Goal: Task Accomplishment & Management: Manage account settings

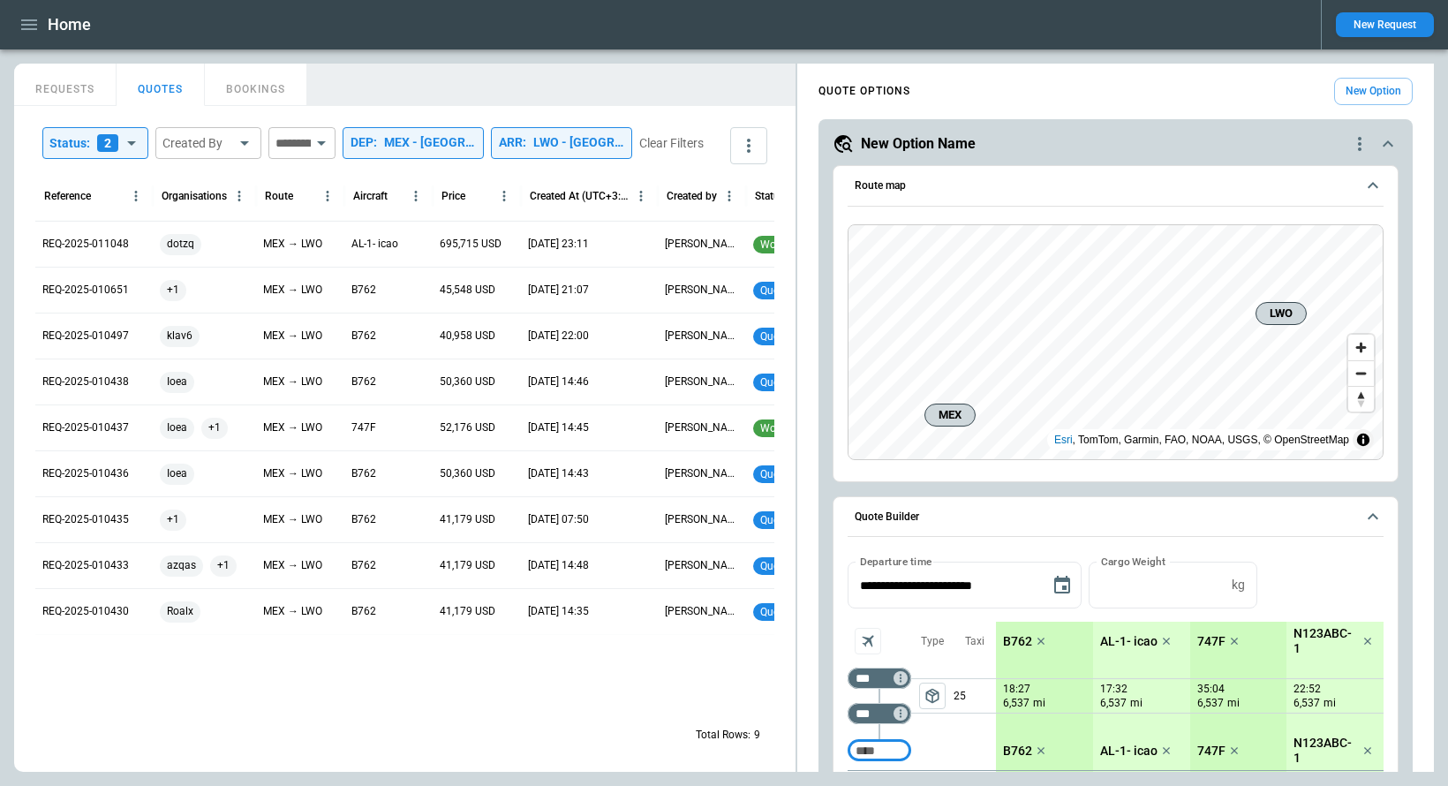
click at [35, 28] on icon "button" at bounding box center [29, 24] width 16 height 11
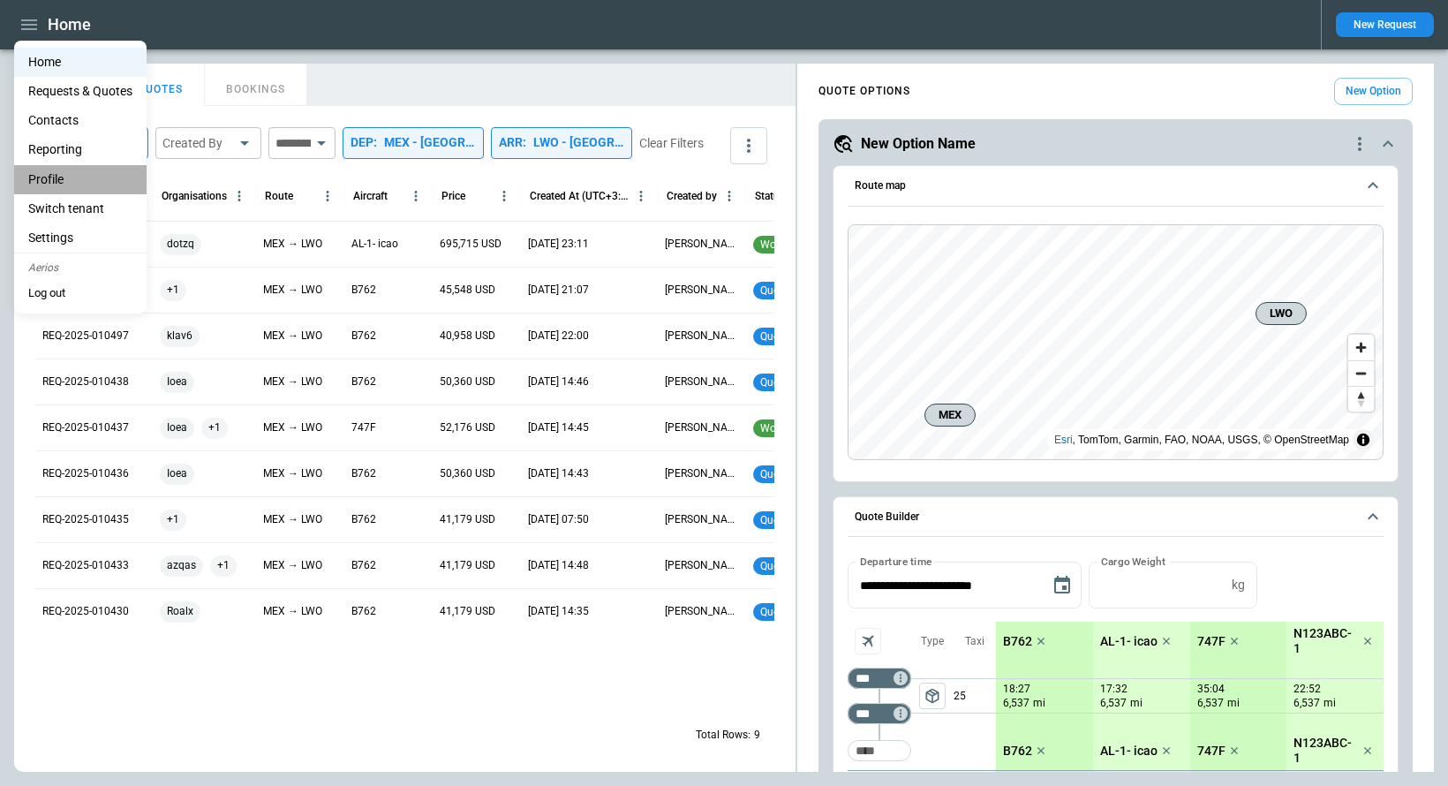
click at [49, 177] on li "Profile" at bounding box center [80, 179] width 132 height 29
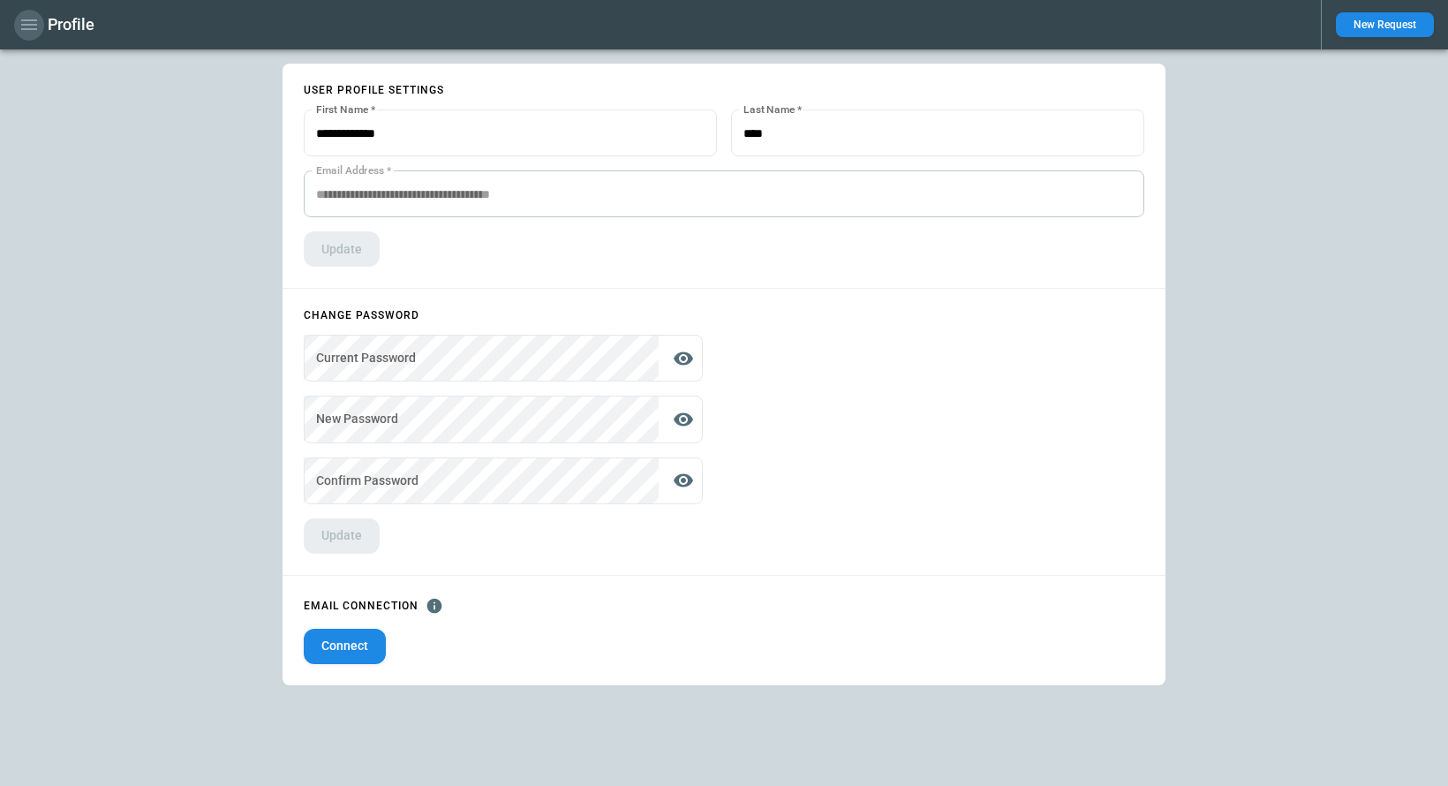
click at [26, 17] on icon "button" at bounding box center [29, 24] width 21 height 21
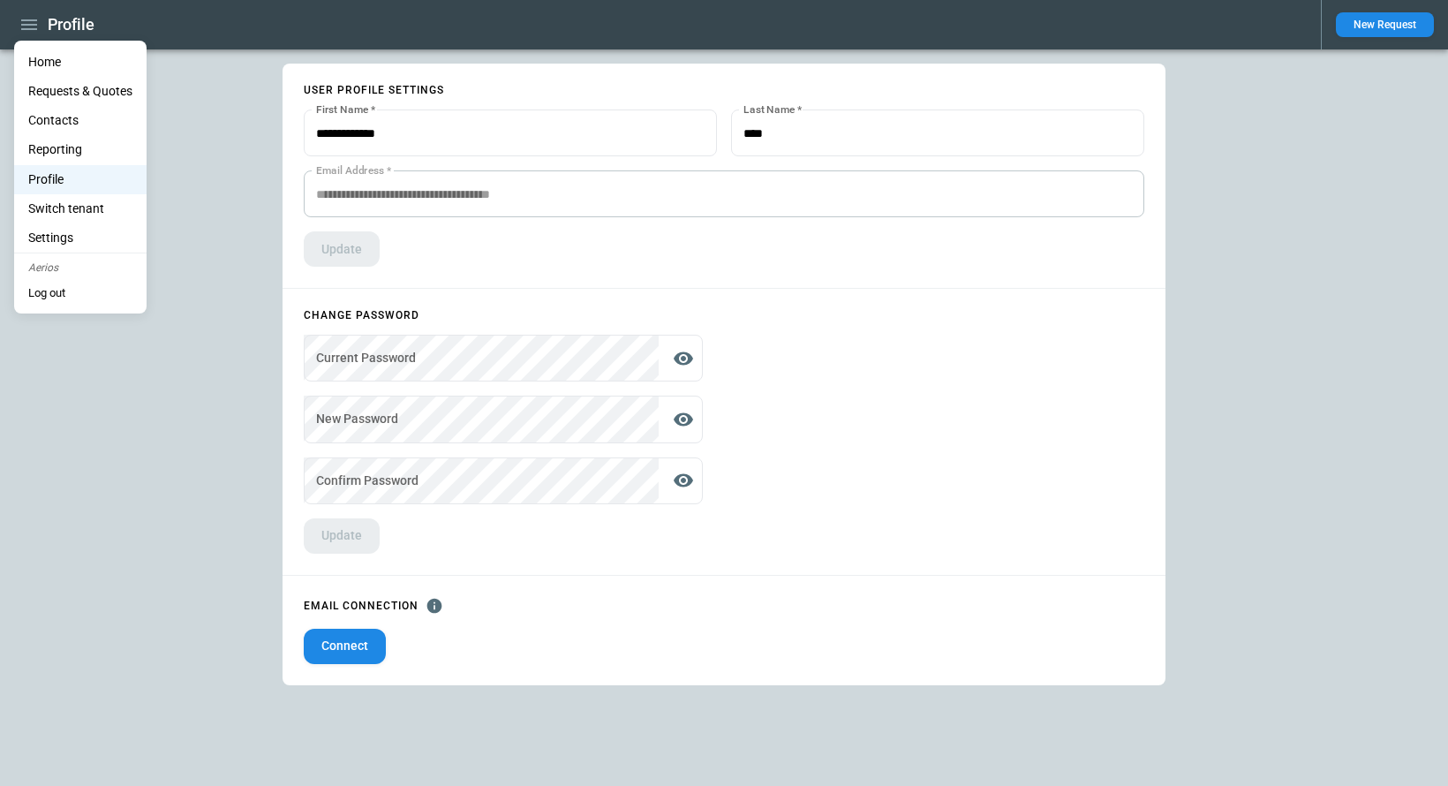
click at [46, 71] on li "Home" at bounding box center [80, 62] width 132 height 29
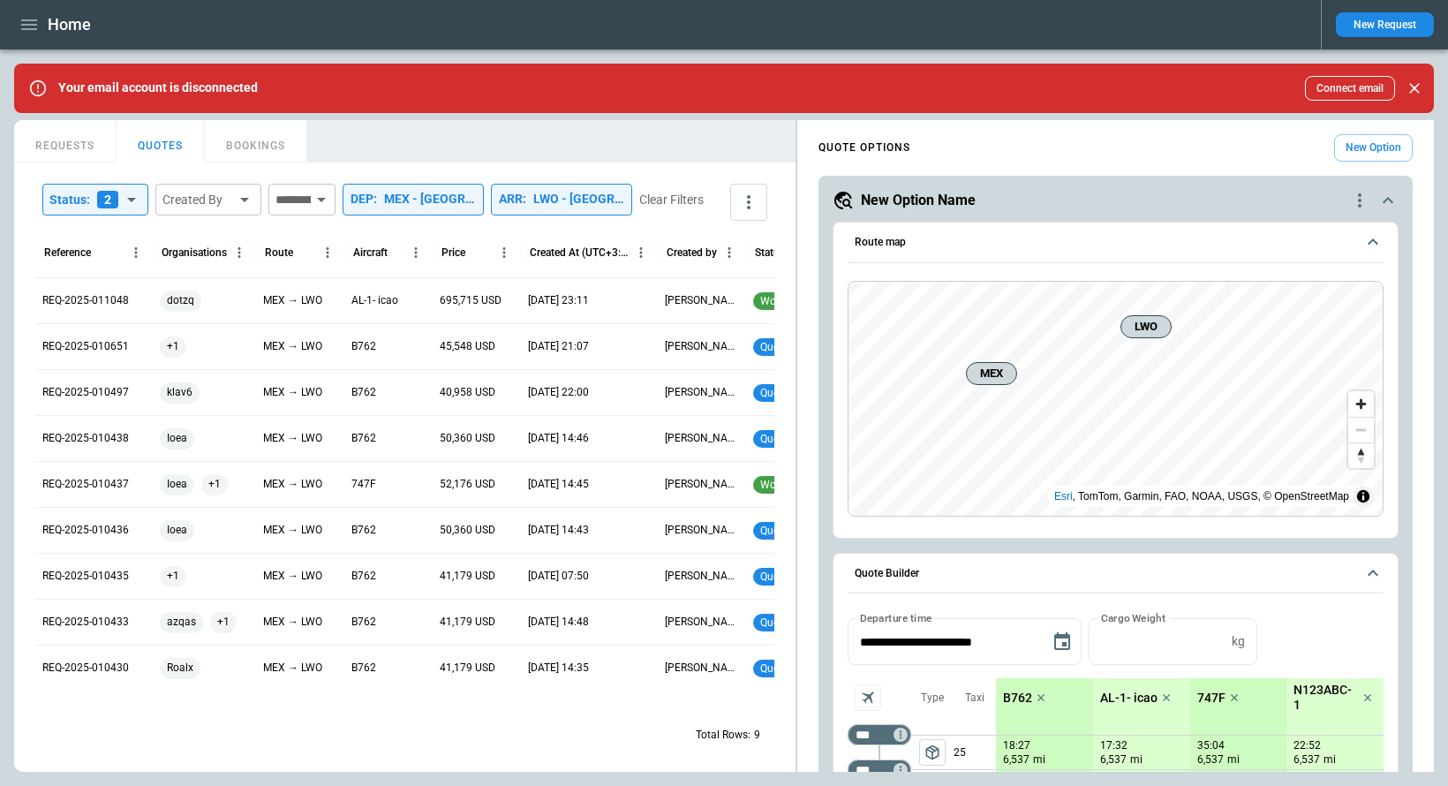
click at [1401, 20] on button "New Request" at bounding box center [1385, 24] width 98 height 25
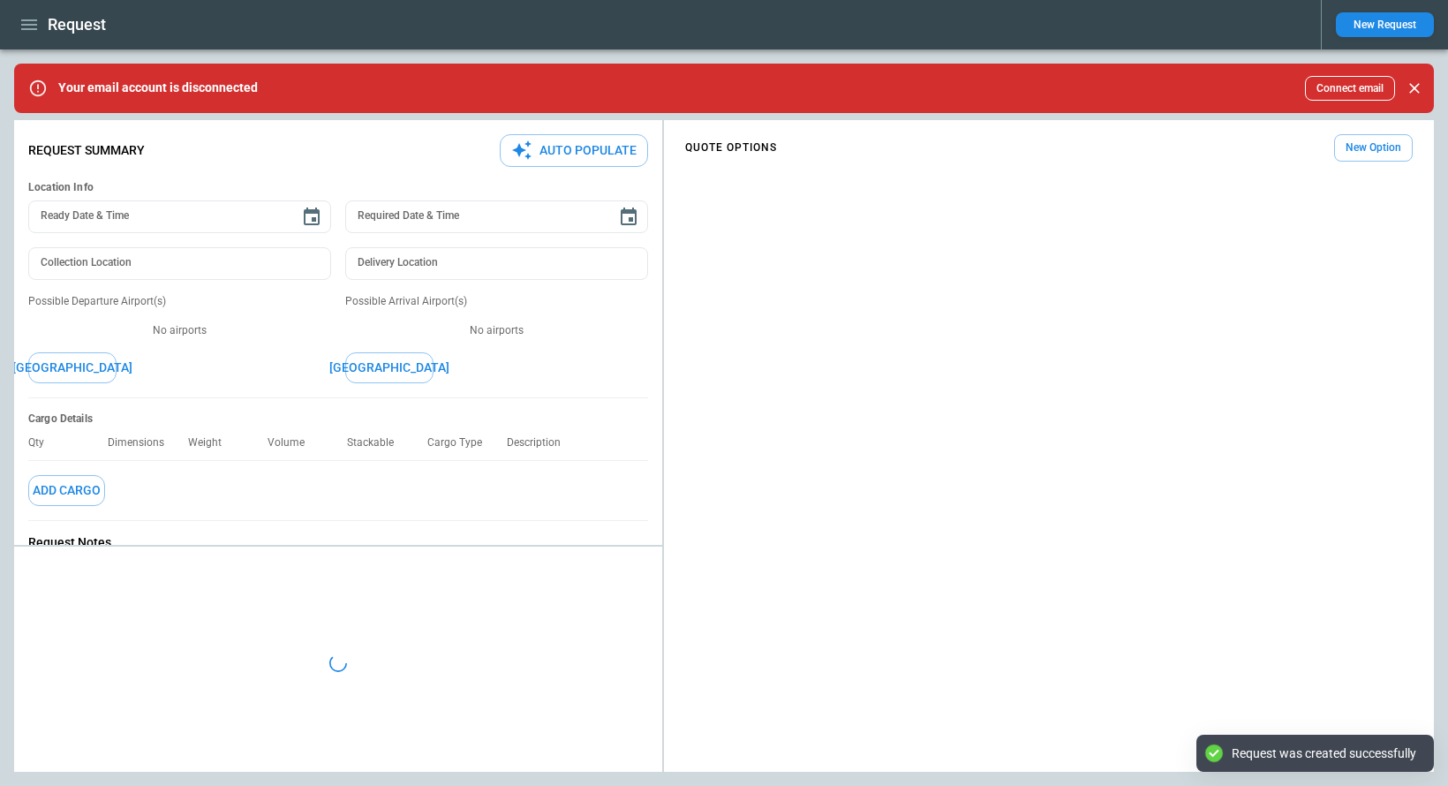
type textarea "*"
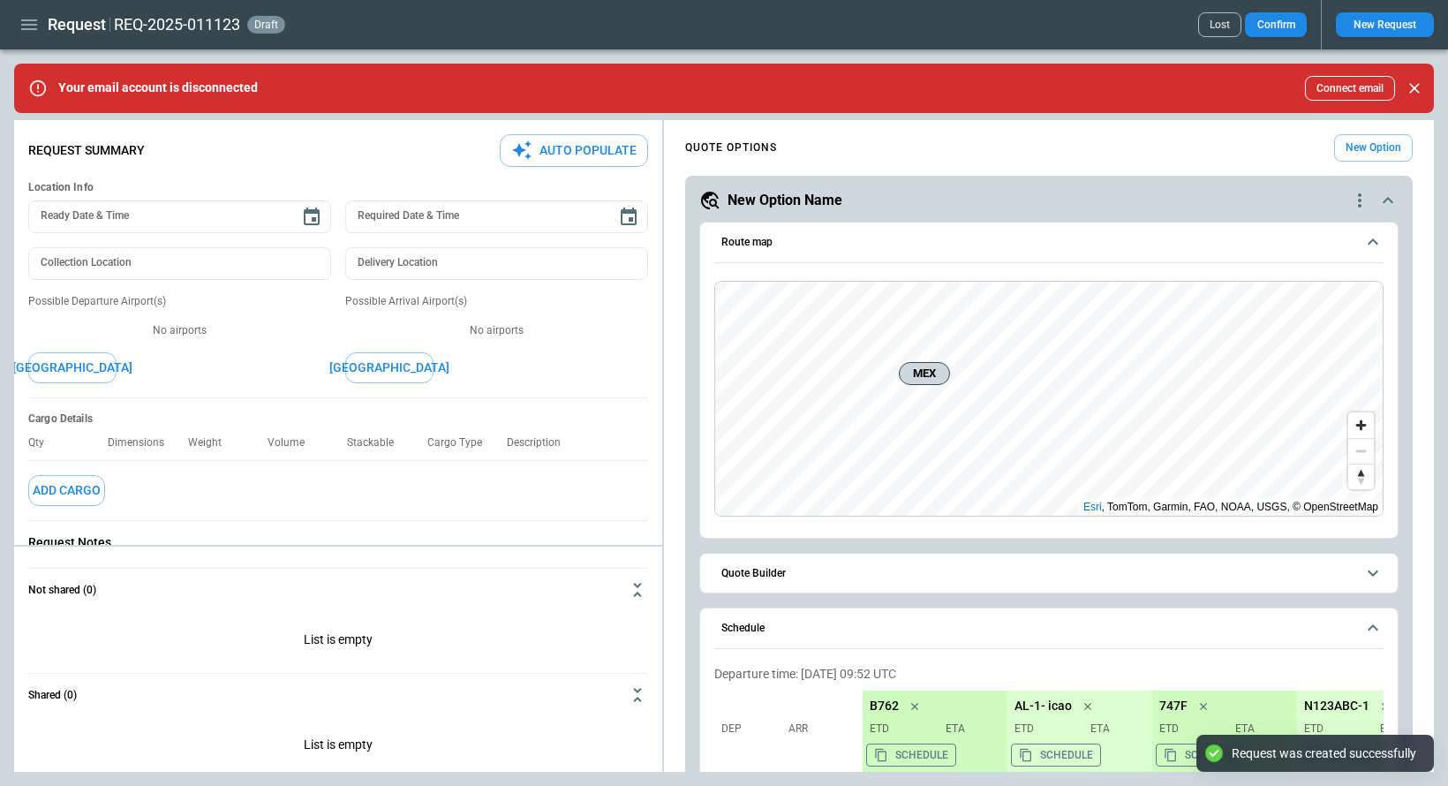
click at [36, 25] on icon "button" at bounding box center [29, 24] width 16 height 11
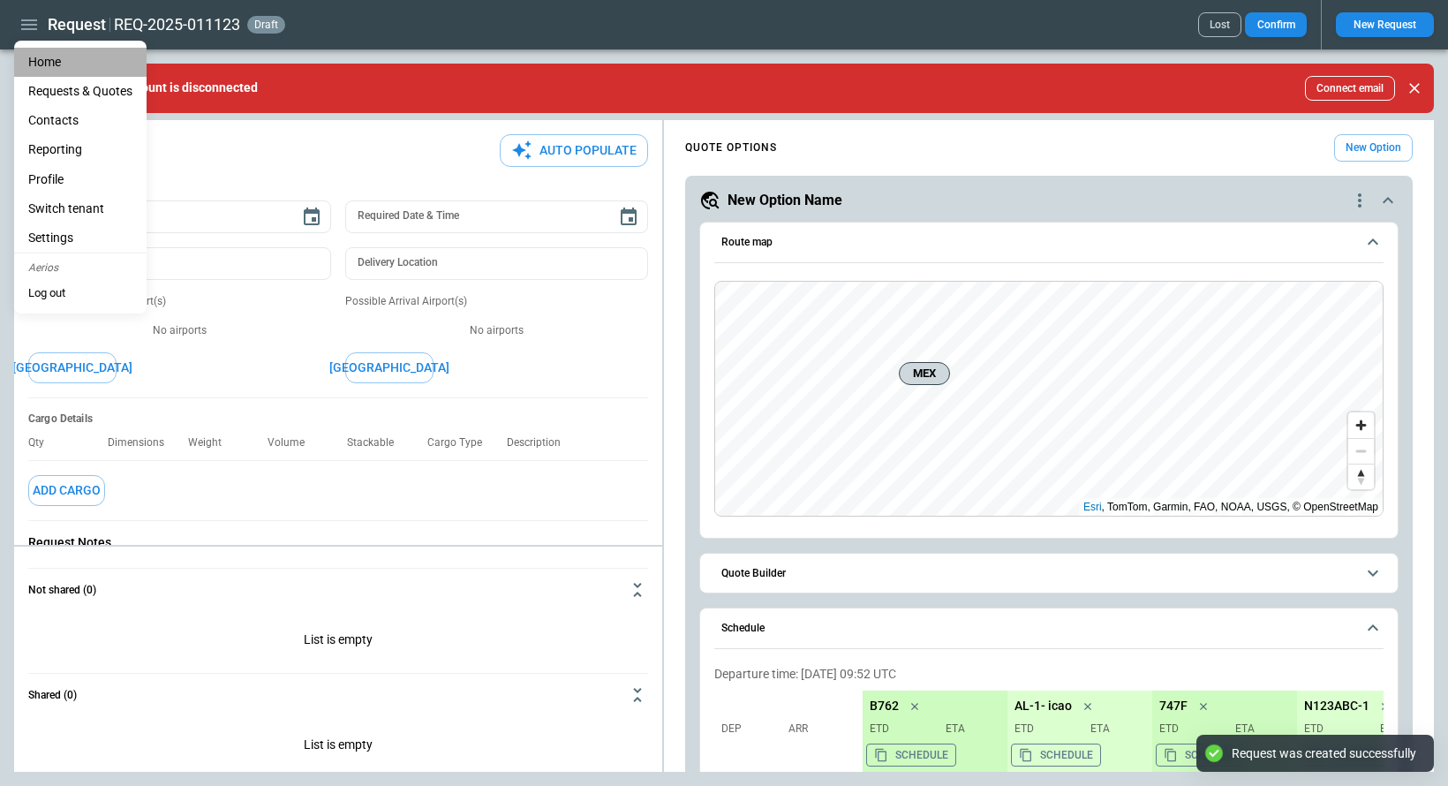
click at [59, 63] on li "Home" at bounding box center [80, 62] width 132 height 29
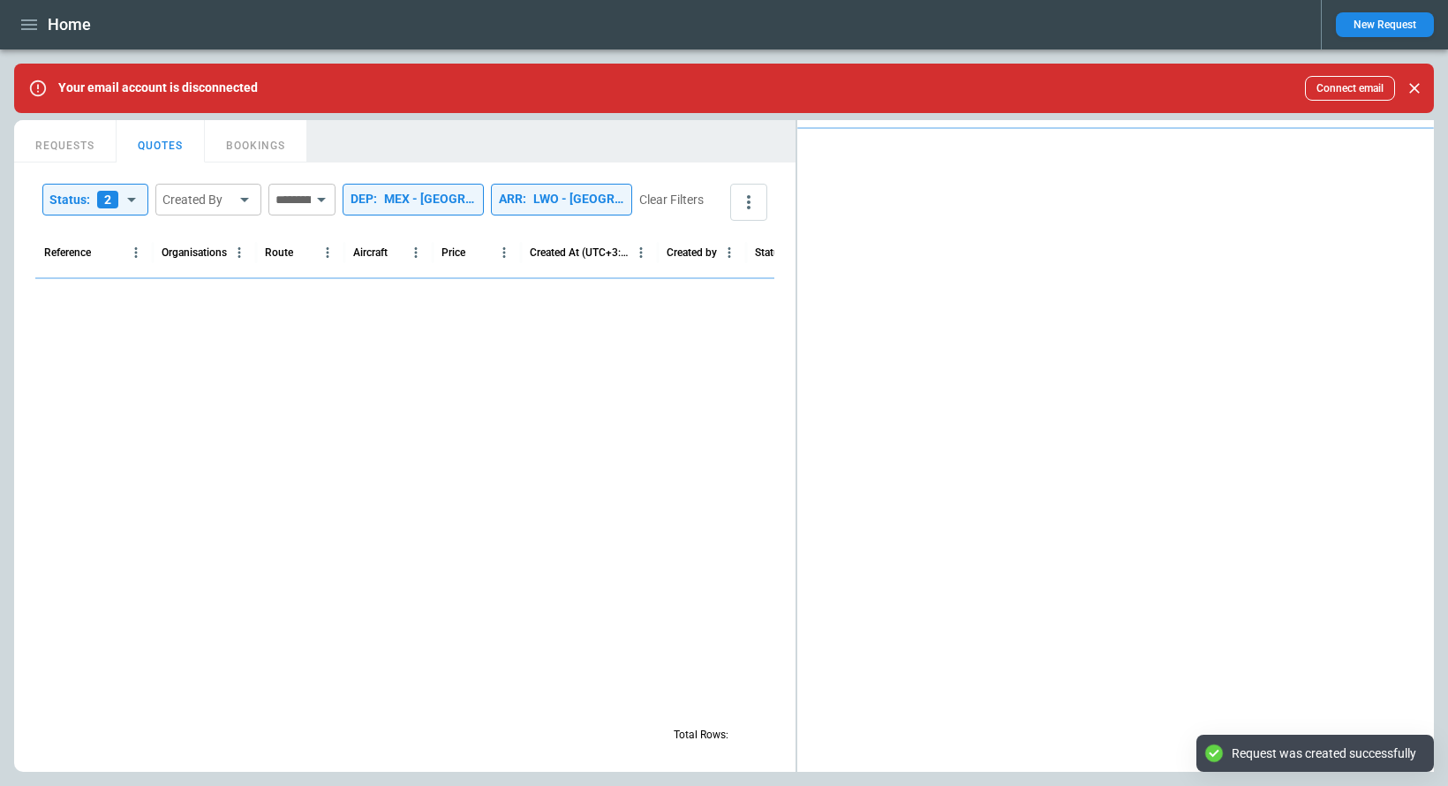
click at [270, 153] on button "BOOKINGS" at bounding box center [256, 141] width 102 height 42
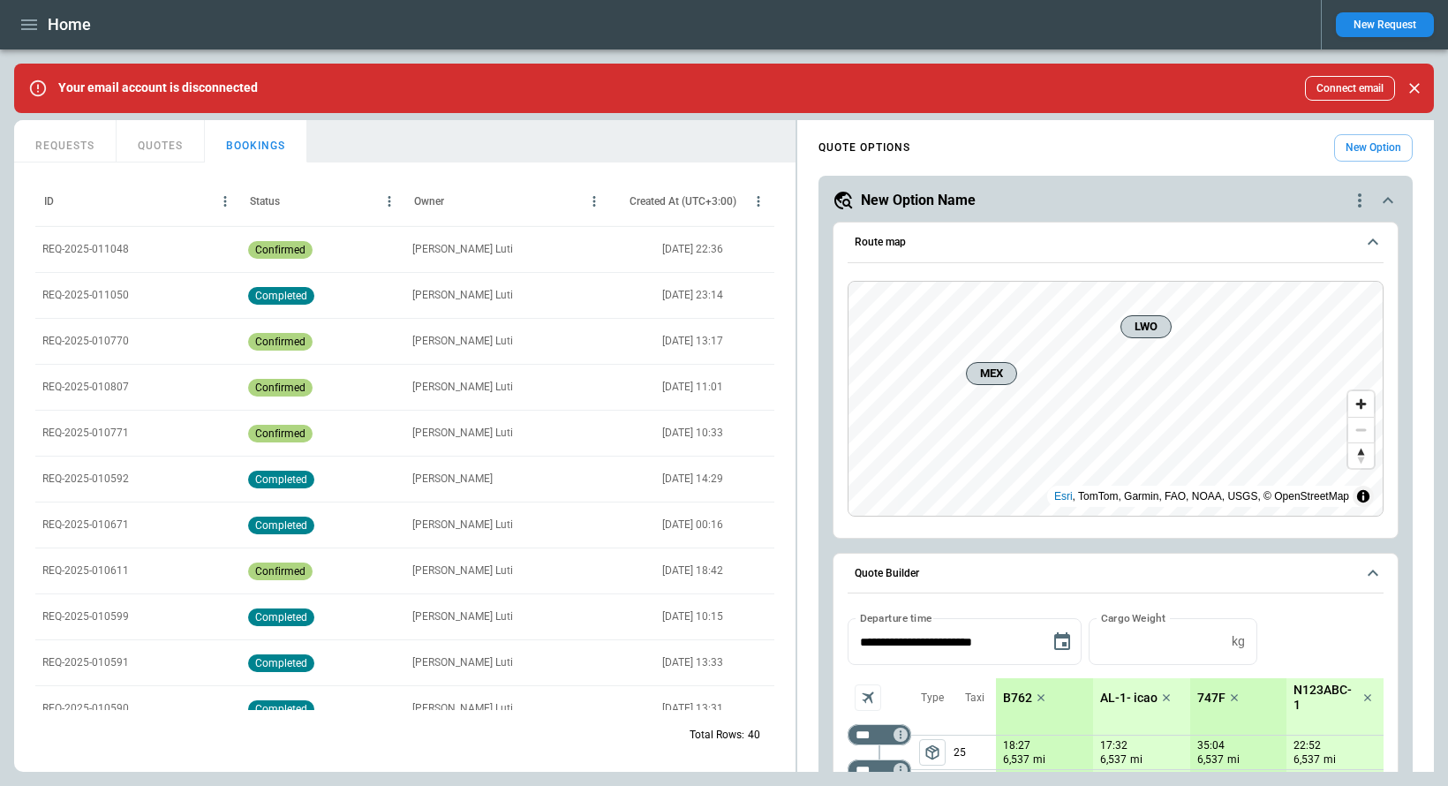
click at [110, 248] on p "REQ-2025-011048" at bounding box center [85, 249] width 87 height 15
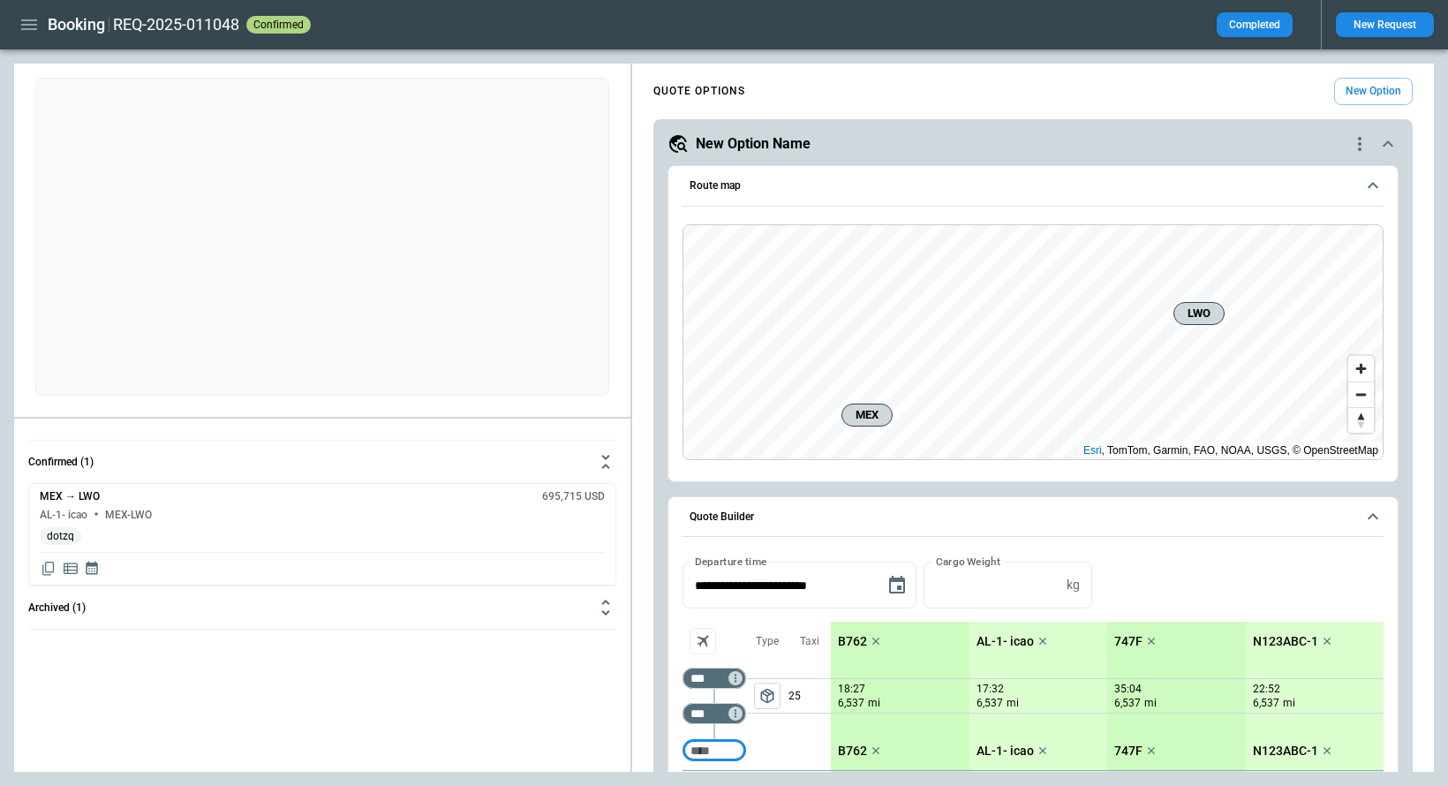
click at [388, 145] on textarea at bounding box center [322, 126] width 547 height 64
click at [653, 64] on div at bounding box center [1027, 67] width 786 height 7
click at [454, 121] on textarea at bounding box center [322, 126] width 547 height 64
type textarea "**********"
click at [486, 404] on div "**********" at bounding box center [322, 244] width 616 height 346
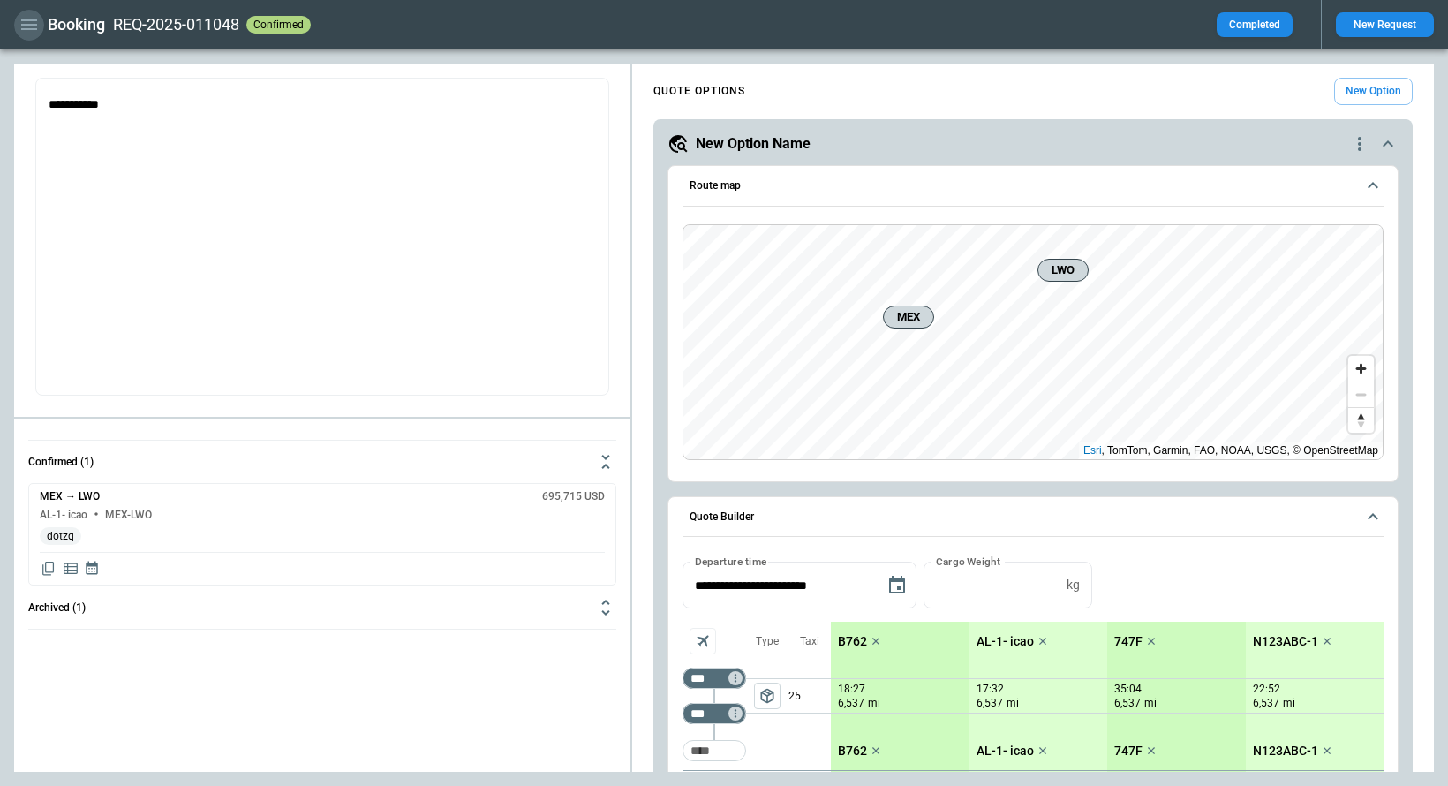
click at [39, 34] on icon "button" at bounding box center [29, 24] width 21 height 21
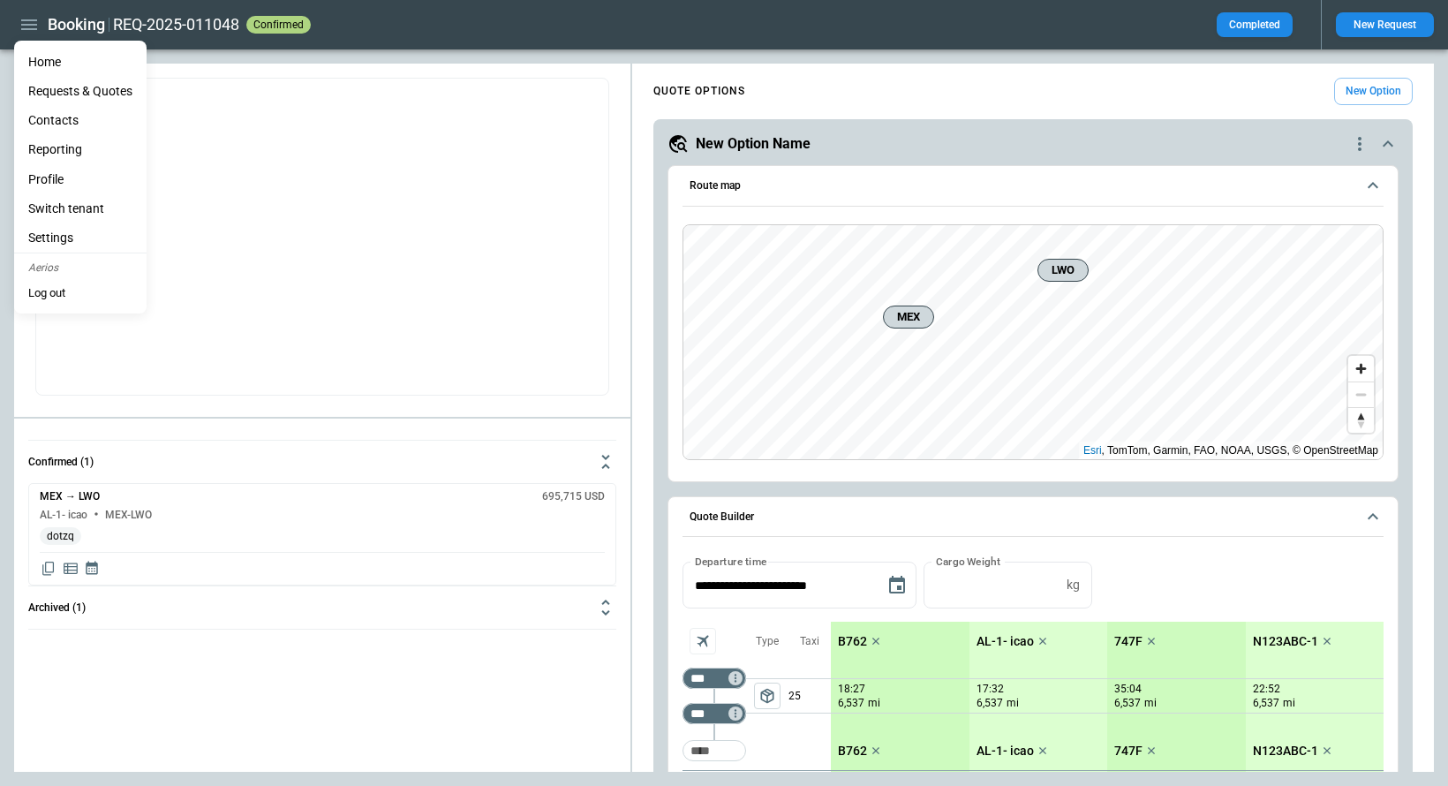
click at [50, 63] on li "Home" at bounding box center [80, 62] width 132 height 29
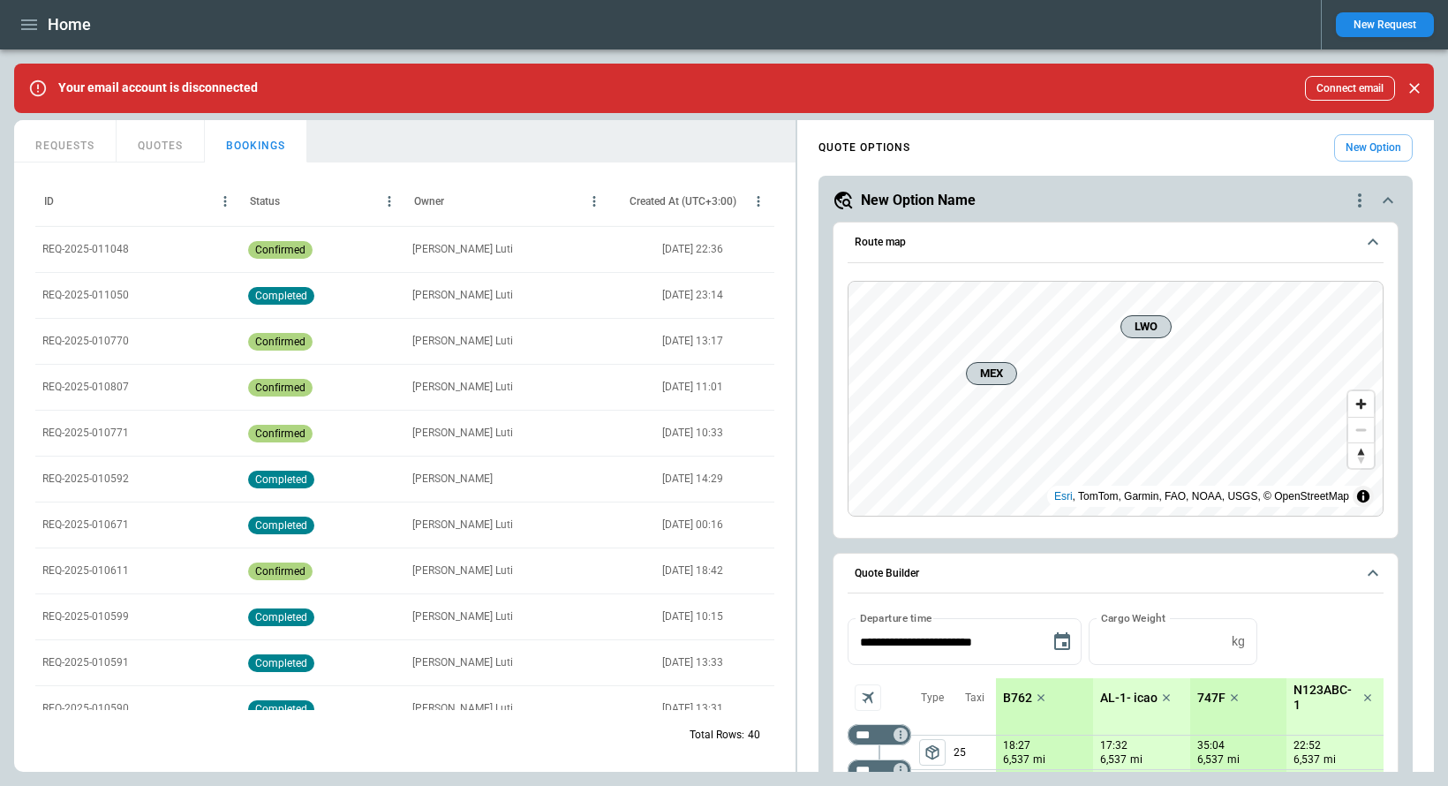
click at [175, 151] on button "QUOTES" at bounding box center [161, 141] width 88 height 42
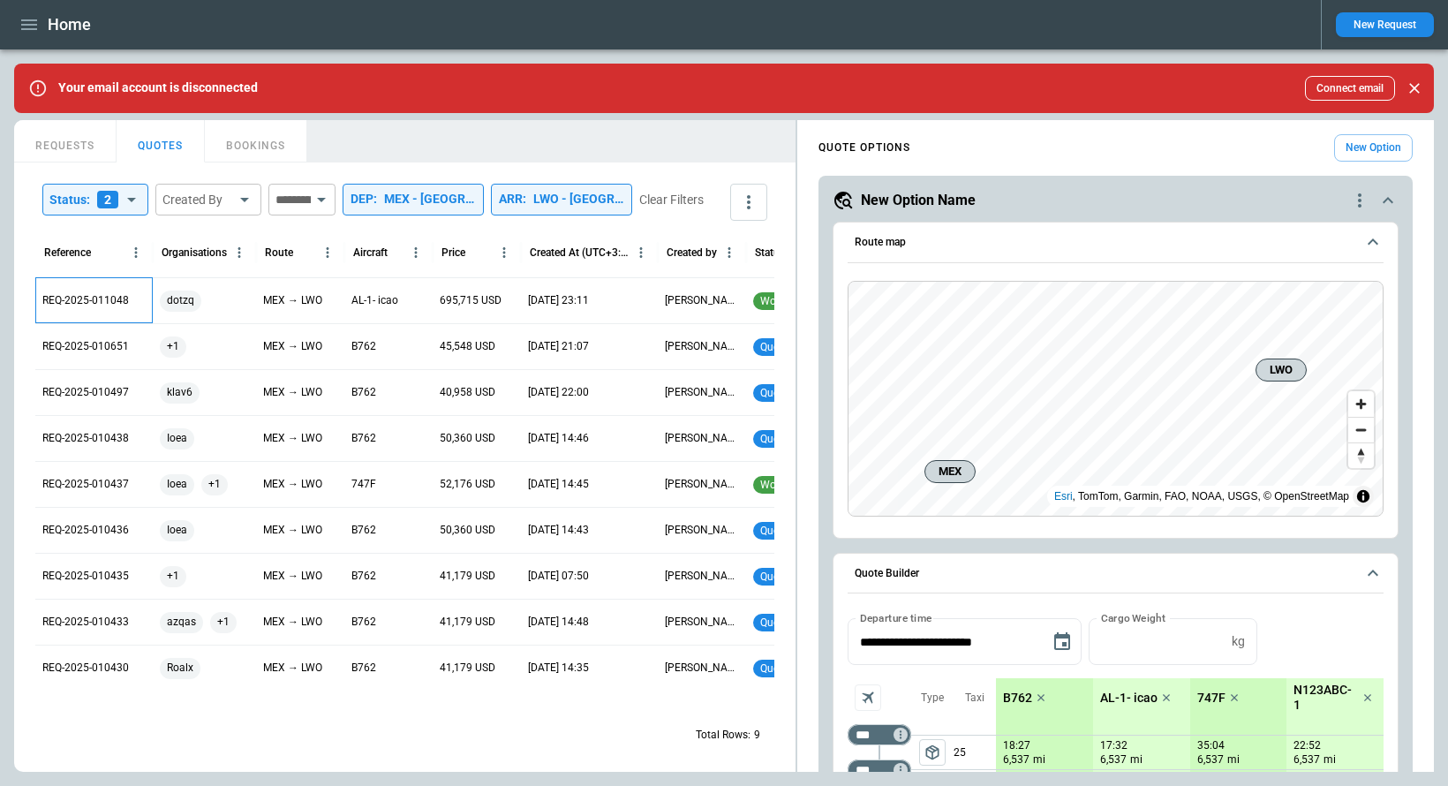
click at [111, 308] on p "REQ-2025-011048" at bounding box center [85, 300] width 87 height 15
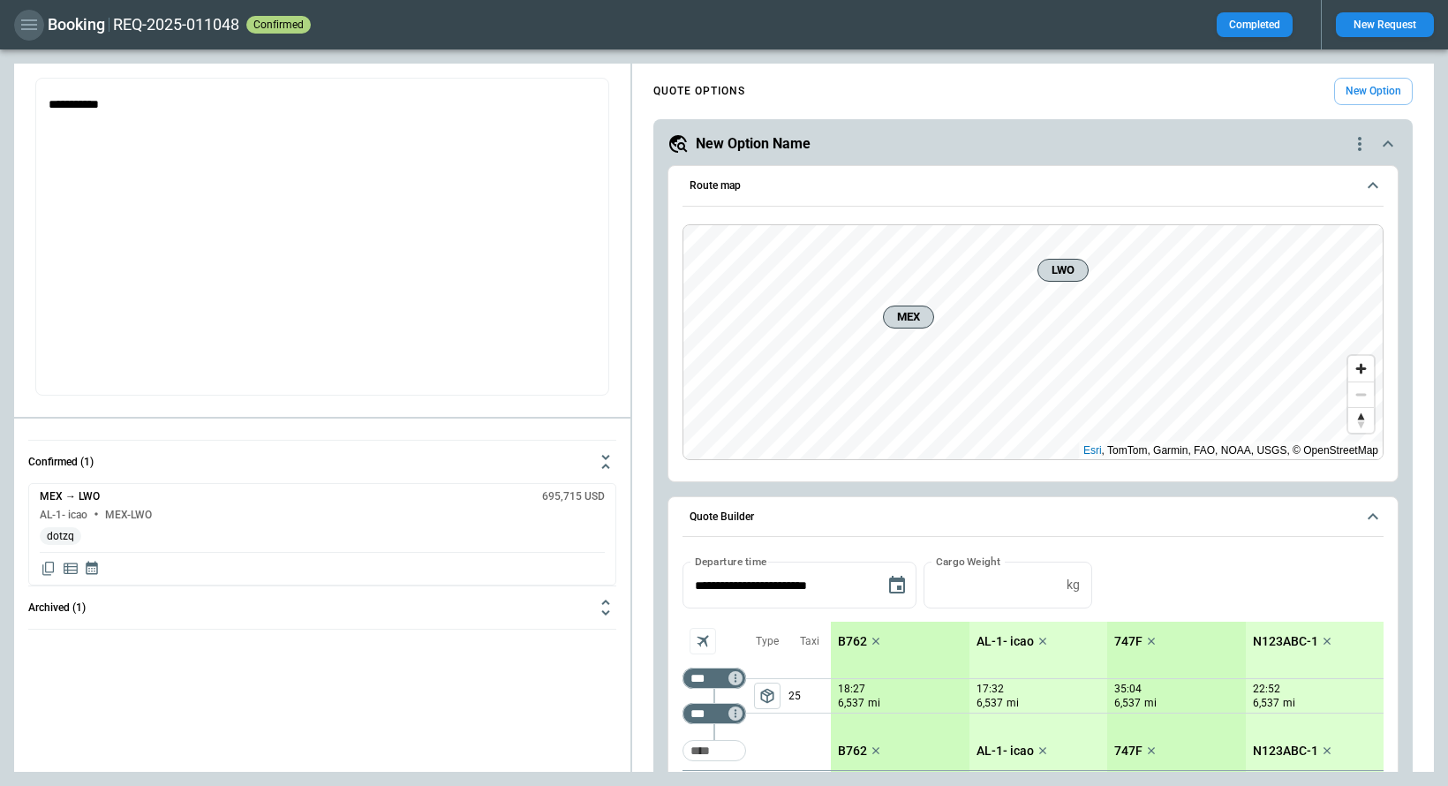
click at [28, 29] on icon "button" at bounding box center [29, 24] width 16 height 11
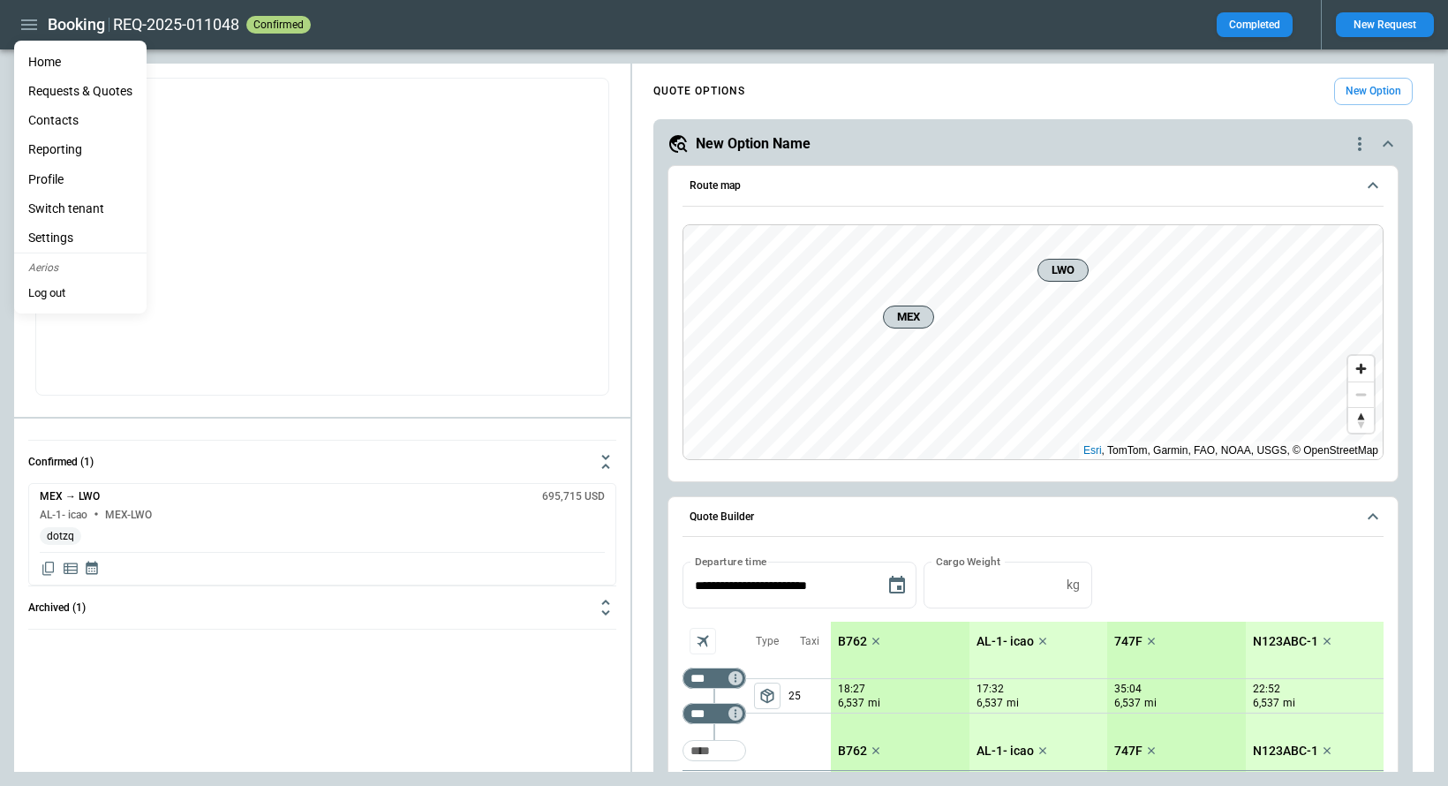
click at [34, 61] on li "Home" at bounding box center [80, 62] width 132 height 29
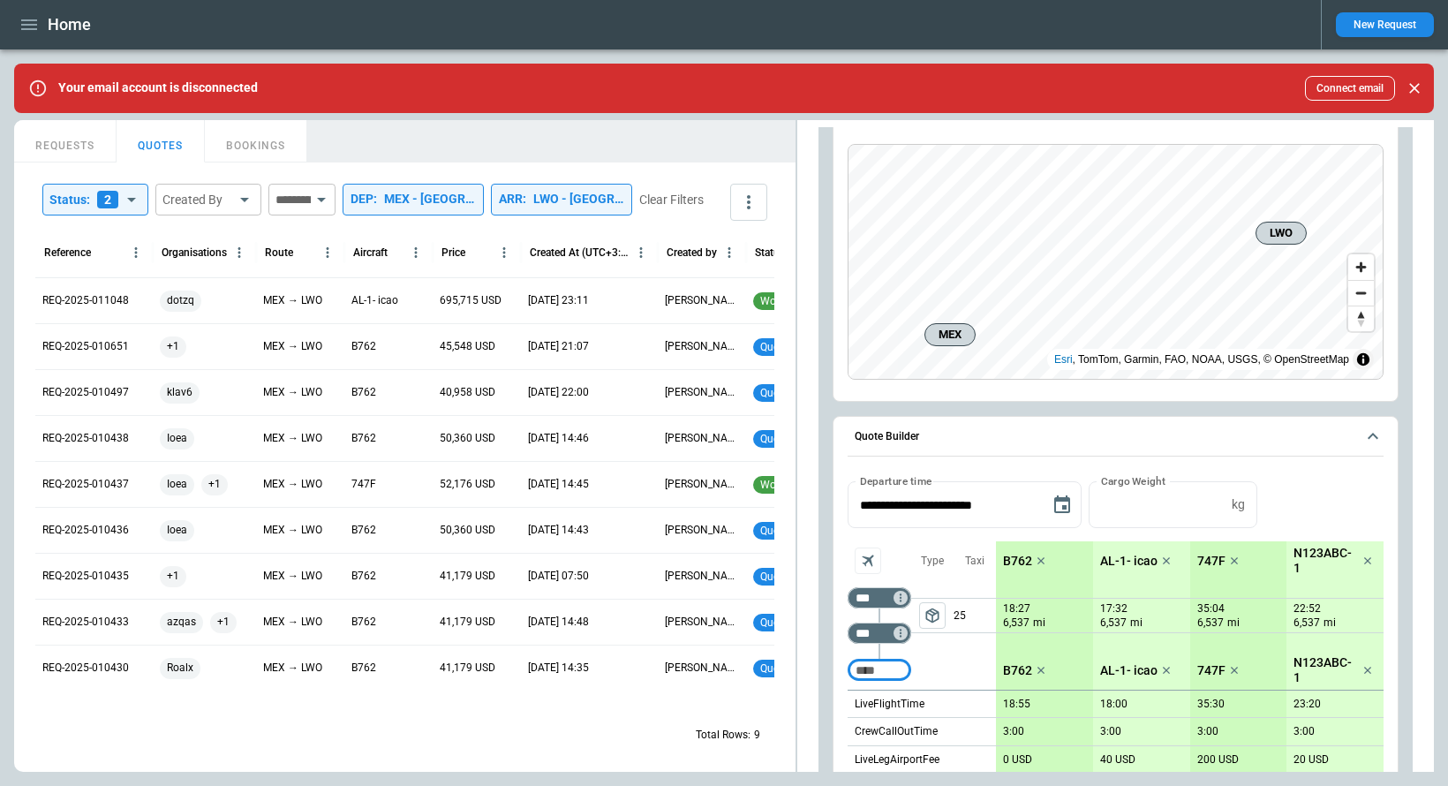
scroll to position [180, 0]
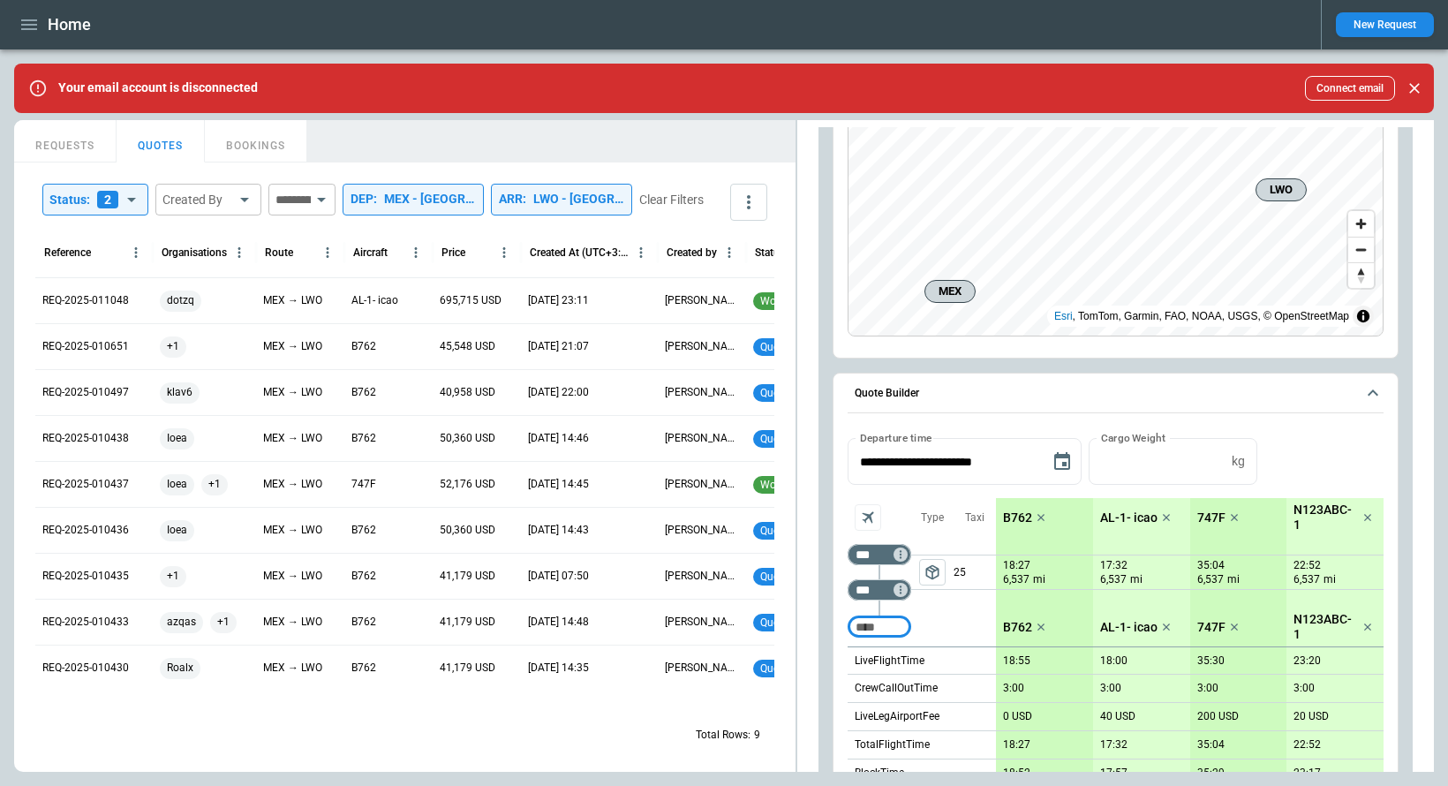
click at [931, 570] on span "package_2" at bounding box center [932, 572] width 18 height 18
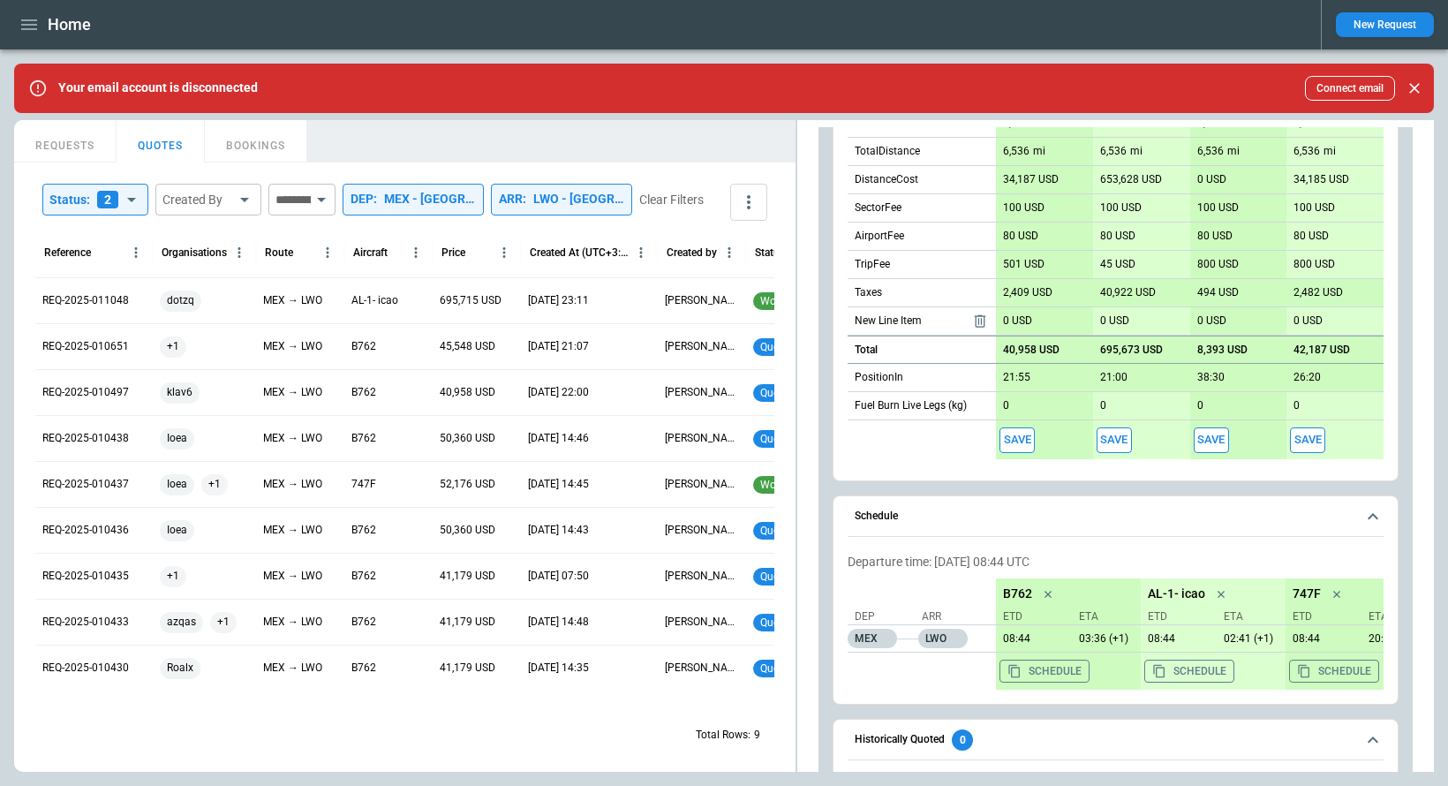
scroll to position [857, 0]
click at [1011, 437] on button "Save" at bounding box center [1016, 441] width 35 height 26
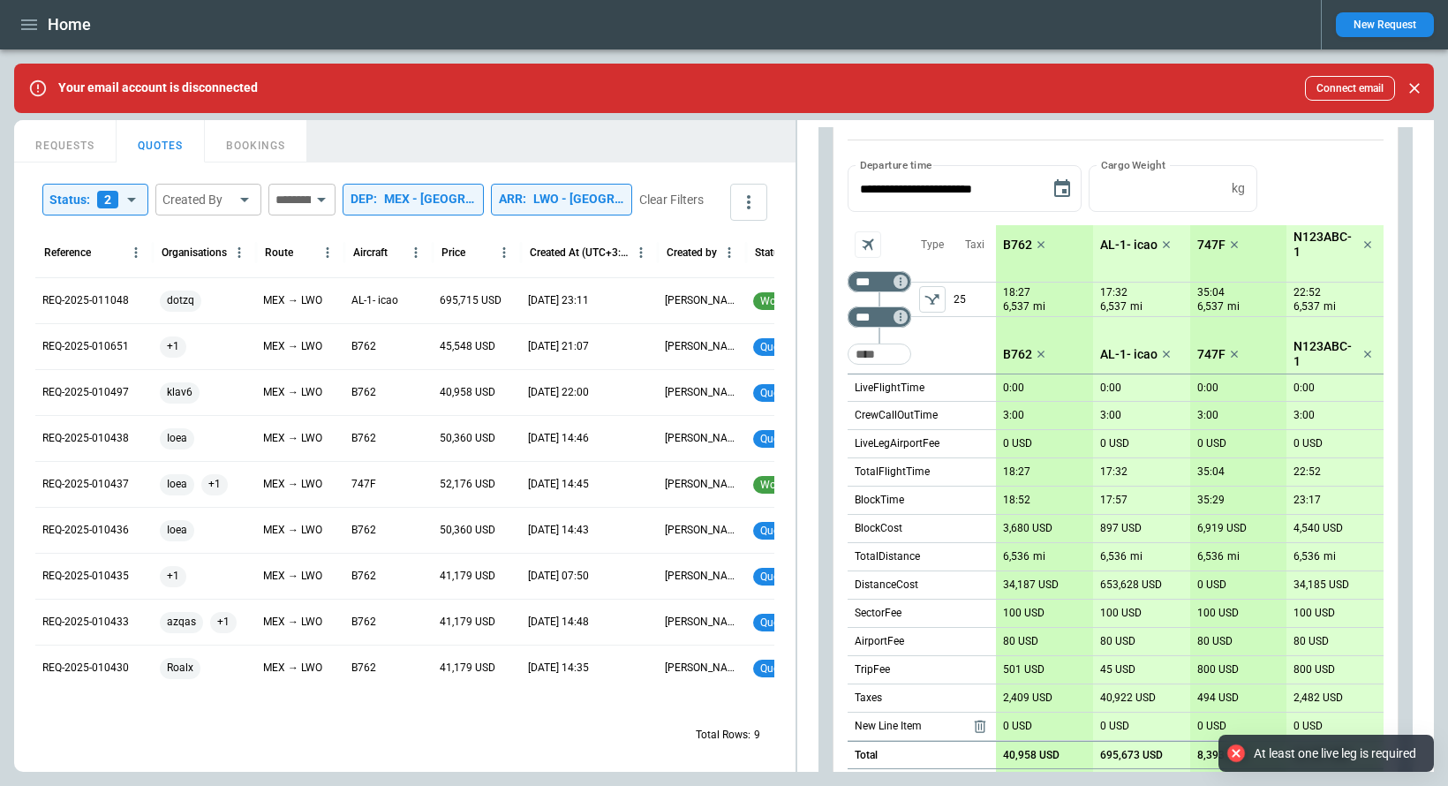
scroll to position [419, 0]
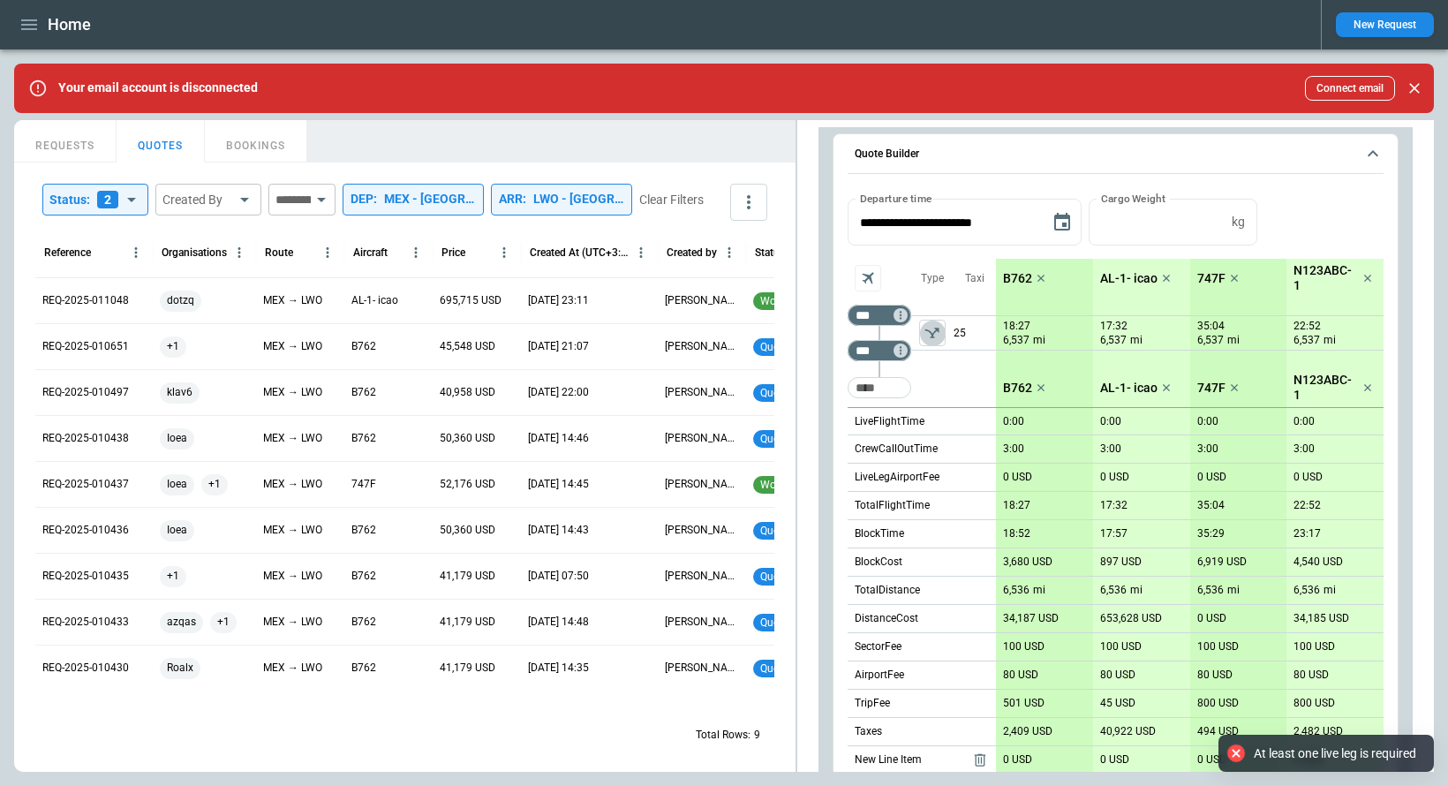
click at [938, 327] on icon "left aligned" at bounding box center [932, 332] width 14 height 11
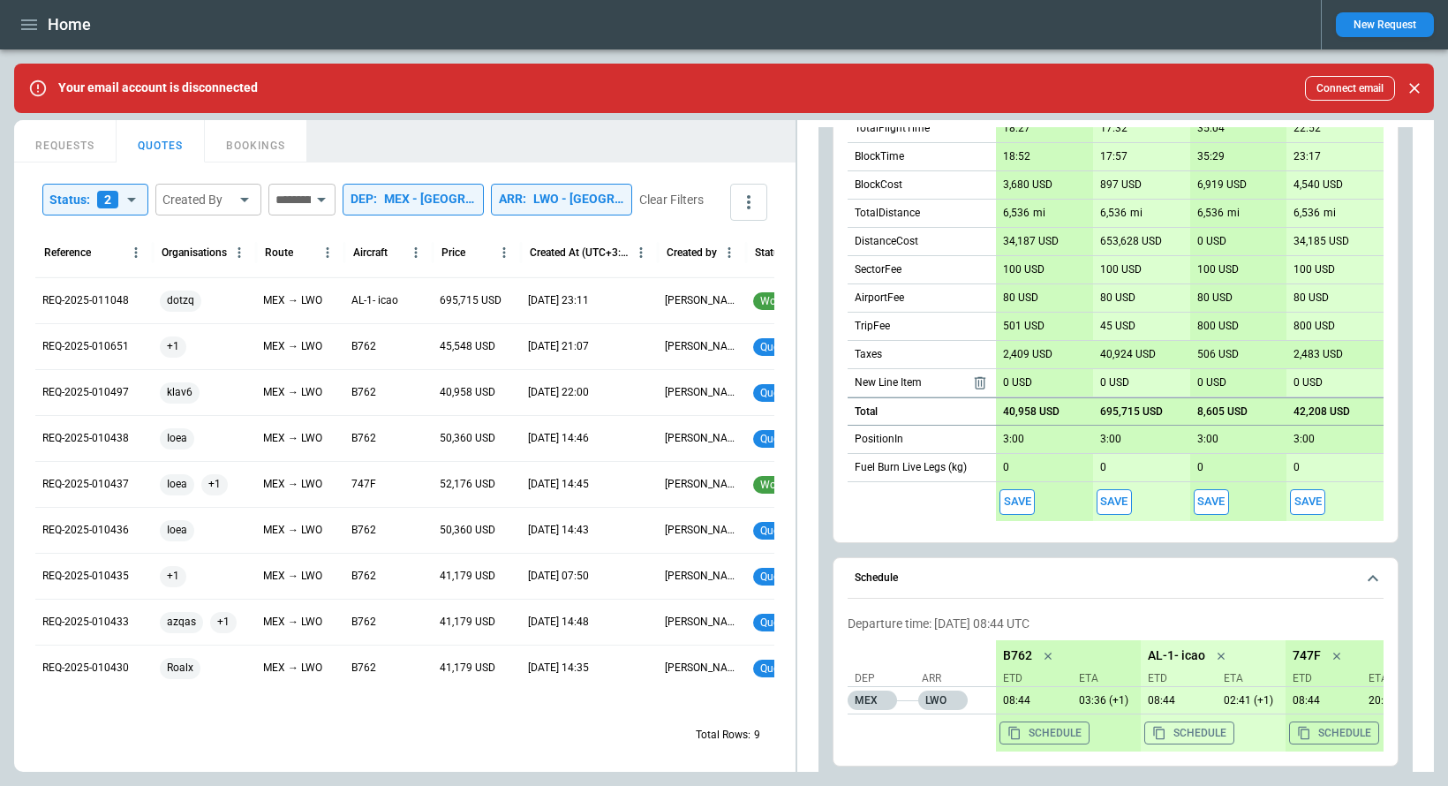
scroll to position [811, 0]
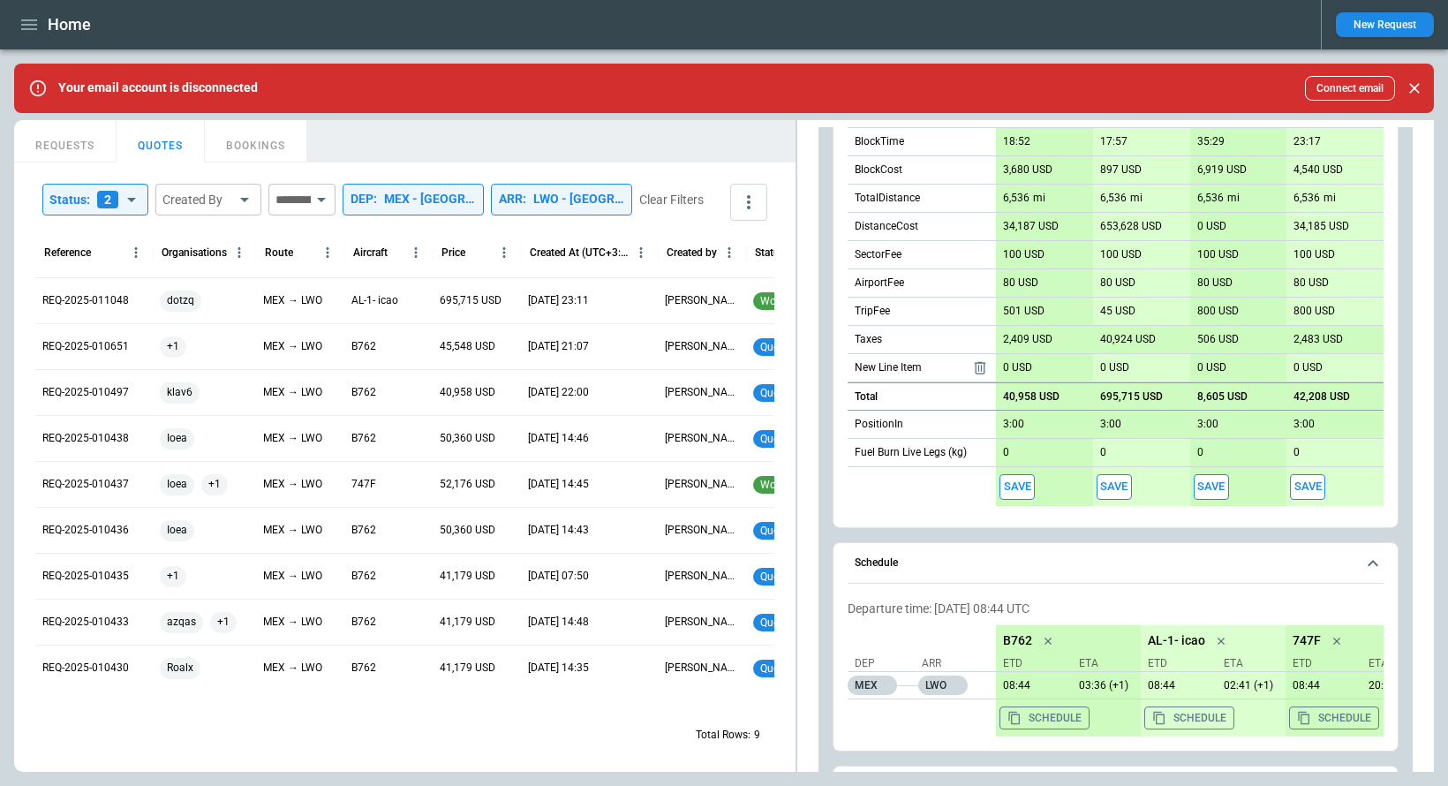
click at [1009, 491] on button "Save" at bounding box center [1016, 487] width 35 height 26
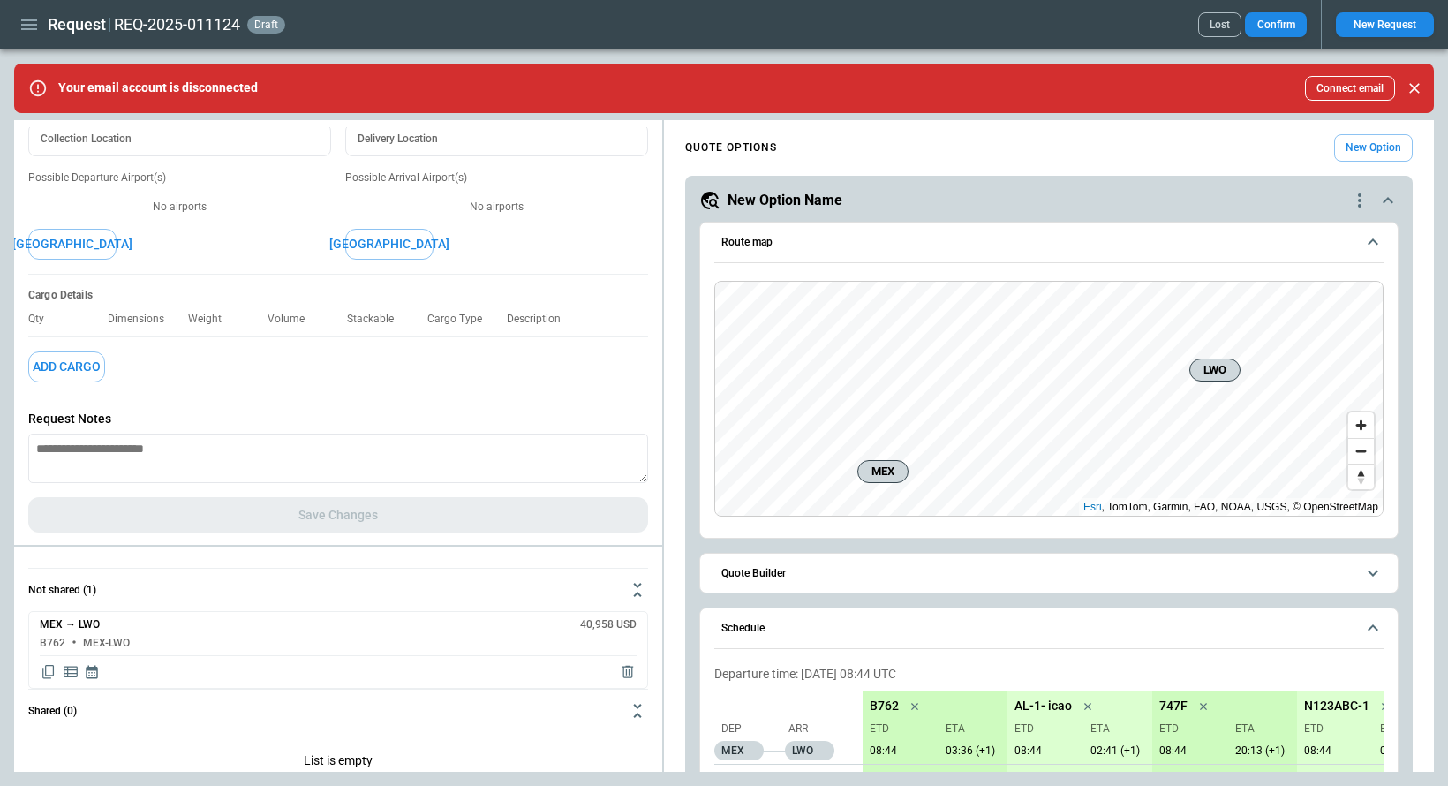
scroll to position [118, 0]
drag, startPoint x: 643, startPoint y: 477, endPoint x: 643, endPoint y: 399, distance: 77.7
click at [643, 399] on div "Request Summary Auto Populate Location Info Ready Date & Time Ready Date & Time…" at bounding box center [338, 280] width 648 height 543
click at [647, 480] on div "Request Notes *" at bounding box center [338, 449] width 620 height 93
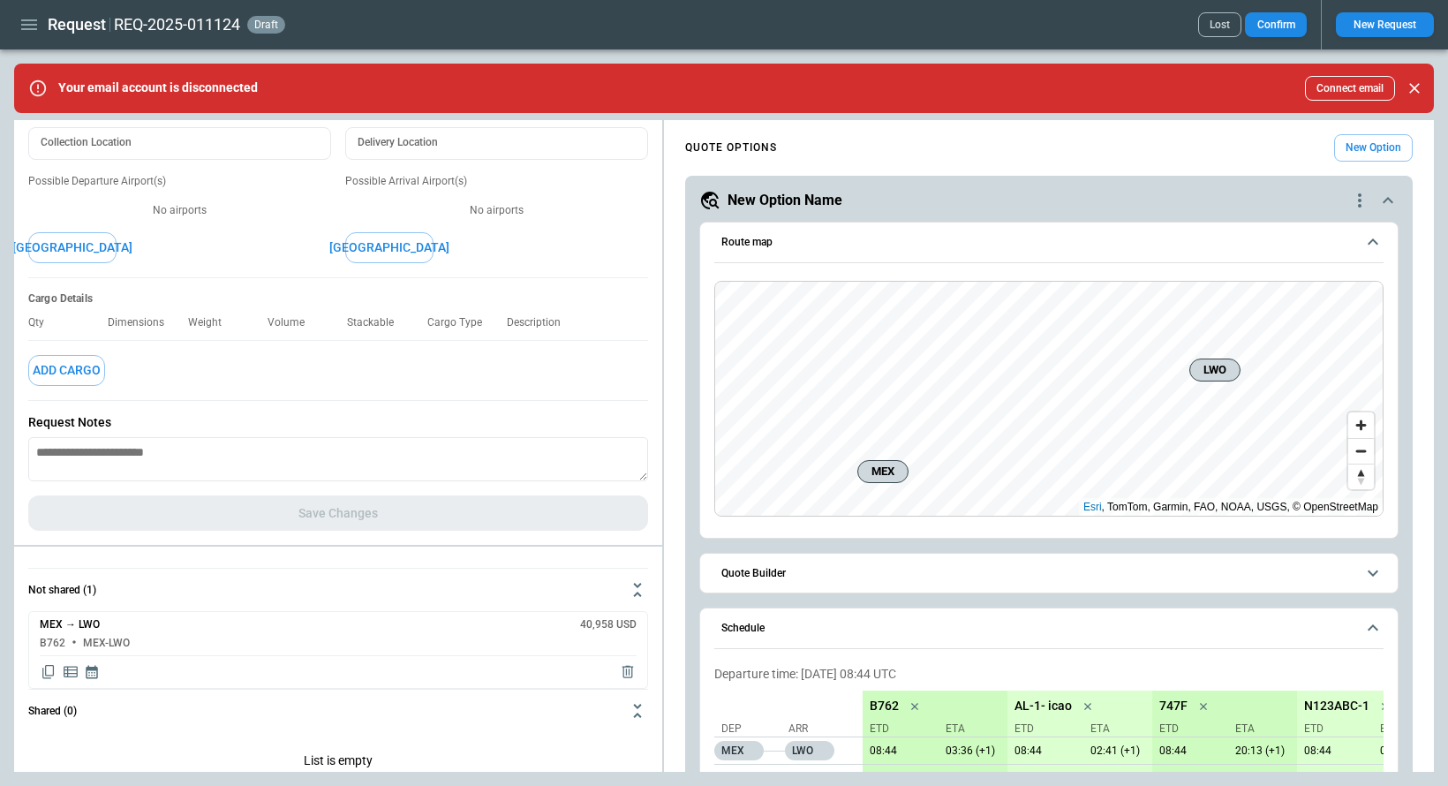
type textarea "*"
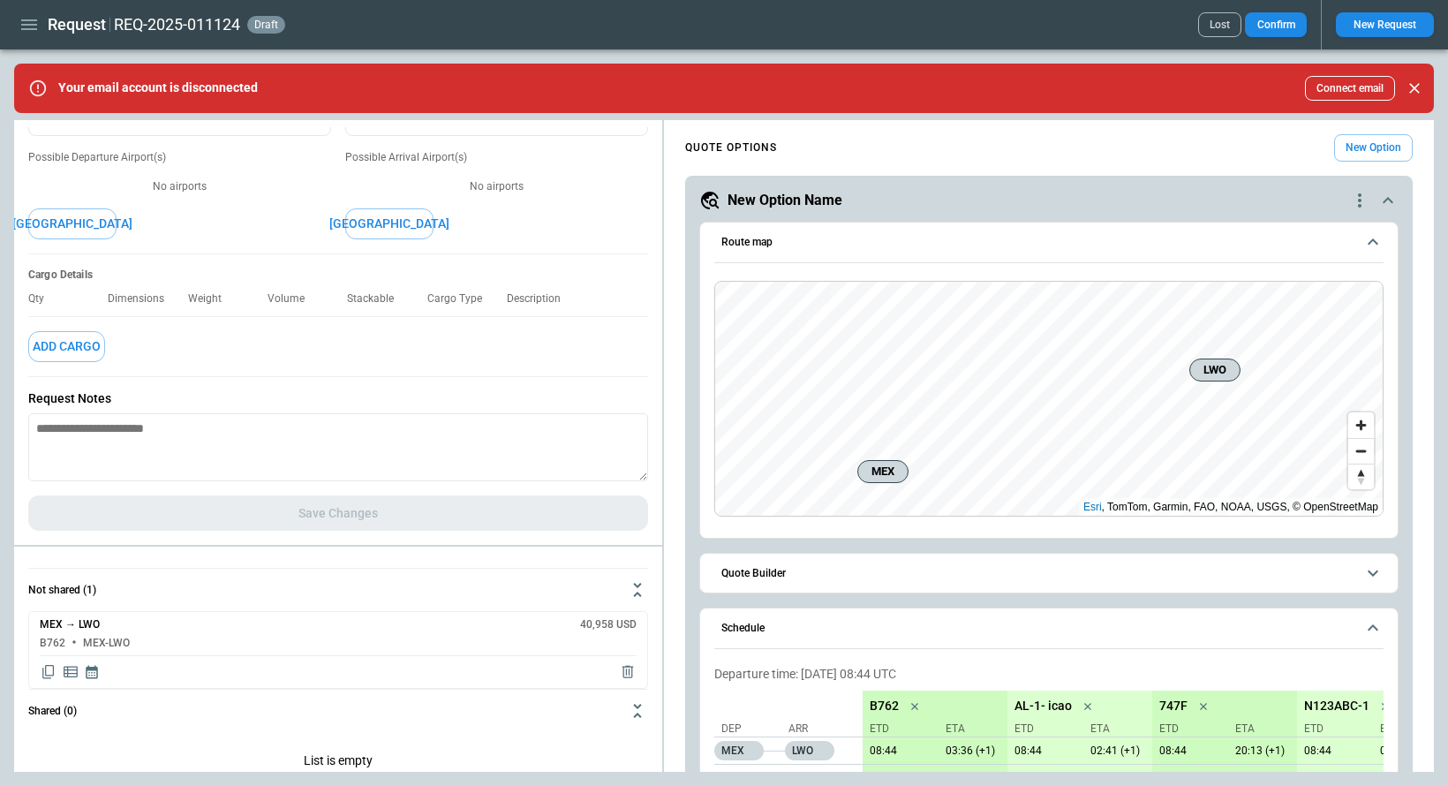
drag, startPoint x: 644, startPoint y: 477, endPoint x: 643, endPoint y: 502, distance: 25.6
click at [643, 502] on div "Request Summary Auto Populate Location Info Ready Date & Time Ready Date & Time…" at bounding box center [338, 263] width 648 height 561
click at [41, 26] on button "button" at bounding box center [29, 25] width 30 height 31
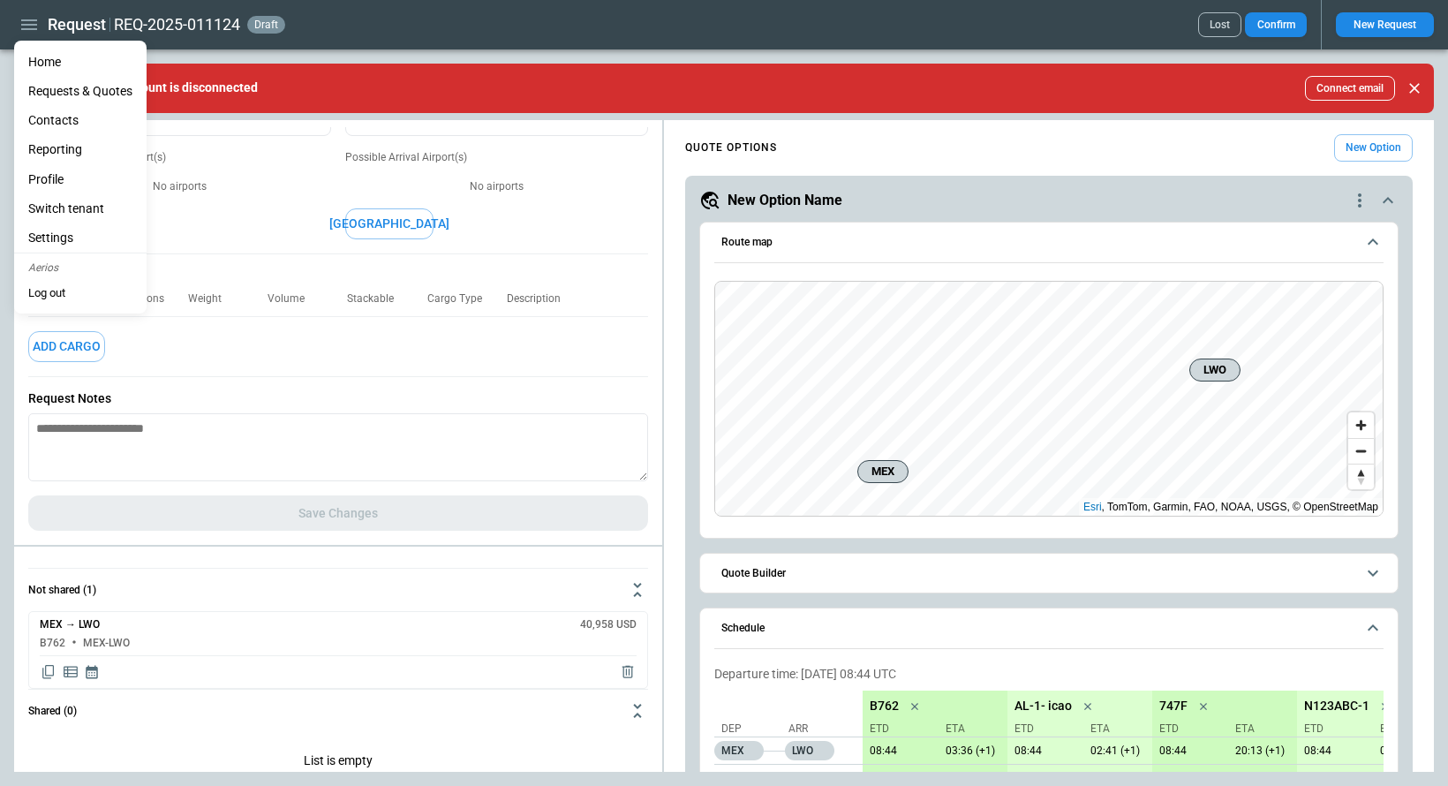
click at [545, 168] on div at bounding box center [724, 393] width 1448 height 786
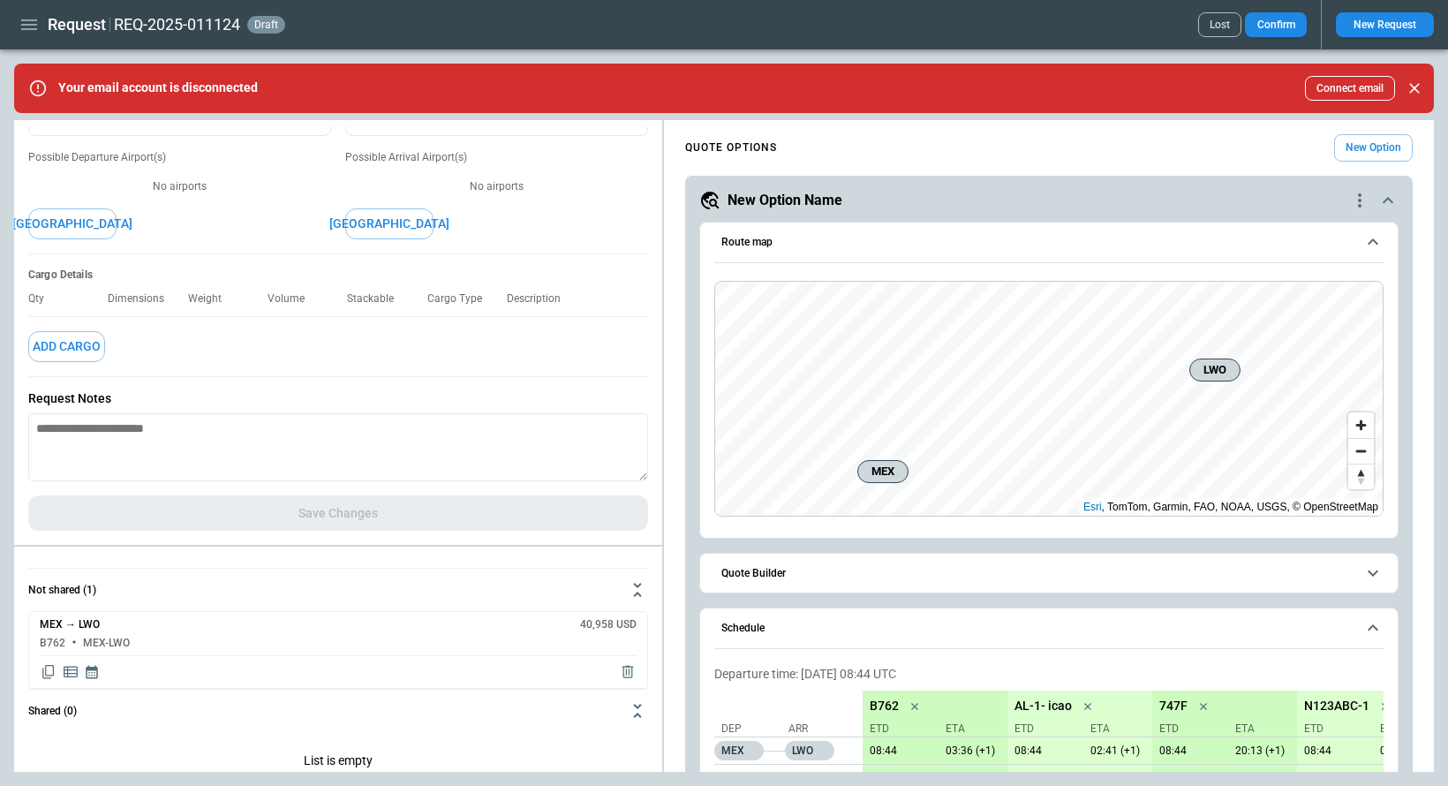
scroll to position [0, 0]
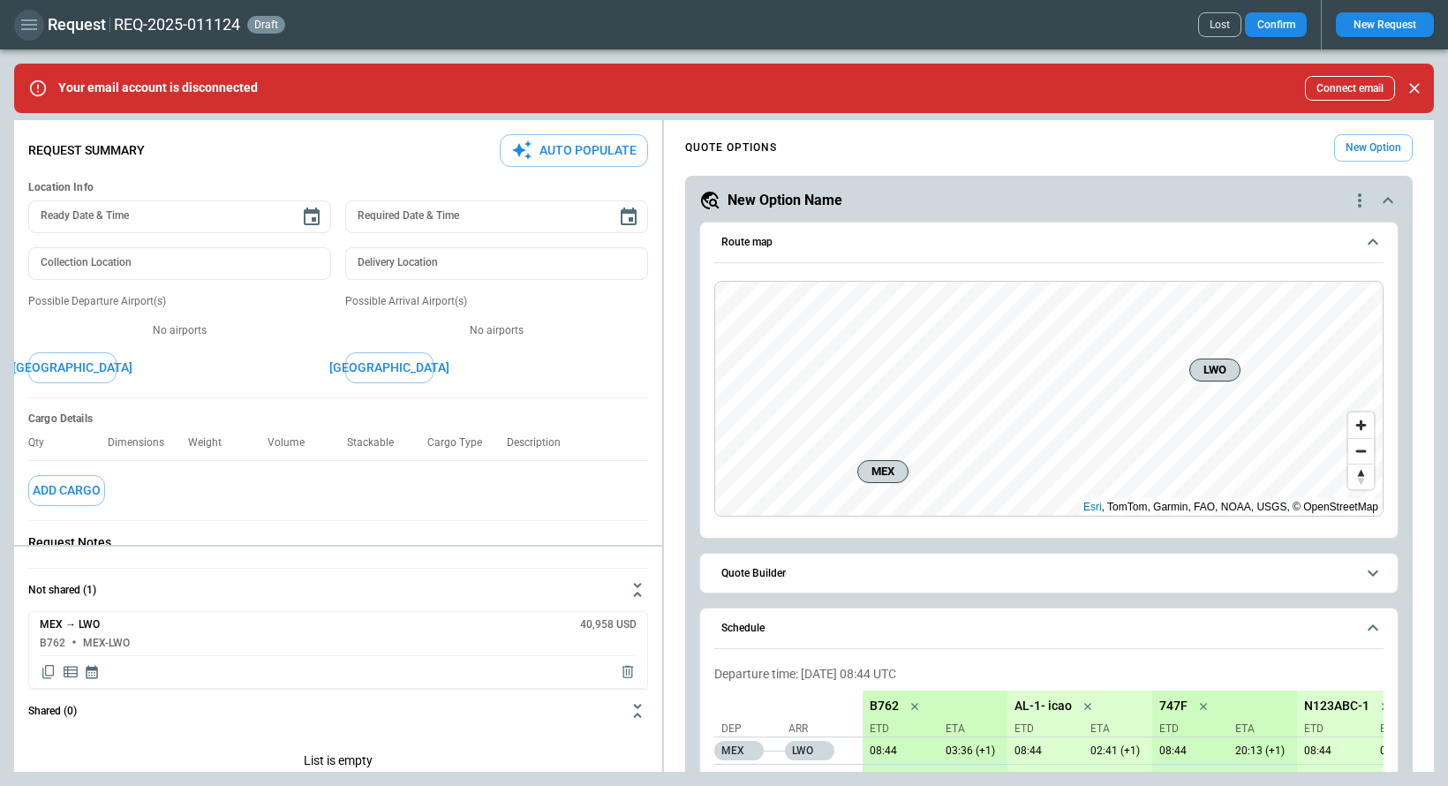
click at [29, 20] on icon "button" at bounding box center [29, 24] width 16 height 11
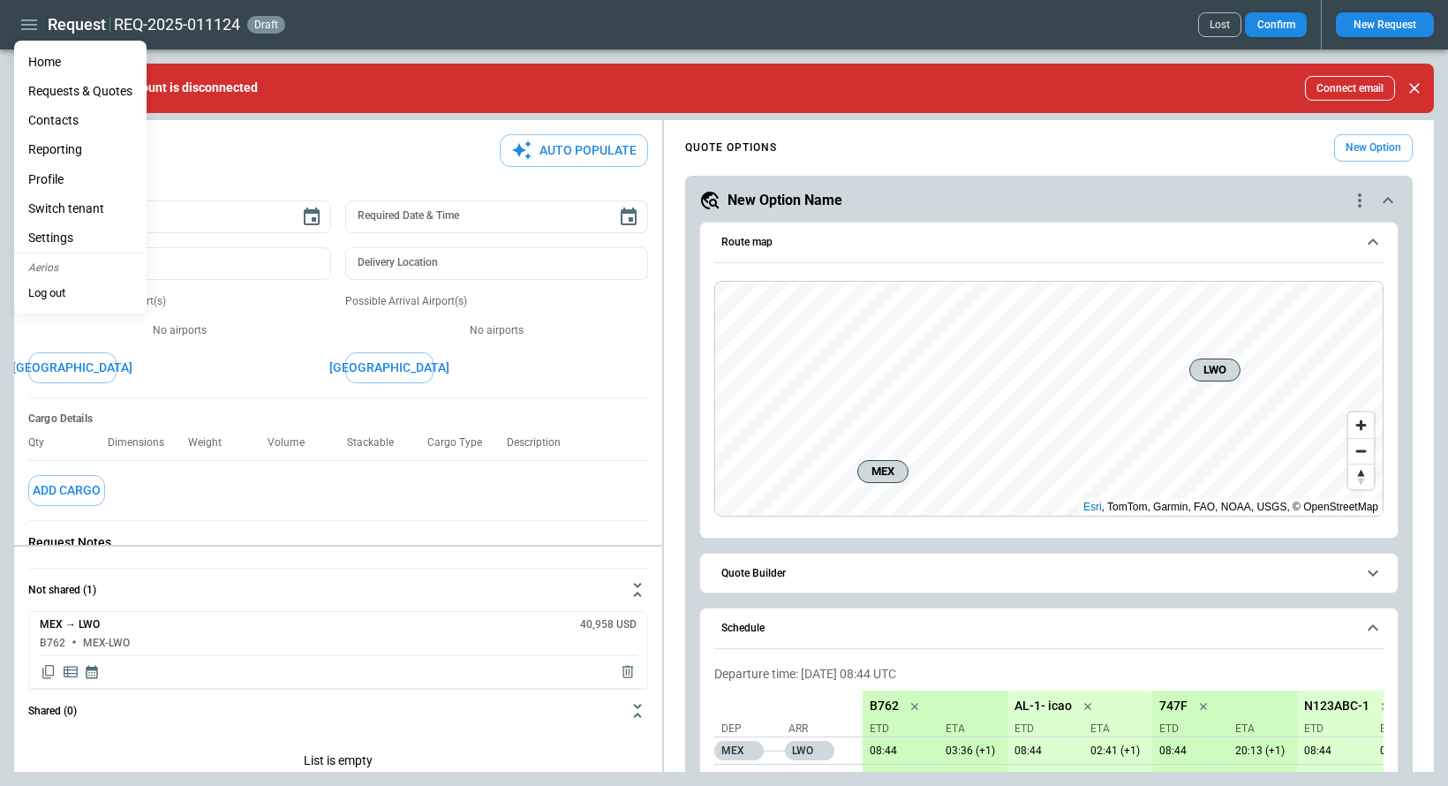
click at [66, 90] on Quotes "Requests & Quotes" at bounding box center [80, 91] width 132 height 29
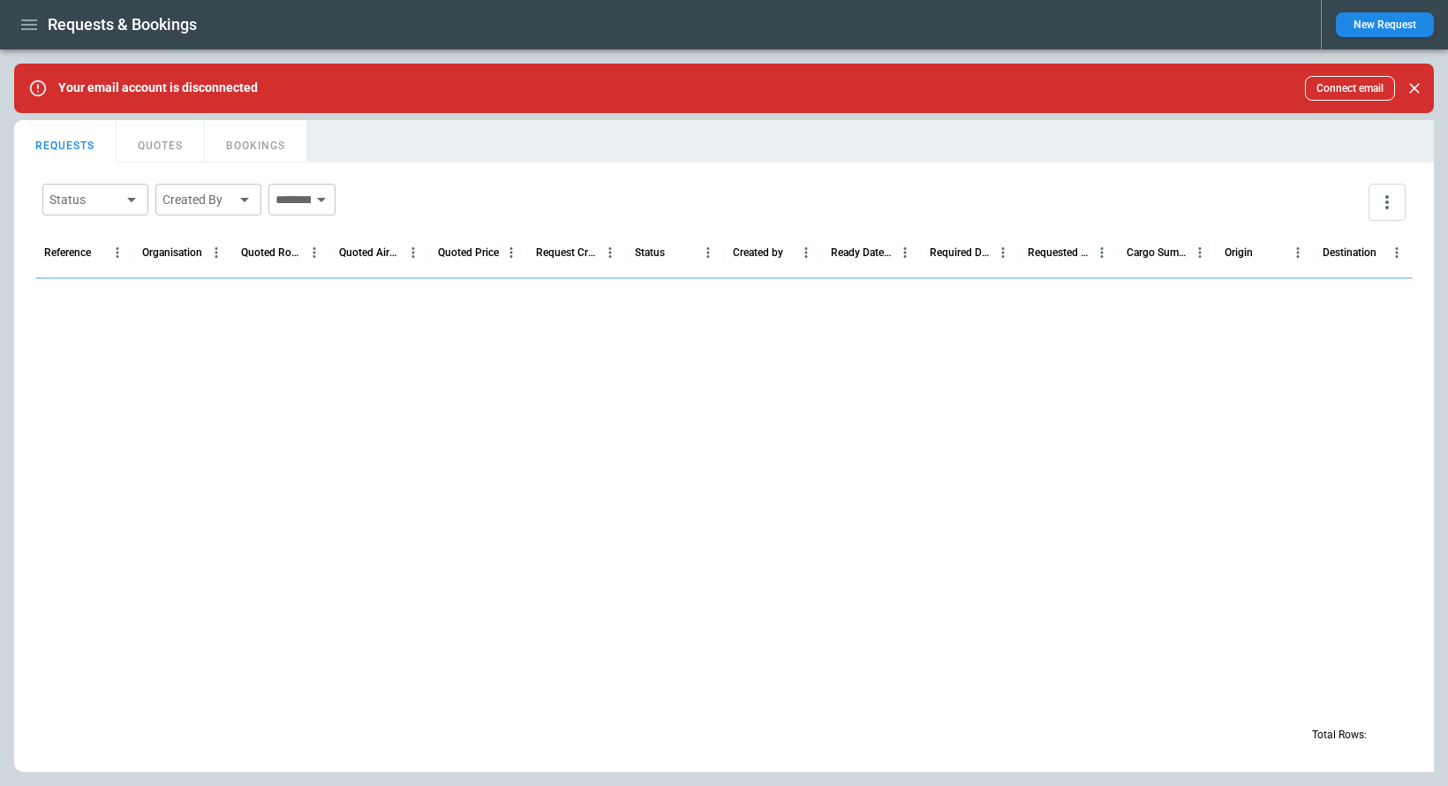
click at [269, 144] on button "BOOKINGS" at bounding box center [256, 141] width 102 height 42
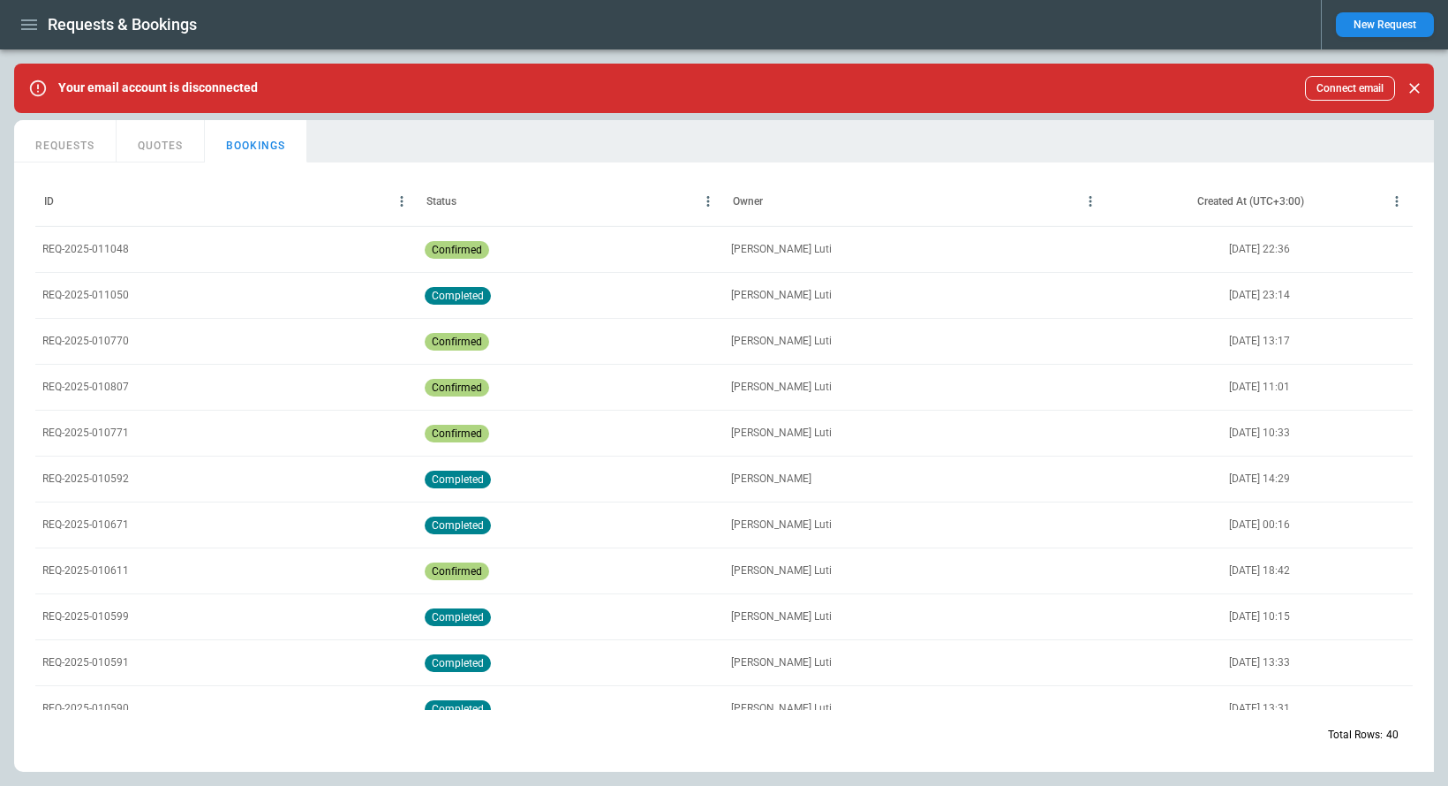
click at [23, 27] on icon "button" at bounding box center [29, 24] width 21 height 21
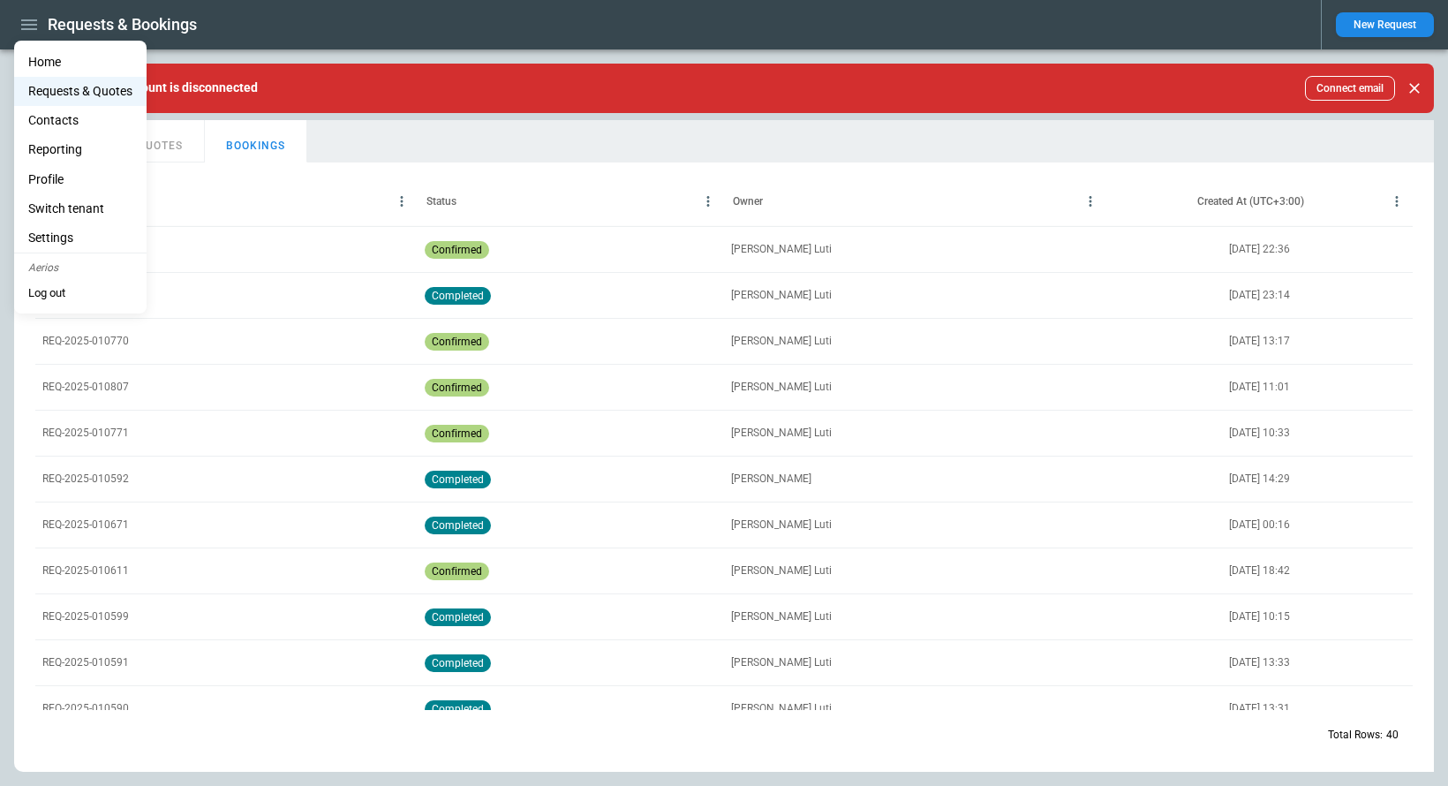
click at [1351, 73] on div at bounding box center [724, 393] width 1448 height 786
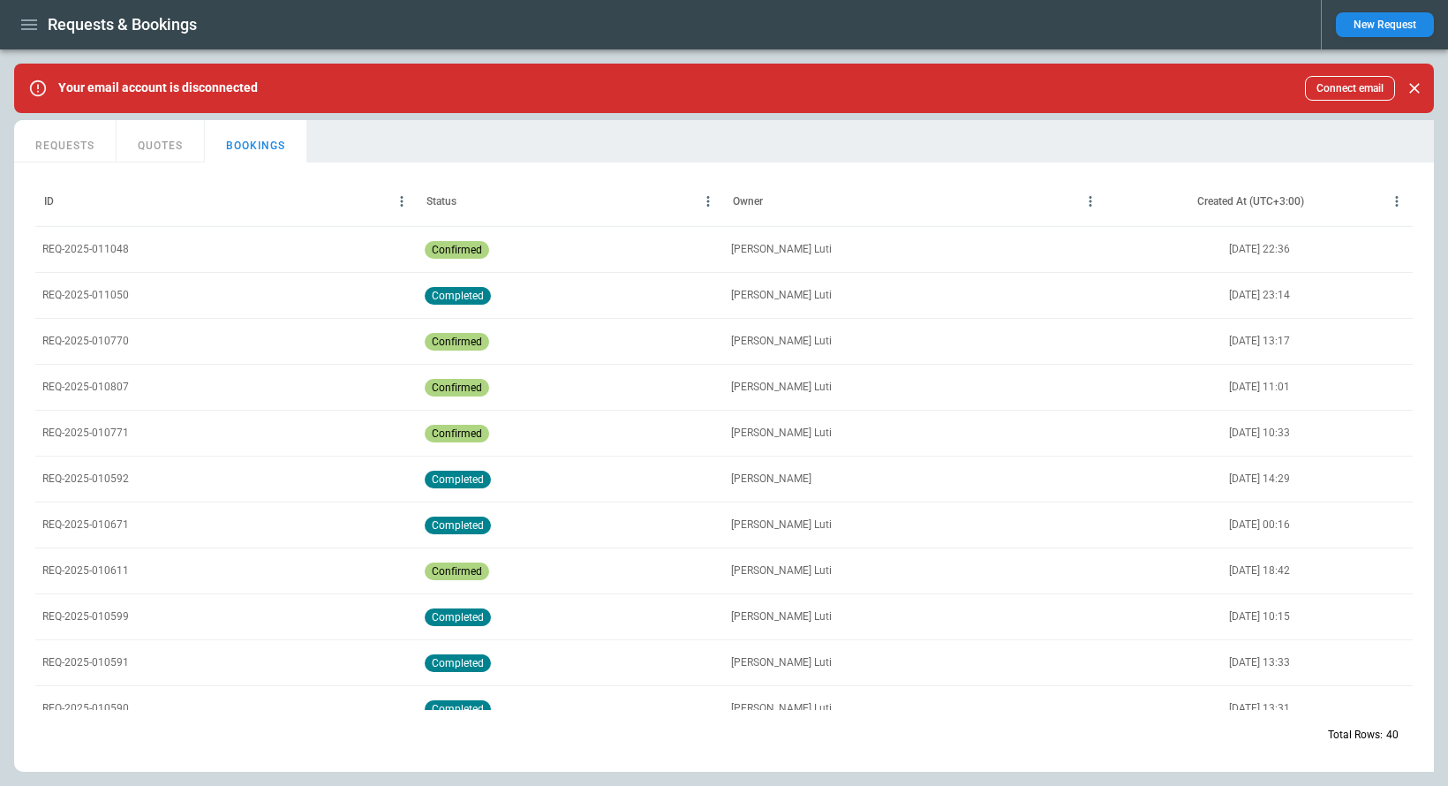
click at [1351, 84] on button "Connect email" at bounding box center [1350, 88] width 90 height 25
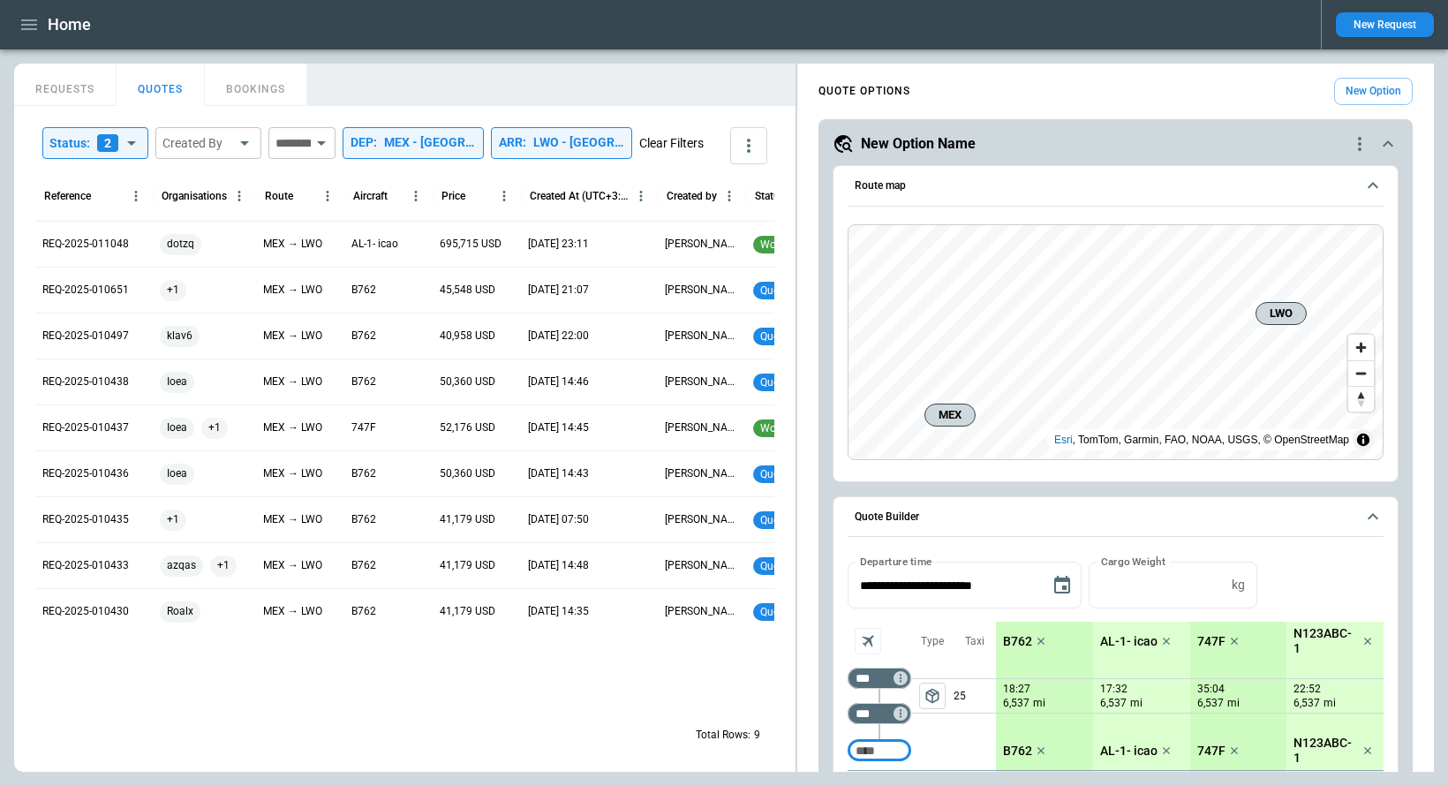
click at [639, 154] on button "Clear Filters" at bounding box center [671, 143] width 64 height 22
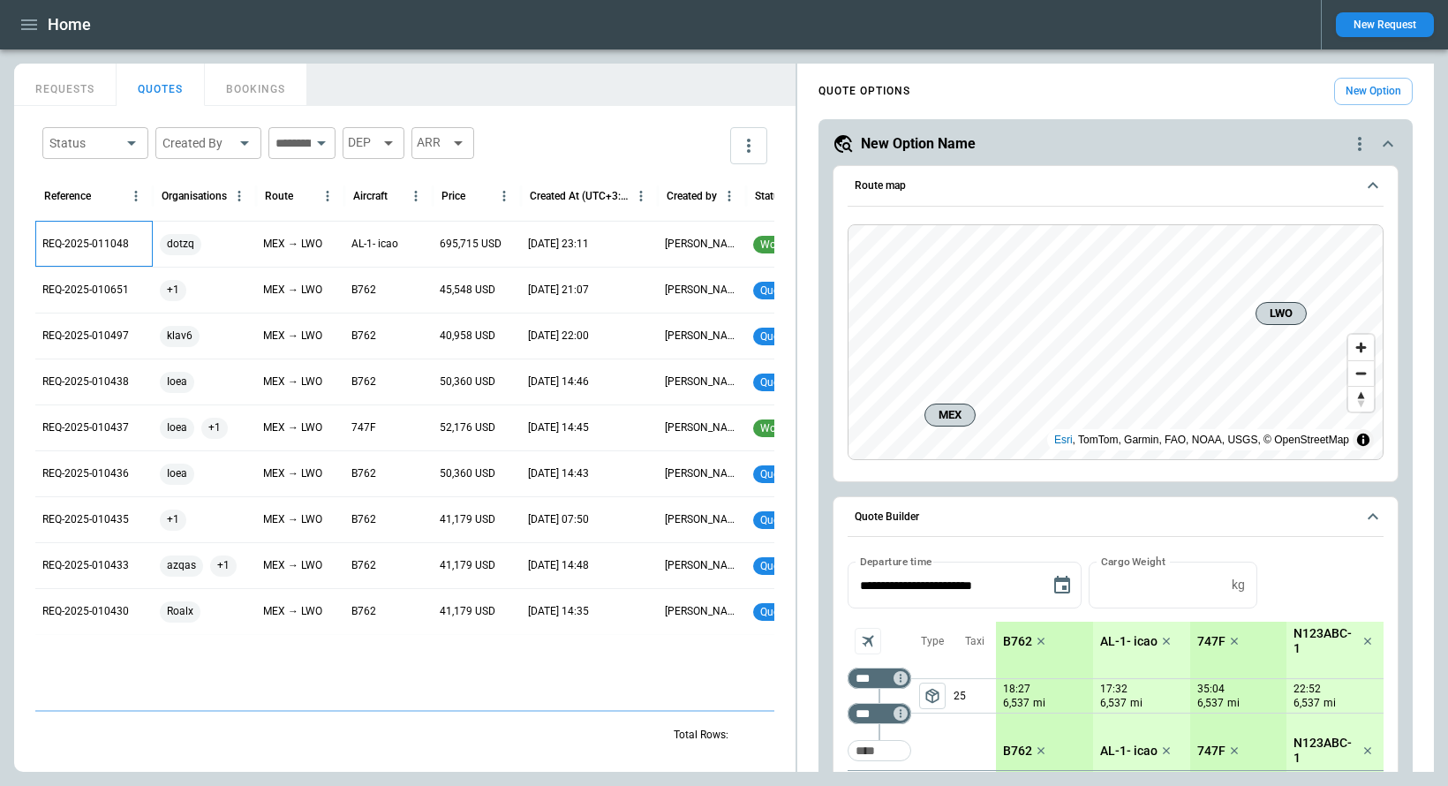
click at [98, 239] on p "REQ-2025-011048" at bounding box center [85, 244] width 87 height 15
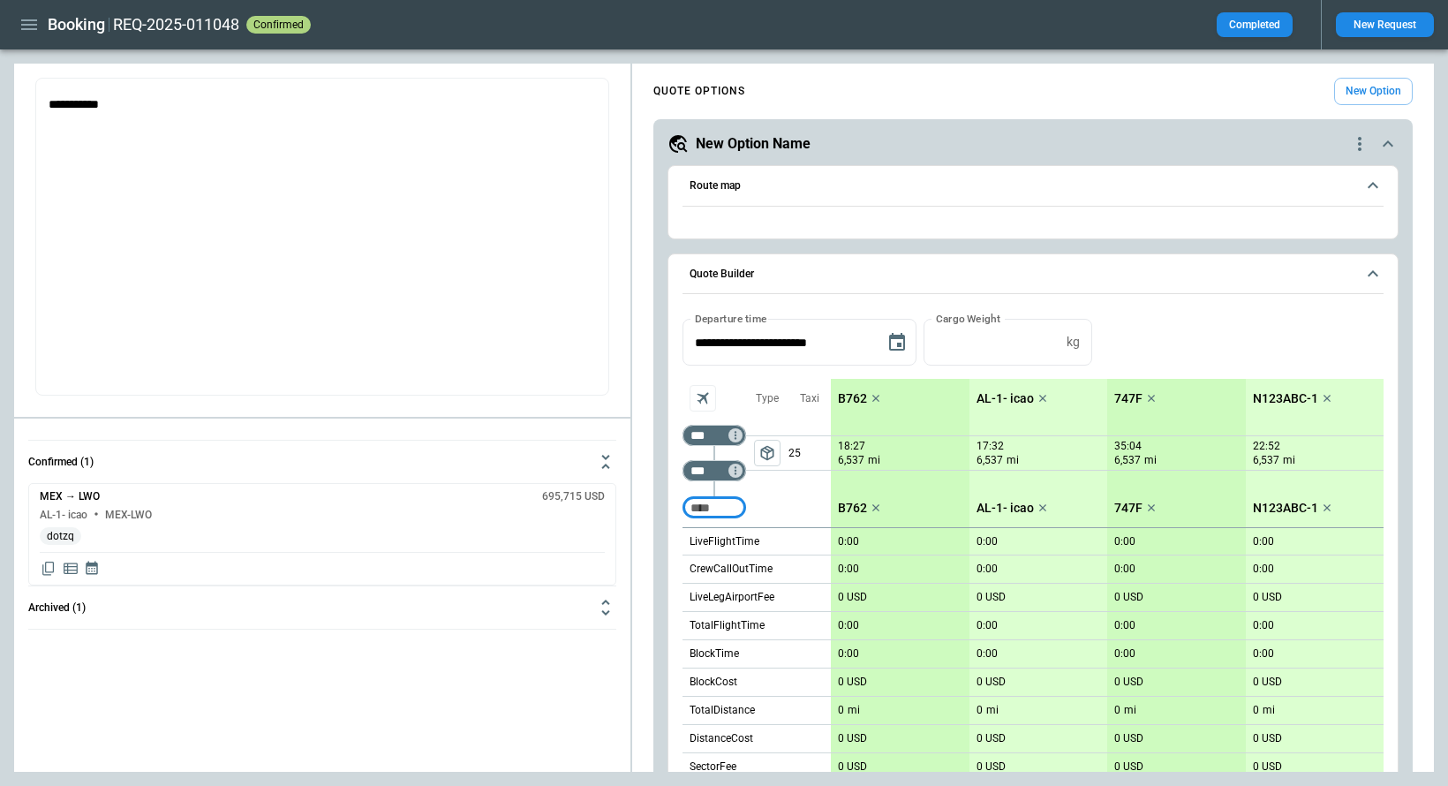
type input "**********"
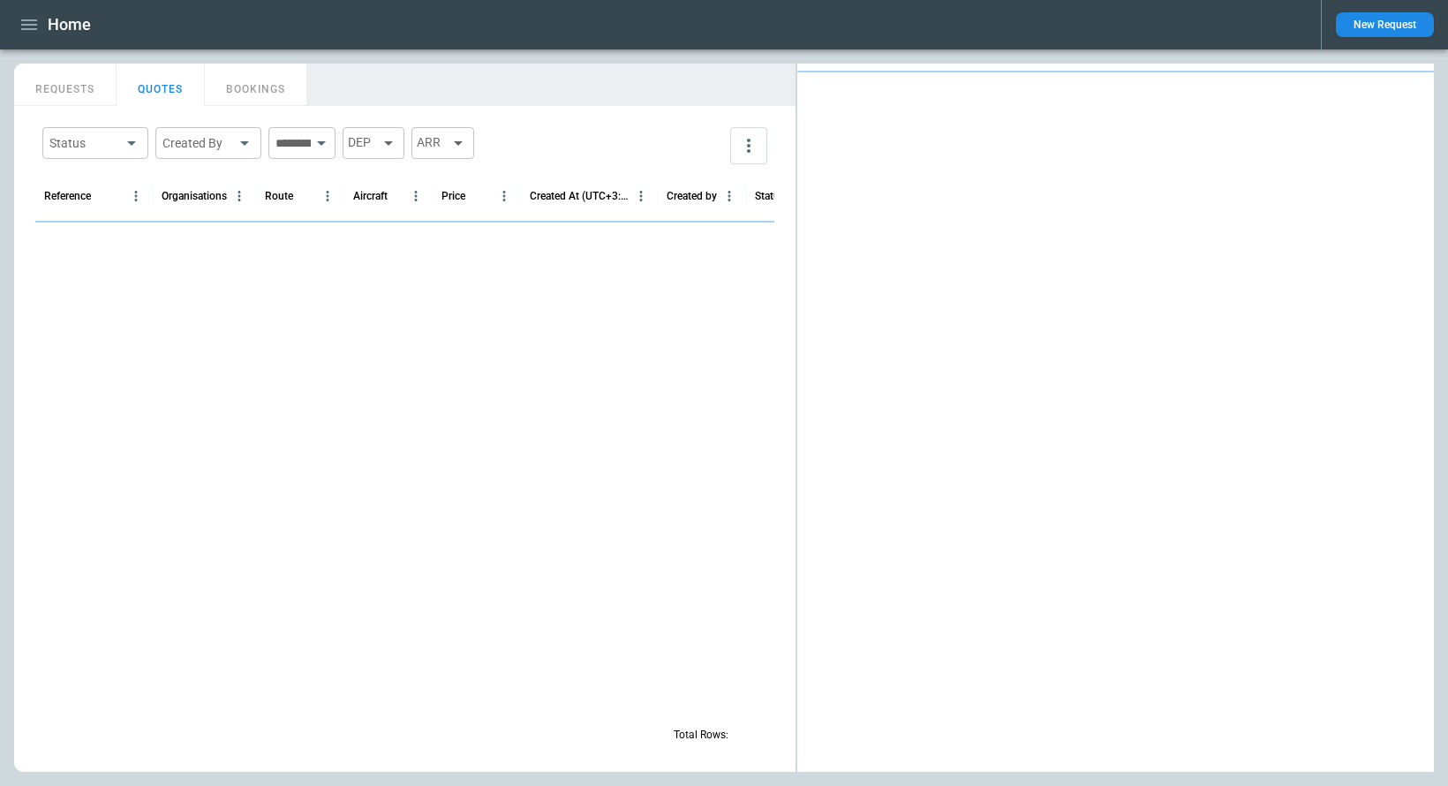
click at [79, 82] on button "REQUESTS" at bounding box center [65, 85] width 102 height 42
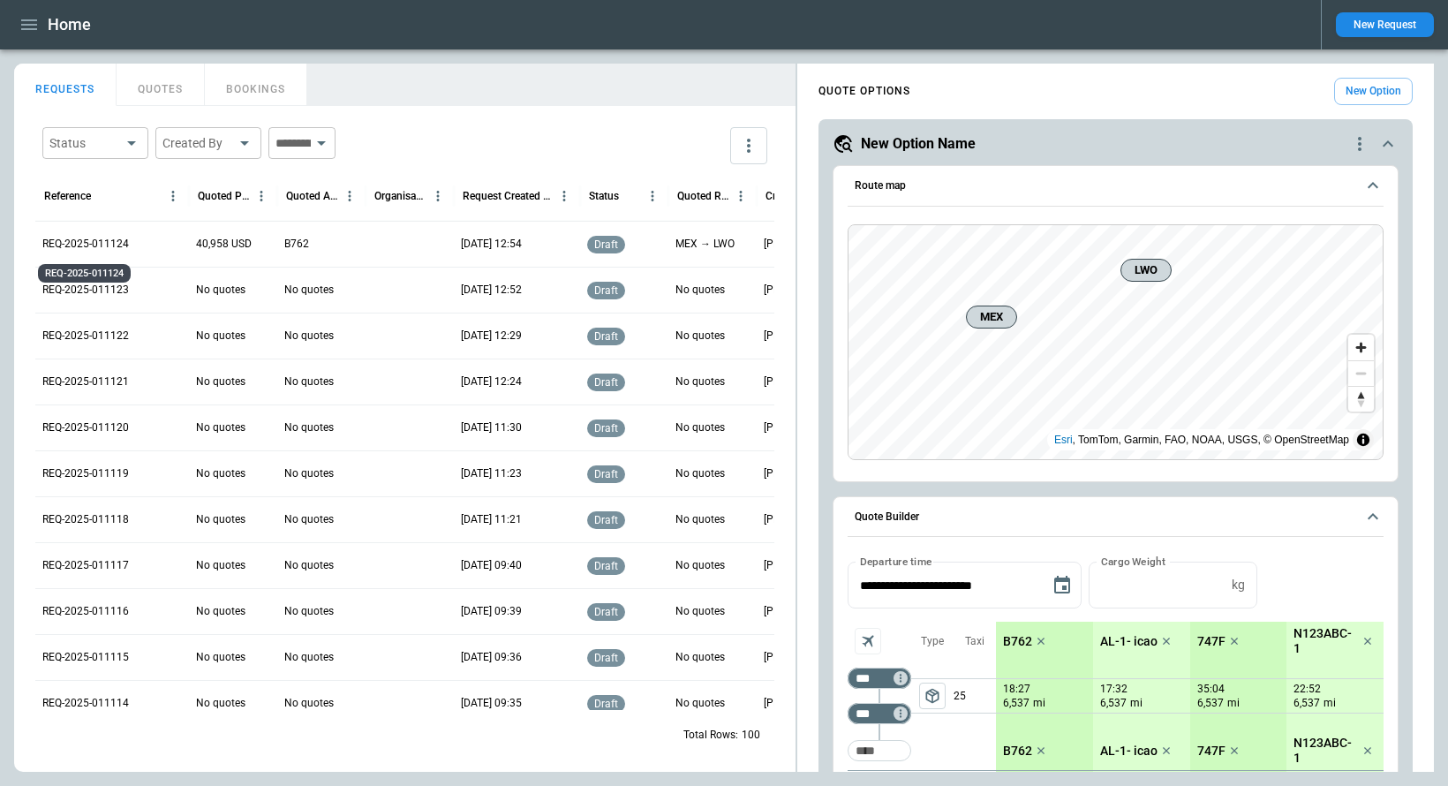
click at [100, 246] on p "REQ-2025-011124" at bounding box center [85, 244] width 87 height 15
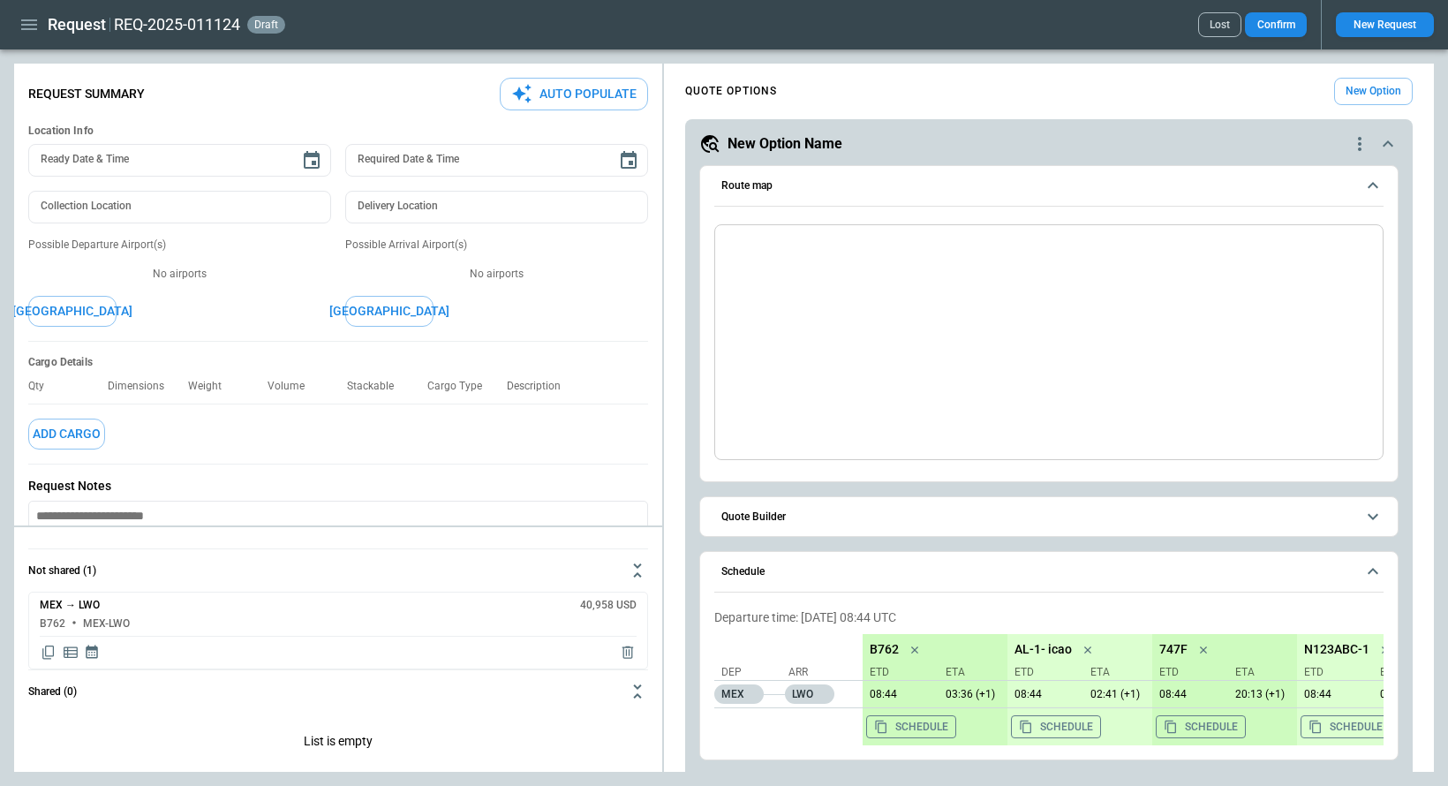
type textarea "*"
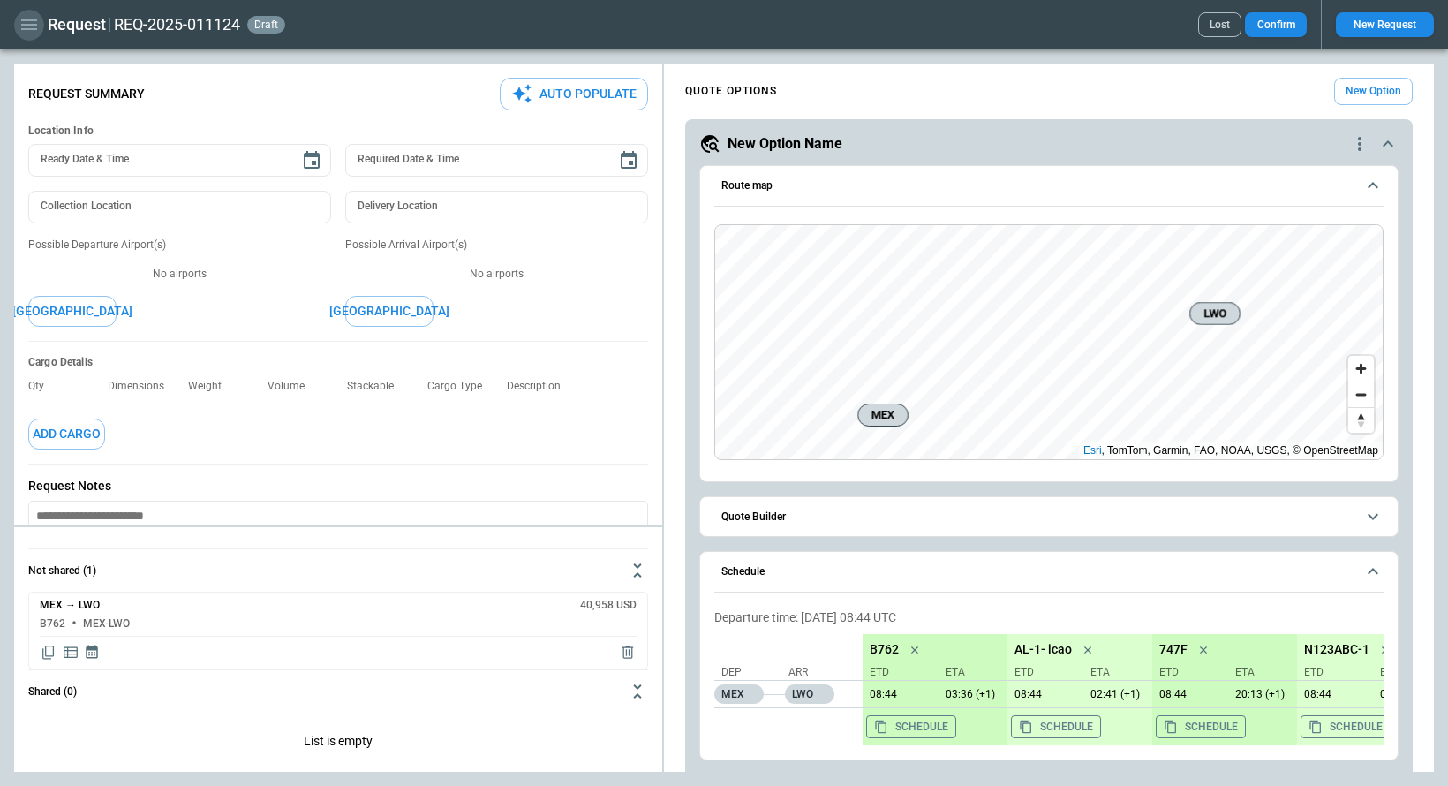
click at [23, 26] on icon "button" at bounding box center [29, 24] width 21 height 21
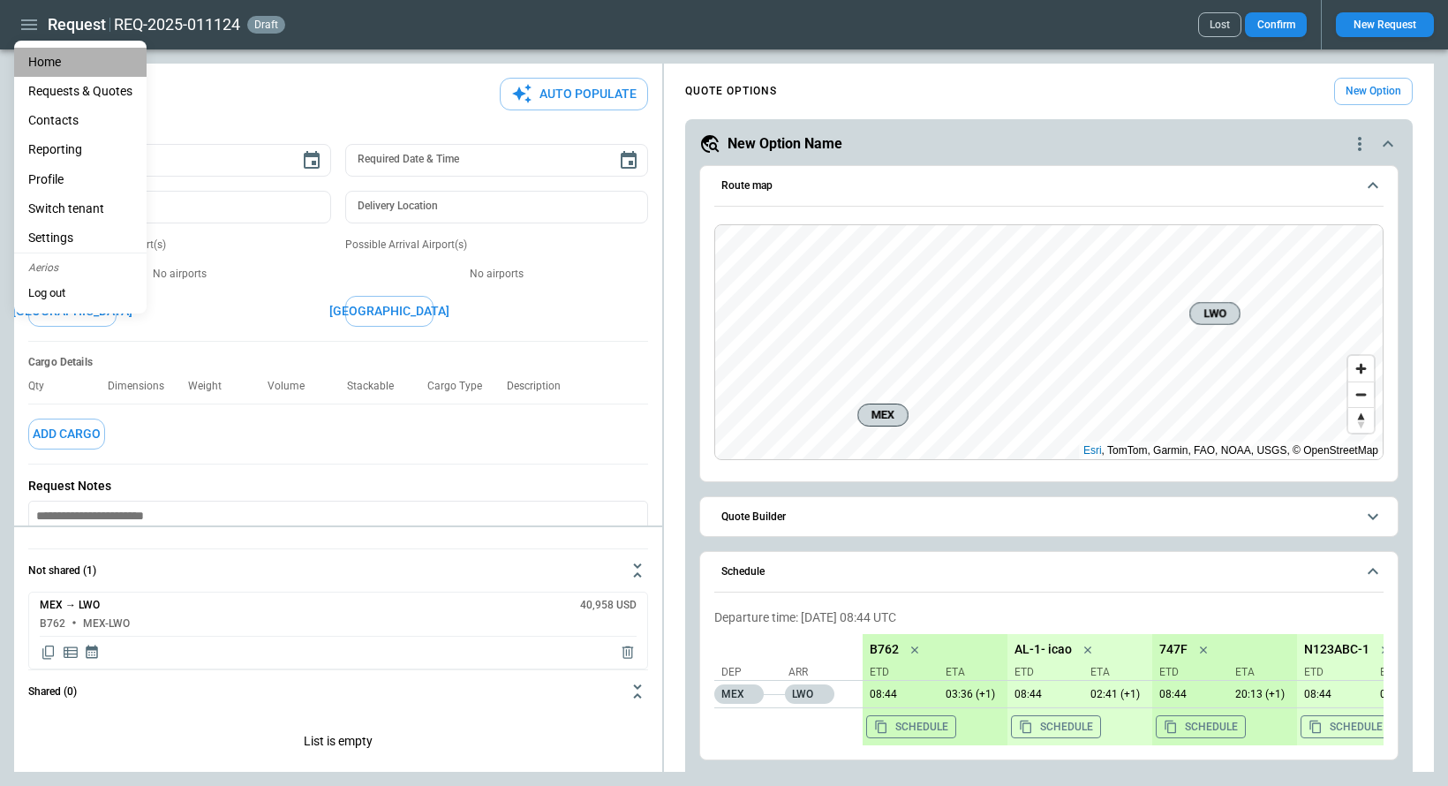
click at [52, 57] on li "Home" at bounding box center [80, 62] width 132 height 29
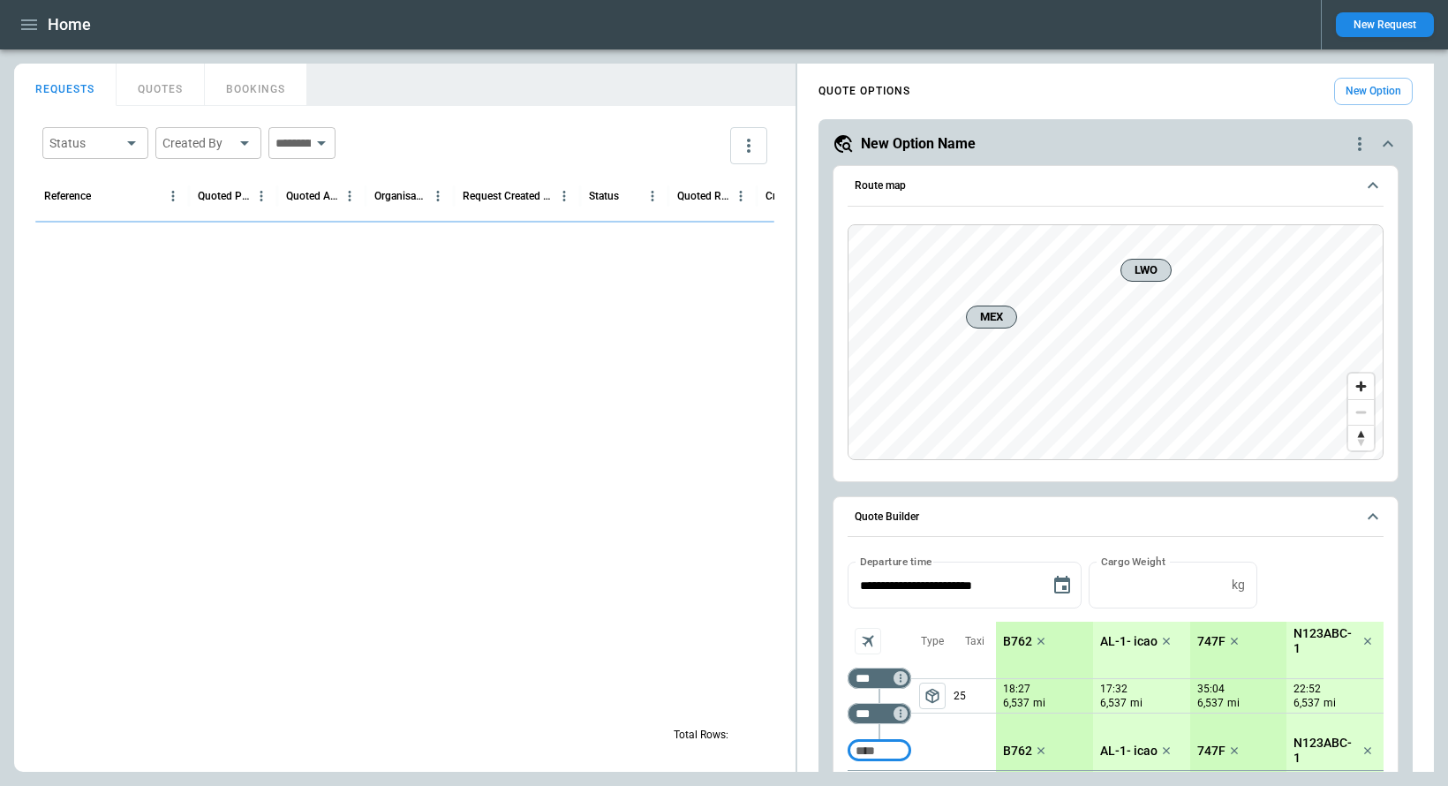
scroll to position [894, 0]
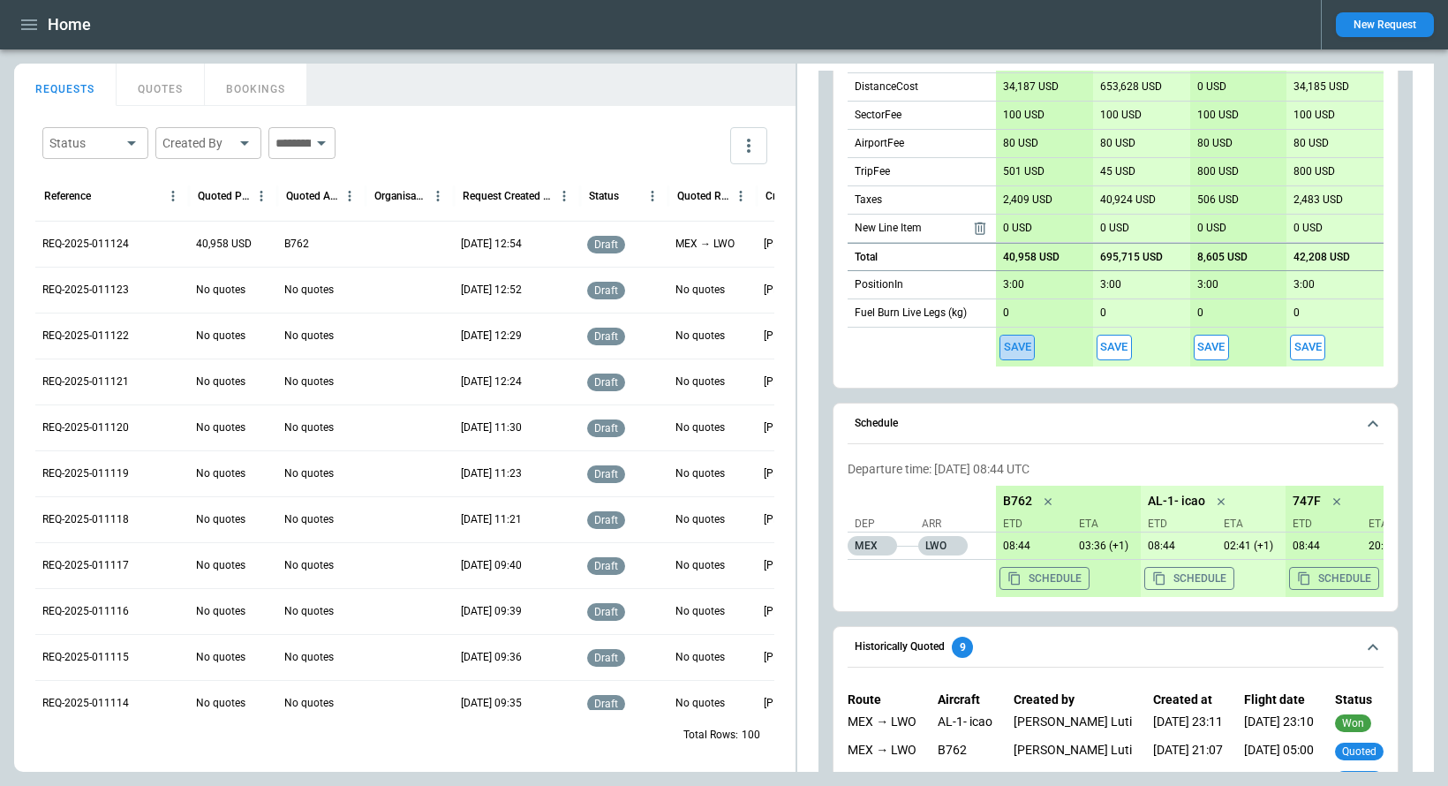
click at [1015, 345] on button "Save" at bounding box center [1016, 348] width 35 height 26
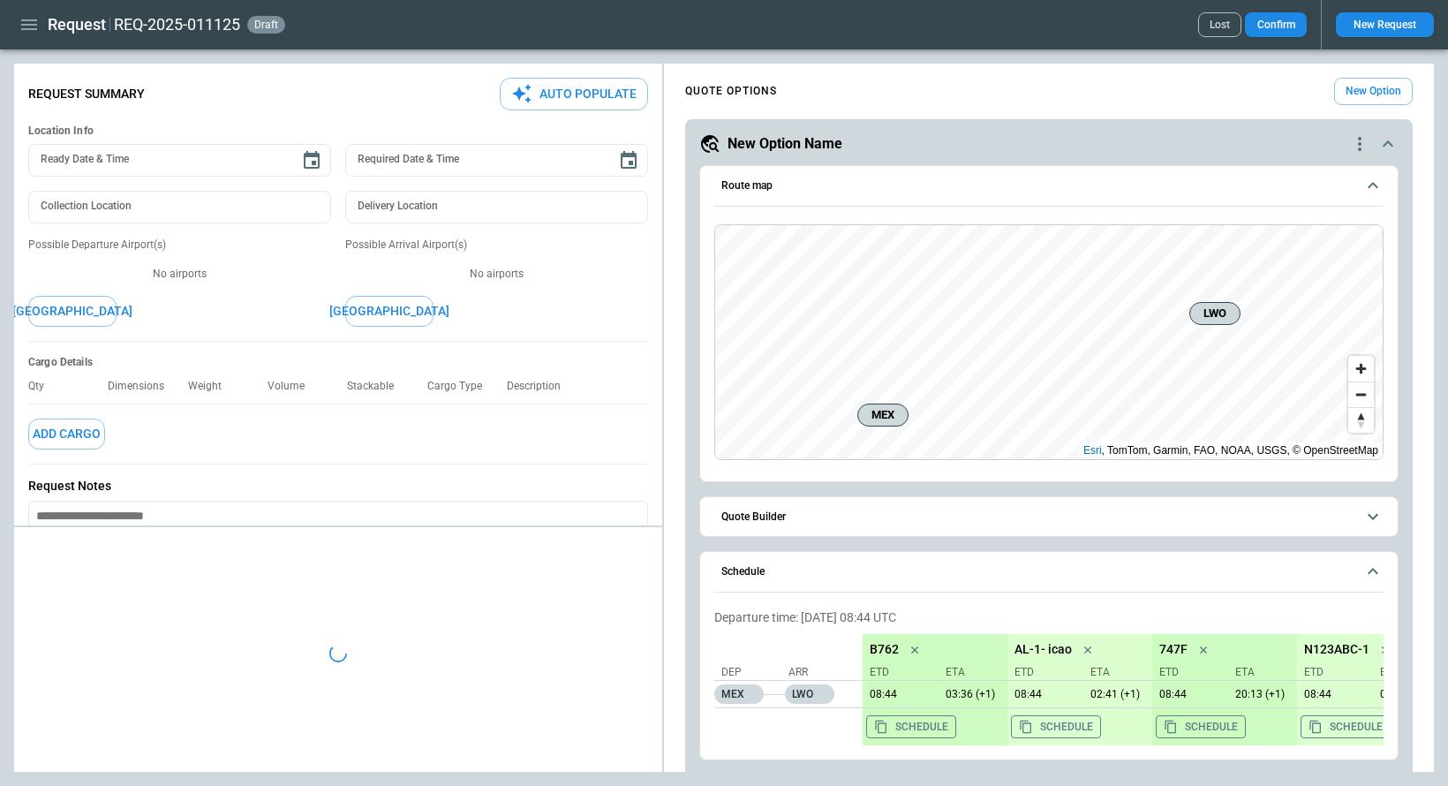
type textarea "*"
click at [1268, 19] on button "Confirm" at bounding box center [1276, 24] width 62 height 25
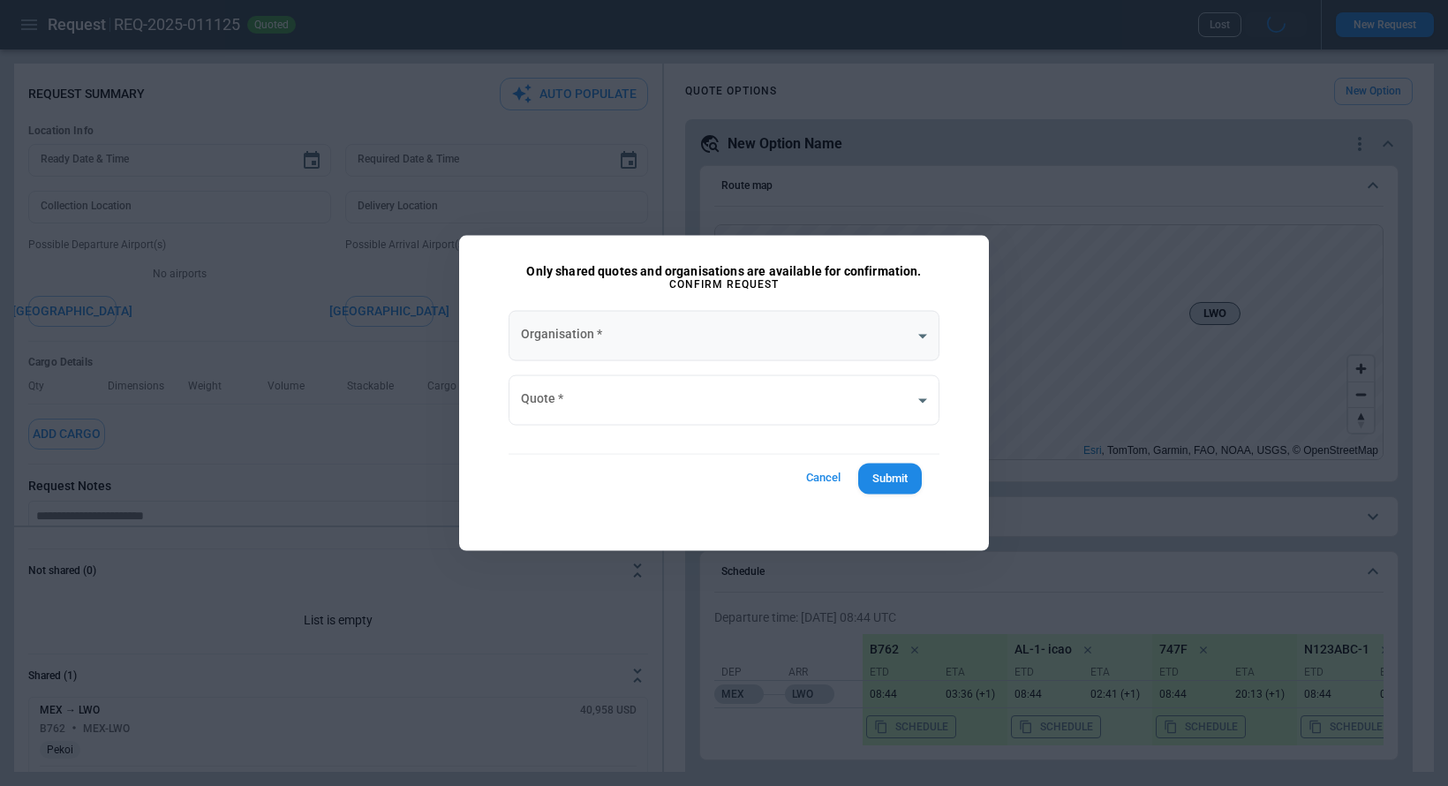
click at [719, 341] on body "**********" at bounding box center [724, 393] width 1448 height 786
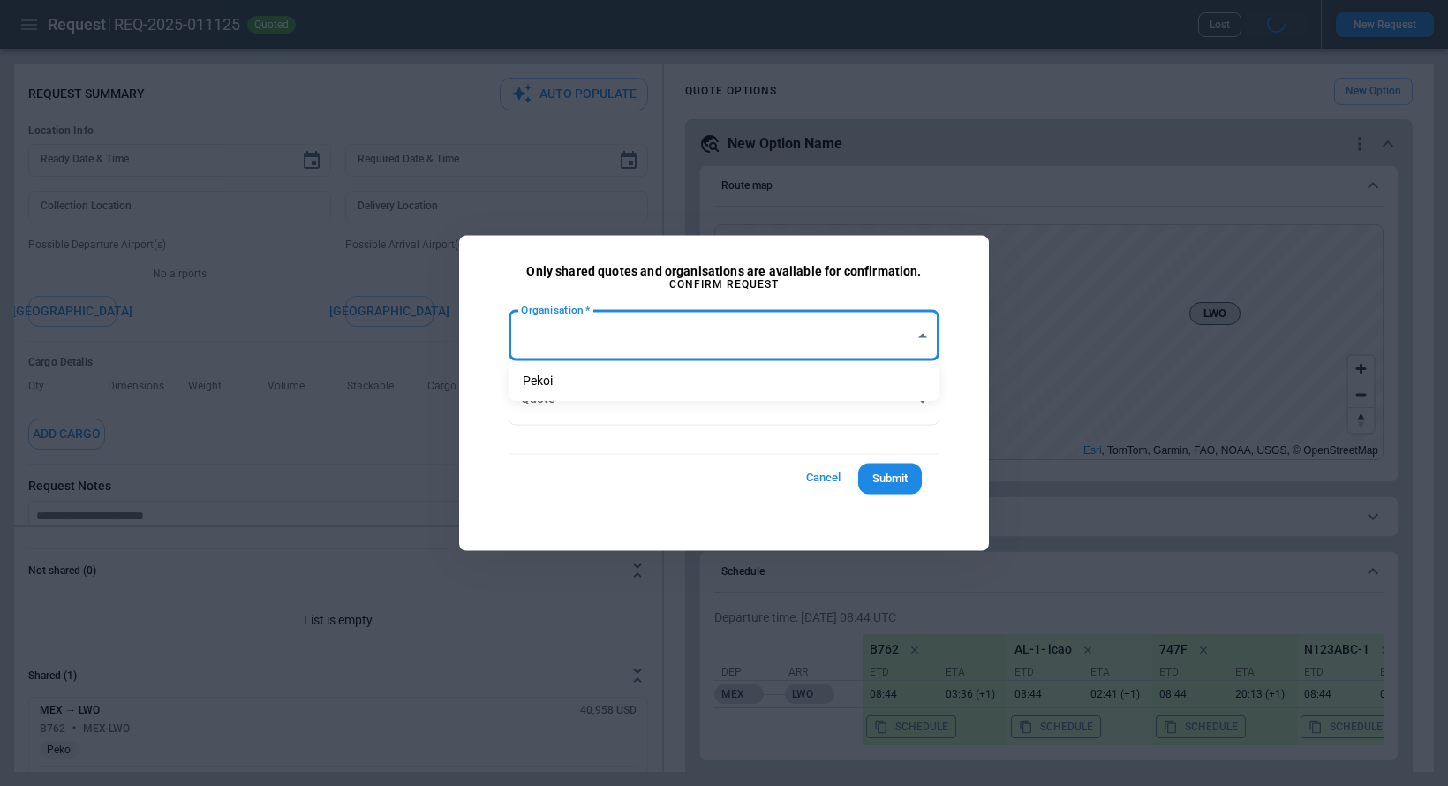
click at [661, 378] on li "Pekoi" at bounding box center [723, 381] width 431 height 26
type input "**********"
click at [663, 396] on body "**********" at bounding box center [724, 393] width 1448 height 786
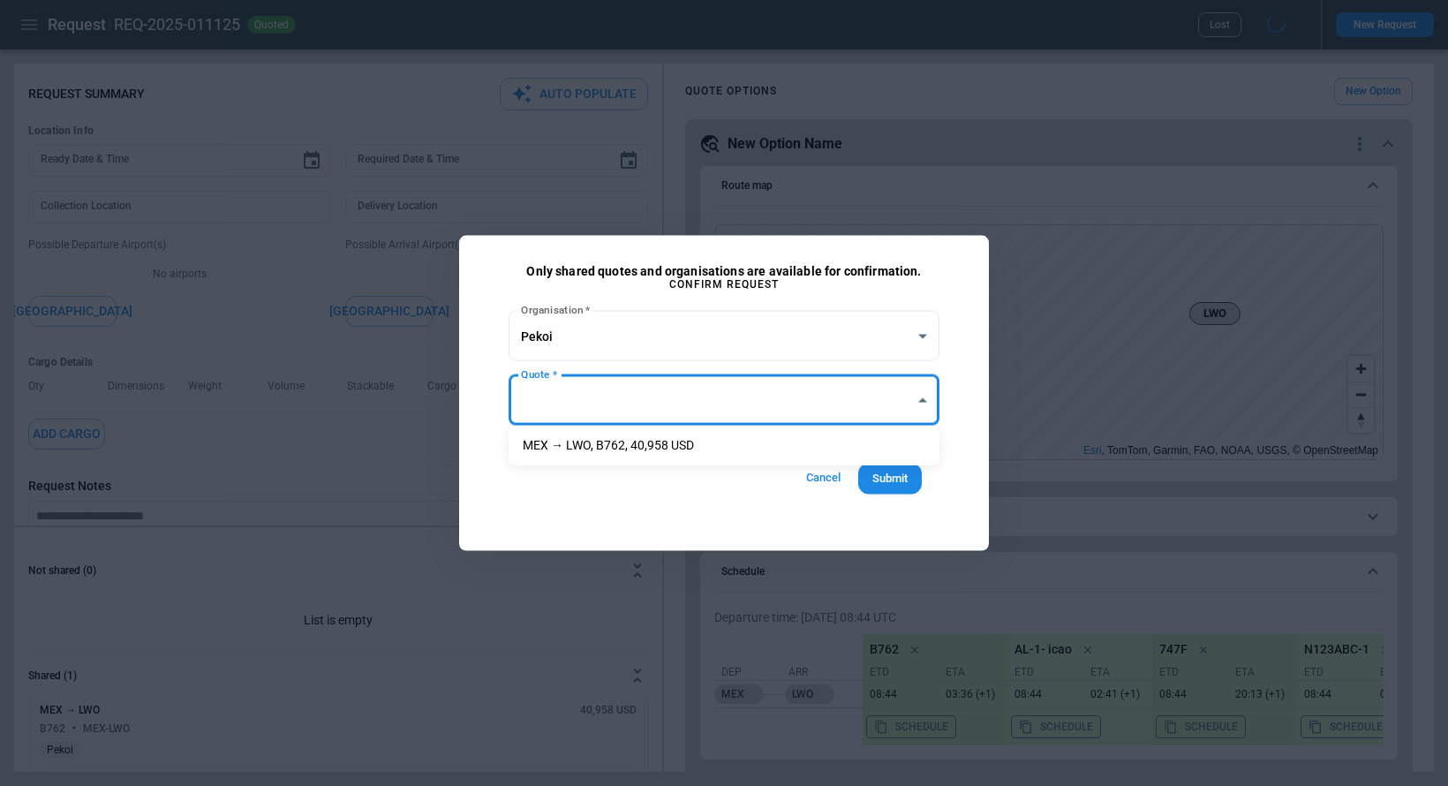
click at [663, 444] on li "MEX → LWO, B762, 40,958 USD" at bounding box center [723, 446] width 431 height 26
type input "**********"
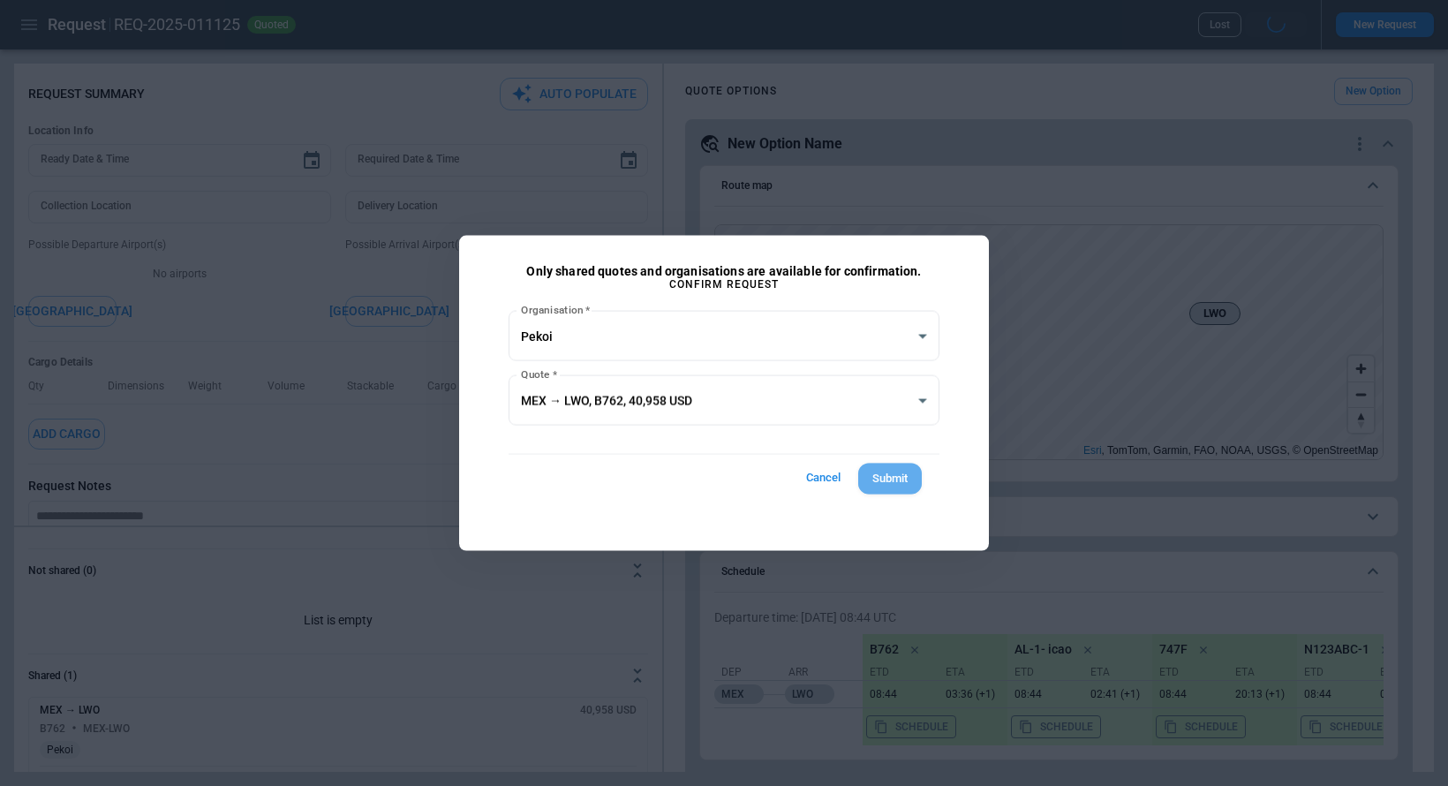
click at [896, 478] on button "Submit" at bounding box center [890, 478] width 64 height 31
type textarea "*"
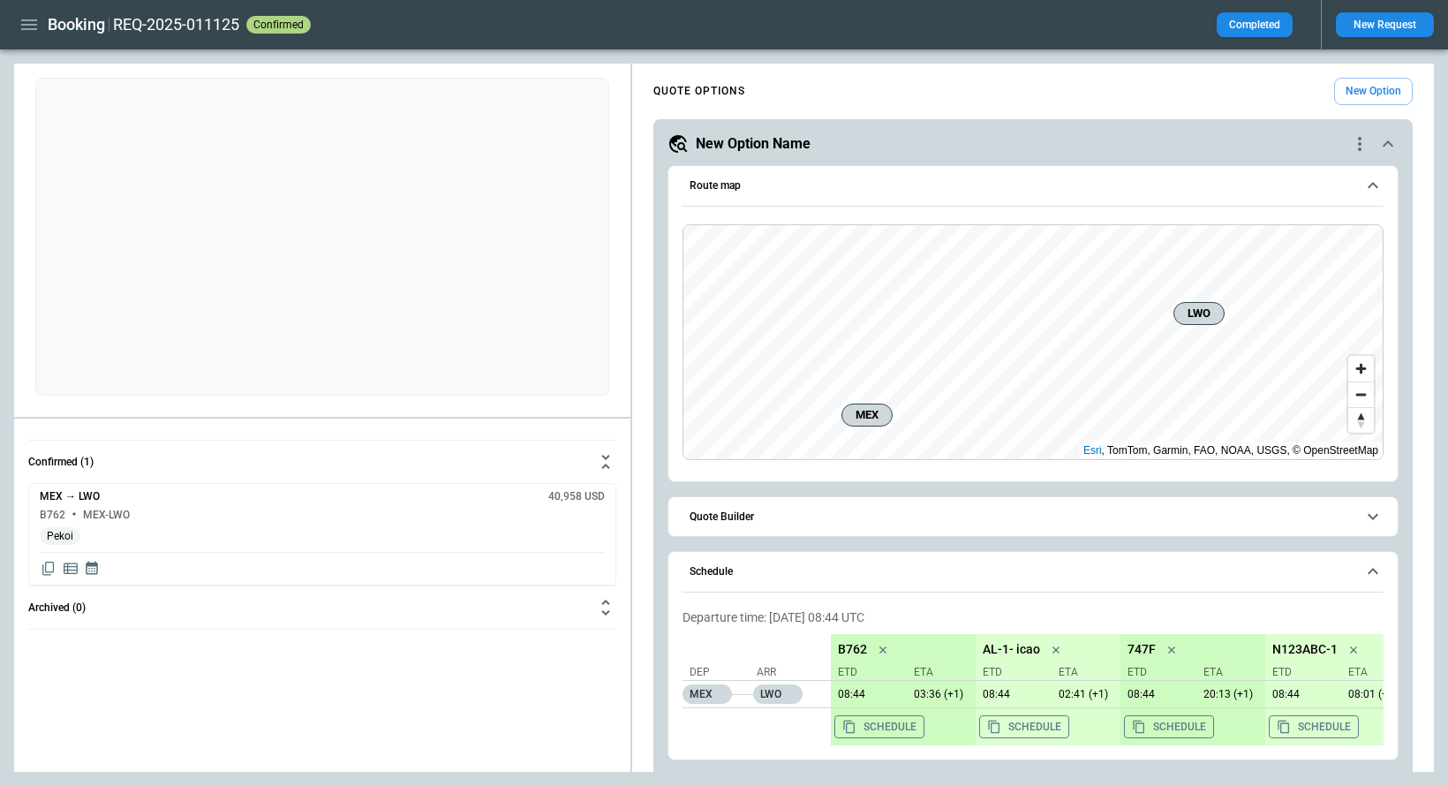
click at [213, 172] on div "* ​" at bounding box center [322, 237] width 574 height 318
type textarea "******"
click at [12, 207] on main "**********" at bounding box center [724, 417] width 1448 height 736
click at [26, 204] on div "****** * ​" at bounding box center [322, 244] width 616 height 346
click at [25, 33] on icon "button" at bounding box center [29, 24] width 21 height 21
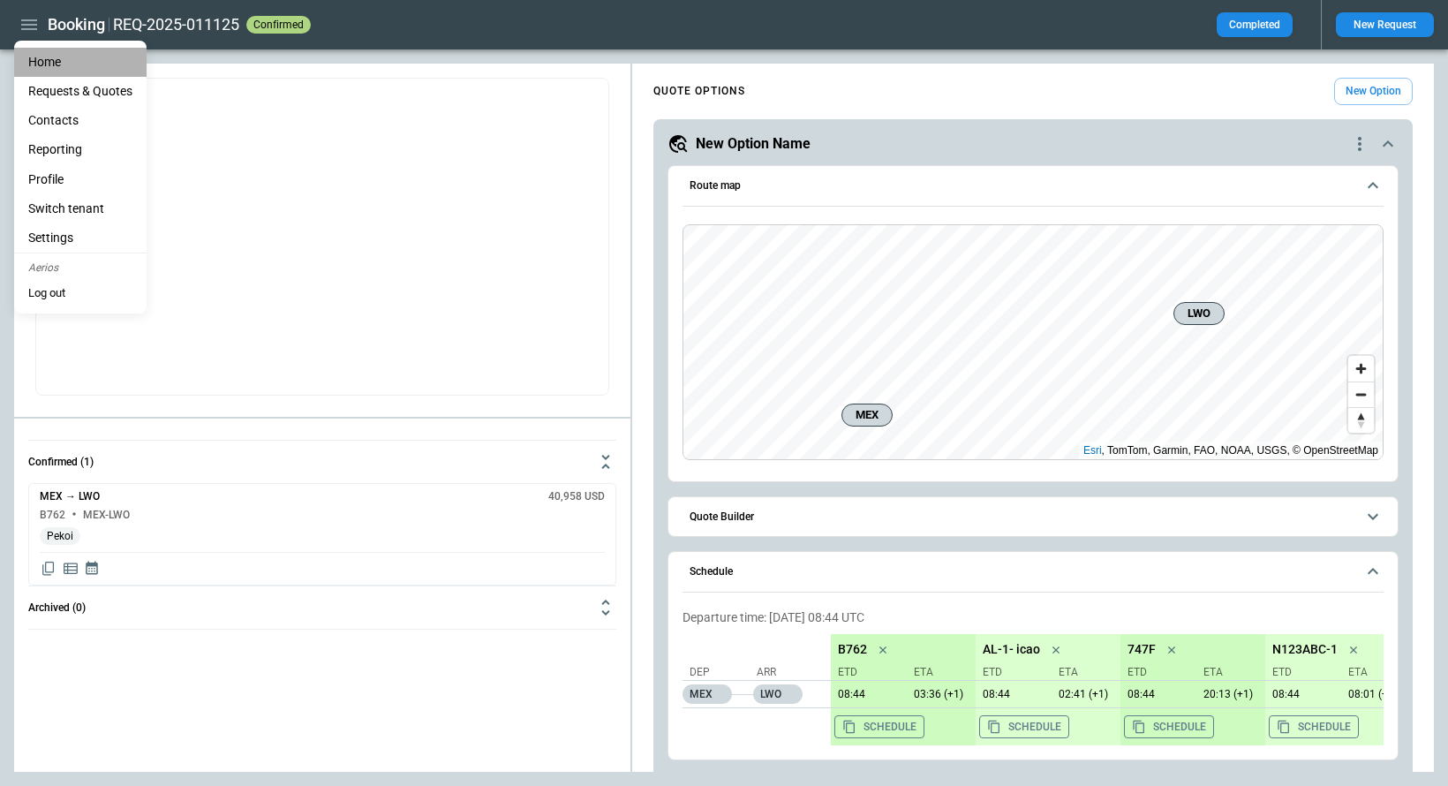
click at [34, 67] on li "Home" at bounding box center [80, 62] width 132 height 29
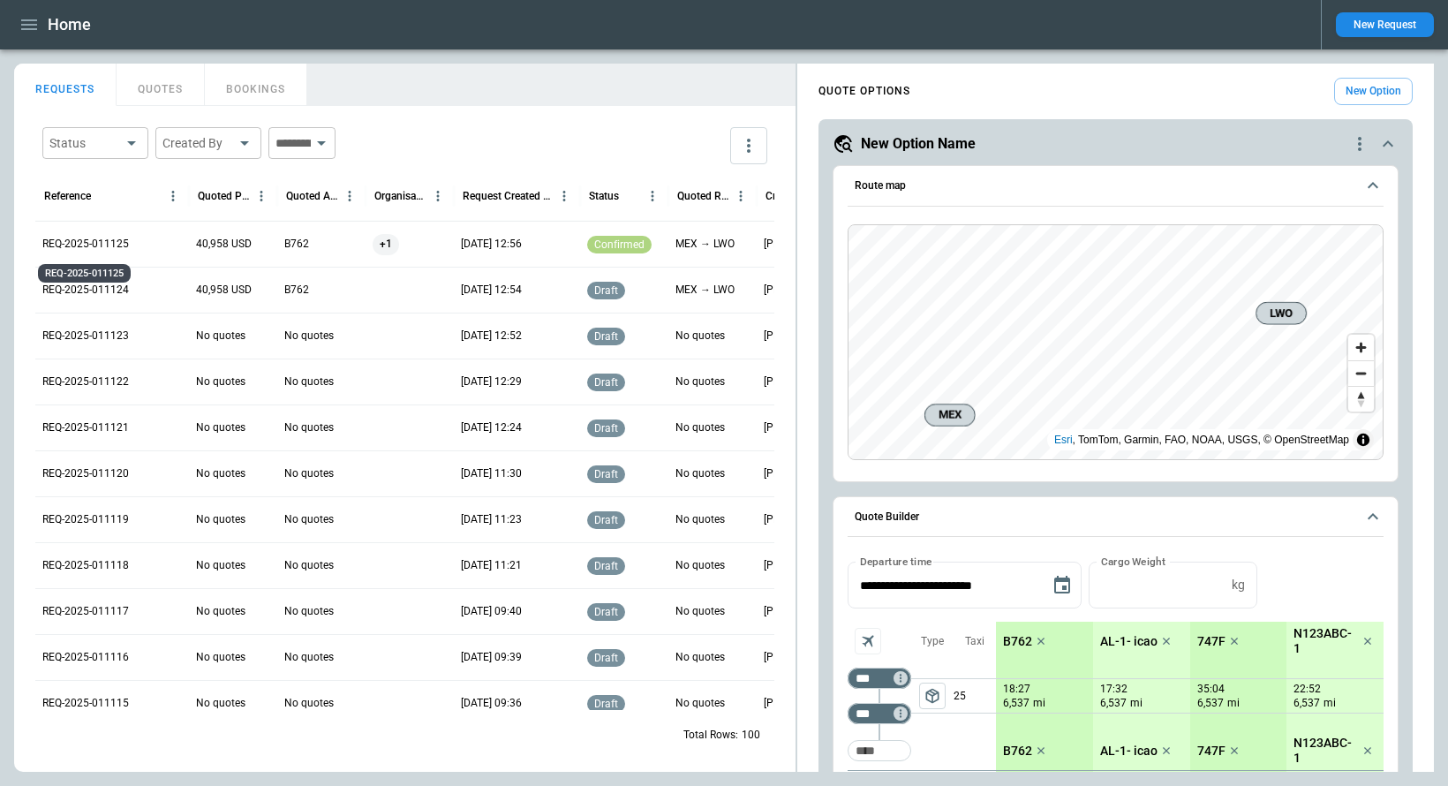
click at [101, 248] on p "REQ-2025-011125" at bounding box center [85, 244] width 87 height 15
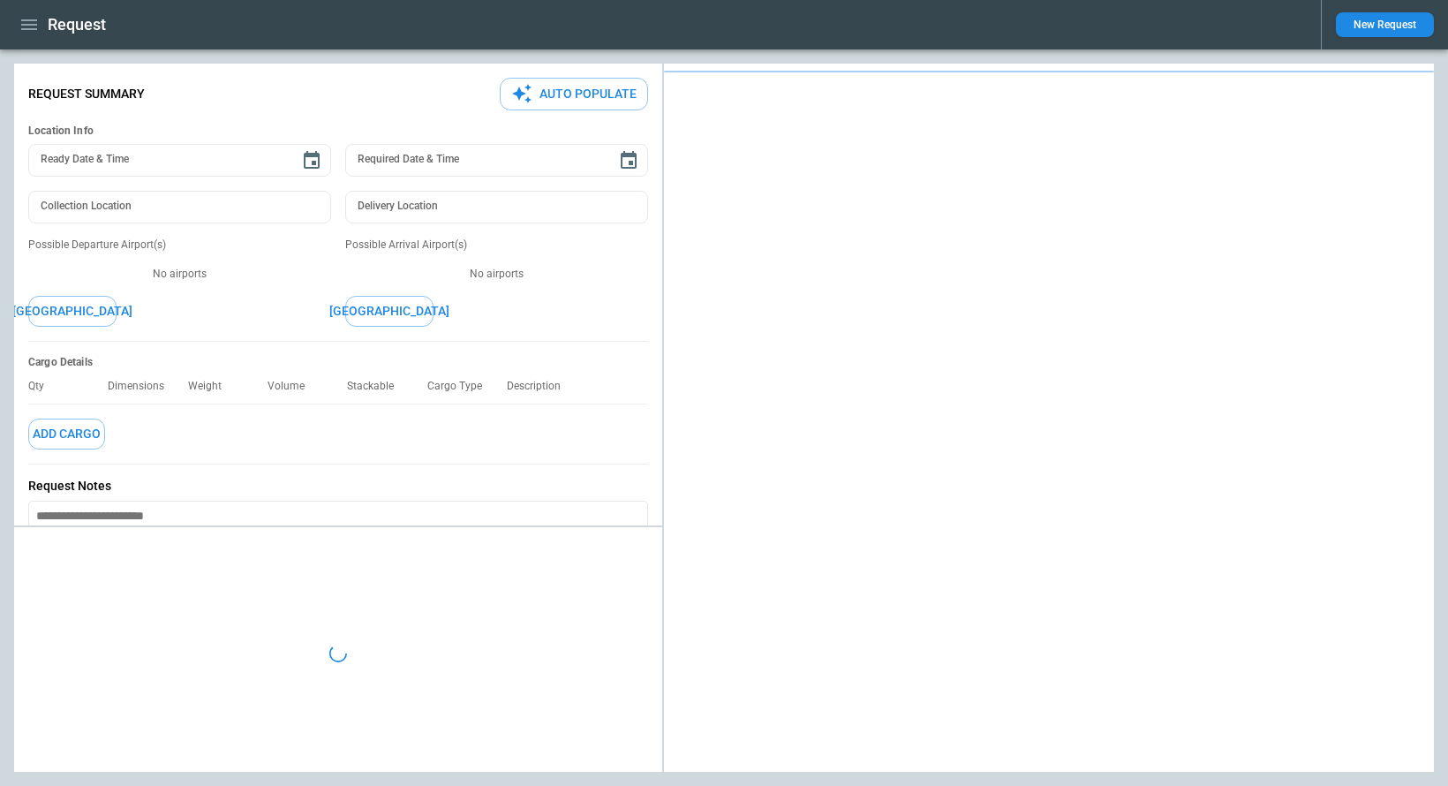
type textarea "*"
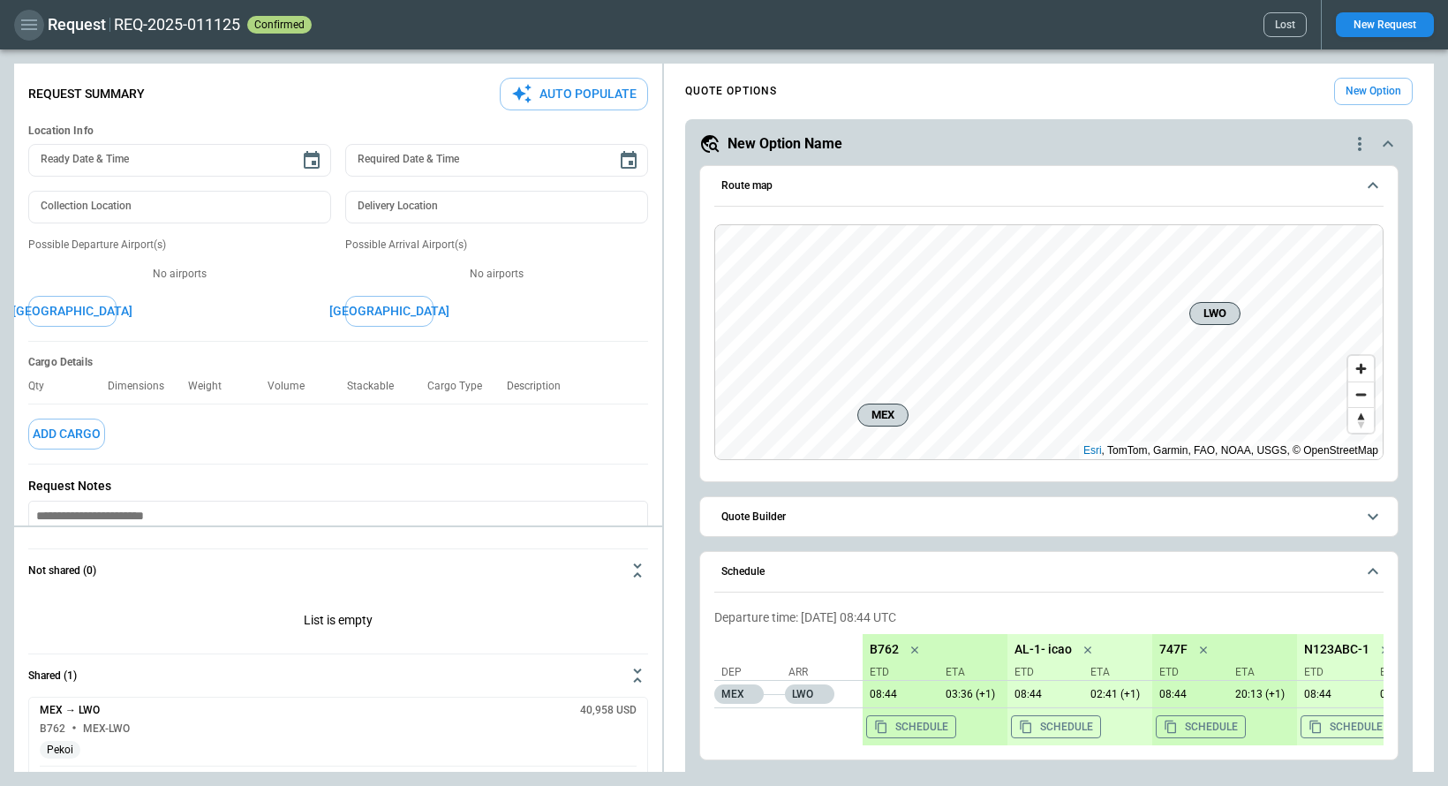
click at [26, 11] on button "button" at bounding box center [29, 25] width 30 height 31
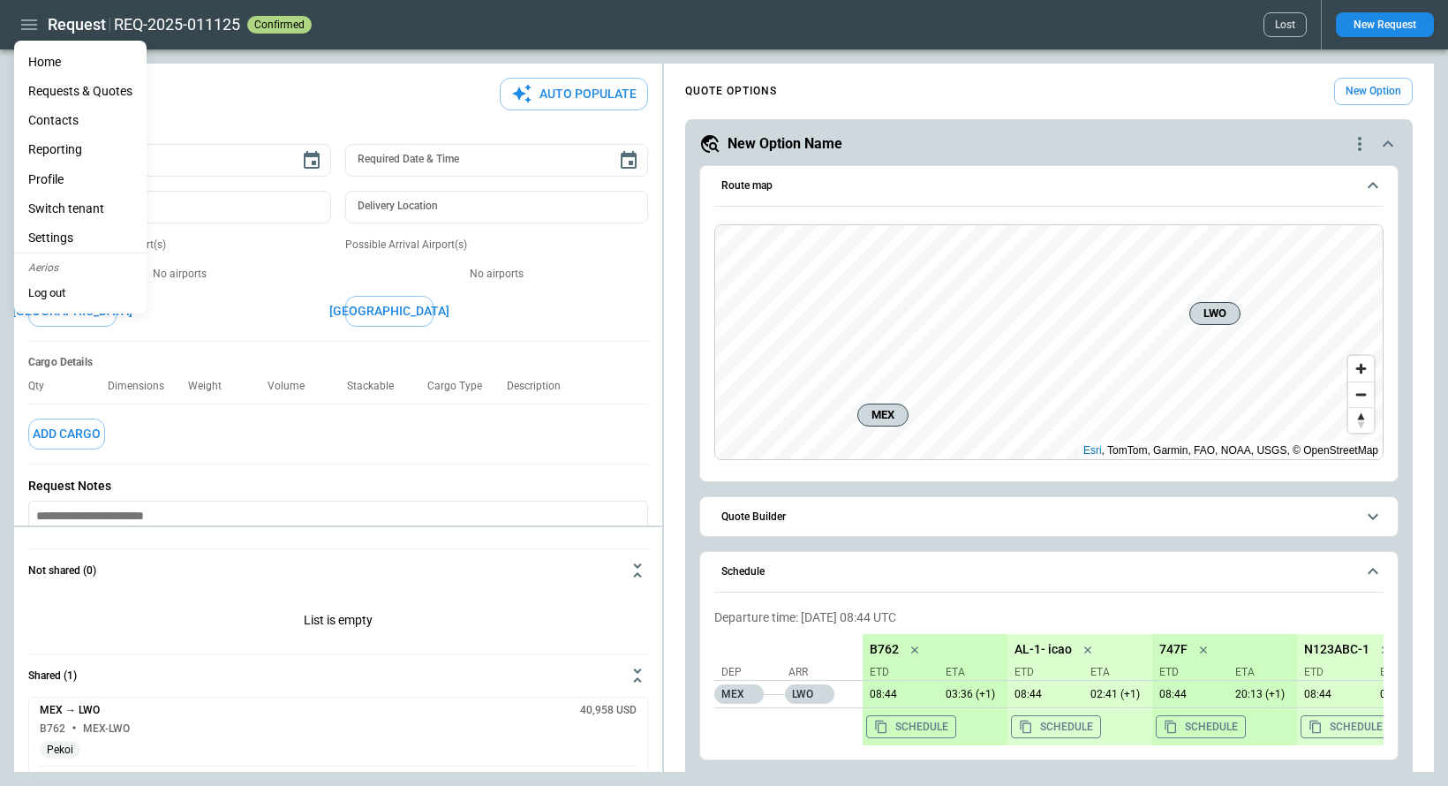
click at [41, 34] on div at bounding box center [724, 393] width 1448 height 786
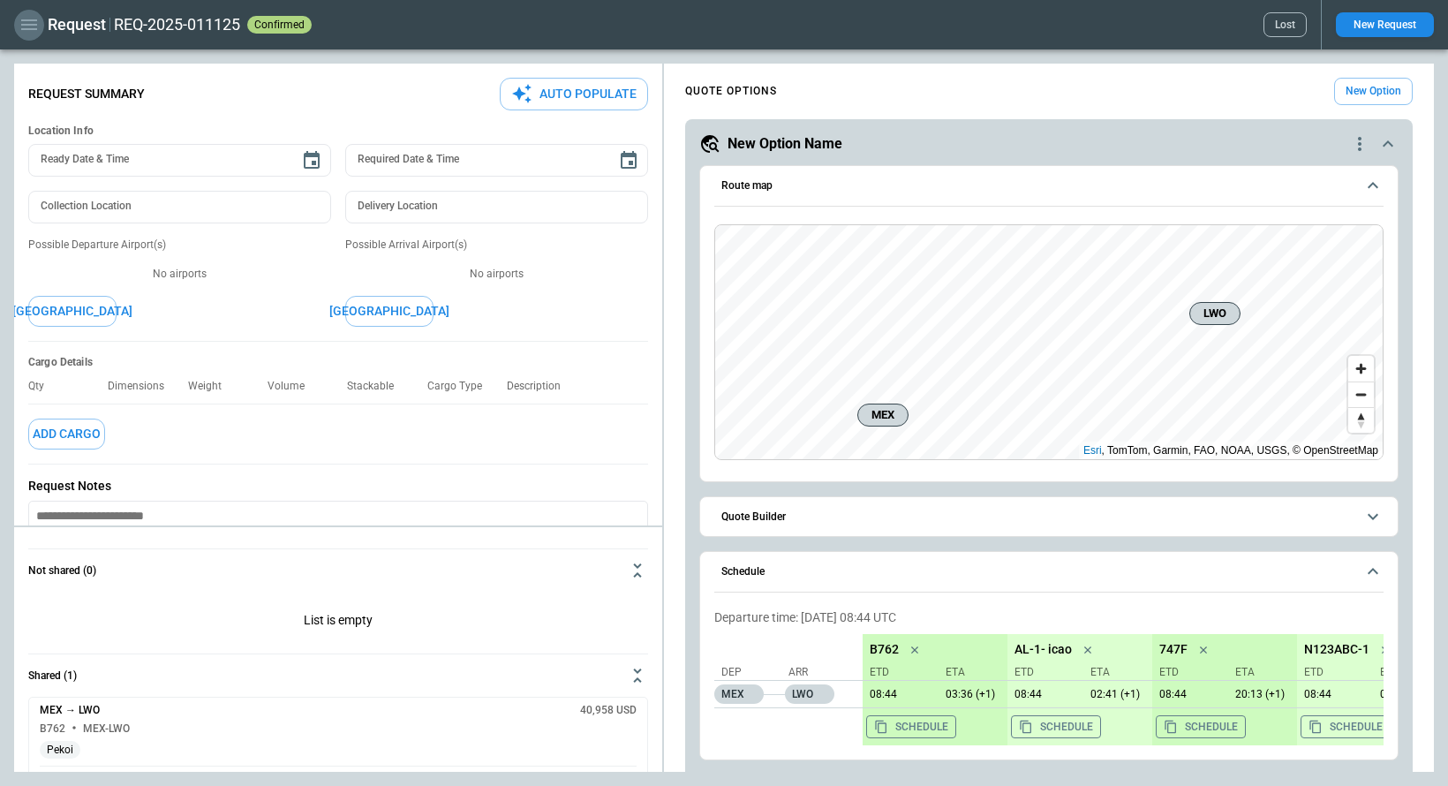
click at [29, 20] on icon "button" at bounding box center [29, 24] width 16 height 11
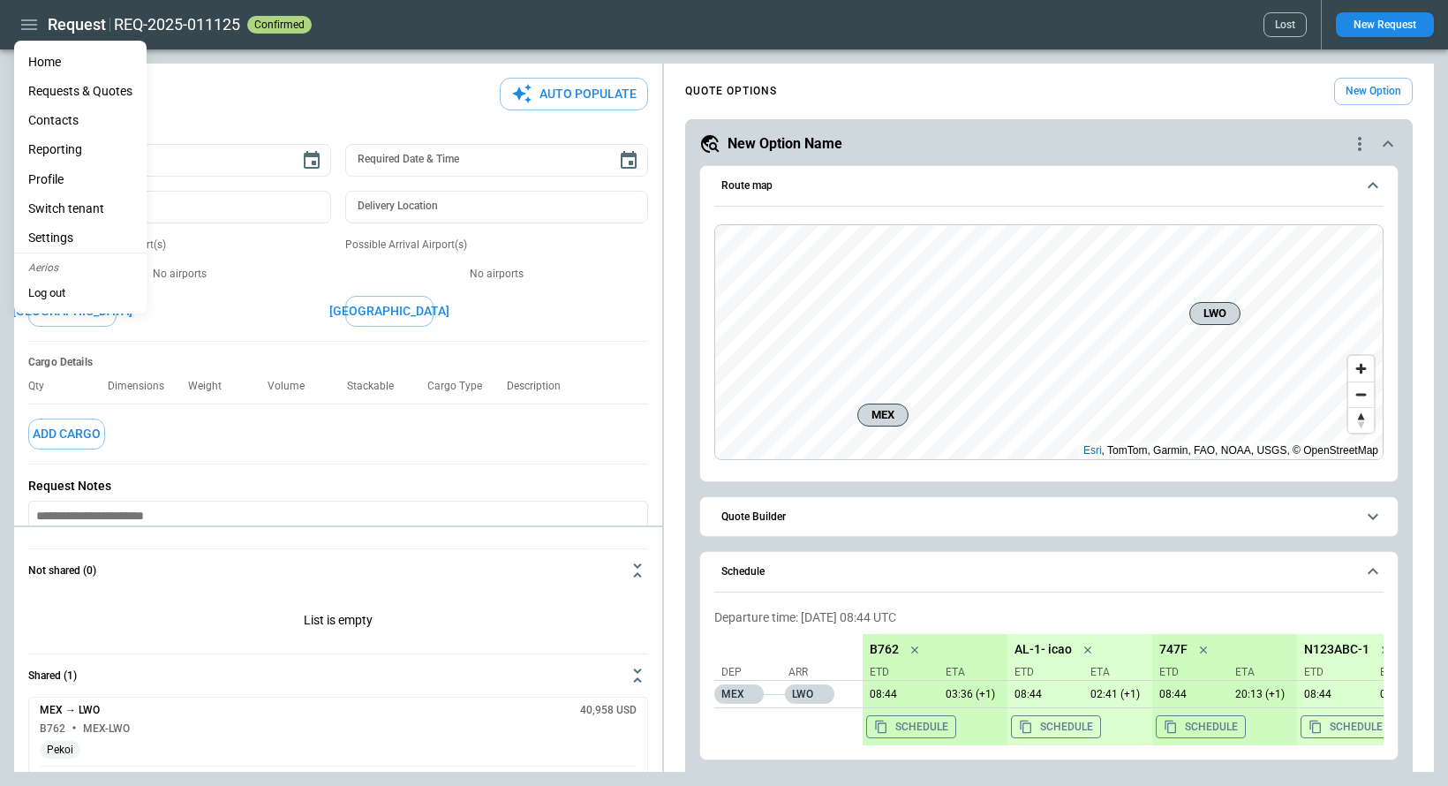
click at [34, 72] on li "Home" at bounding box center [80, 62] width 132 height 29
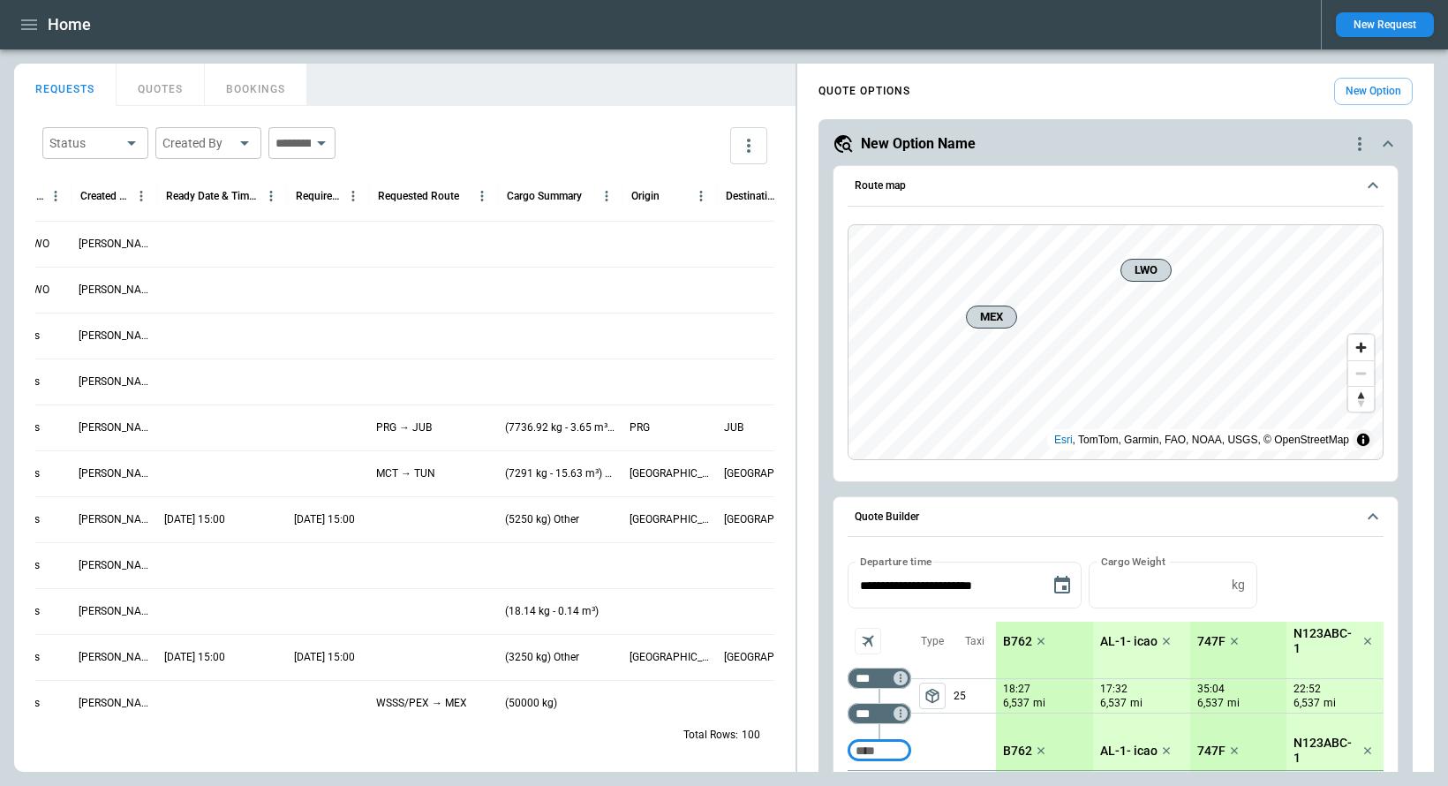
scroll to position [0, 711]
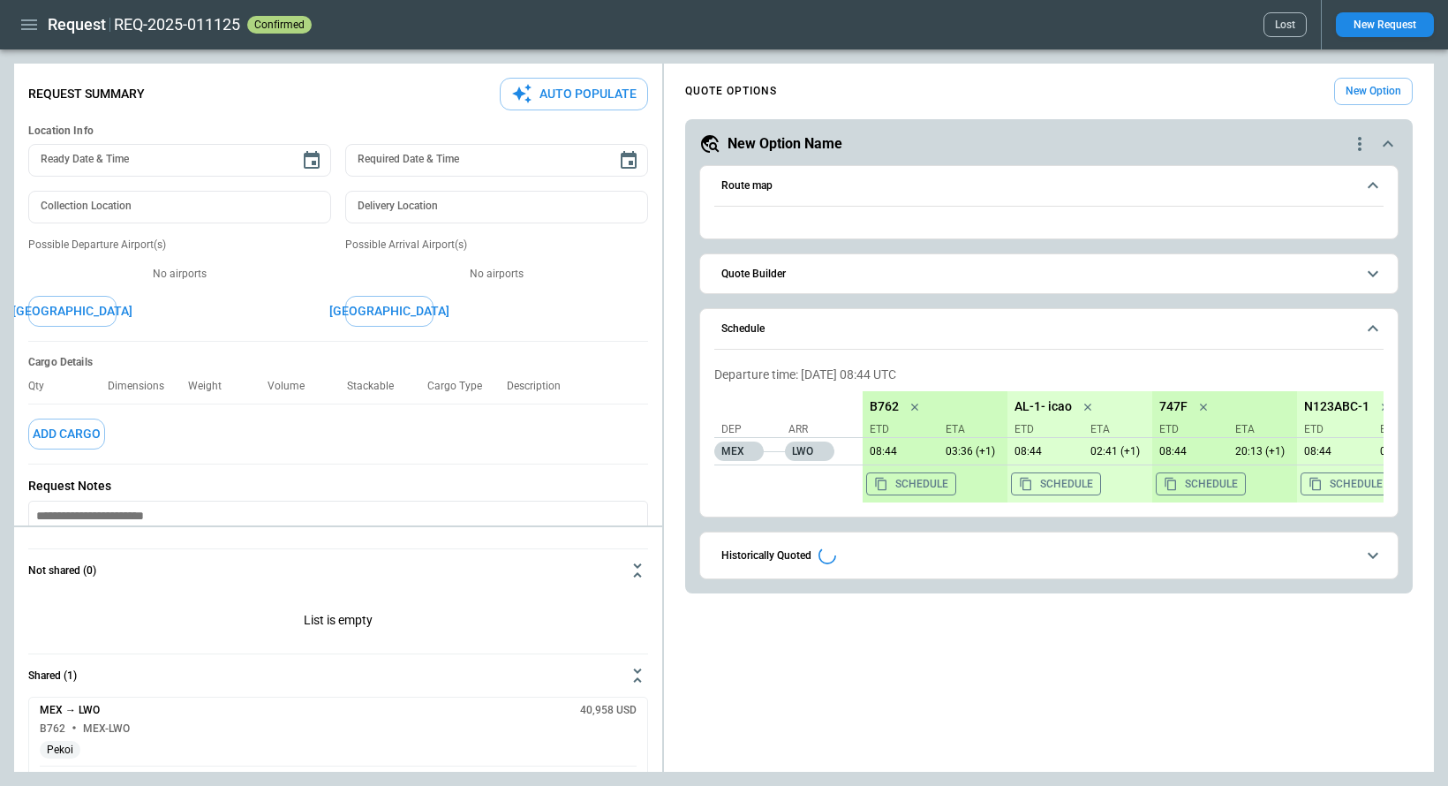
type textarea "*"
type input "**********"
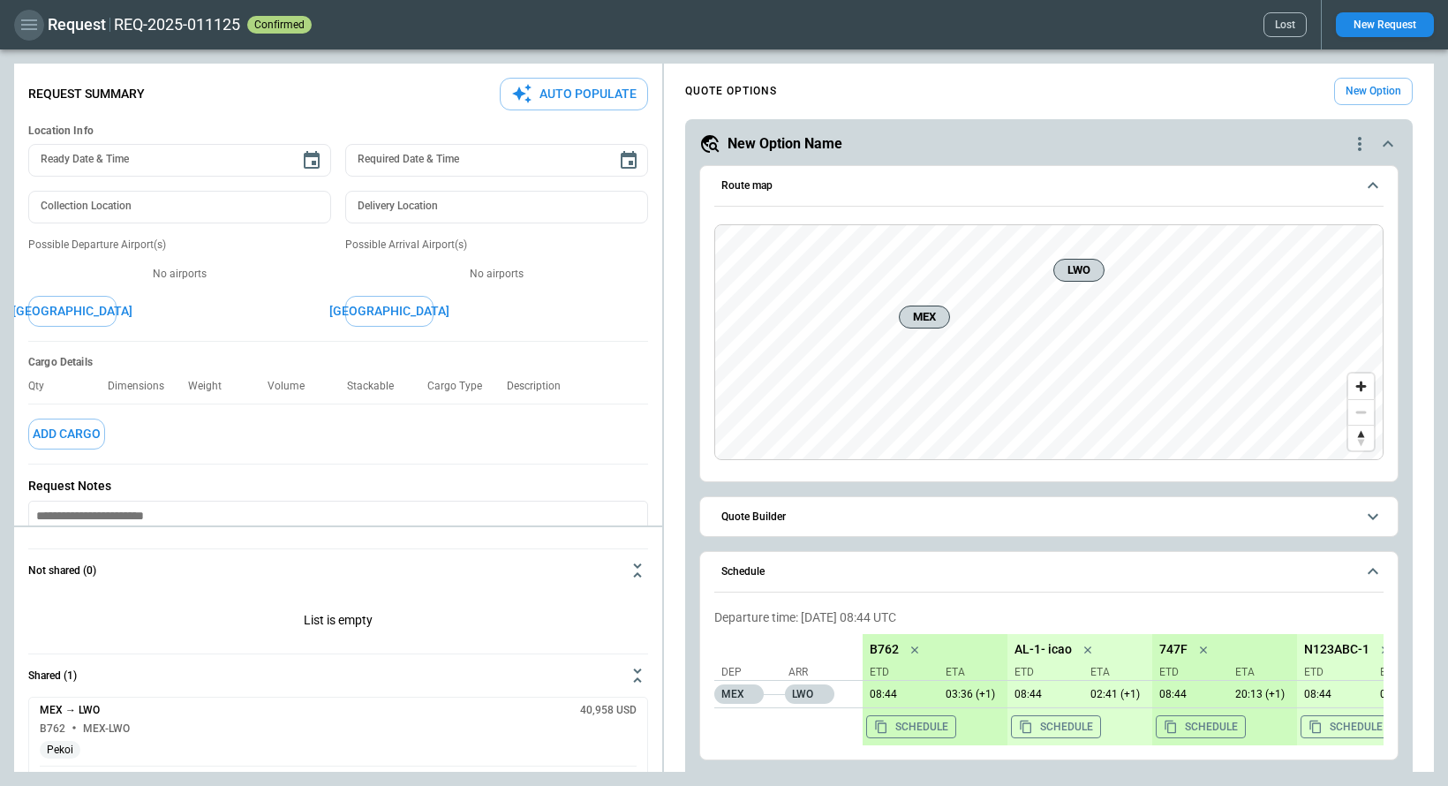
click at [31, 27] on icon "button" at bounding box center [29, 24] width 21 height 21
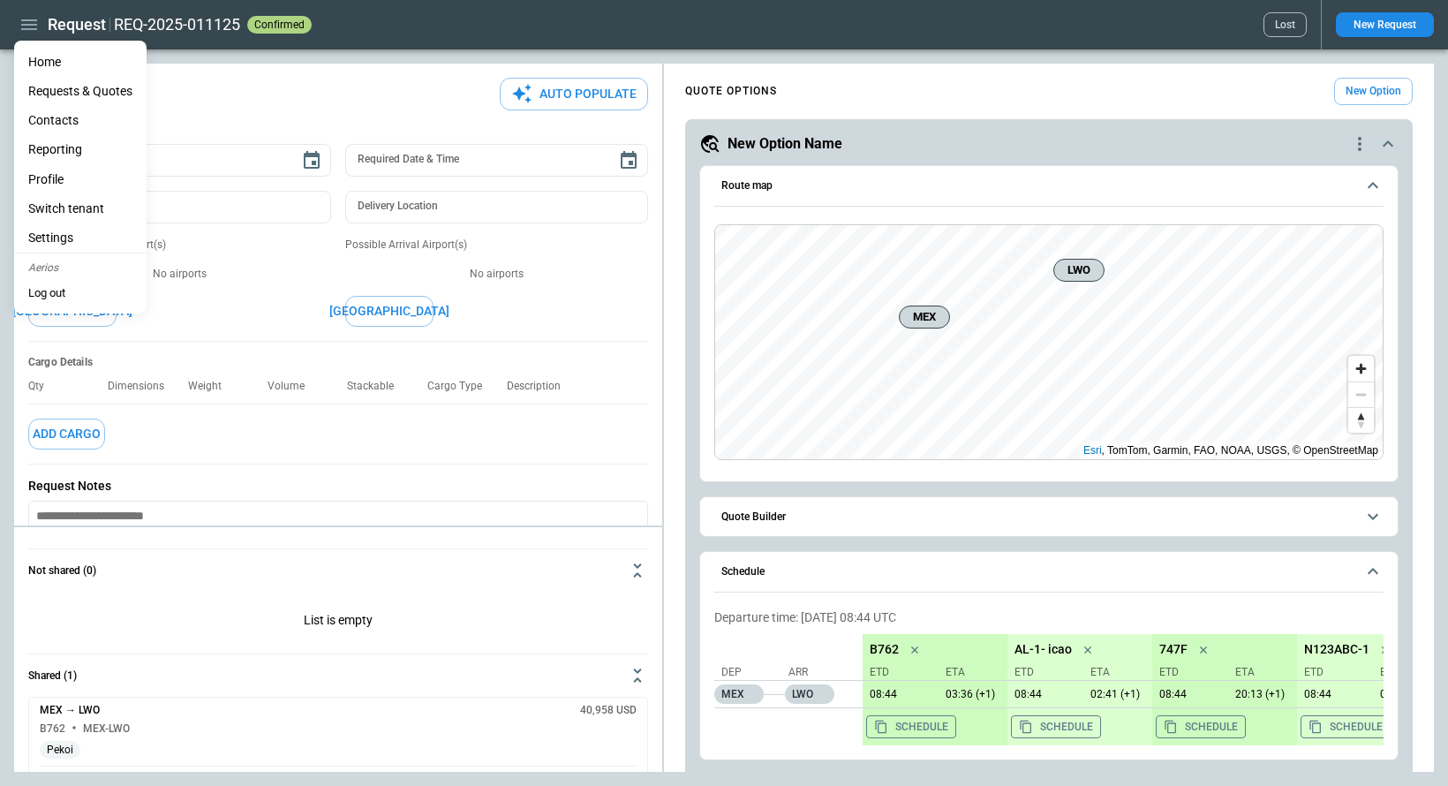
click at [47, 62] on li "Home" at bounding box center [80, 62] width 132 height 29
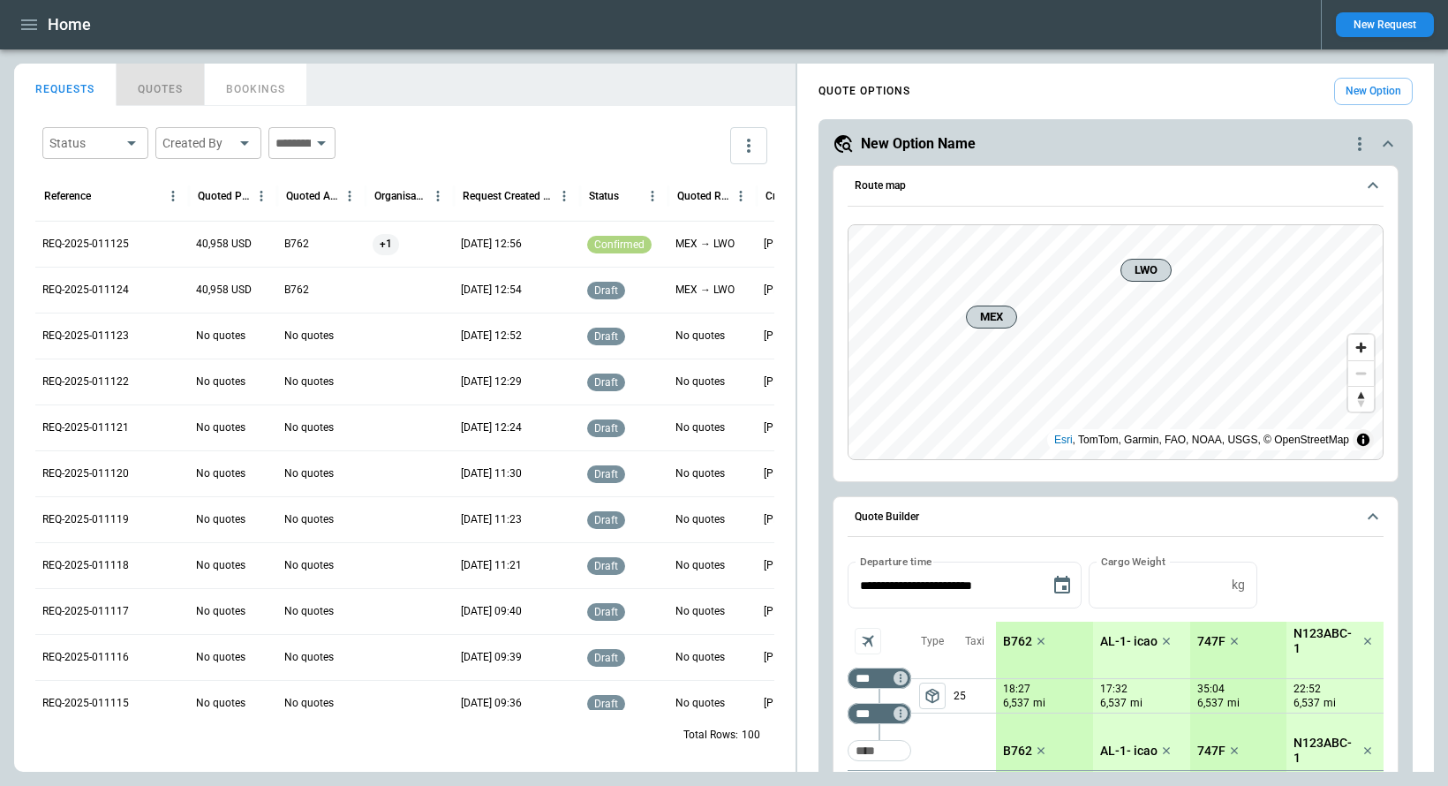
click at [158, 83] on button "QUOTES" at bounding box center [161, 85] width 88 height 42
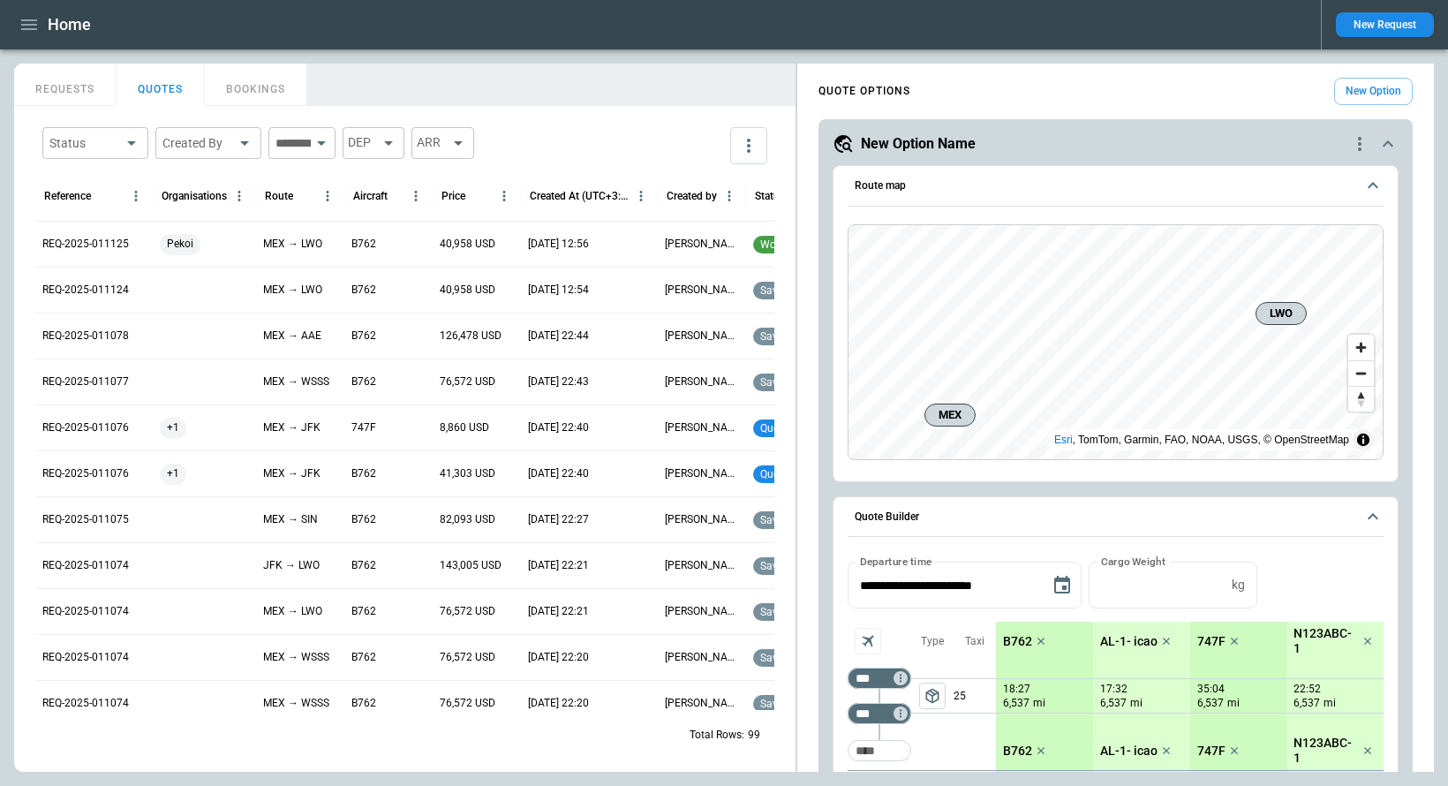
click at [87, 85] on button "REQUESTS" at bounding box center [65, 85] width 102 height 42
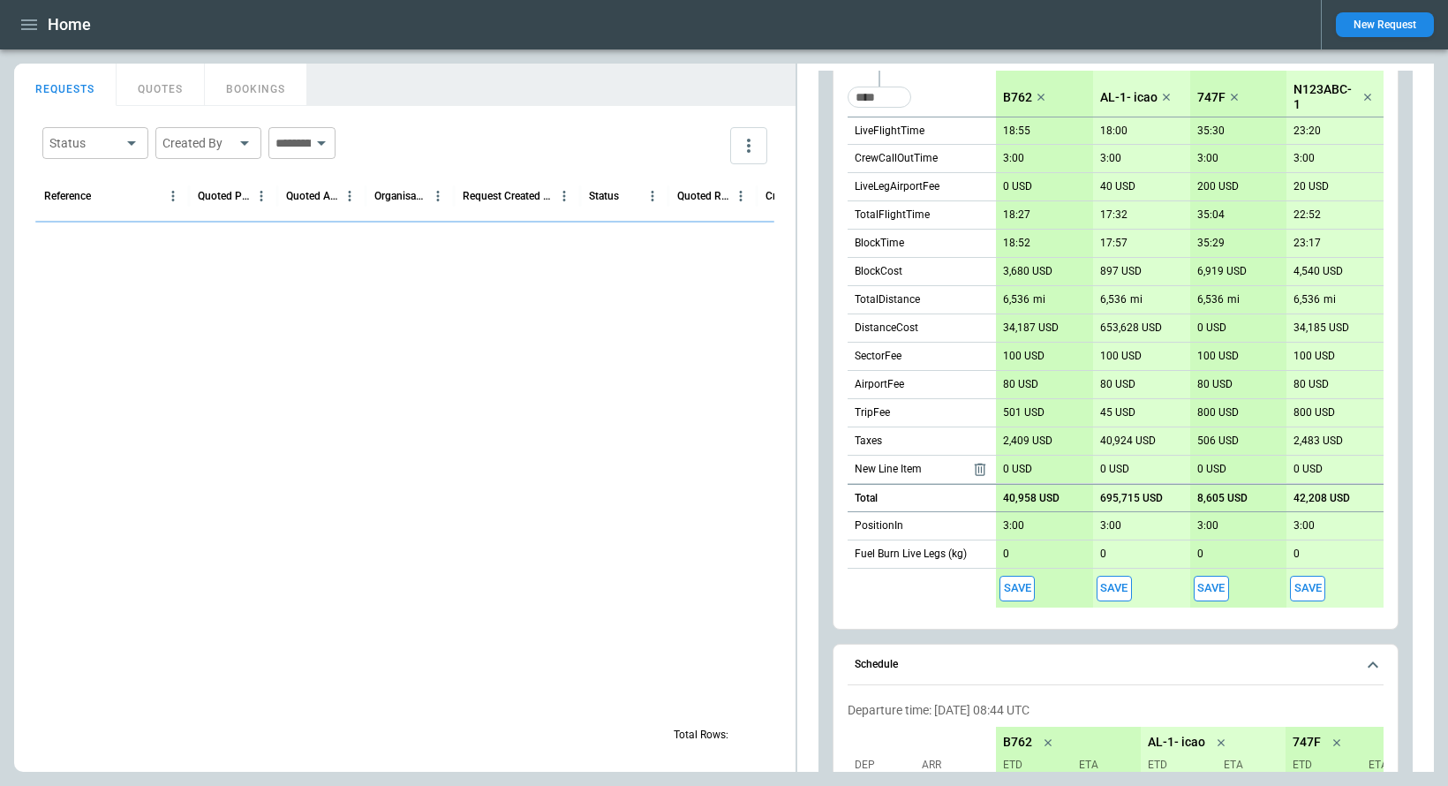
scroll to position [783, 0]
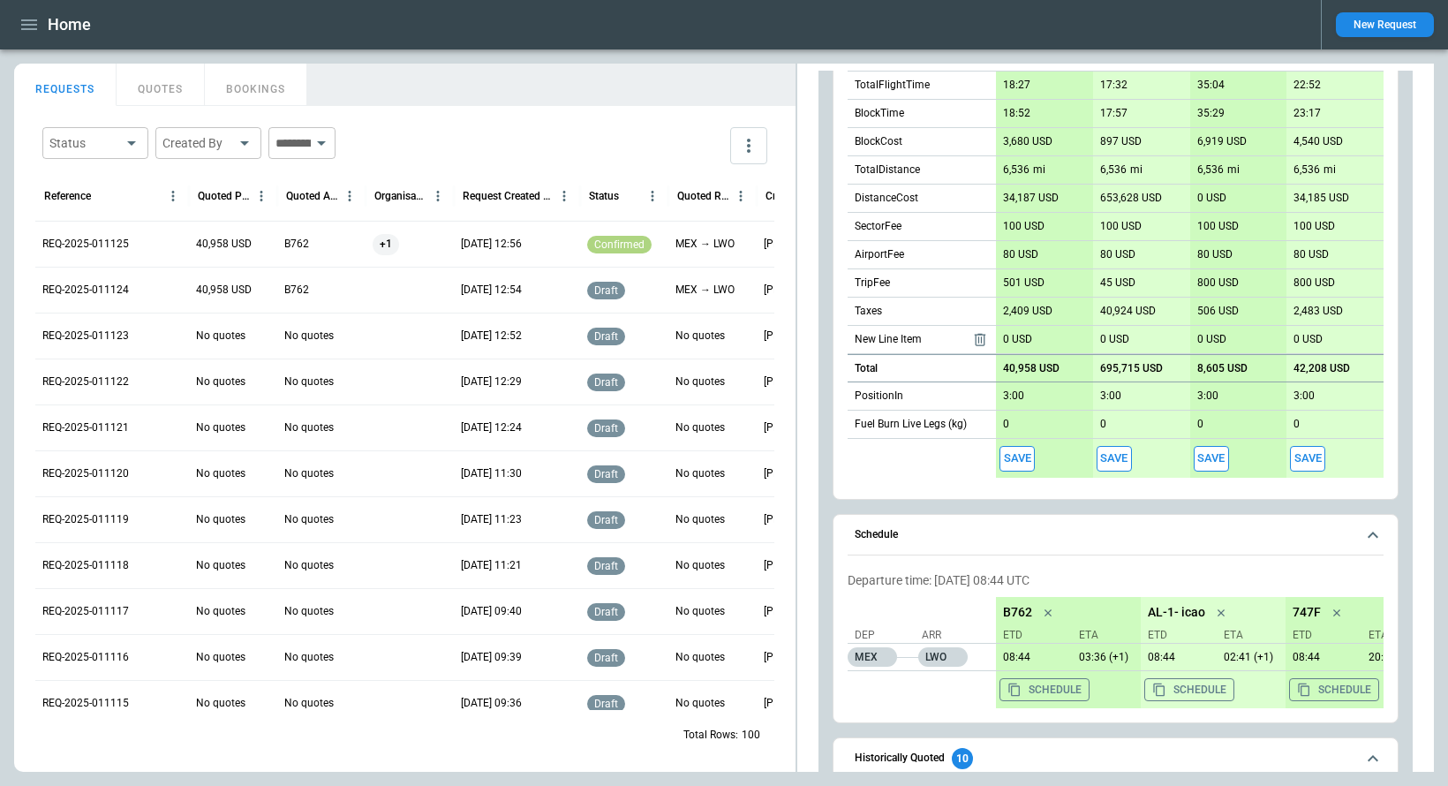
click at [1019, 457] on button "Save" at bounding box center [1016, 459] width 35 height 26
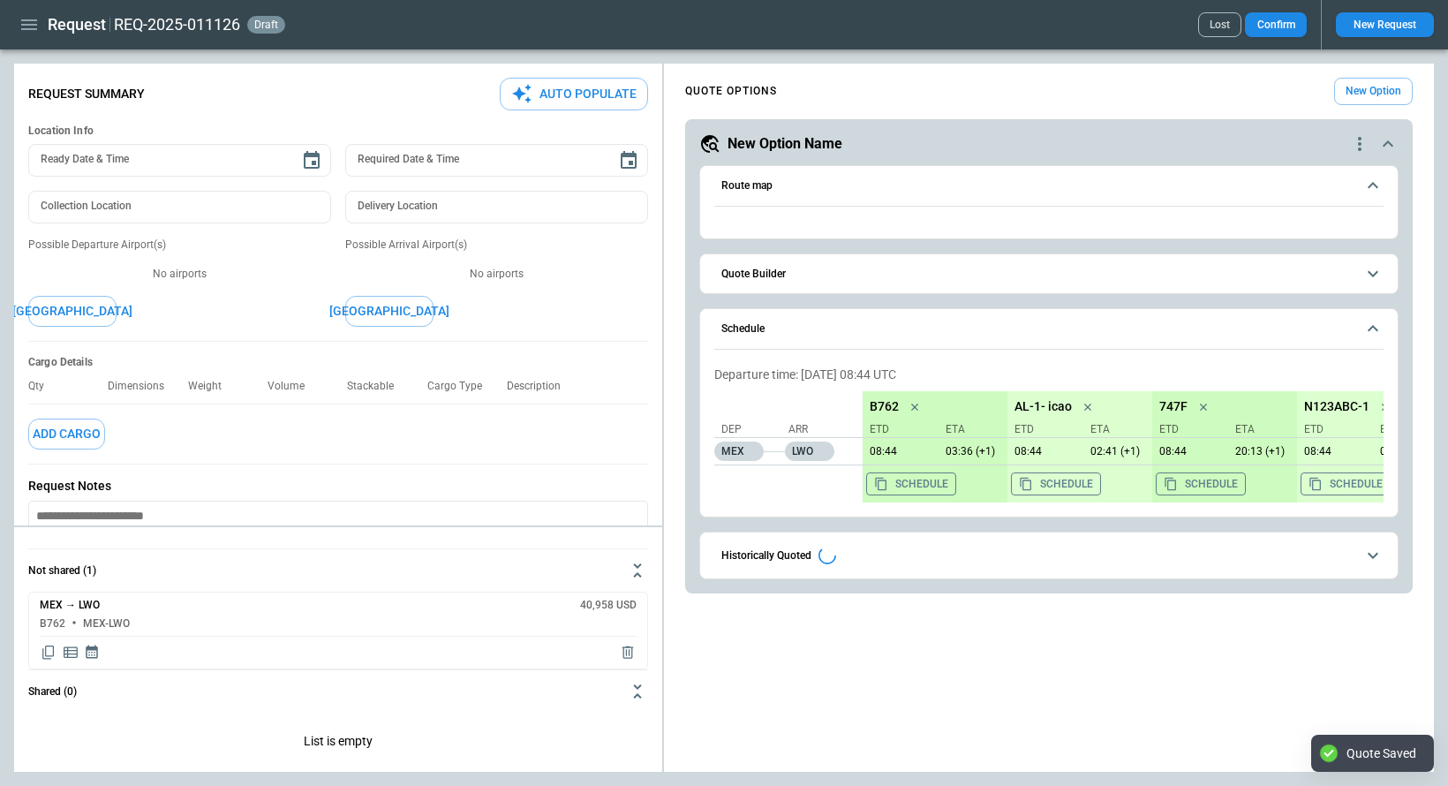
type textarea "*"
type input "**********"
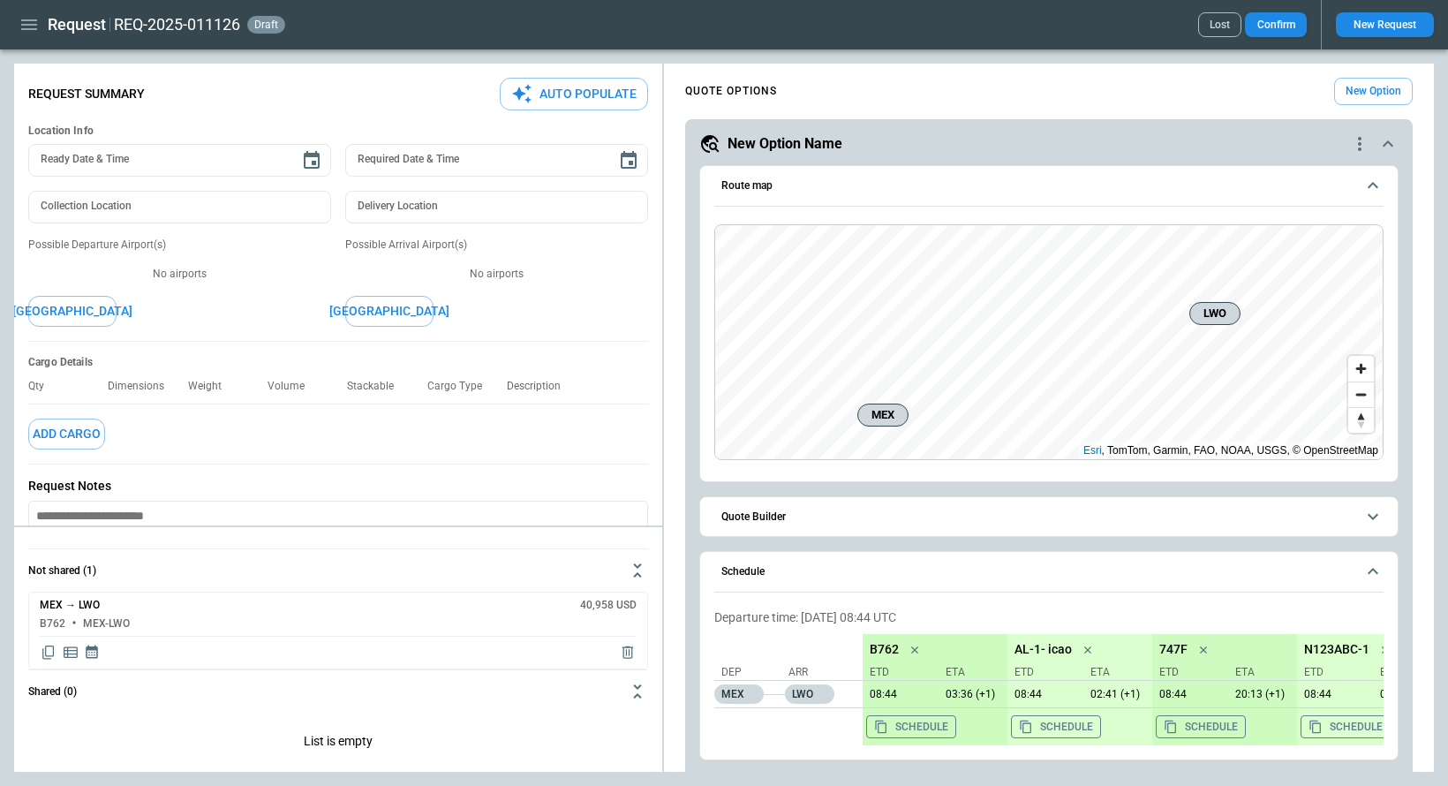
click at [606, 93] on button "Auto Populate" at bounding box center [574, 94] width 148 height 33
type textarea "*"
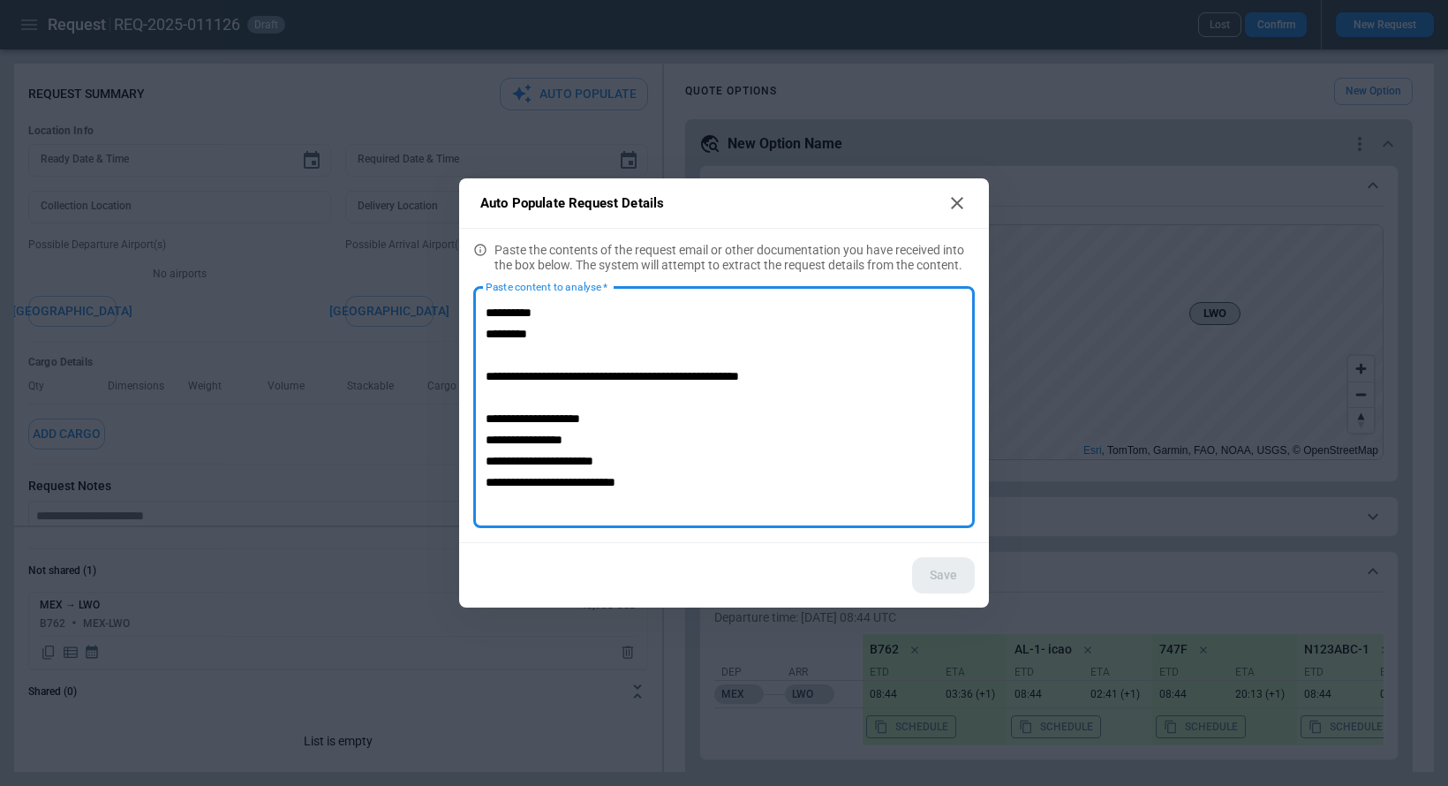
scroll to position [166, 0]
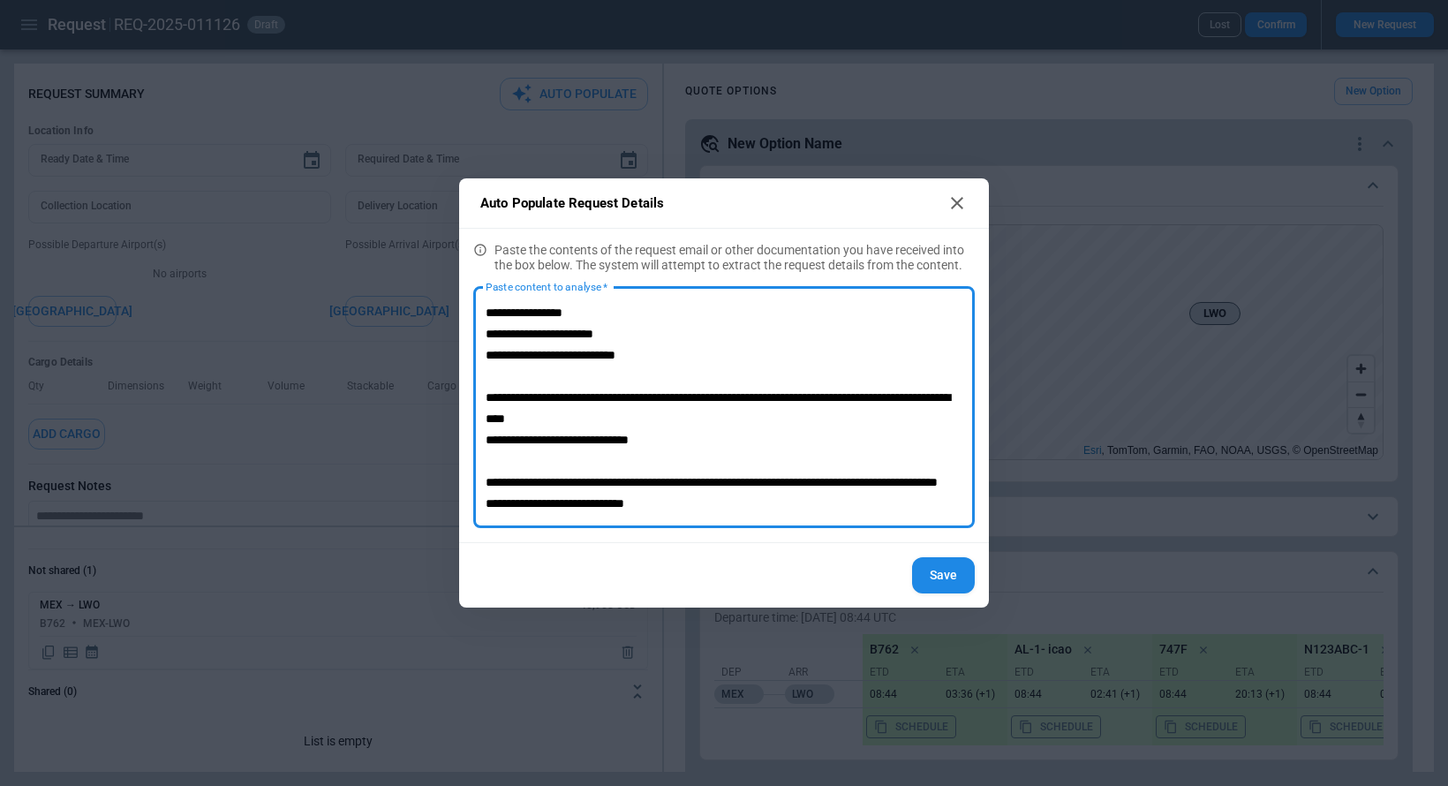
type textarea "**********"
click at [937, 575] on button "Save" at bounding box center [943, 575] width 63 height 36
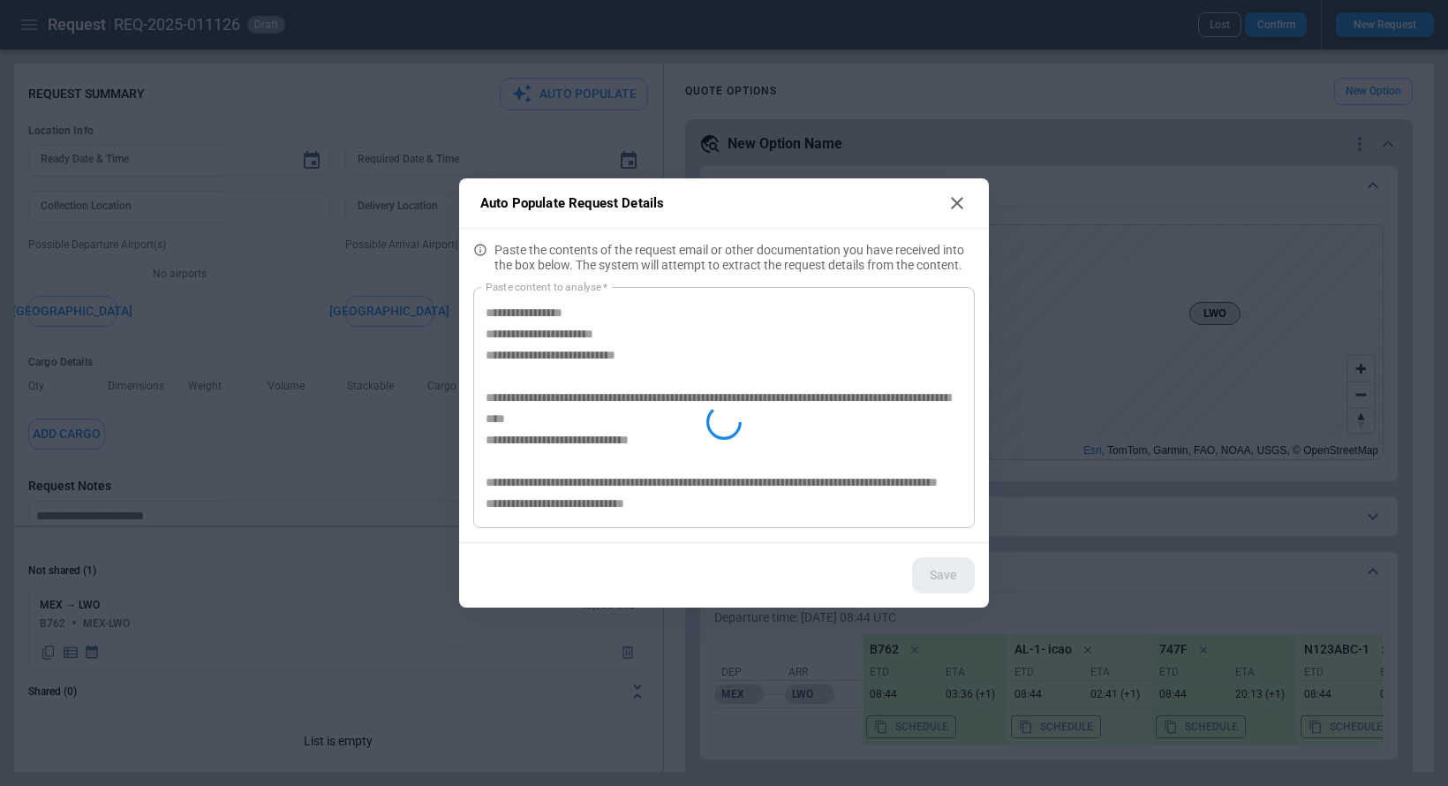
type textarea "*"
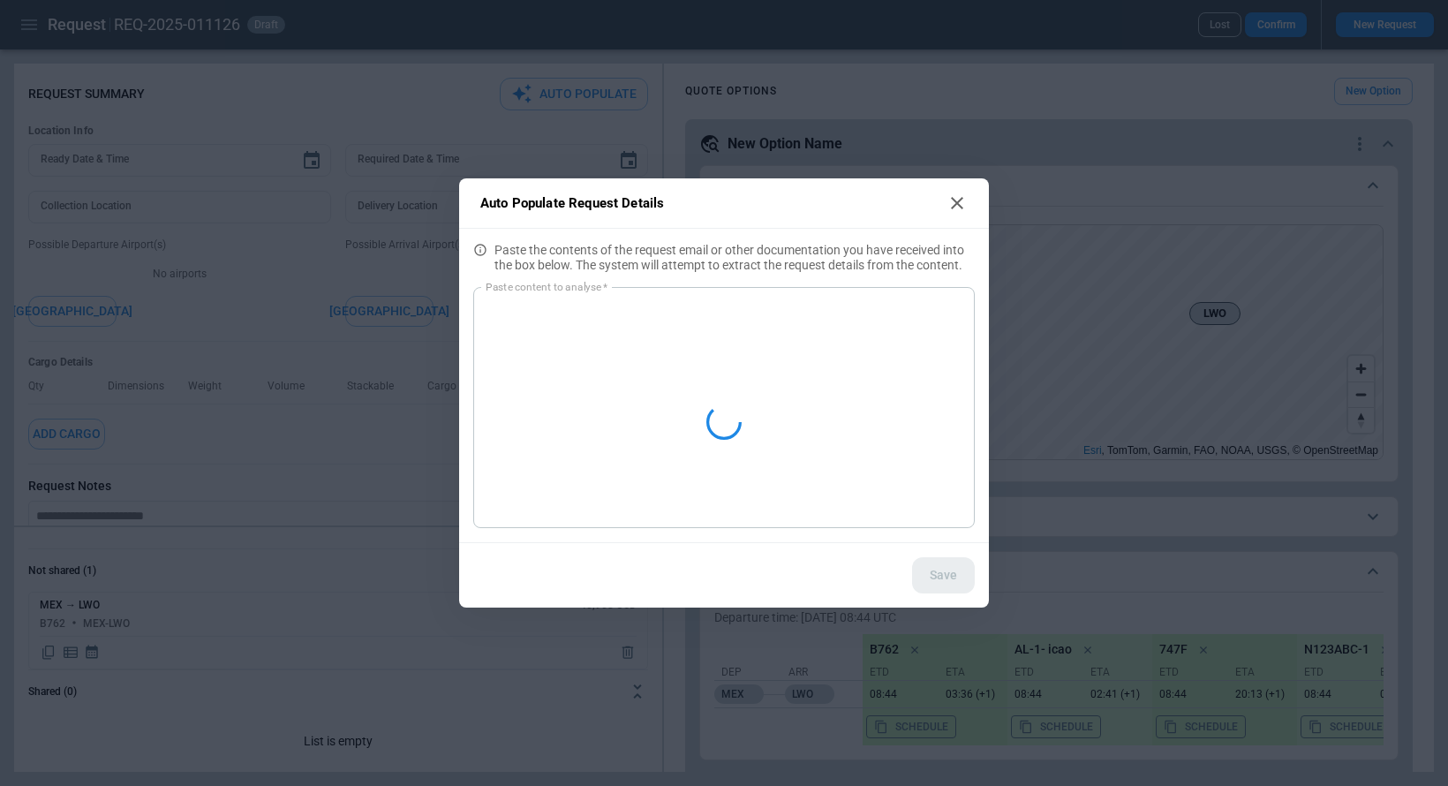
scroll to position [0, 0]
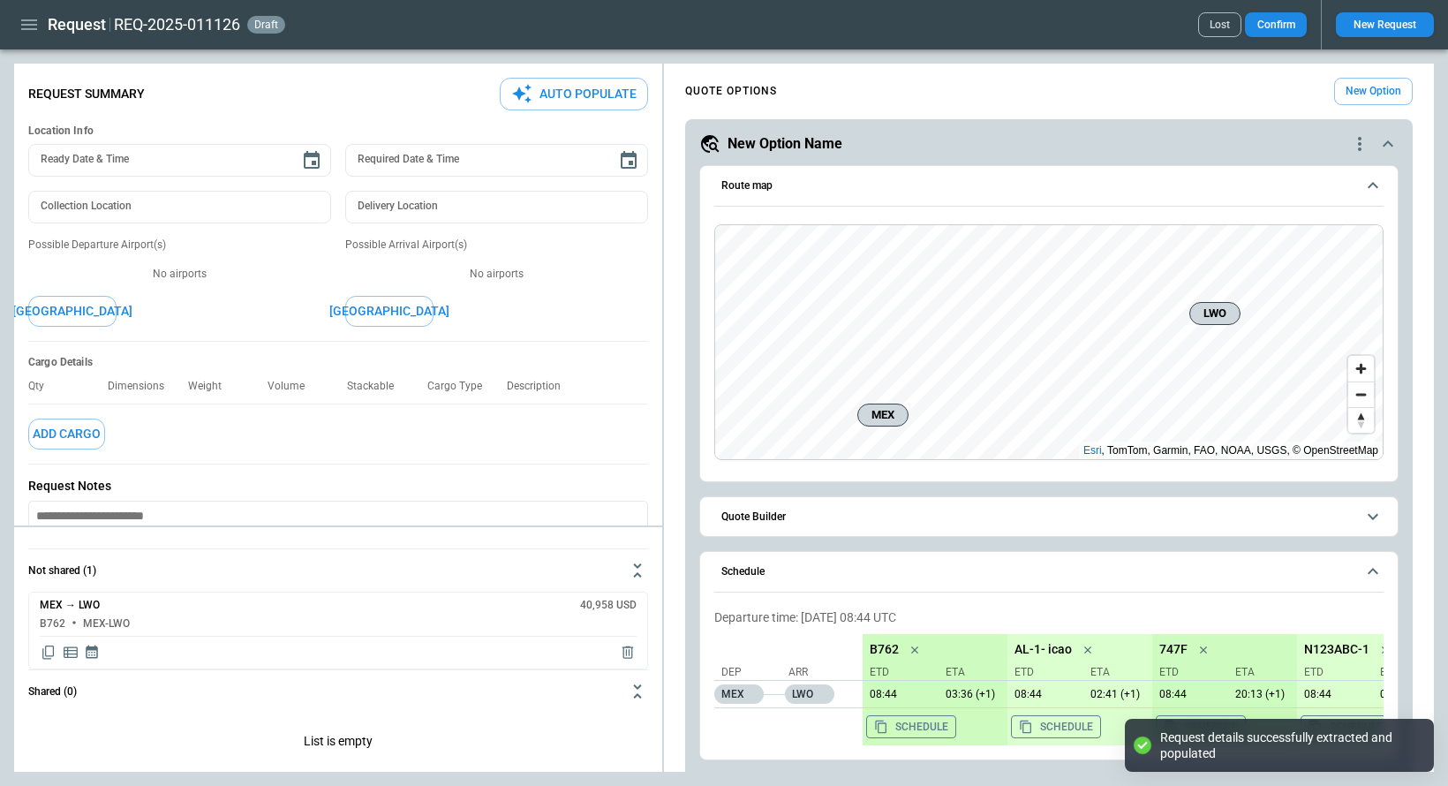
type textarea "*"
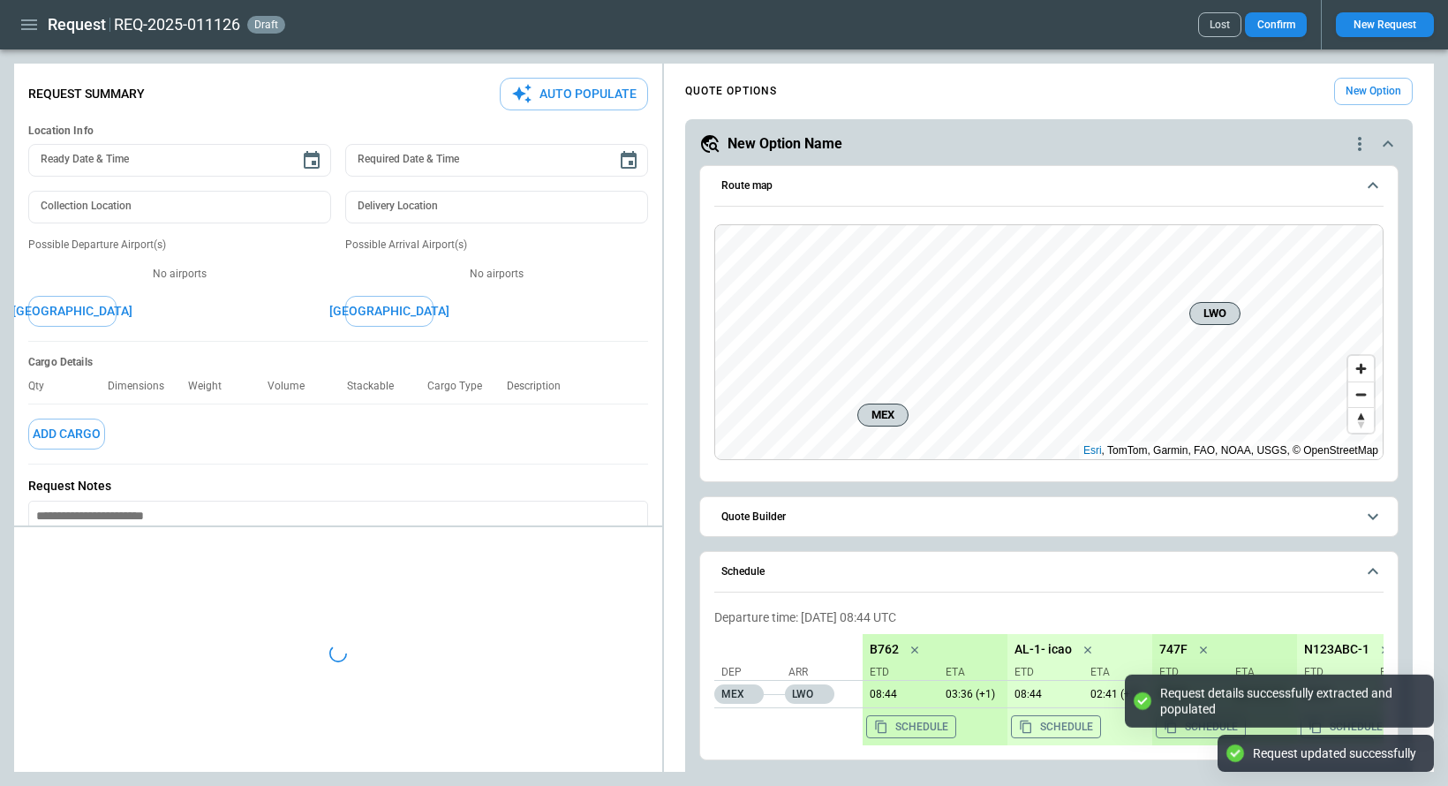
type input "**********"
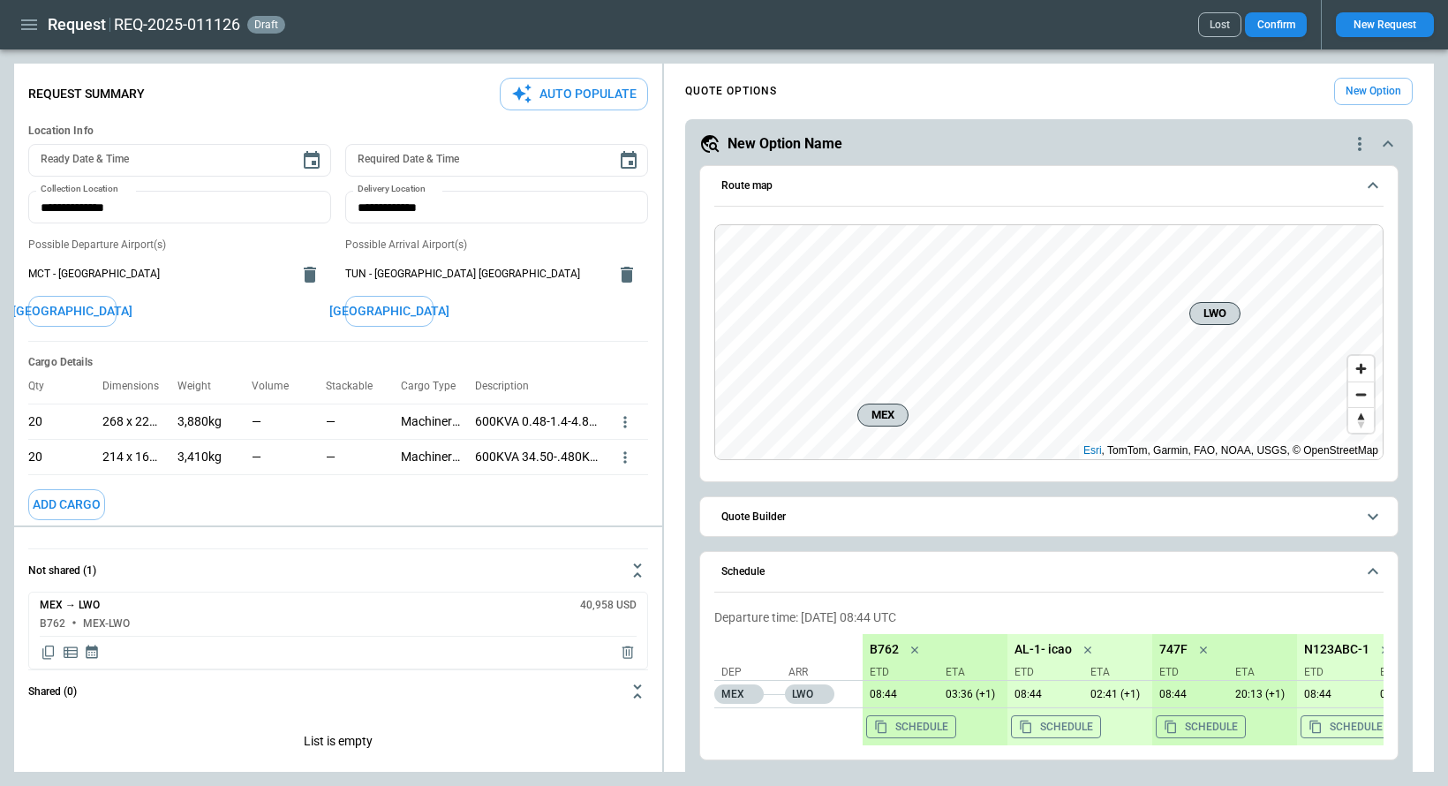
click at [390, 104] on div "Request Summary Auto Populate" at bounding box center [338, 94] width 620 height 33
type textarea "*"
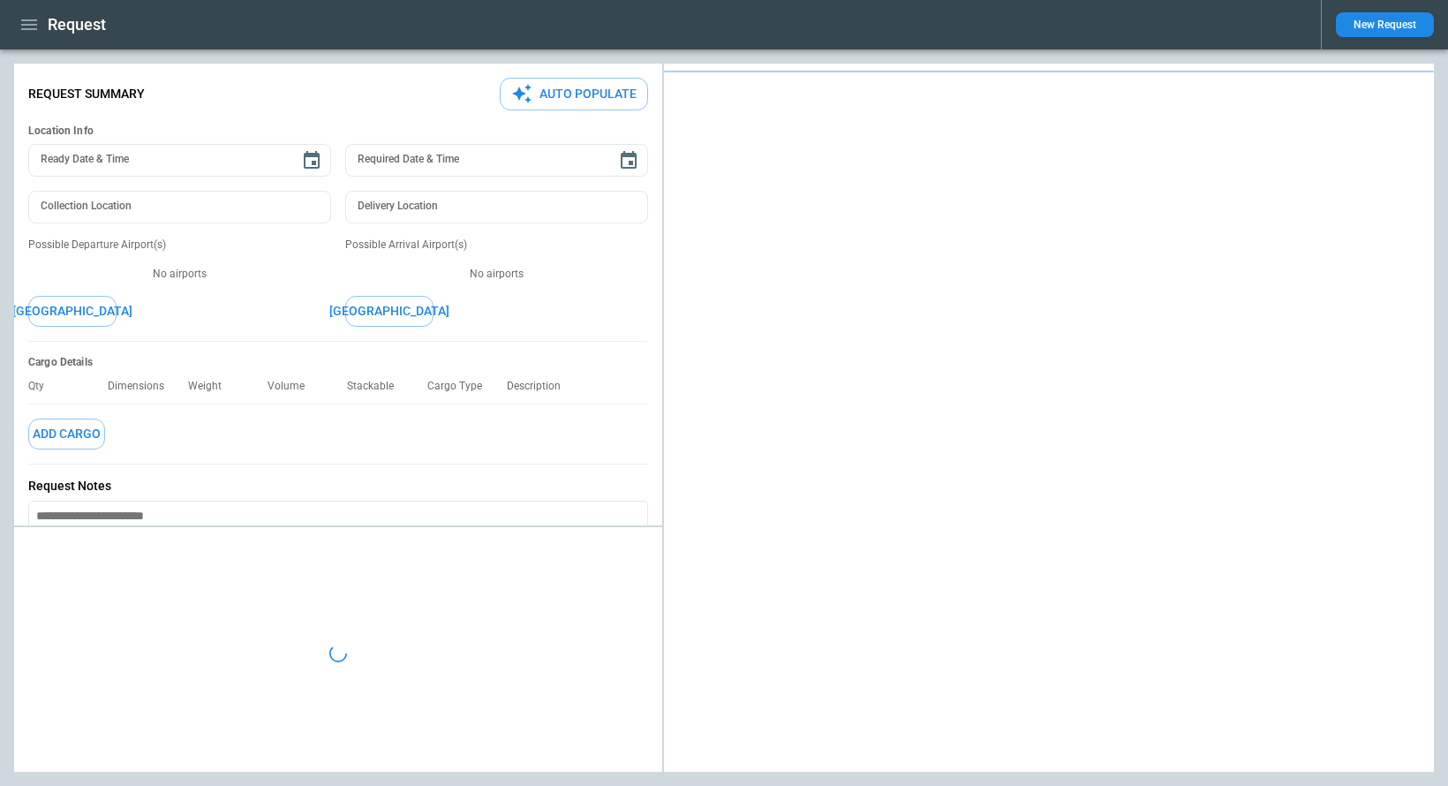
type textarea "*"
type input "**********"
type textarea "*"
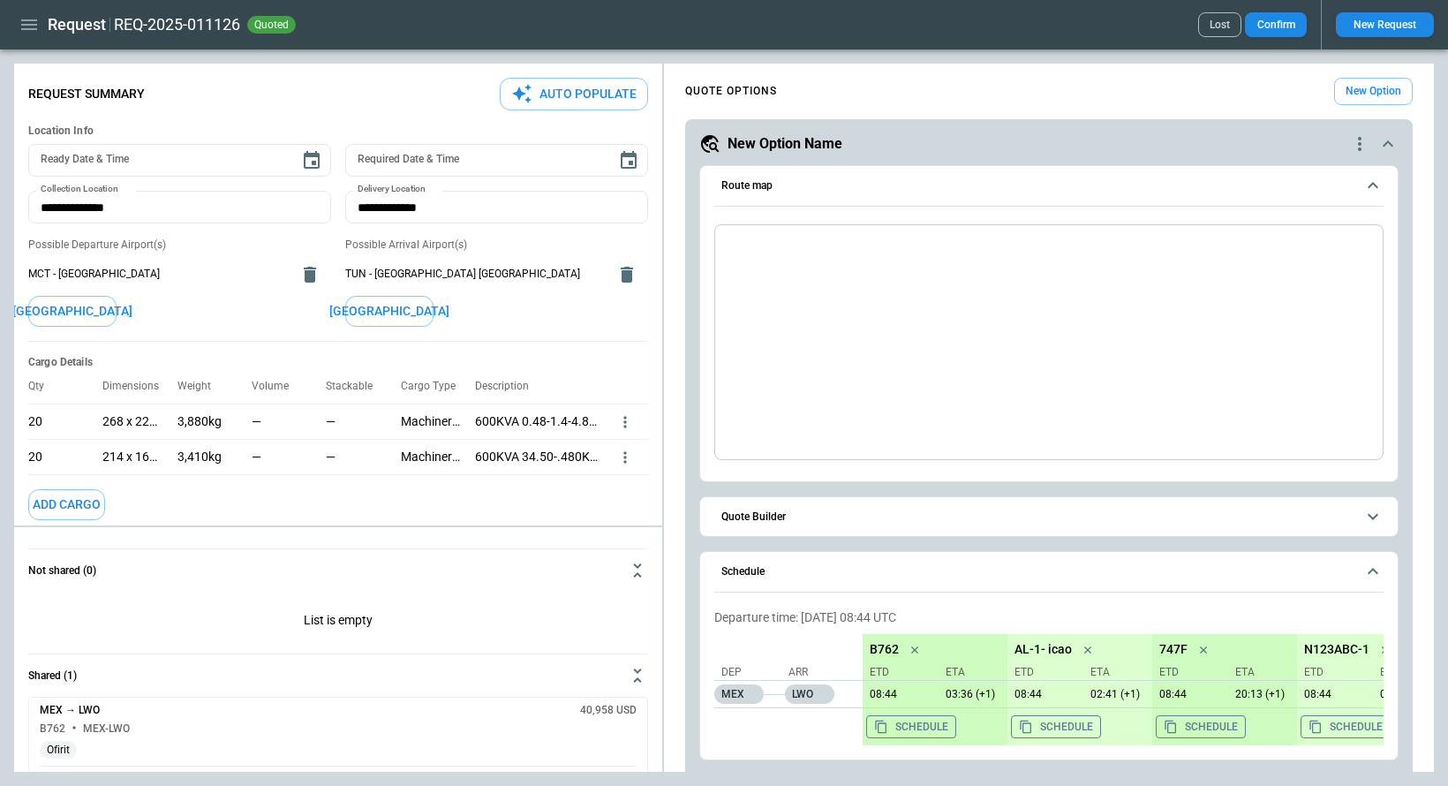
type input "**********"
type textarea "*"
click at [33, 30] on icon "button" at bounding box center [29, 24] width 21 height 21
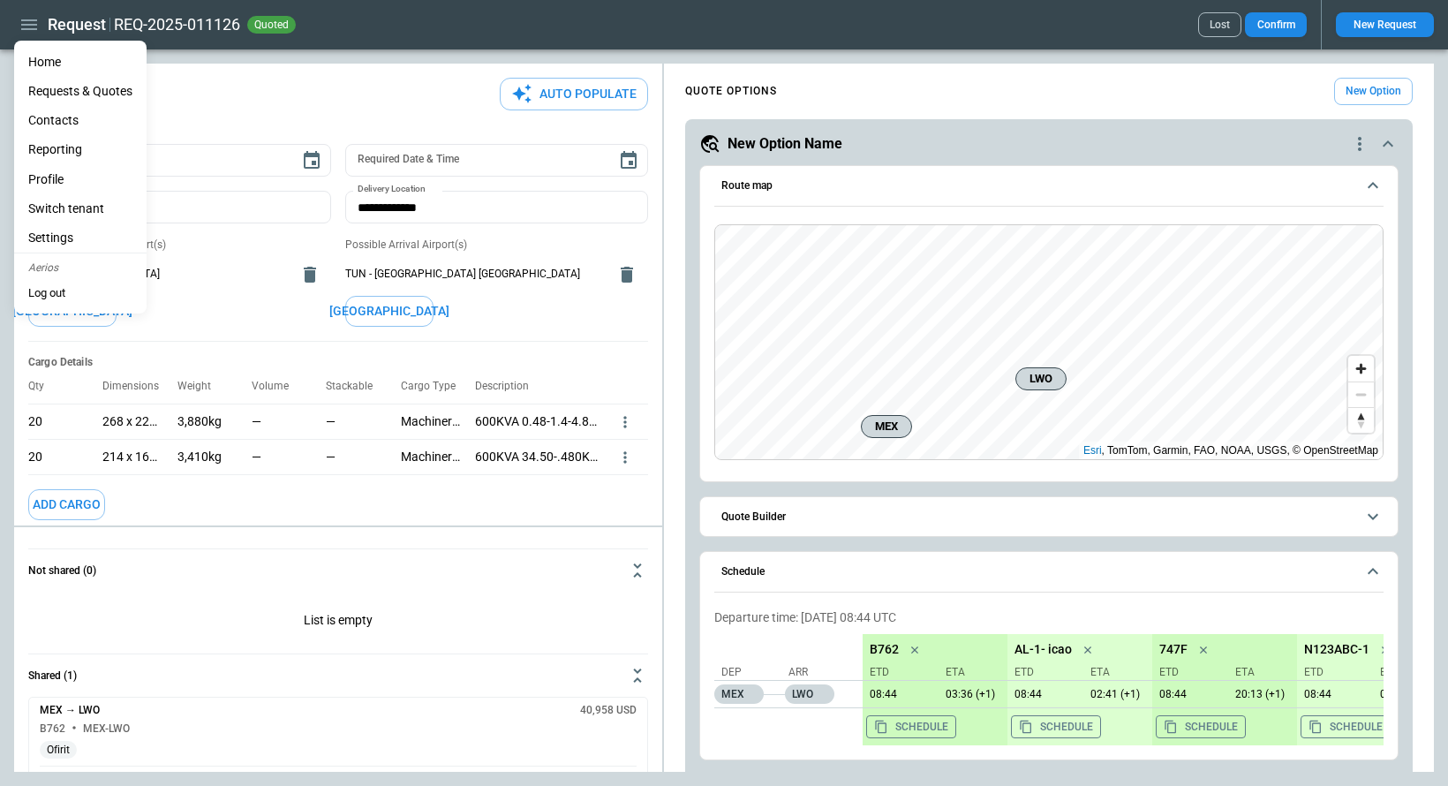
click at [44, 60] on li "Home" at bounding box center [80, 62] width 132 height 29
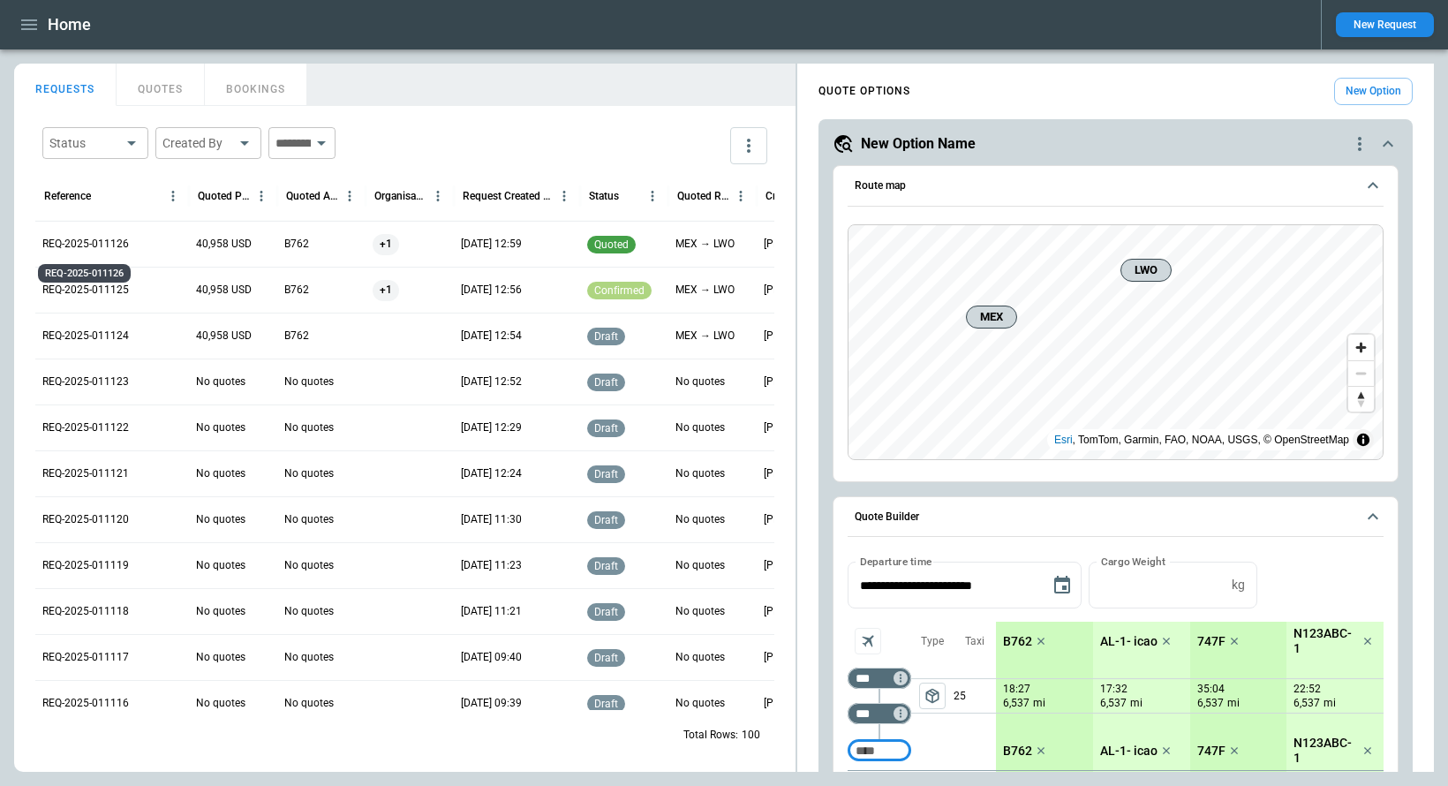
click at [111, 252] on div "REQ-2025-011126" at bounding box center [84, 268] width 96 height 33
click at [111, 244] on p "REQ-2025-011126" at bounding box center [85, 244] width 87 height 15
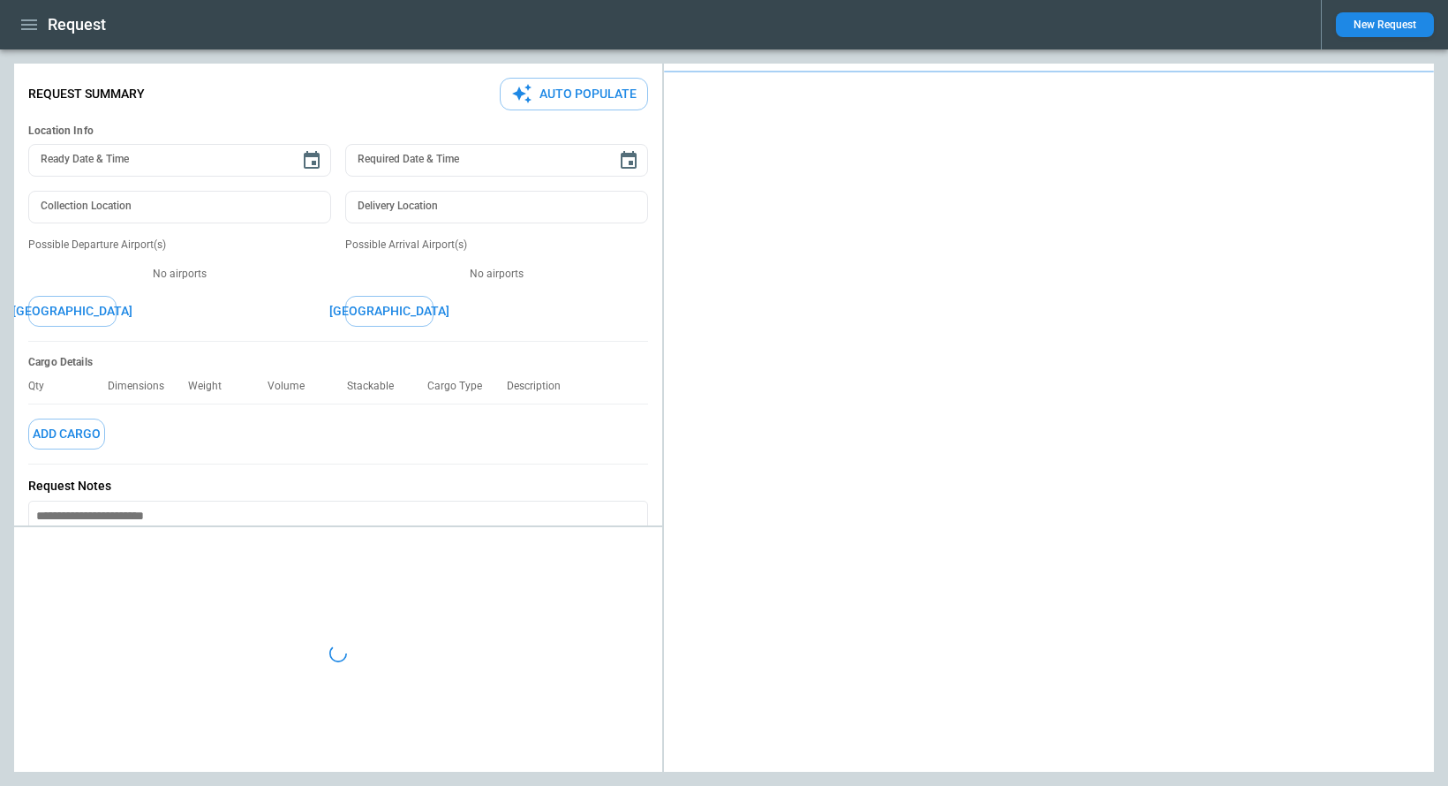
type input "**********"
type textarea "*"
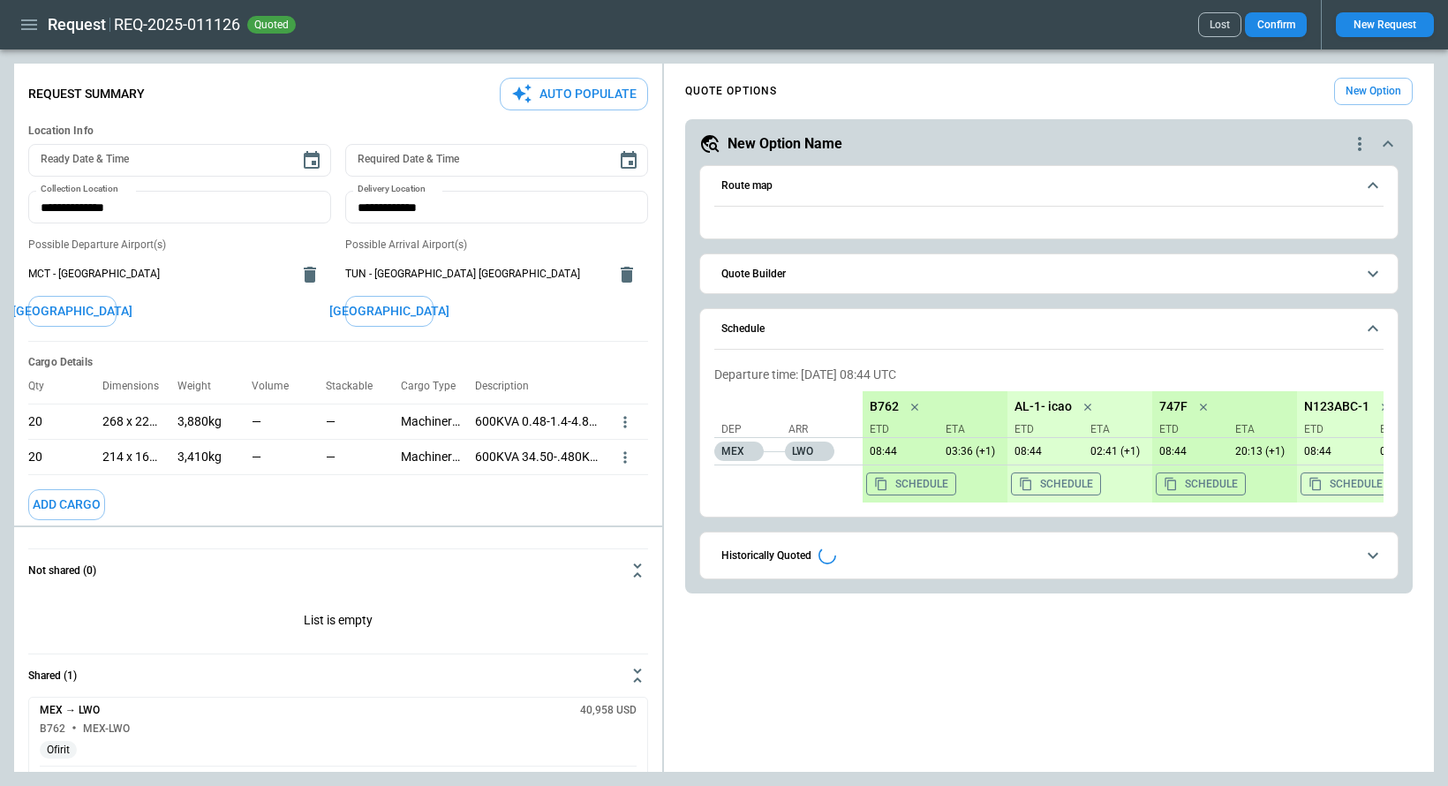
type input "**********"
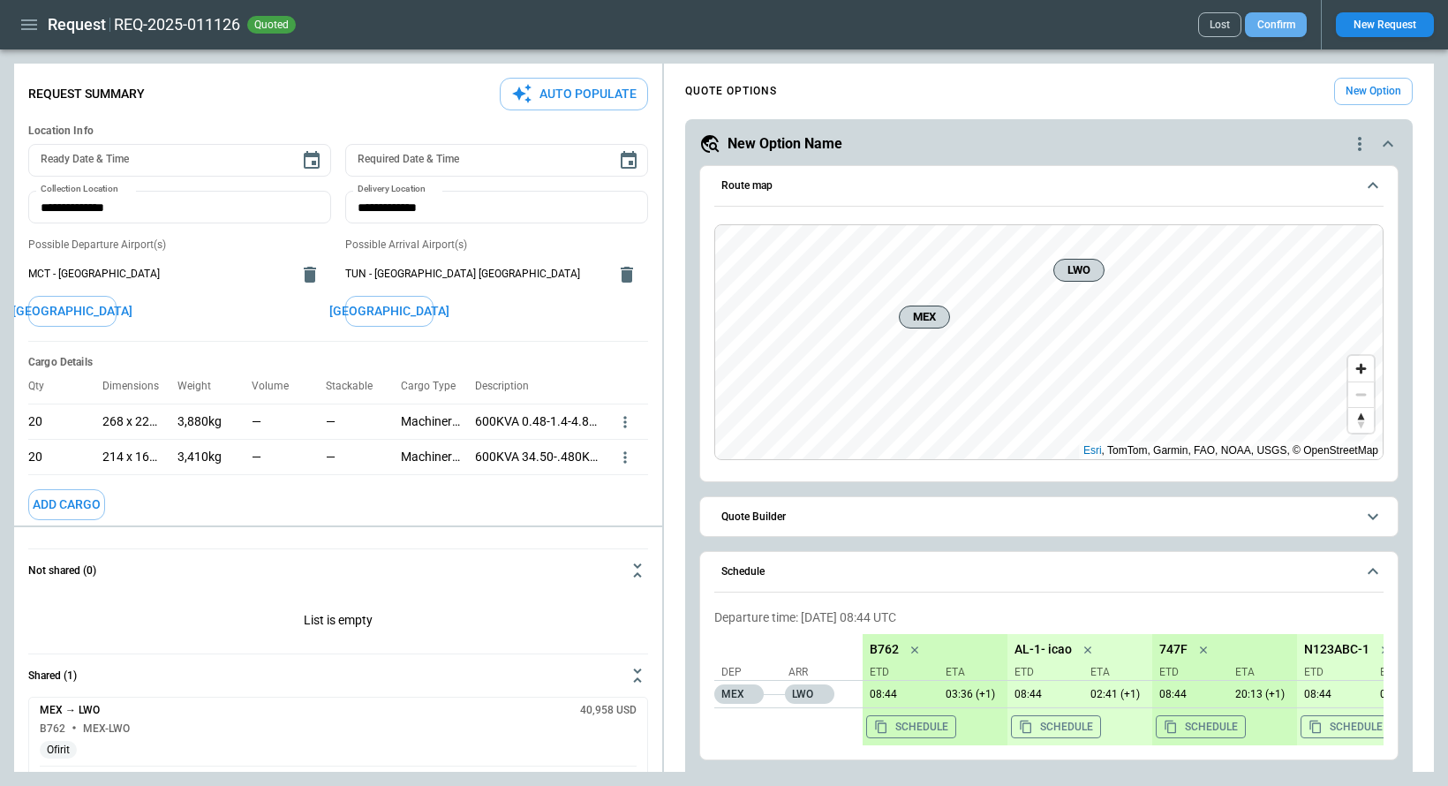
click at [1283, 27] on button "Confirm" at bounding box center [1276, 24] width 62 height 25
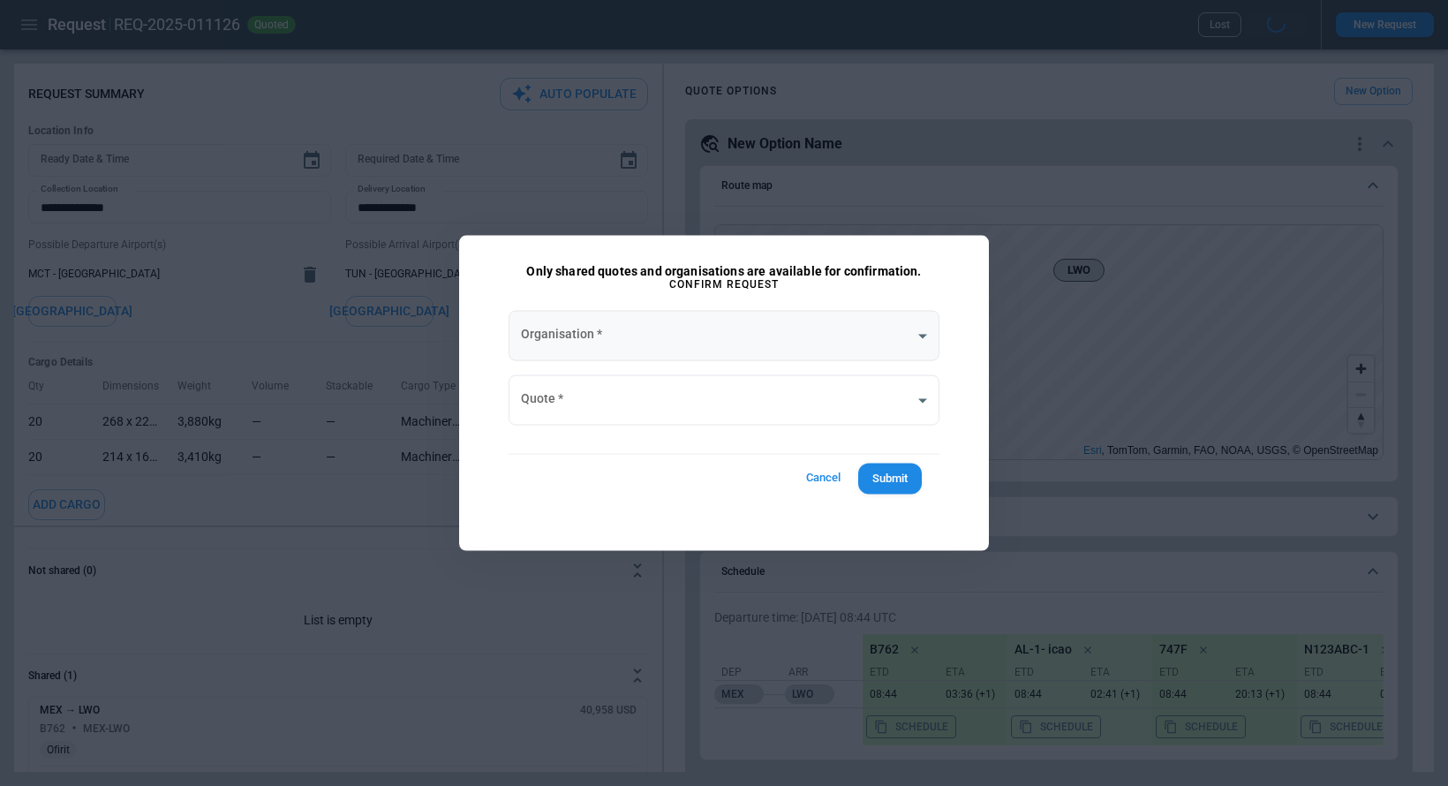
click at [621, 322] on body "Request REQ-2025-011126 quoted Lost New Request FindBorderBarSize Request Summa…" at bounding box center [724, 393] width 1448 height 786
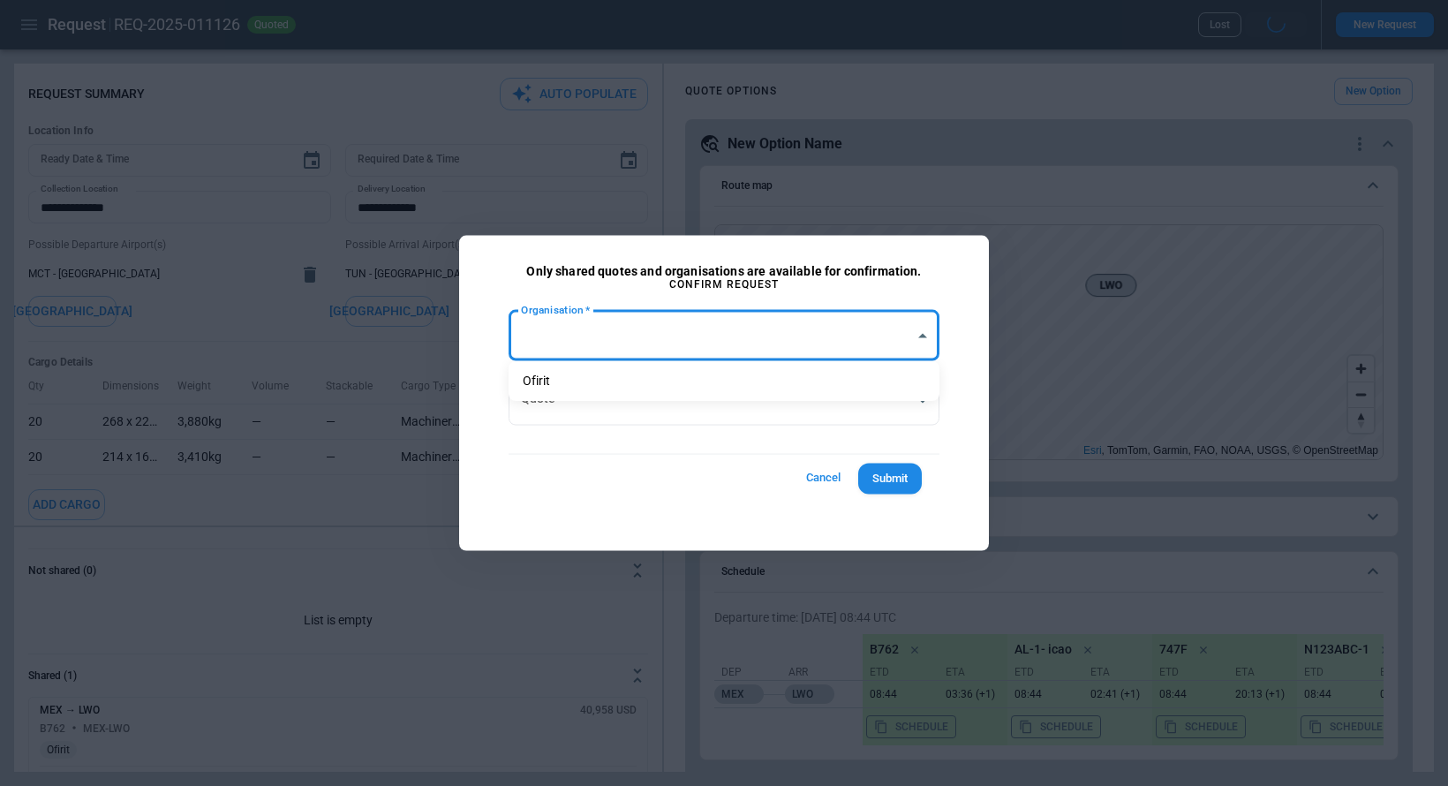
click at [827, 473] on div at bounding box center [724, 393] width 1448 height 786
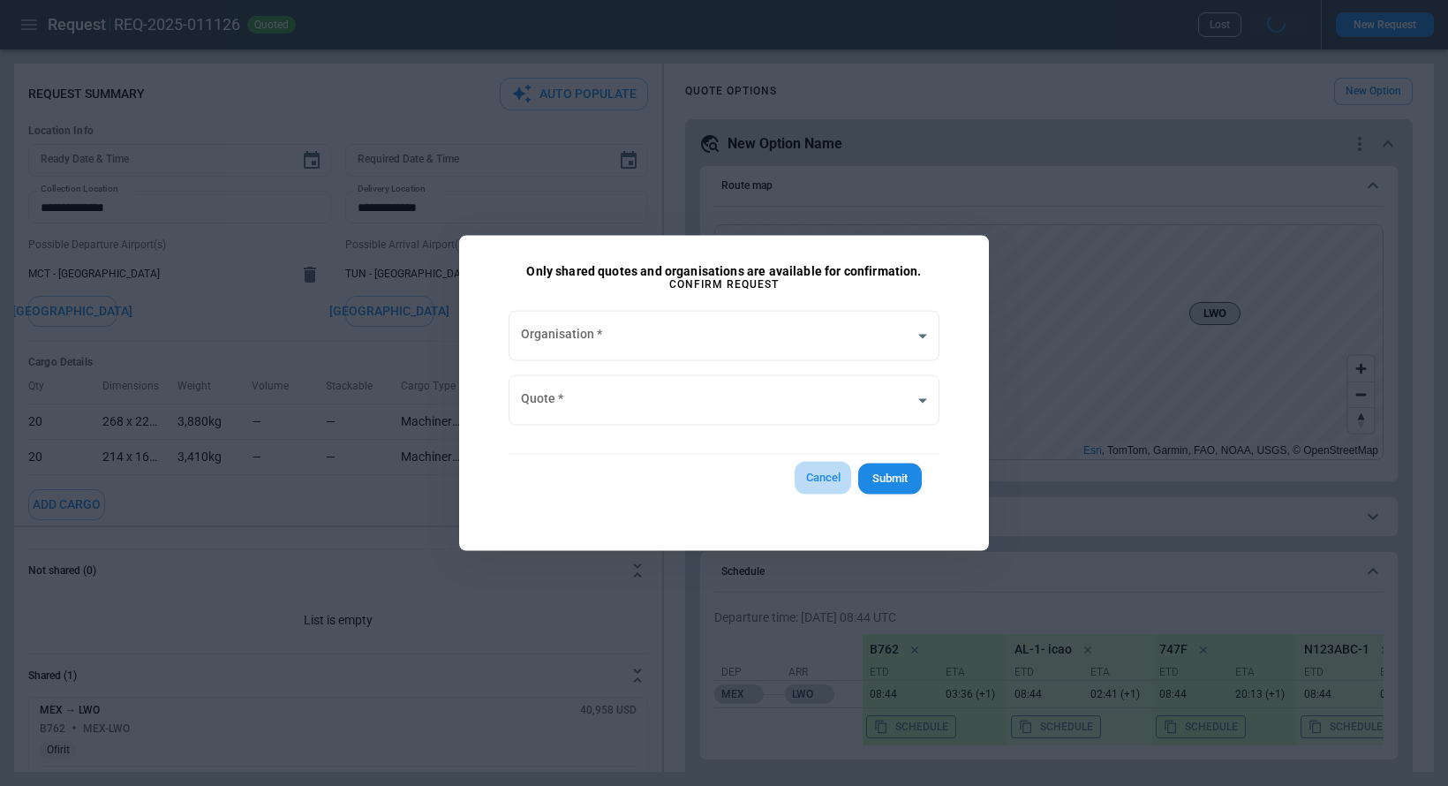
click at [810, 470] on button "Cancel" at bounding box center [822, 478] width 56 height 33
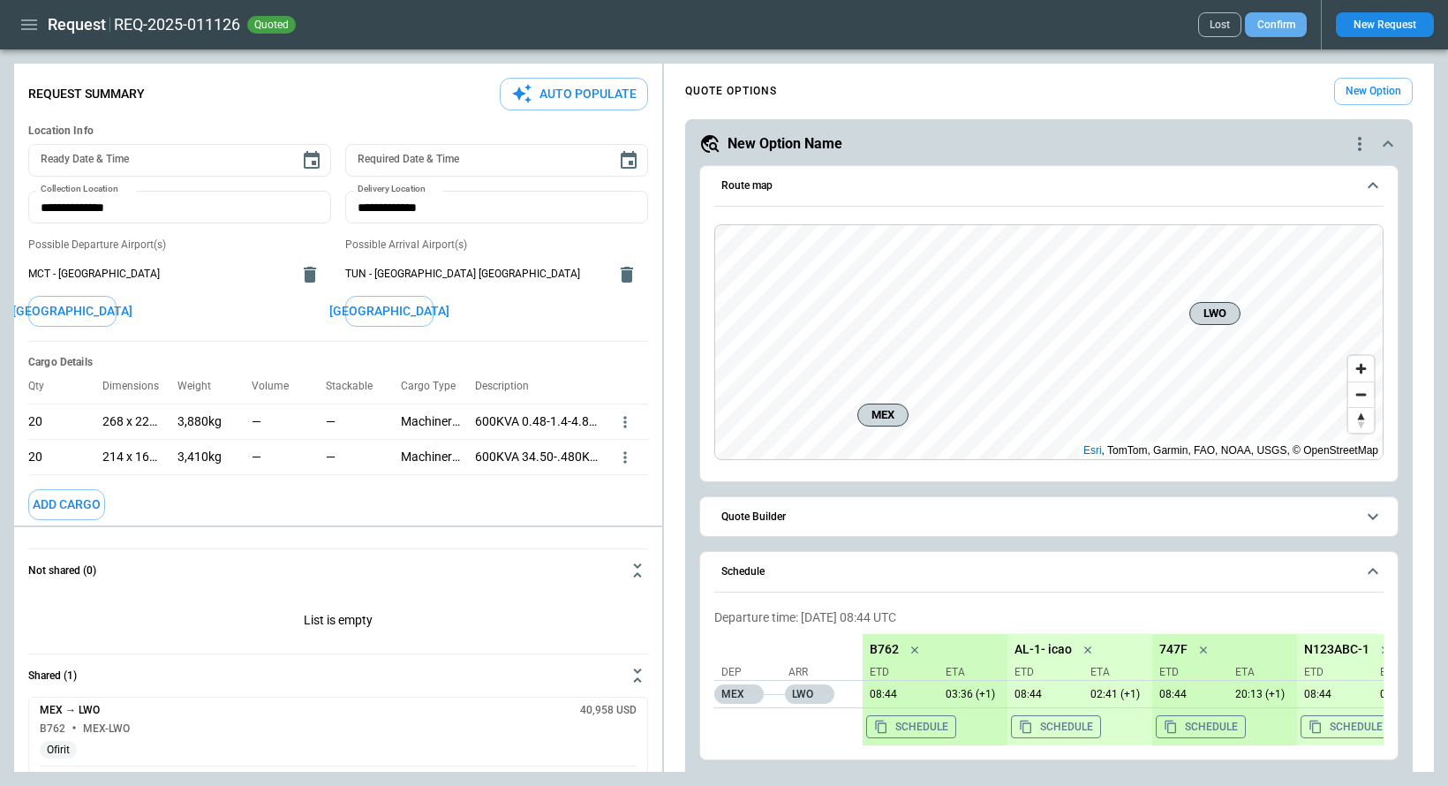
click at [1260, 24] on button "Confirm" at bounding box center [1276, 24] width 62 height 25
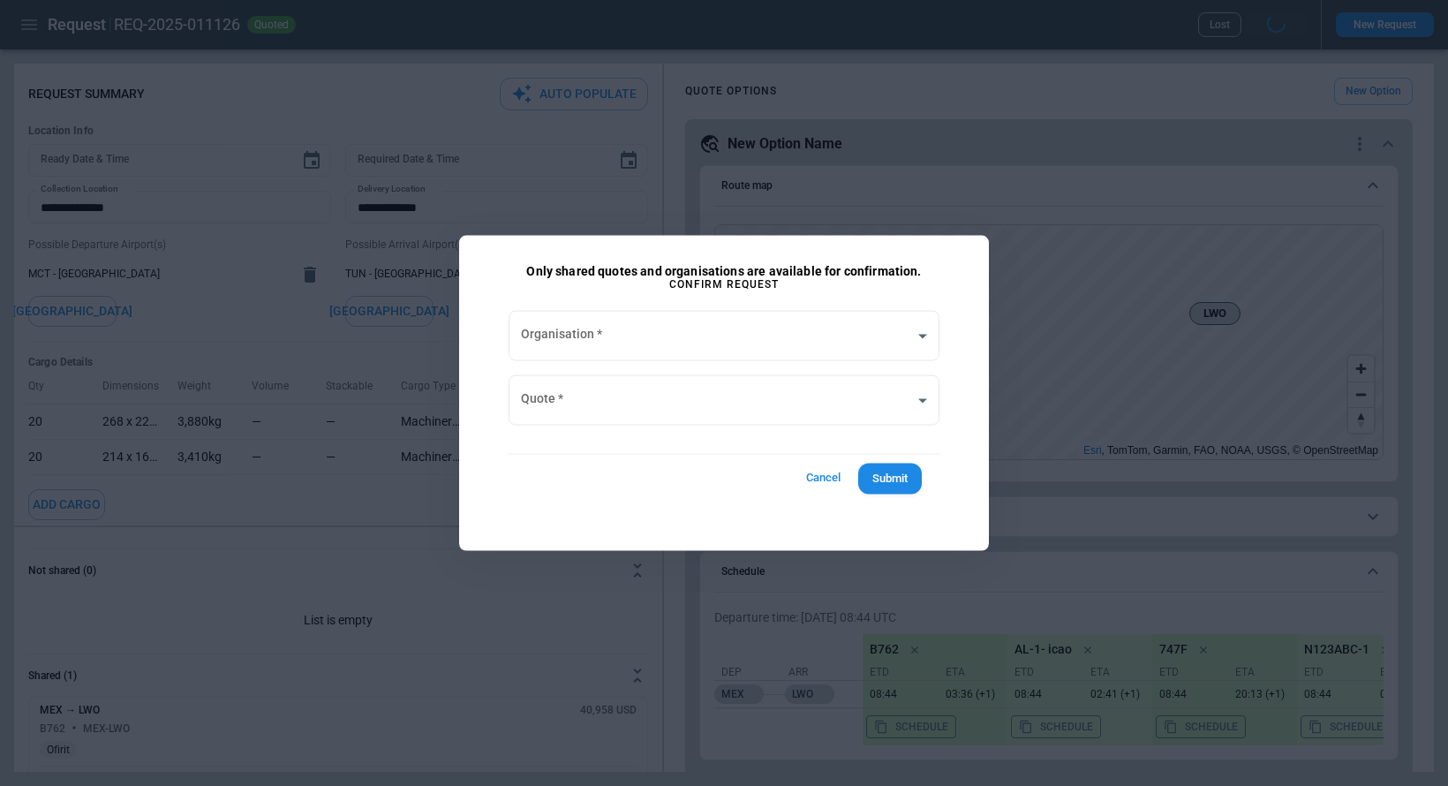
click at [836, 286] on div "Only shared quotes and organisations are available for confirmation. Confirm Re…" at bounding box center [724, 393] width 530 height 315
click at [841, 290] on div "Organisation   * ​ Organisation   * Quote   * ​ Quote   * Cancel Submit" at bounding box center [723, 406] width 473 height 233
drag, startPoint x: 896, startPoint y: 284, endPoint x: 643, endPoint y: 283, distance: 252.5
click at [643, 283] on div "Only shared quotes and organisations are available for confirmation. Confirm Re…" at bounding box center [724, 393] width 530 height 315
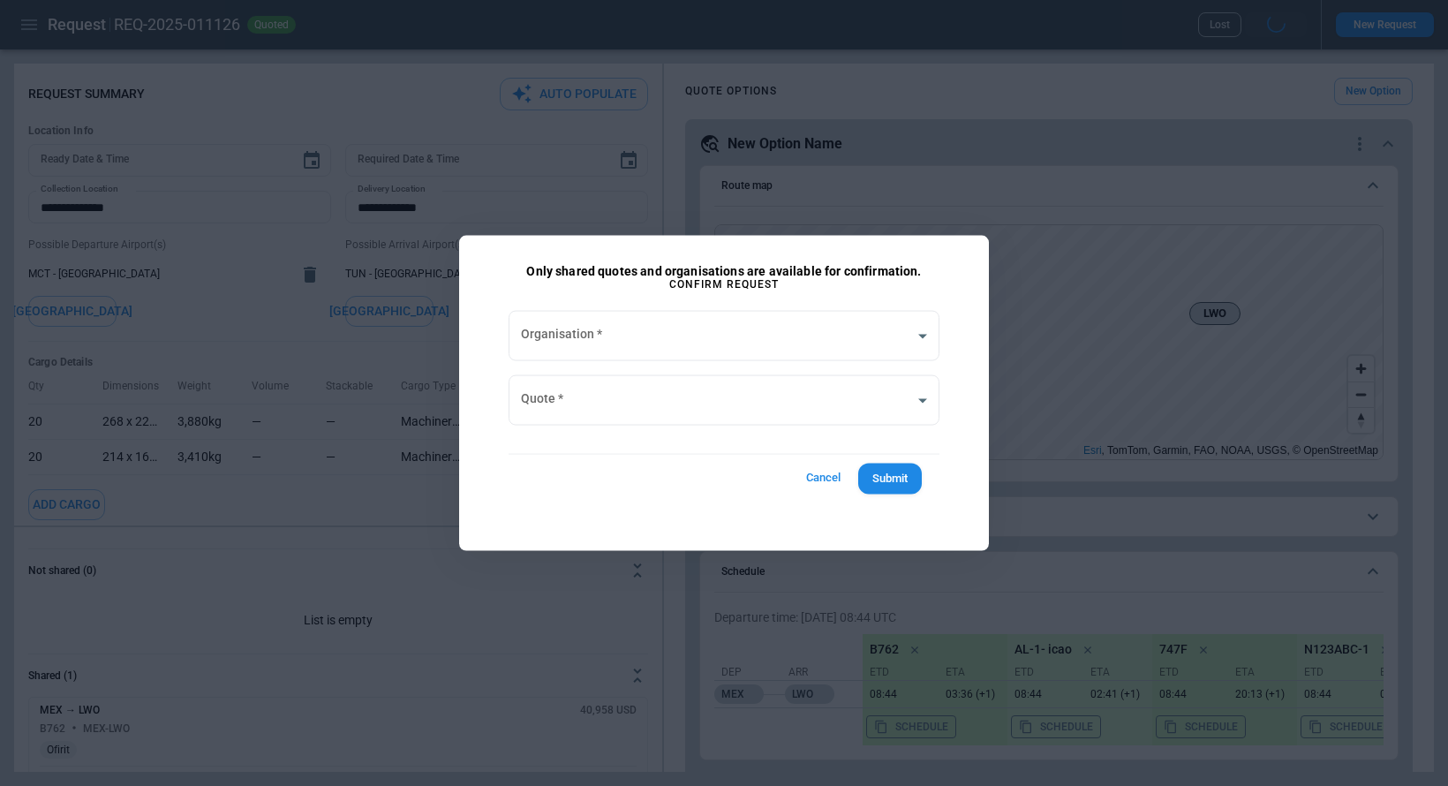
drag, startPoint x: 651, startPoint y: 287, endPoint x: 787, endPoint y: 289, distance: 136.8
click at [787, 289] on div "Only shared quotes and organisations are available for confirmation. Confirm Re…" at bounding box center [724, 393] width 530 height 315
click at [787, 290] on div "Organisation   * ​ Organisation   * Quote   * ​ Quote   * Cancel Submit" at bounding box center [723, 406] width 473 height 233
click at [831, 477] on button "Cancel" at bounding box center [822, 478] width 56 height 33
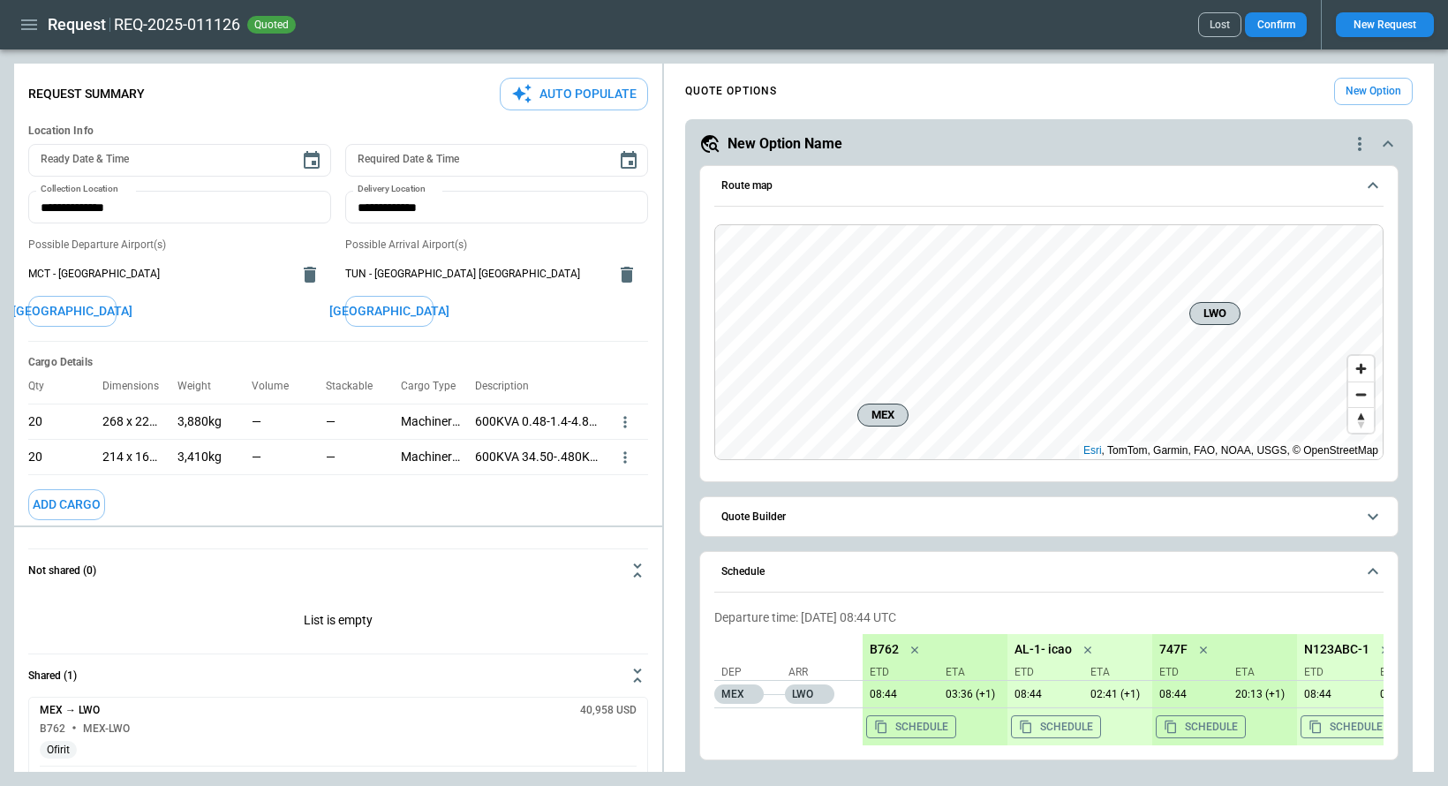
drag, startPoint x: 207, startPoint y: 106, endPoint x: 18, endPoint y: 101, distance: 189.9
click at [17, 102] on div "Request Summary Auto Populate Location Info Ready Date & Time Ready Date & Time…" at bounding box center [338, 413] width 648 height 685
click at [151, 94] on div "Request Summary Auto Populate" at bounding box center [338, 94] width 620 height 33
click at [1288, 32] on button "Confirm" at bounding box center [1276, 24] width 62 height 25
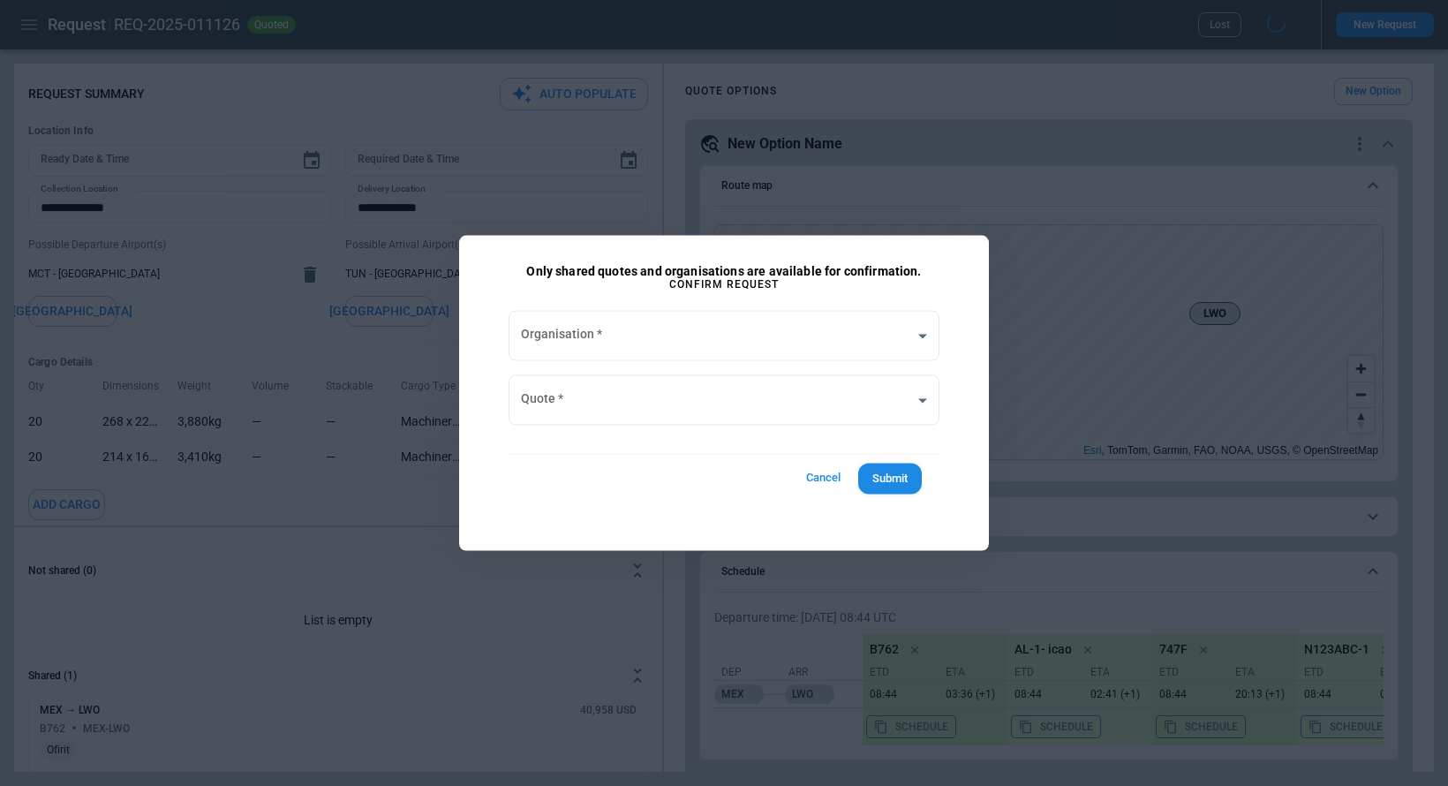
click at [820, 482] on button "Cancel" at bounding box center [822, 478] width 56 height 33
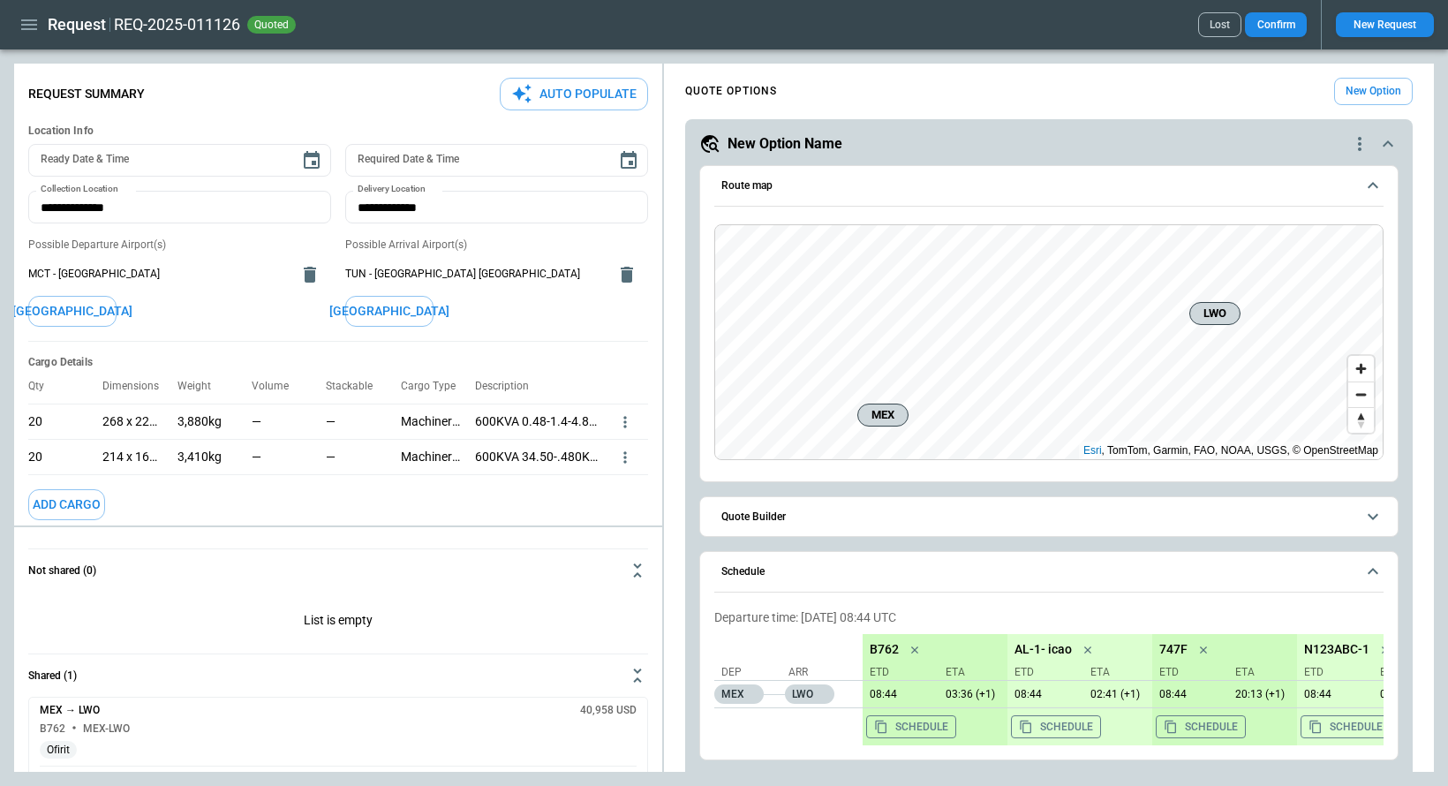
click at [23, 34] on icon "button" at bounding box center [29, 24] width 21 height 21
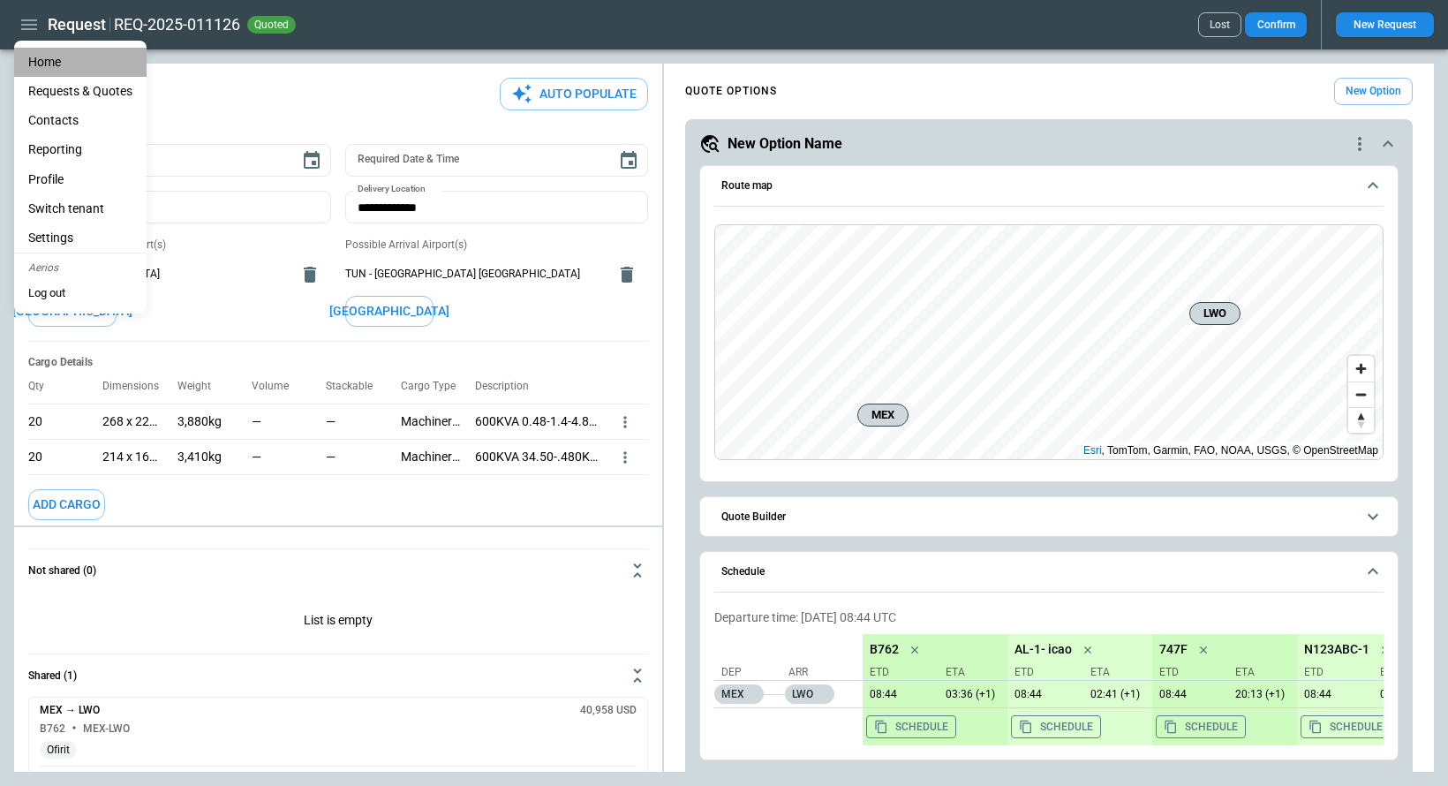
click at [71, 67] on li "Home" at bounding box center [80, 62] width 132 height 29
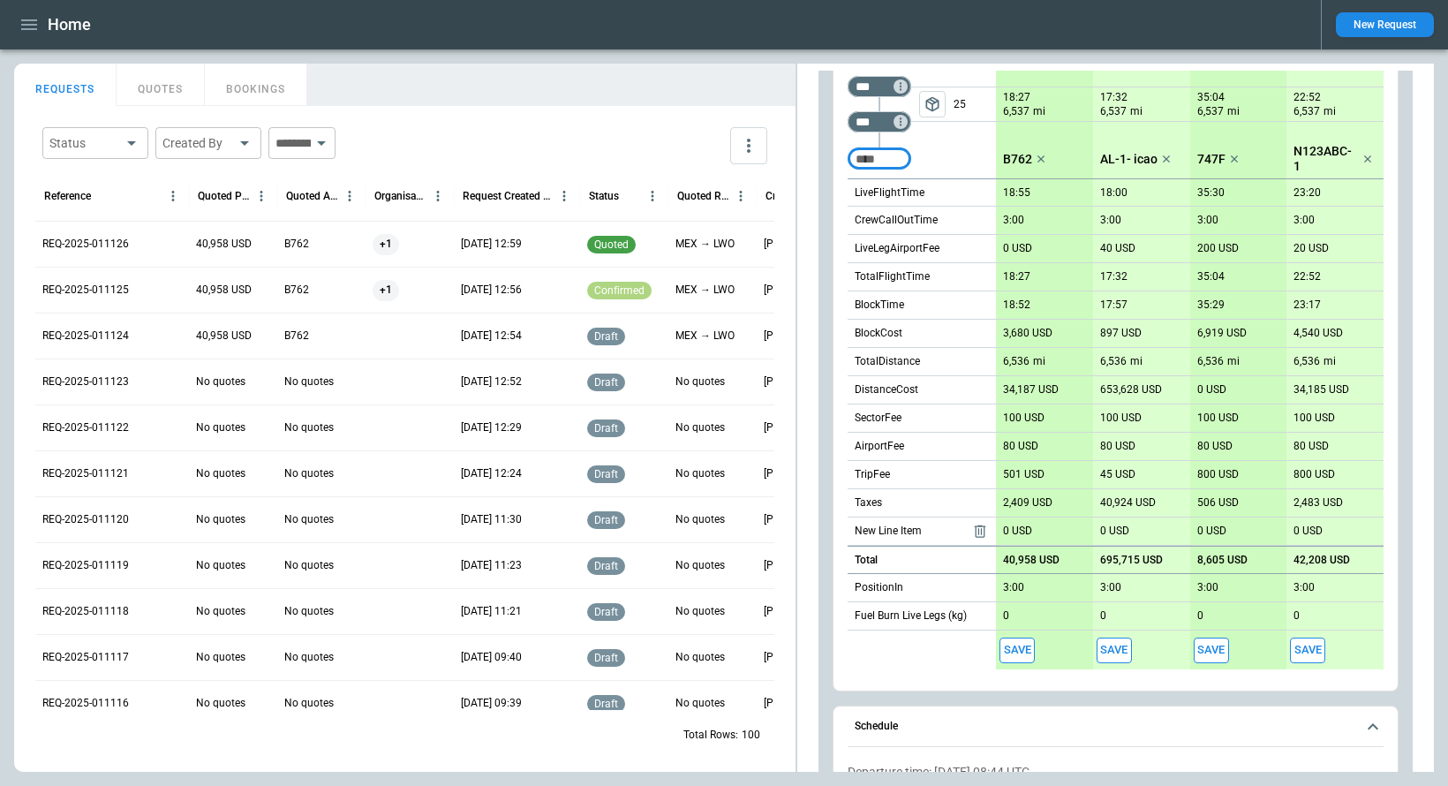
scroll to position [597, 0]
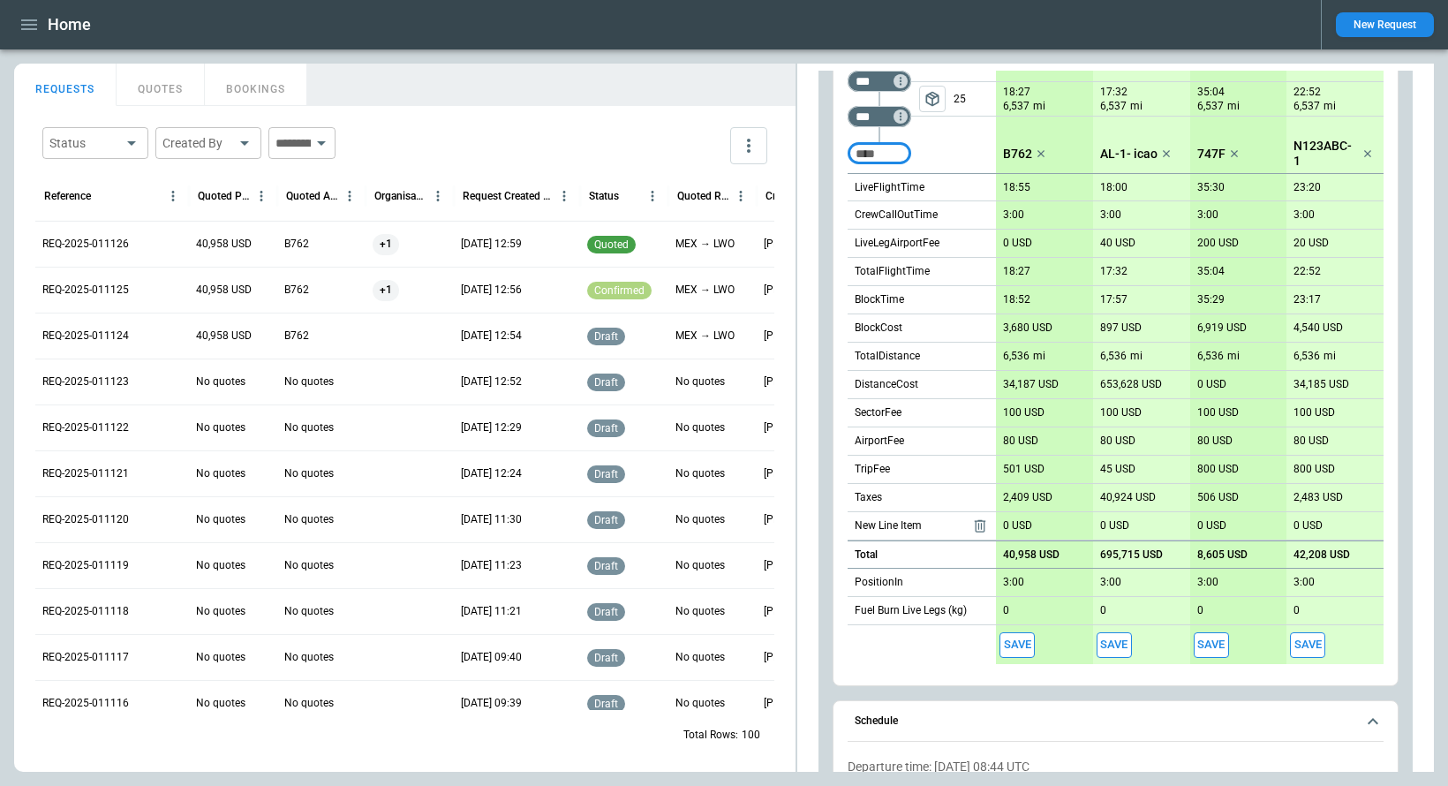
click at [33, 21] on icon "button" at bounding box center [29, 24] width 21 height 21
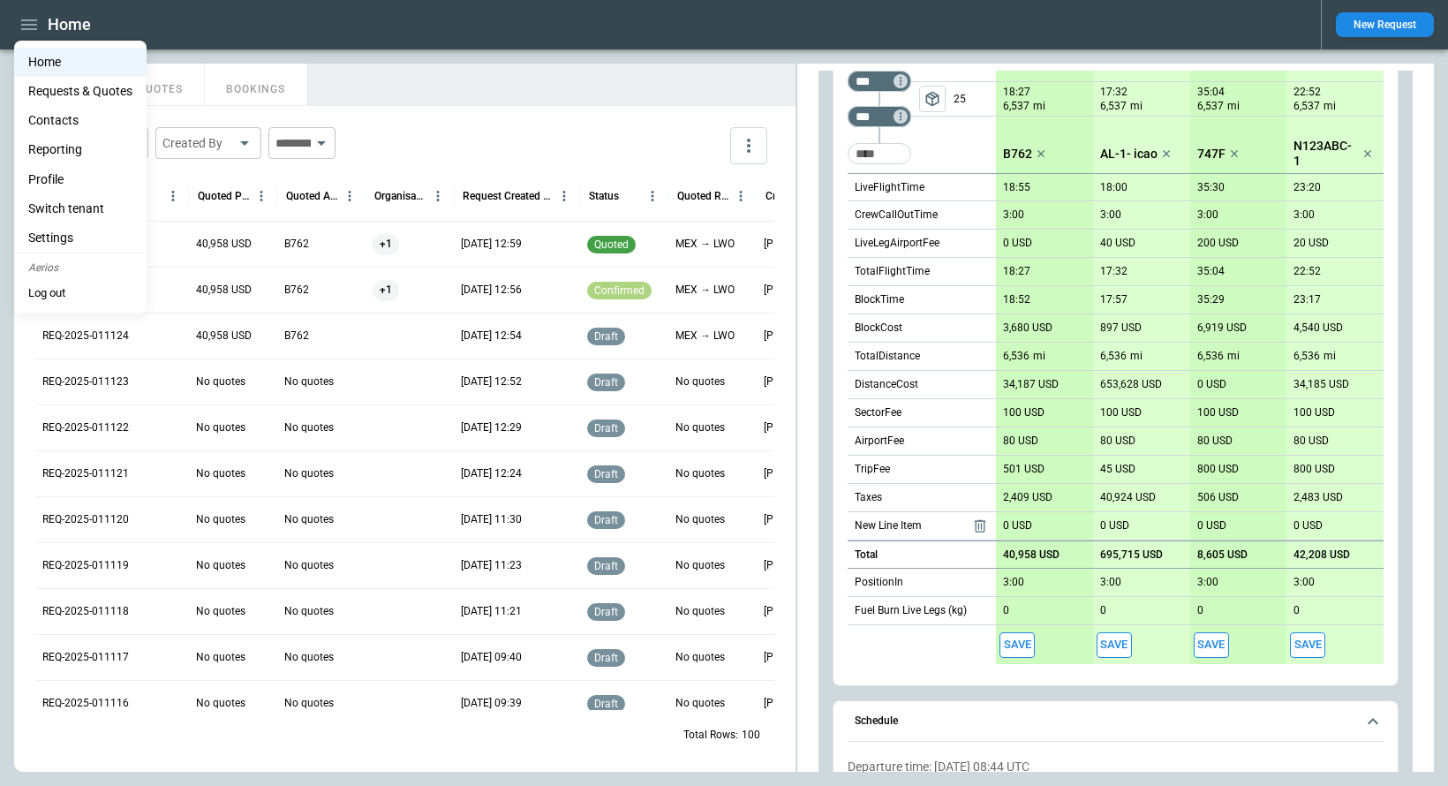
click at [68, 118] on li "Contacts" at bounding box center [80, 120] width 132 height 29
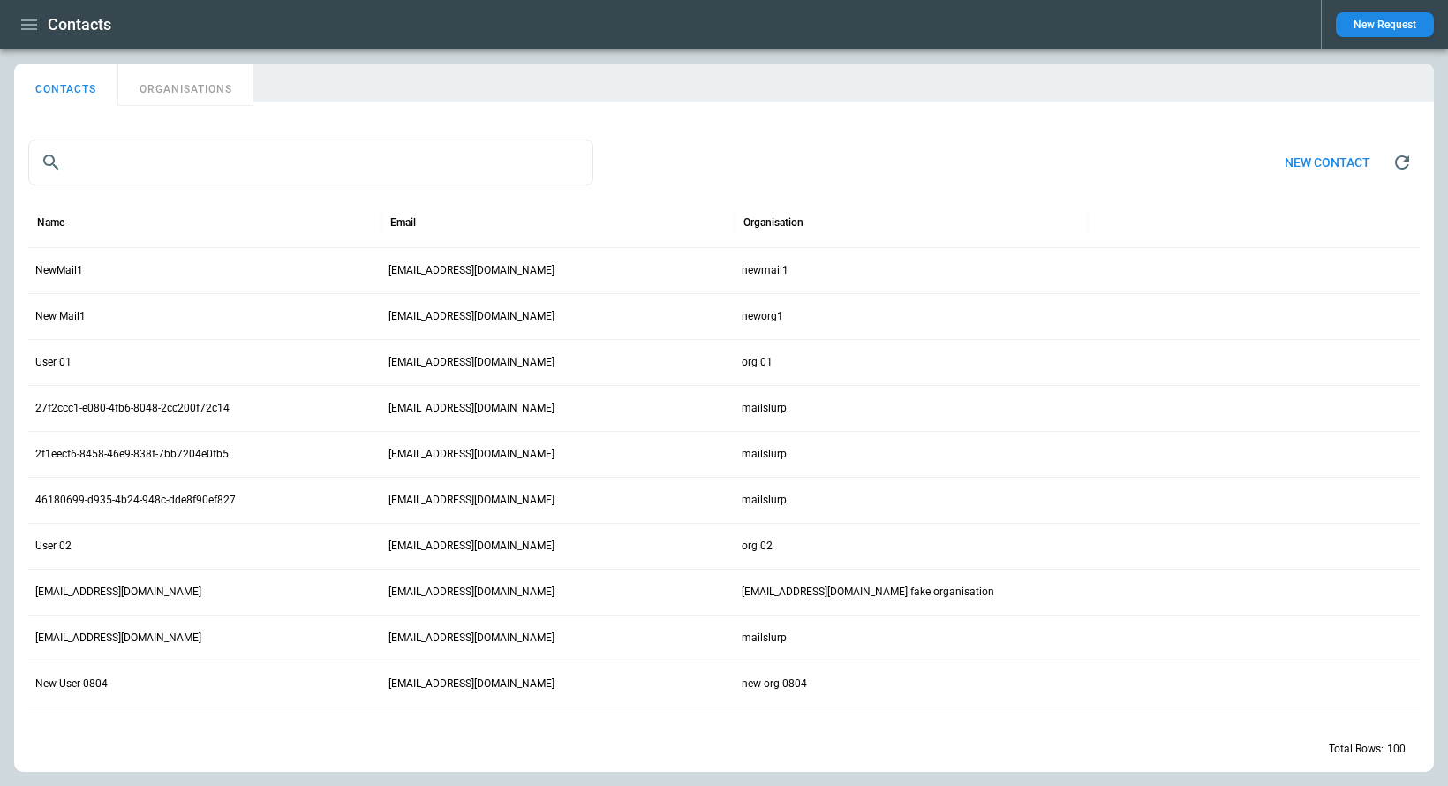
click at [1335, 166] on button "New contact" at bounding box center [1327, 163] width 114 height 38
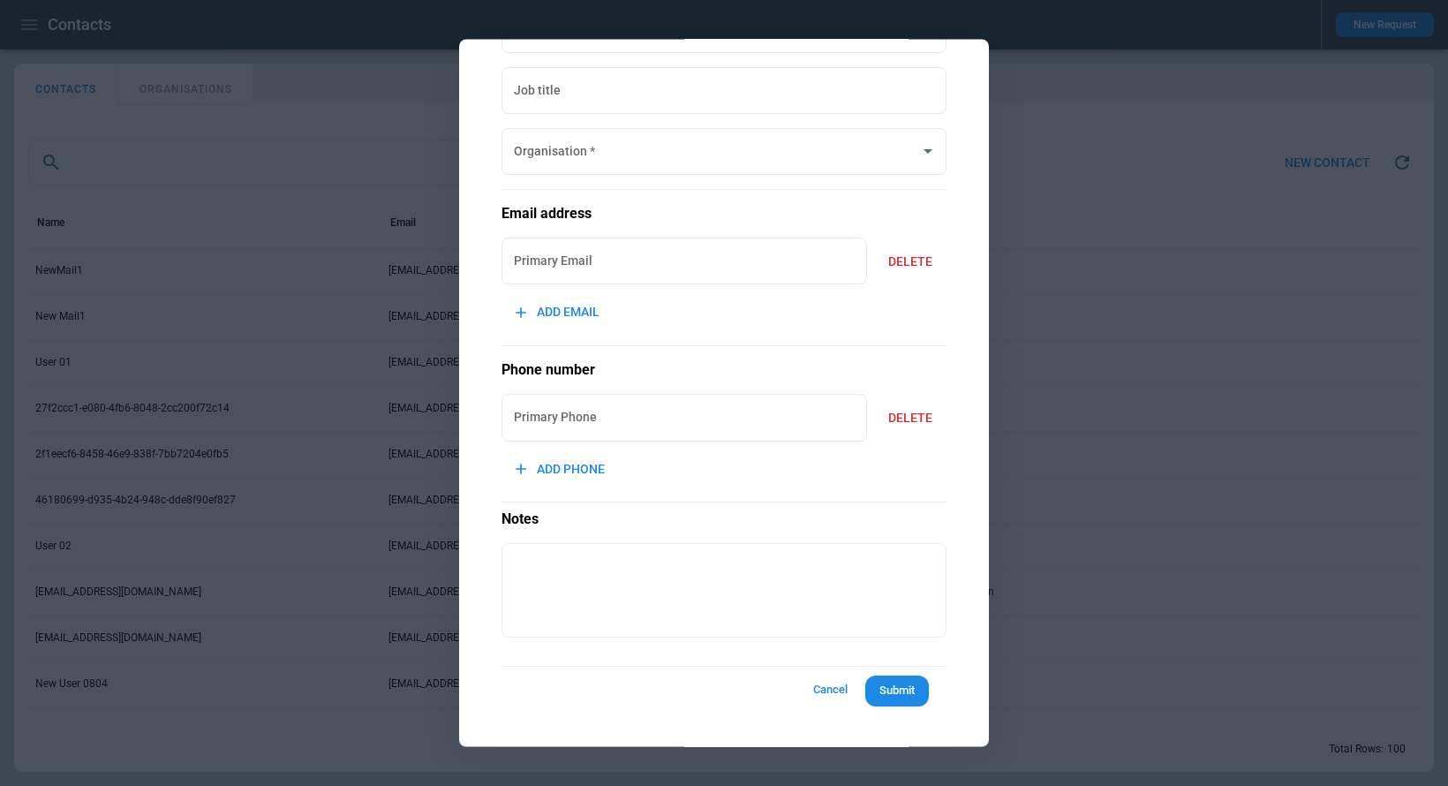
scroll to position [118, 0]
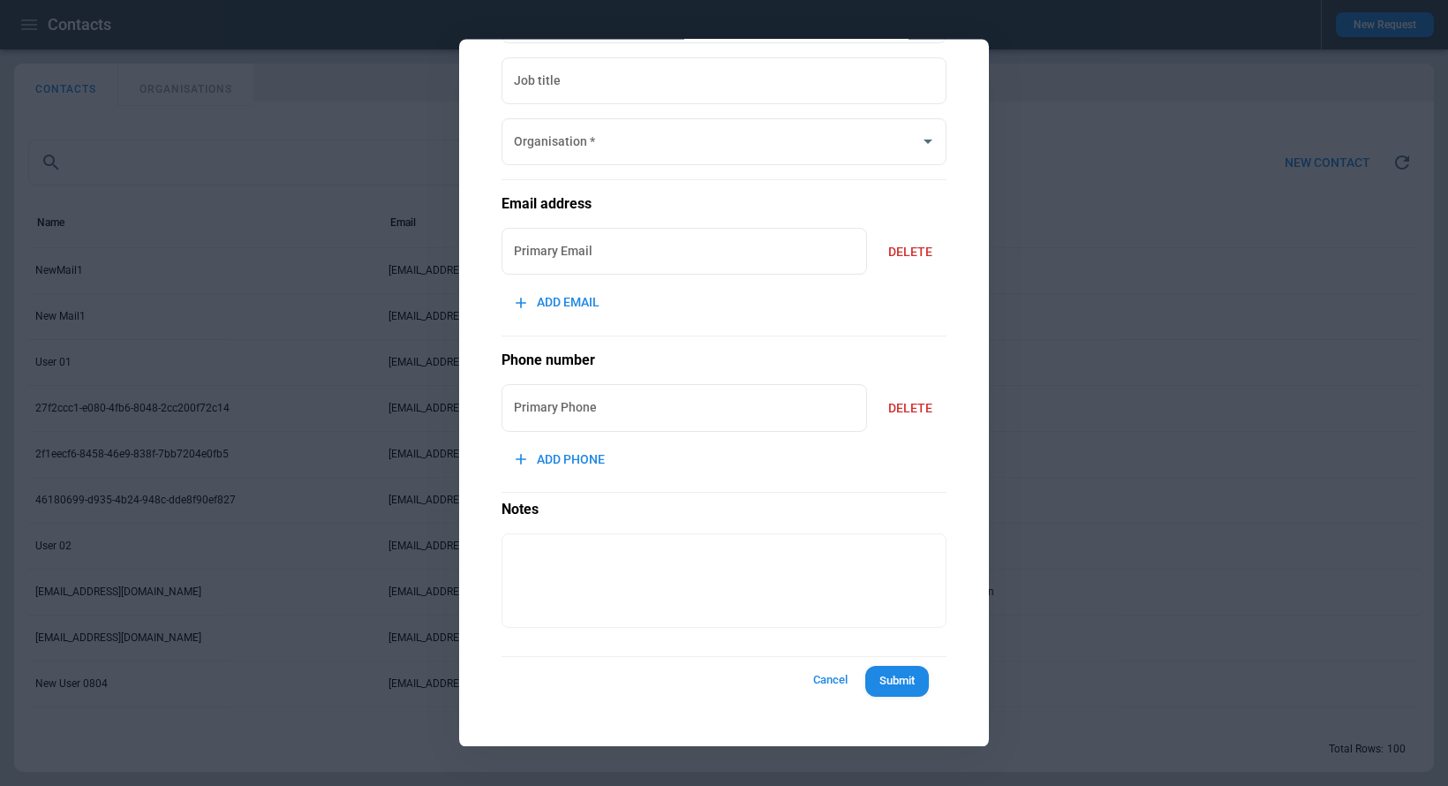
click at [842, 681] on button "Cancel" at bounding box center [829, 681] width 56 height 33
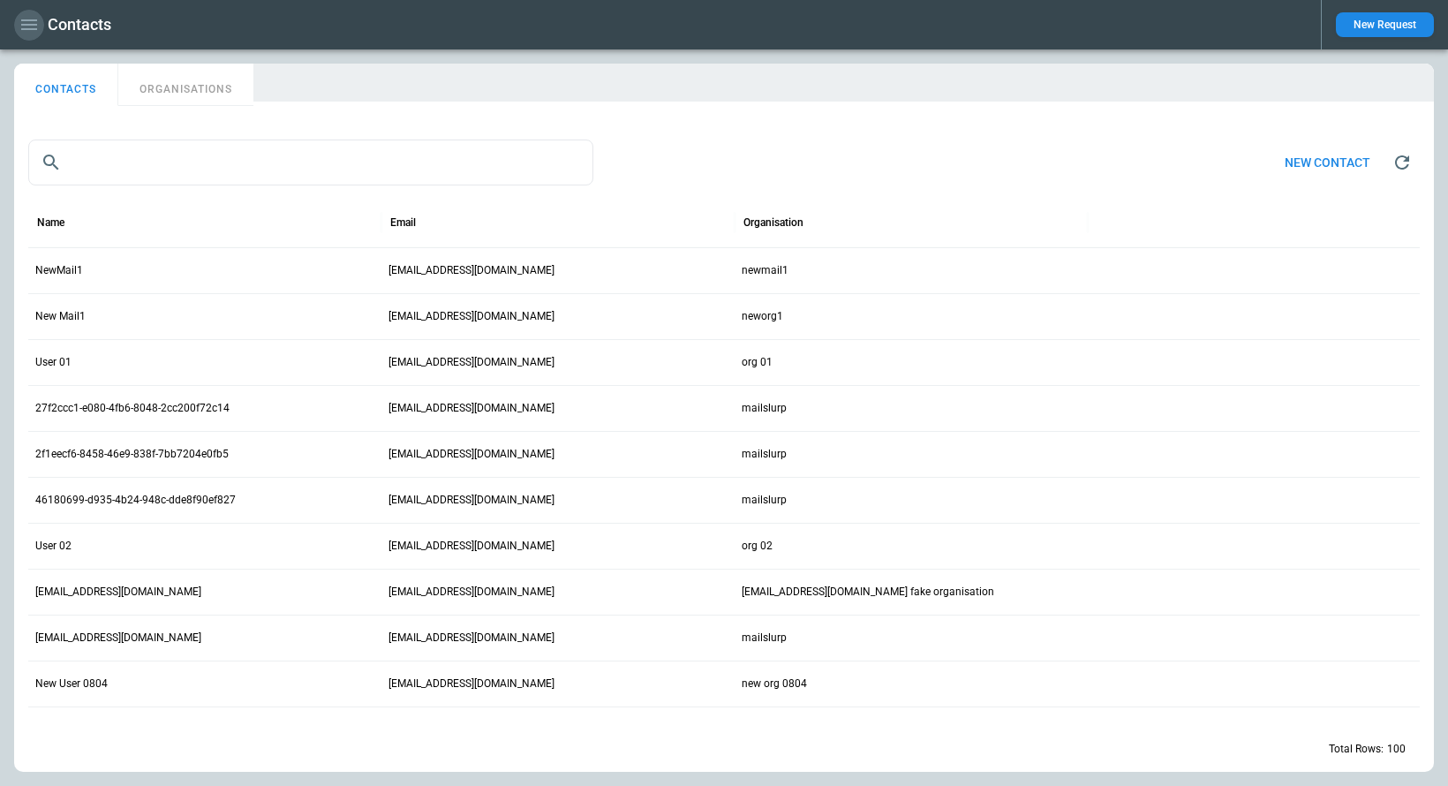
click at [19, 22] on icon "button" at bounding box center [29, 24] width 21 height 21
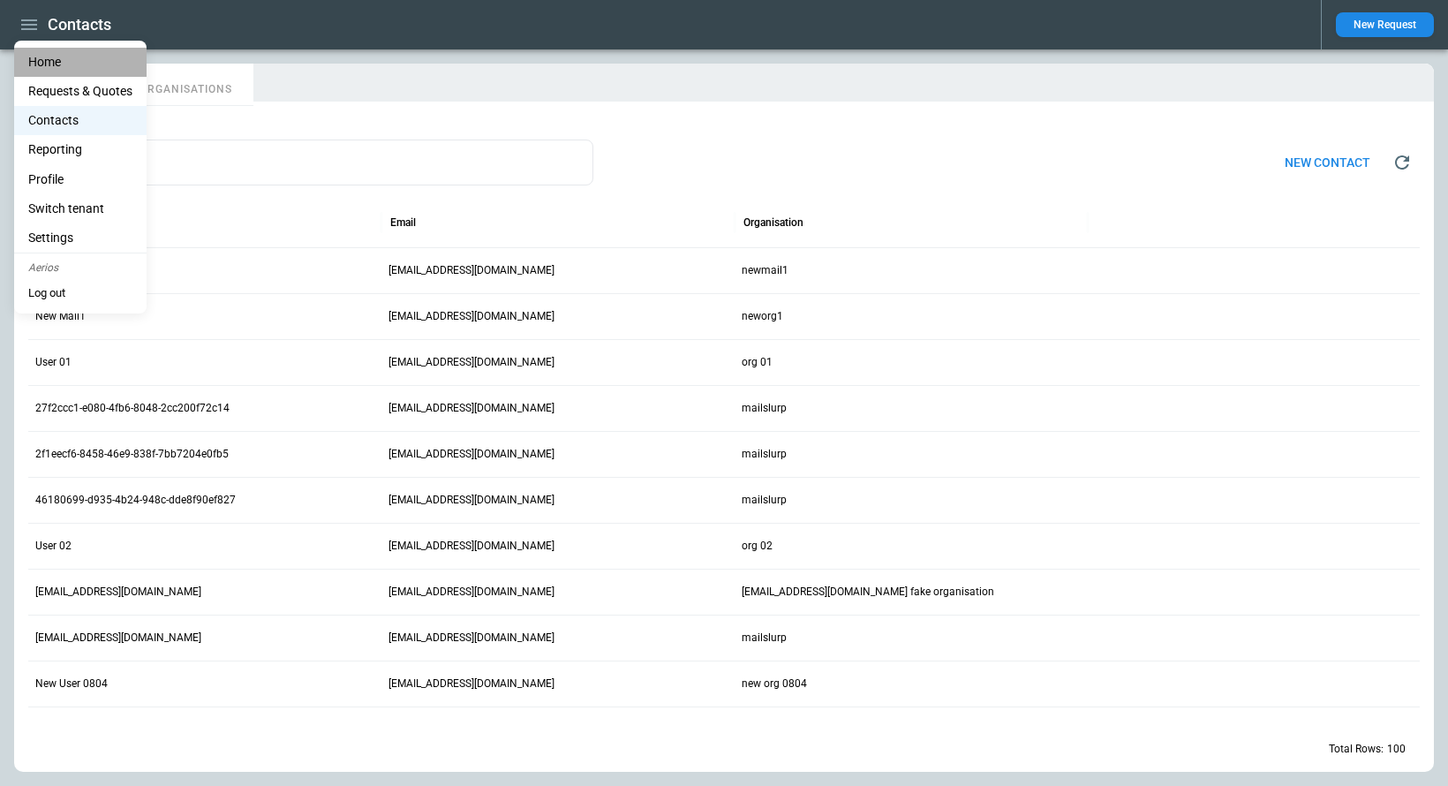
click at [47, 53] on li "Home" at bounding box center [80, 62] width 132 height 29
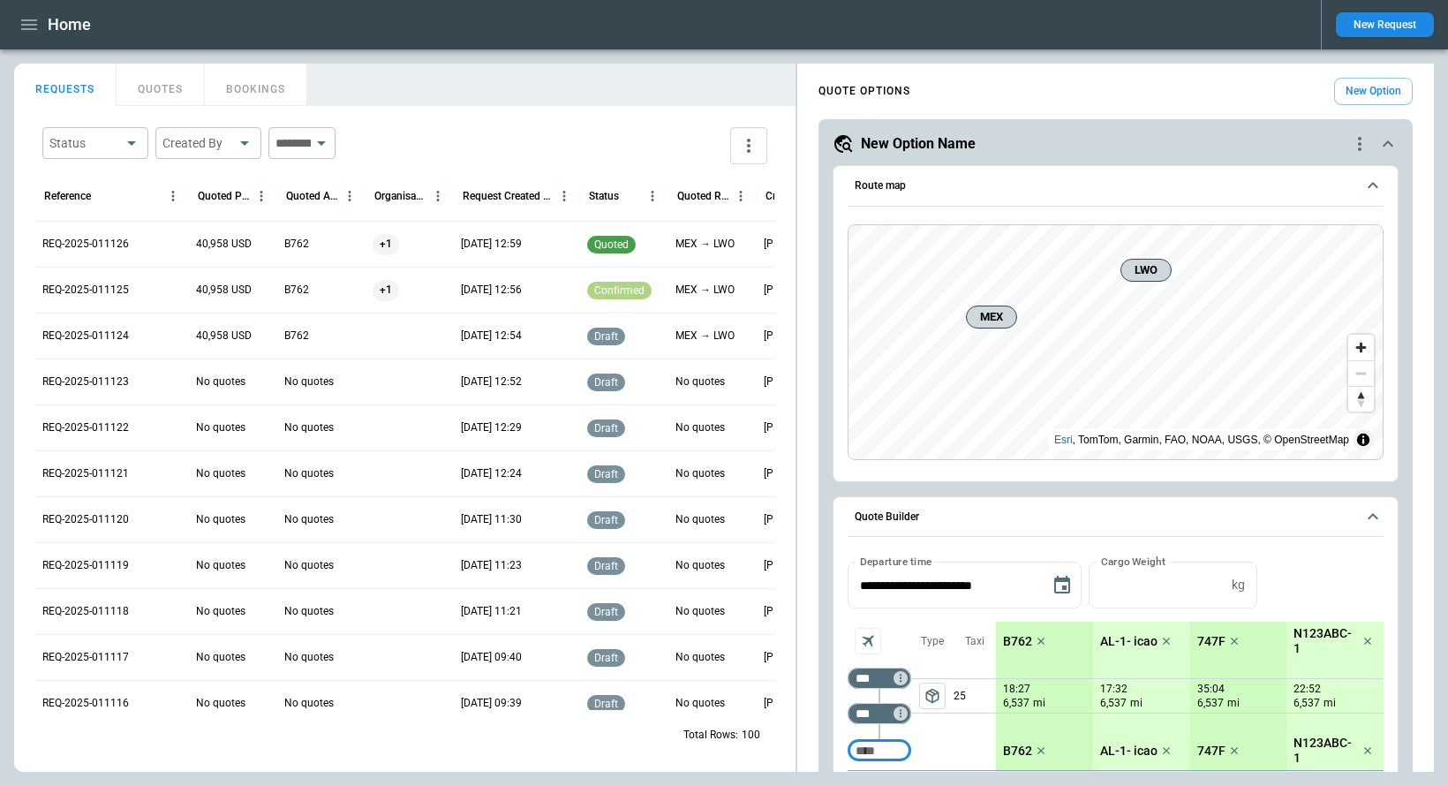
click at [134, 254] on div "REQ-2025-011126" at bounding box center [112, 244] width 154 height 46
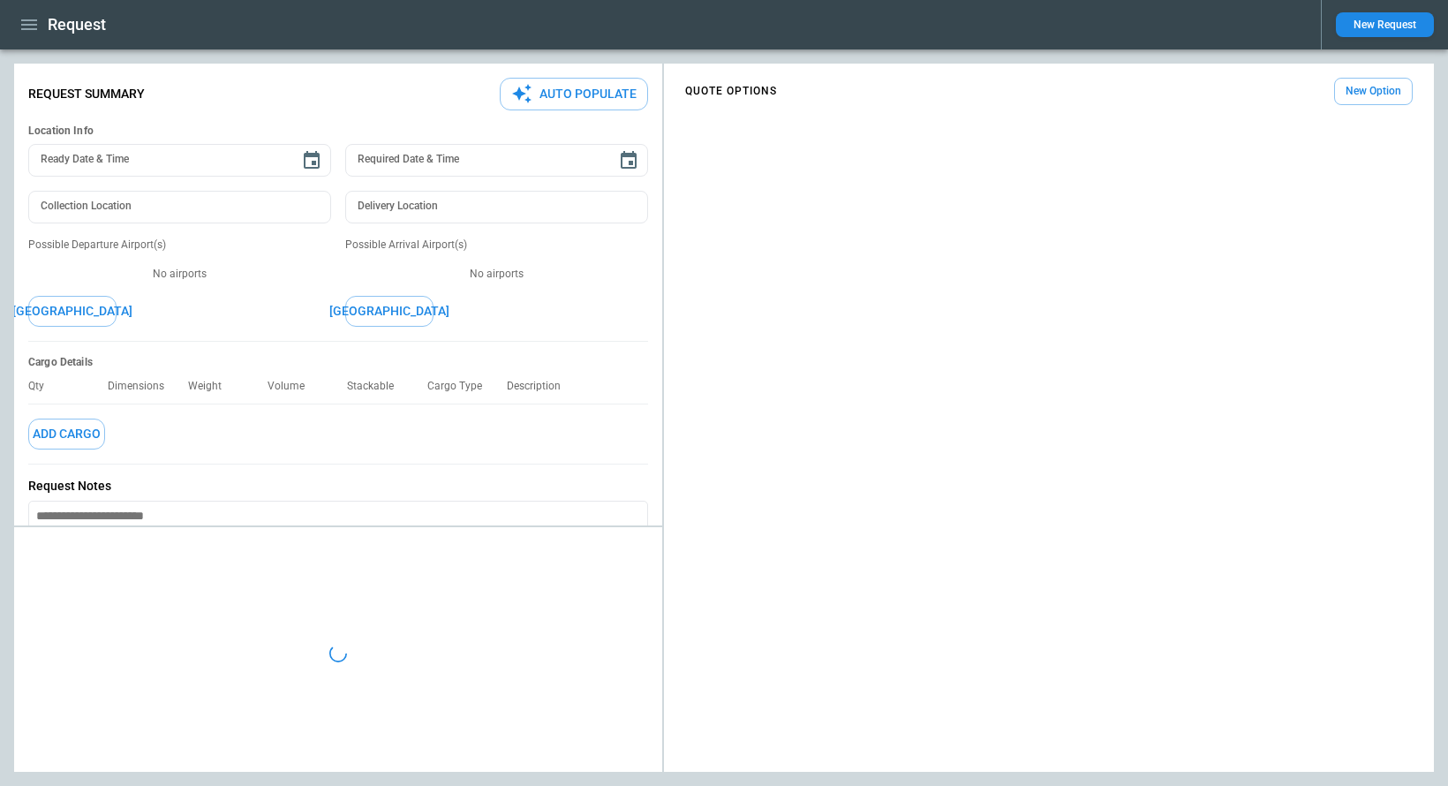
type input "**********"
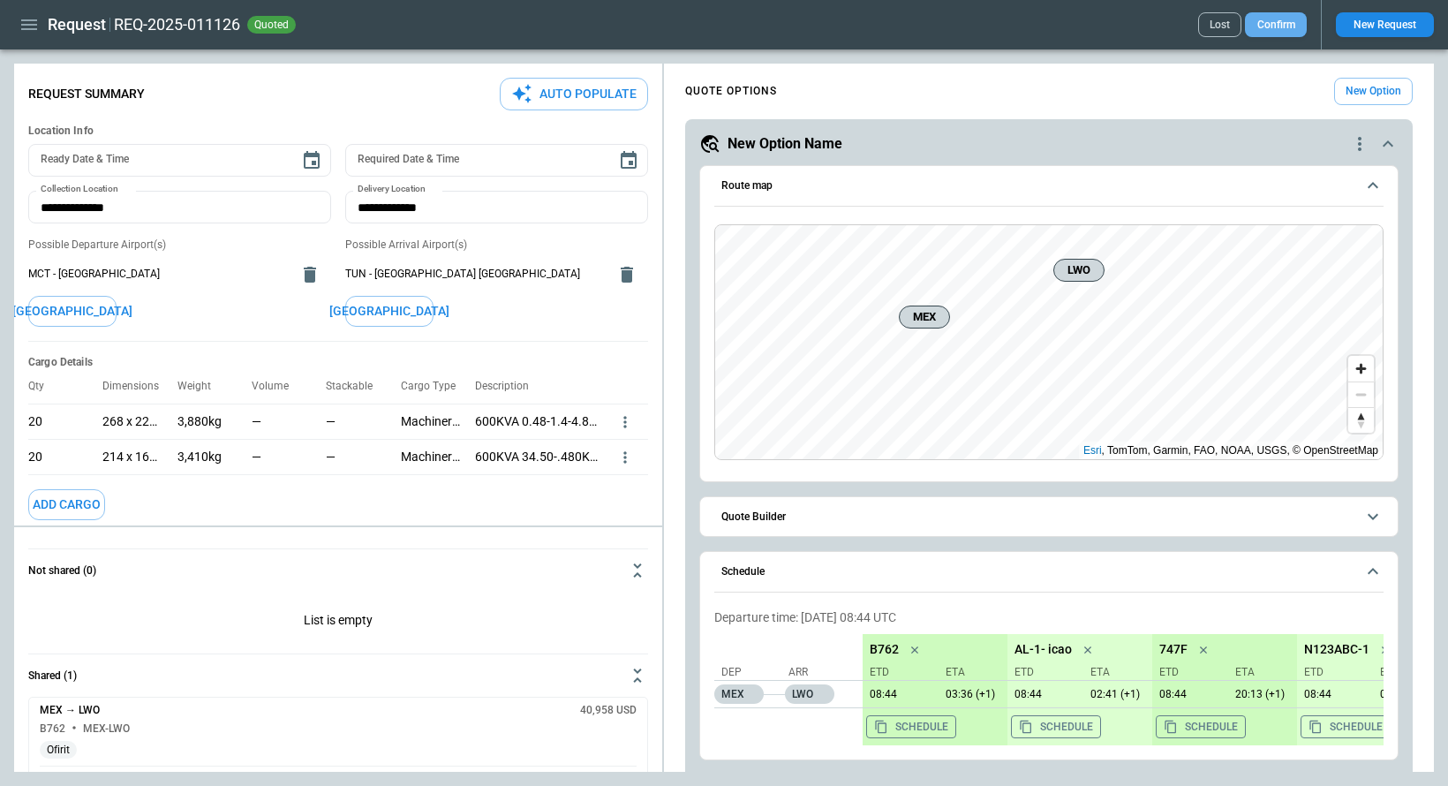
click at [1268, 28] on button "Confirm" at bounding box center [1276, 24] width 62 height 25
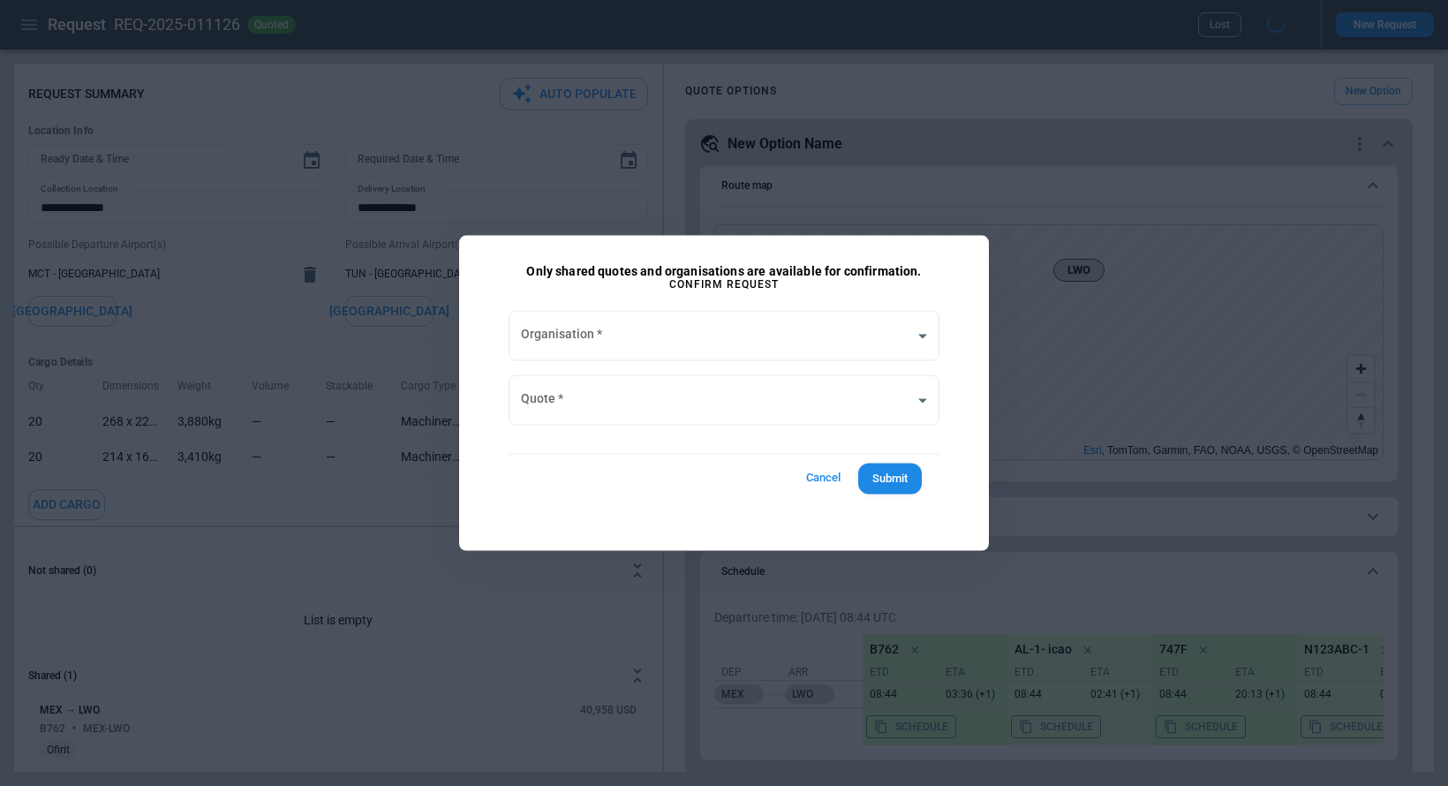
click at [818, 473] on button "Cancel" at bounding box center [822, 478] width 56 height 33
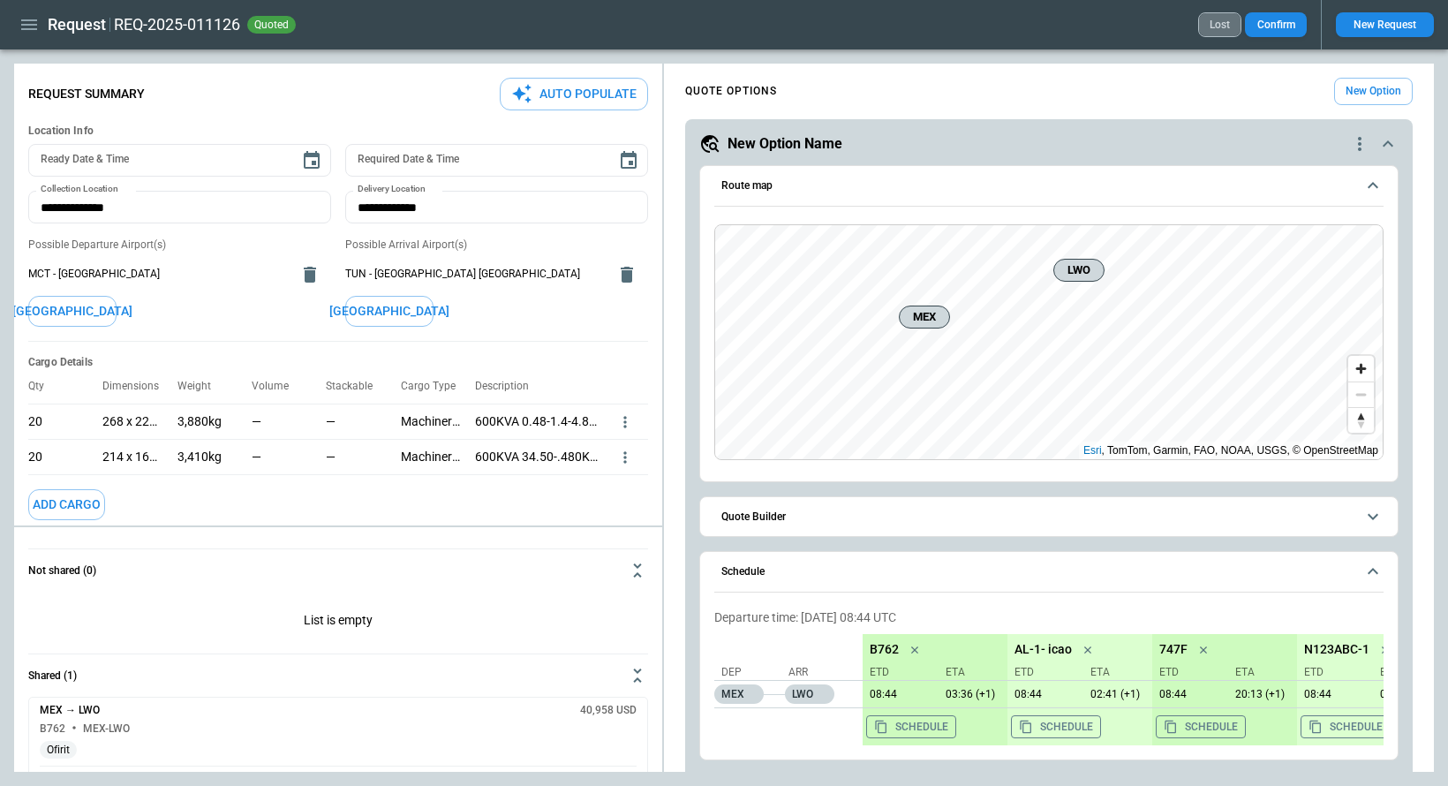
click at [1215, 19] on button "Lost" at bounding box center [1219, 24] width 43 height 25
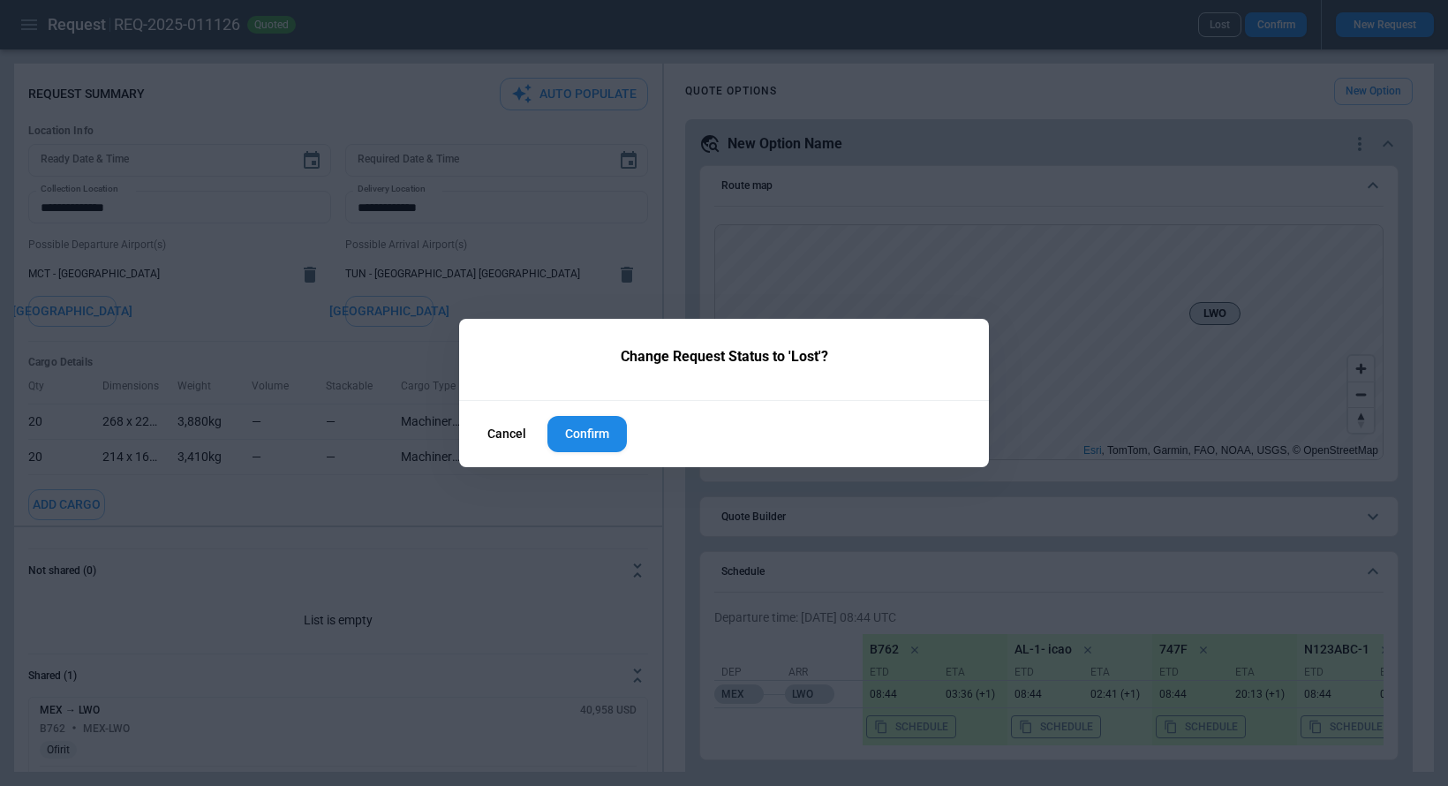
click at [599, 436] on button "Confirm" at bounding box center [586, 434] width 79 height 36
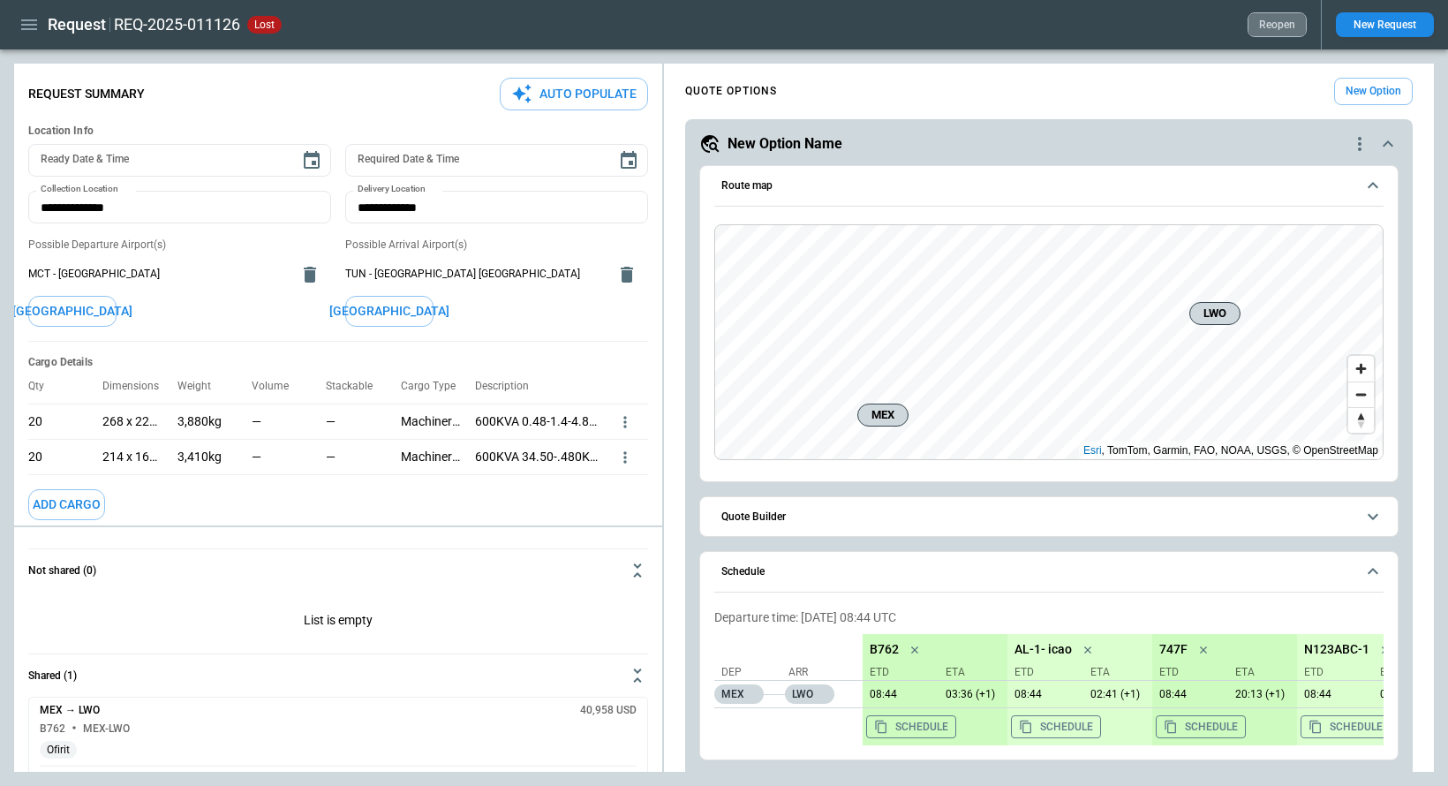
click at [1287, 23] on button "Reopen" at bounding box center [1276, 24] width 59 height 25
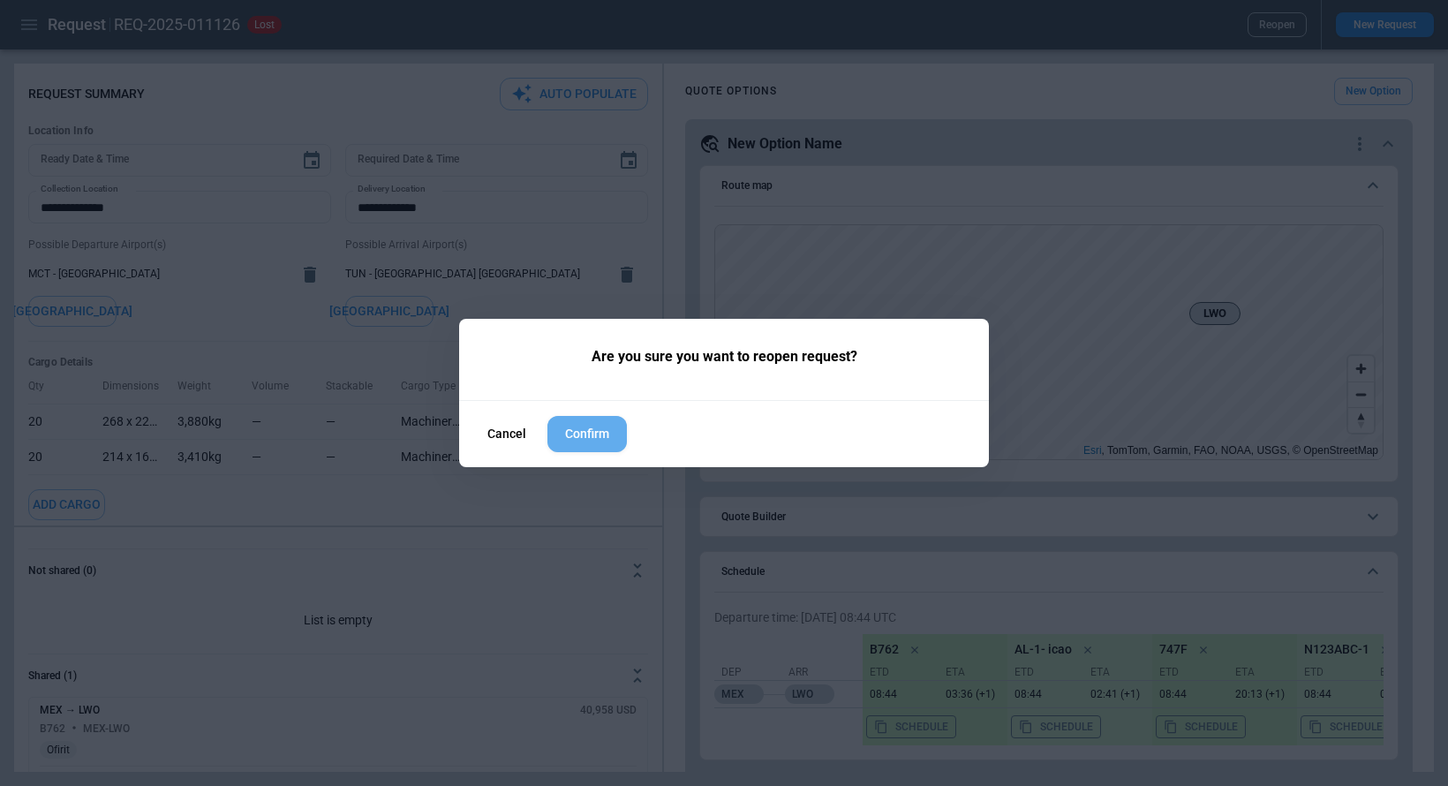
click at [596, 444] on button "Confirm" at bounding box center [586, 434] width 79 height 36
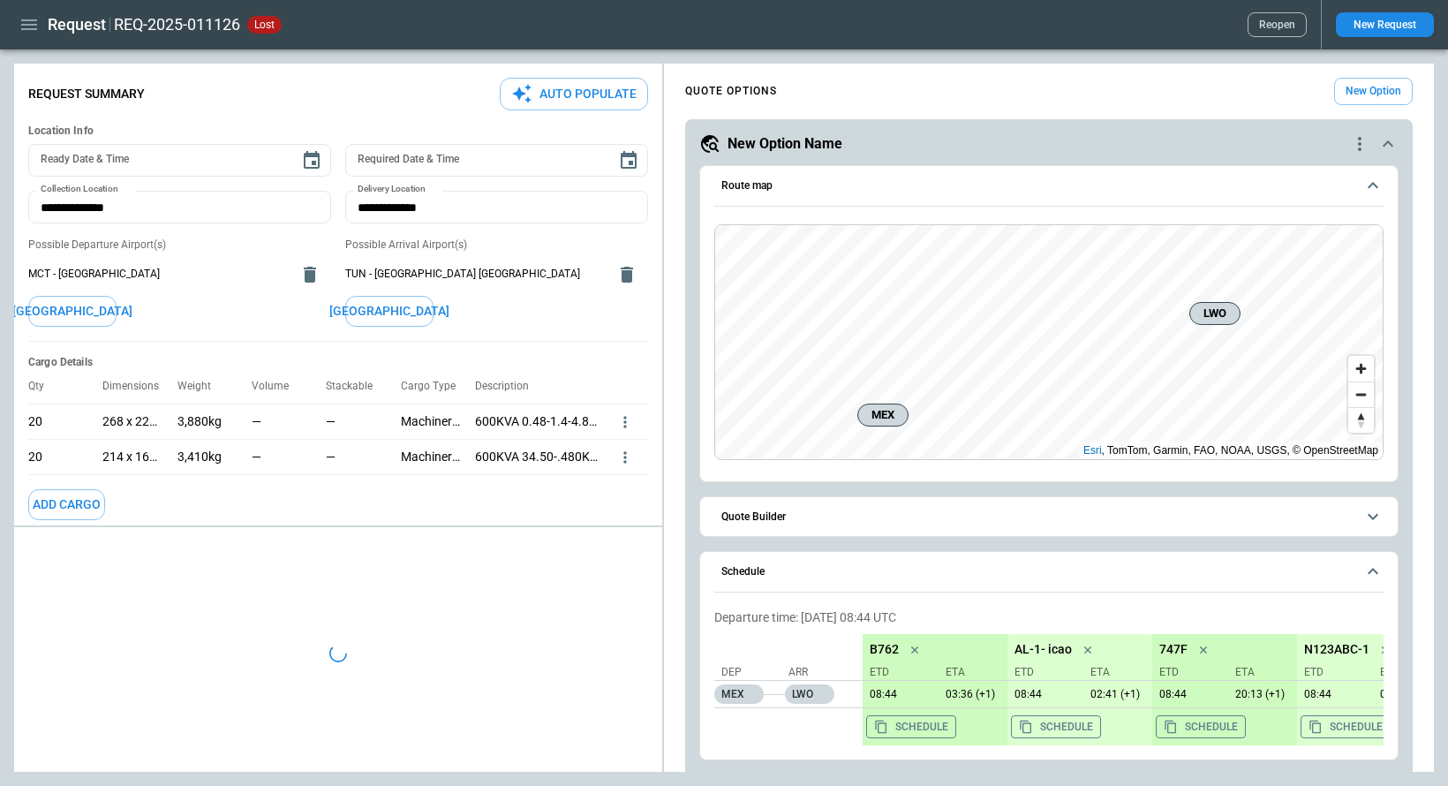
type textarea "*"
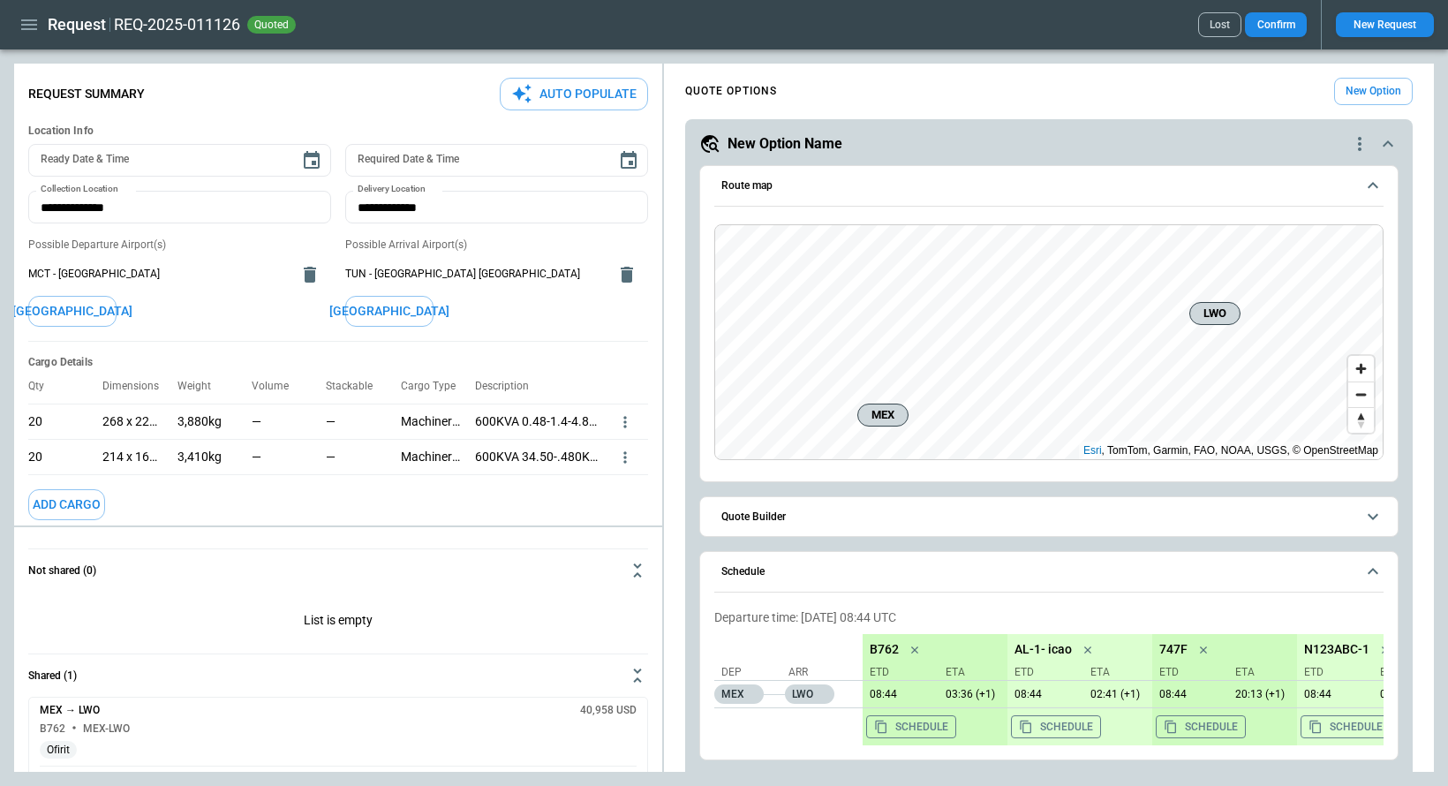
click at [1275, 27] on button "Confirm" at bounding box center [1276, 24] width 62 height 25
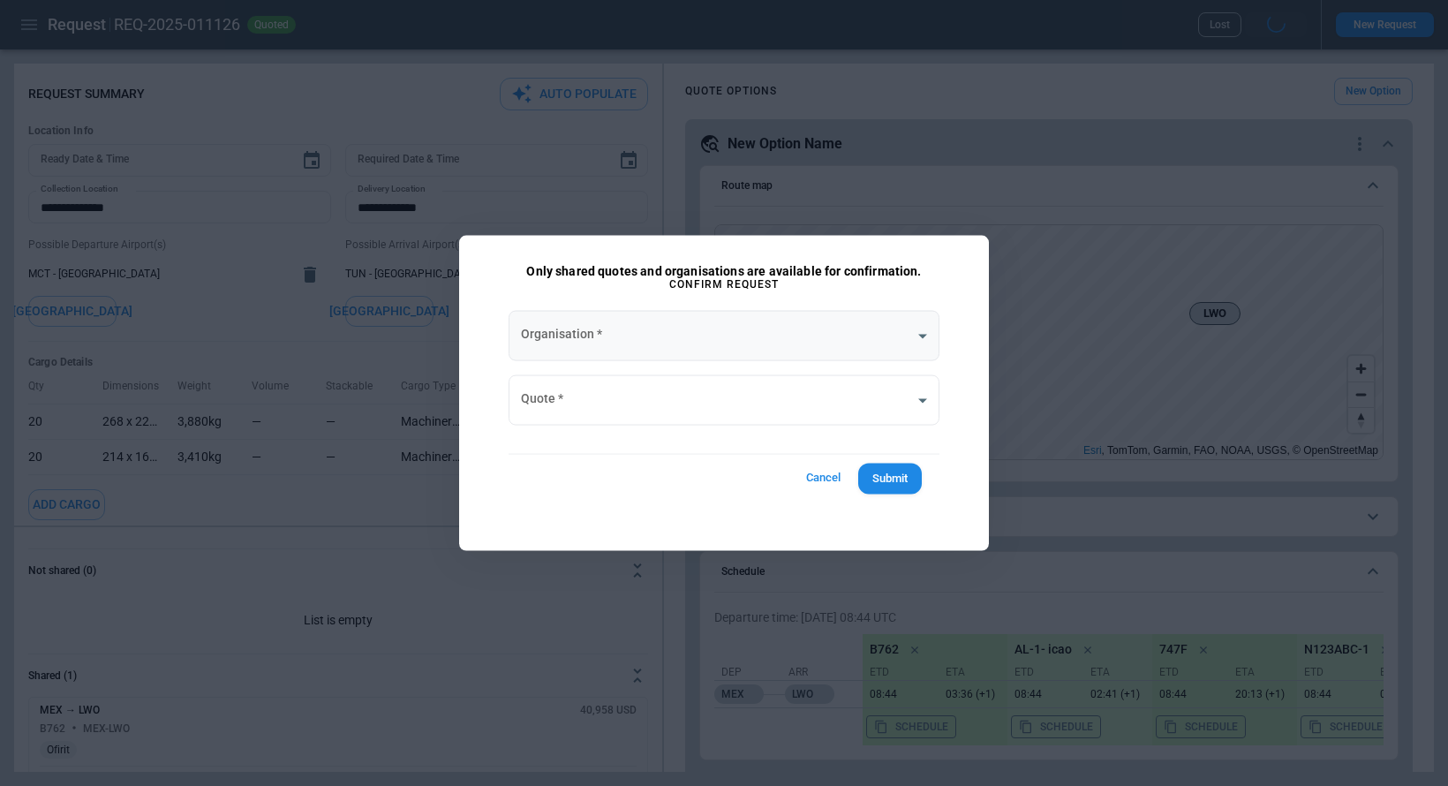
click at [621, 344] on body "Request REQ-2025-011126 quoted Lost New Request FindBorderBarSize Request Summa…" at bounding box center [724, 393] width 1448 height 786
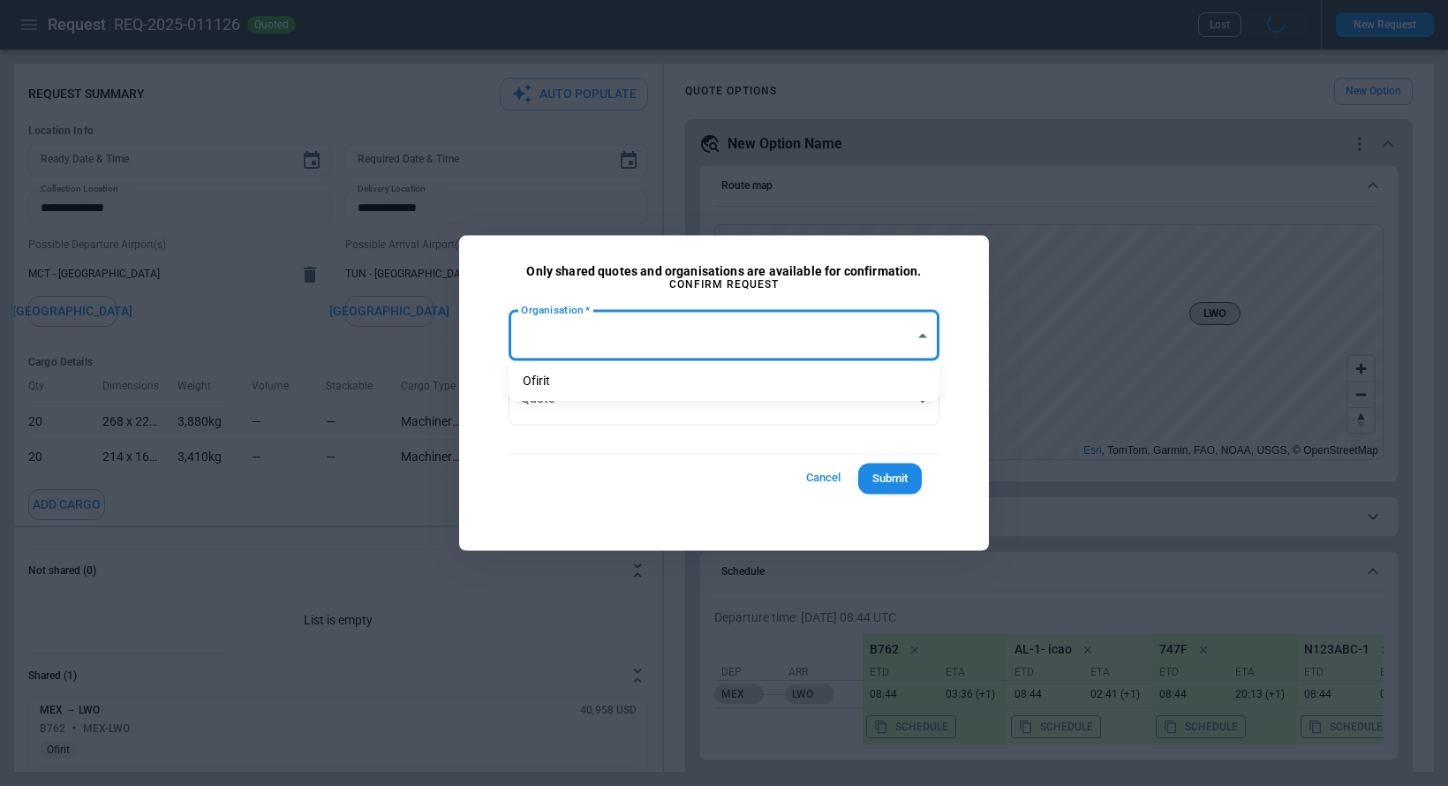
click at [621, 382] on li "Ofirit" at bounding box center [723, 381] width 431 height 26
type input "**********"
click at [621, 401] on body "Request REQ-2025-011126 quoted Lost New Request FindBorderBarSize Request Summa…" at bounding box center [724, 393] width 1448 height 786
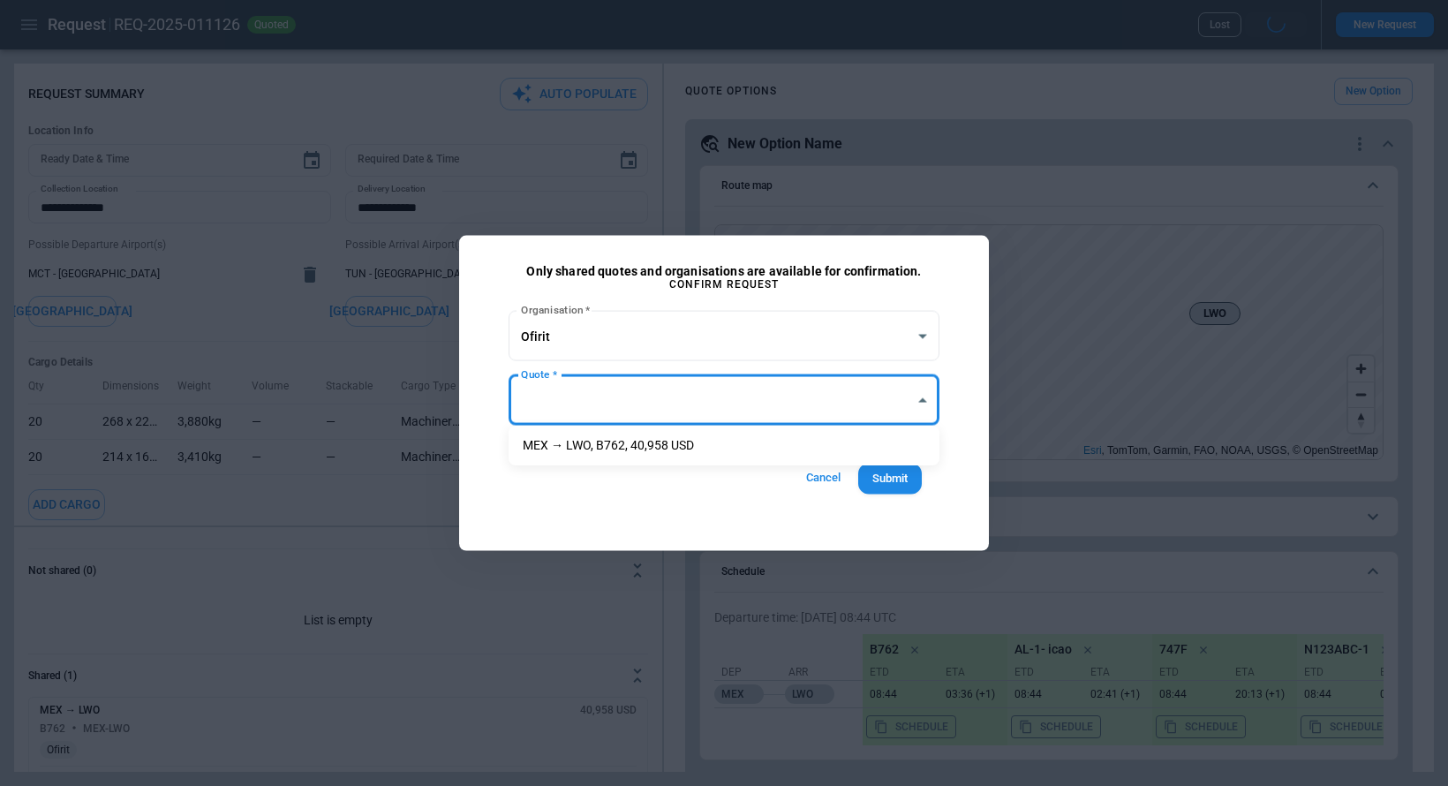
click at [621, 442] on li "MEX → LWO, B762, 40,958 USD" at bounding box center [723, 446] width 431 height 26
type input "**********"
click at [901, 478] on button "Submit" at bounding box center [890, 478] width 64 height 31
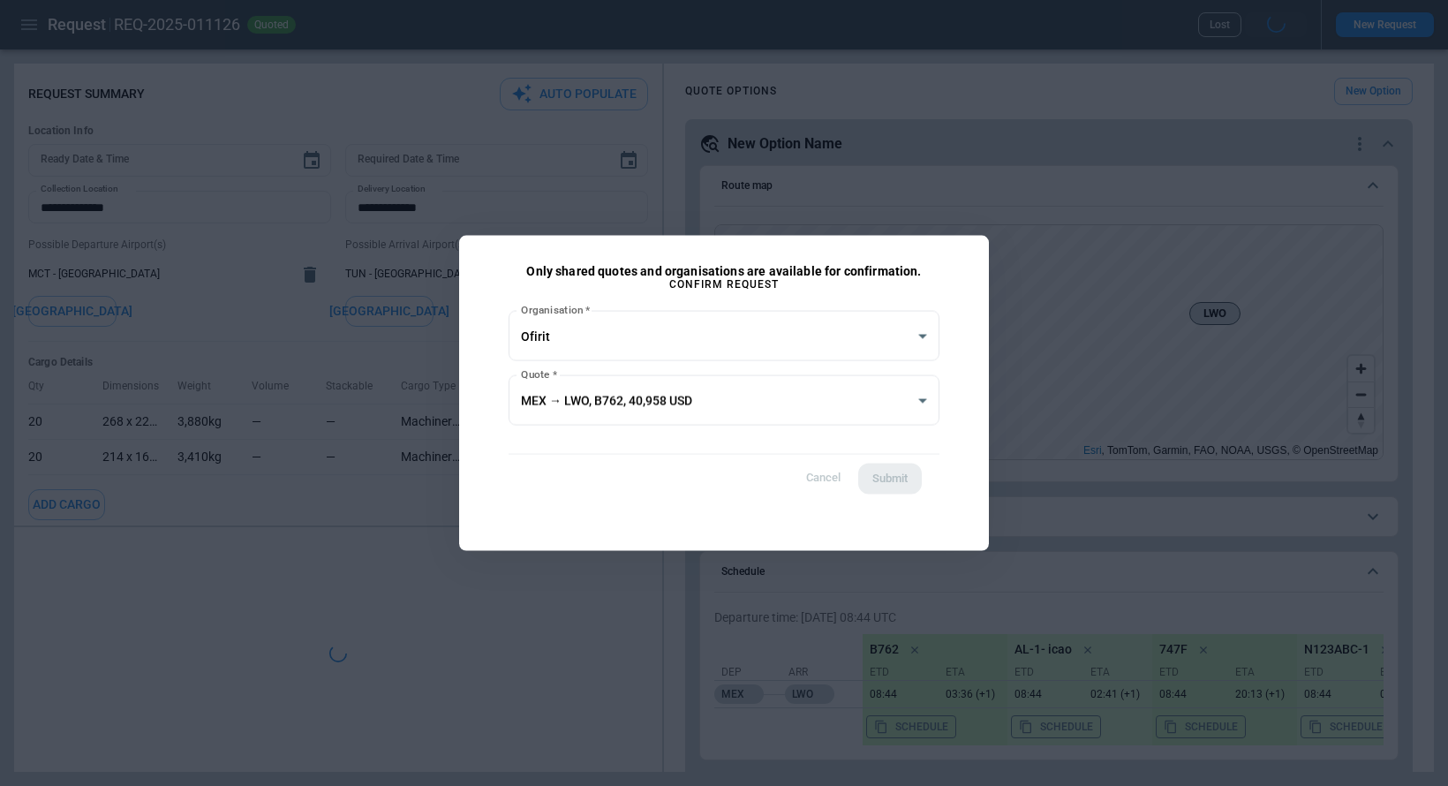
type textarea "*"
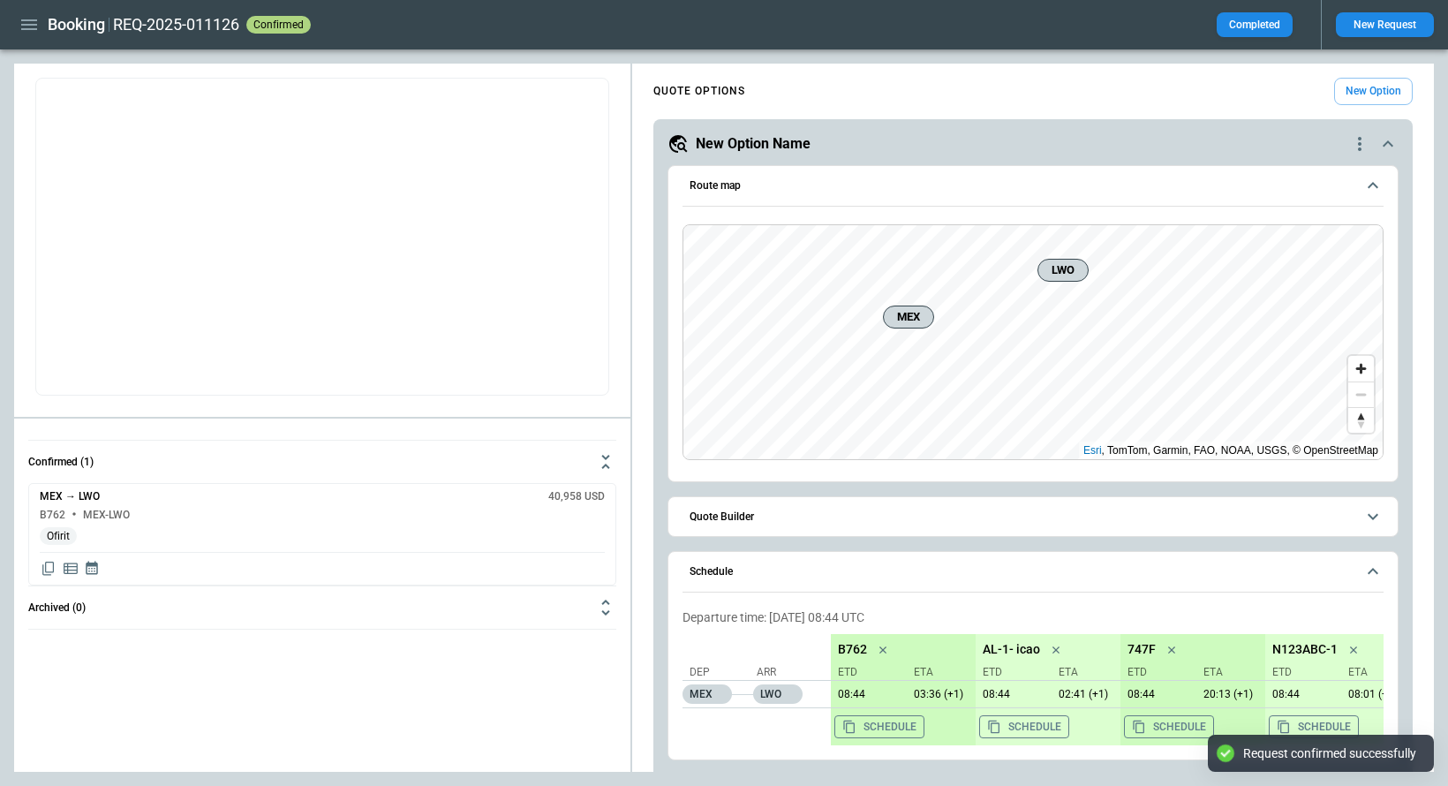
click at [31, 20] on icon "button" at bounding box center [29, 24] width 16 height 11
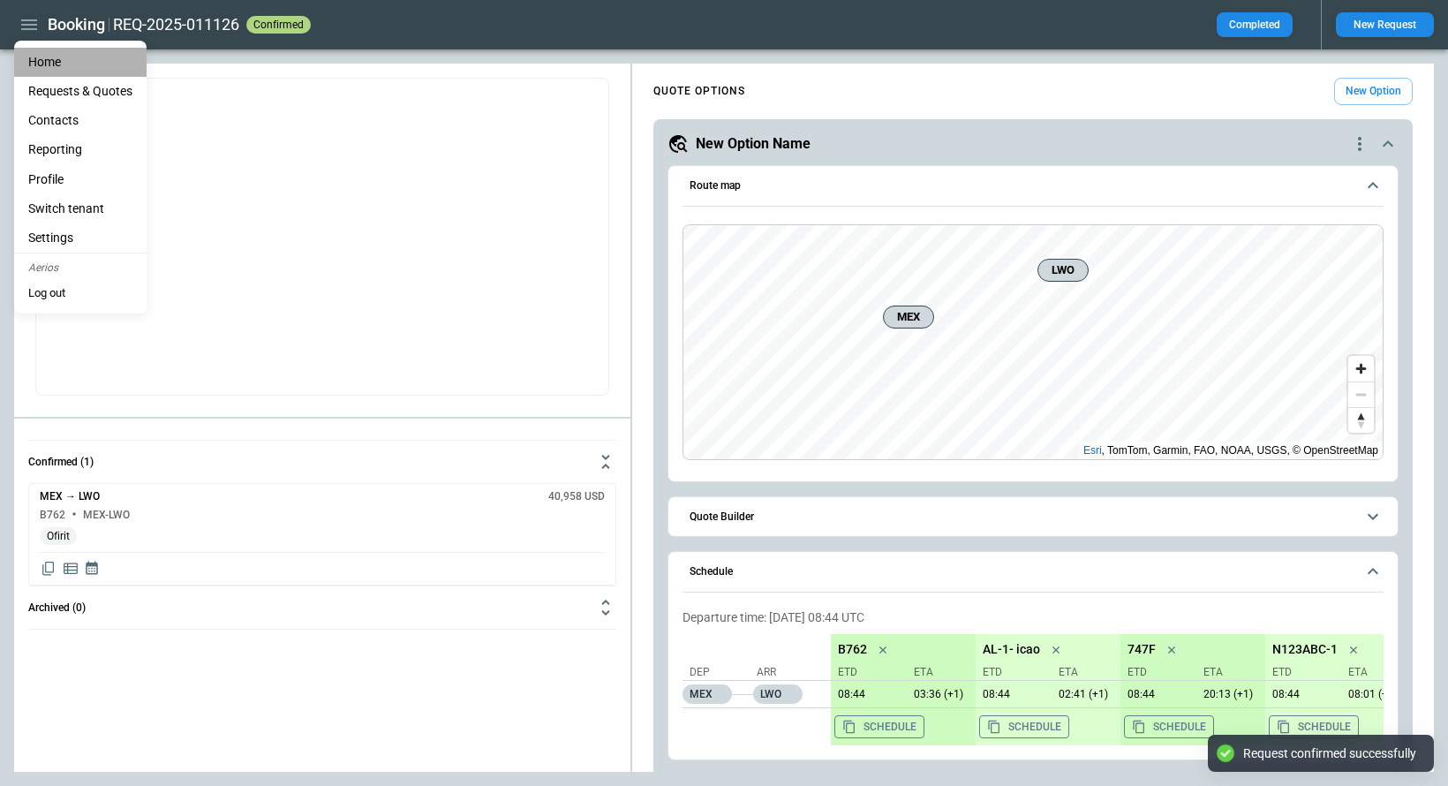
click at [37, 64] on li "Home" at bounding box center [80, 62] width 132 height 29
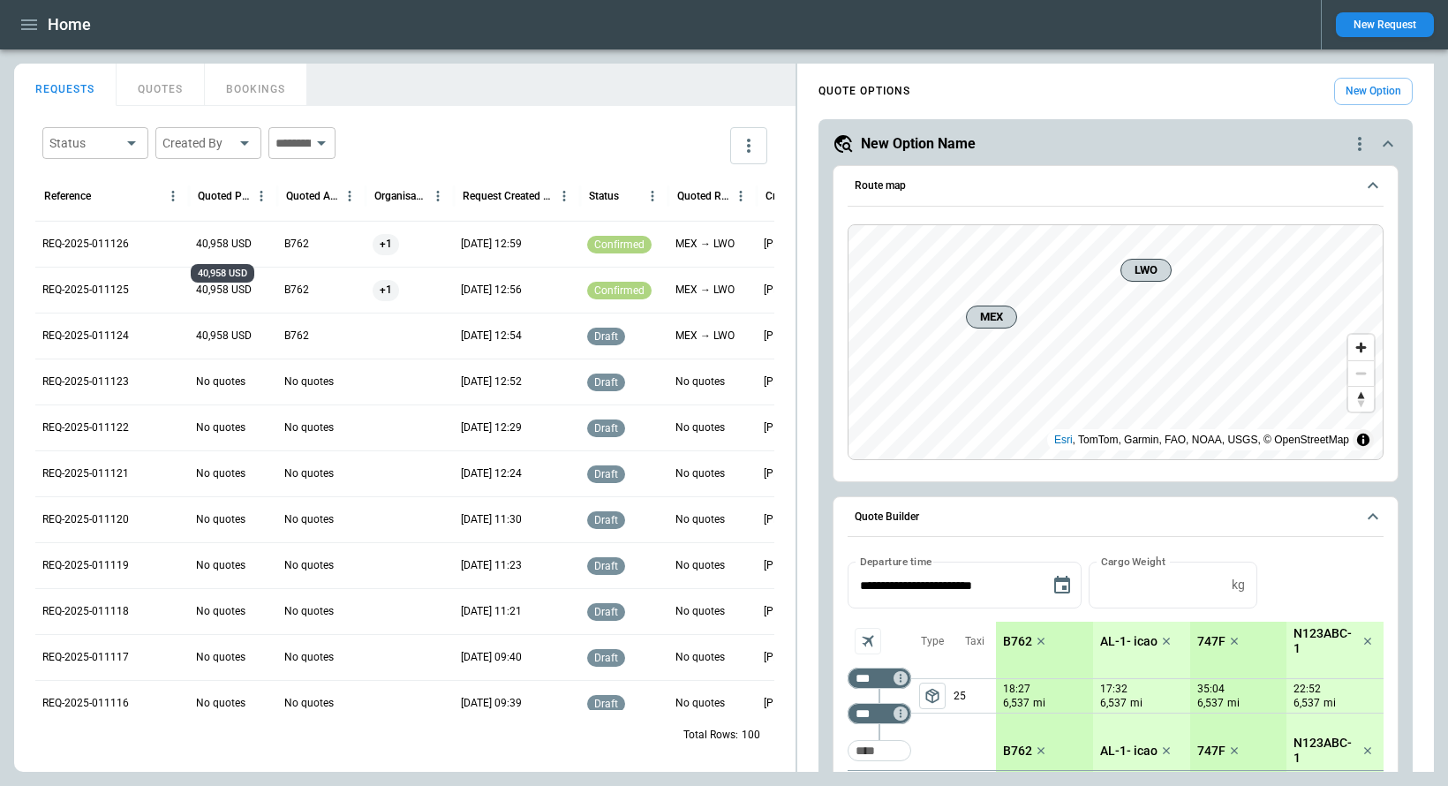
click at [219, 245] on p "40,958 USD" at bounding box center [224, 244] width 56 height 15
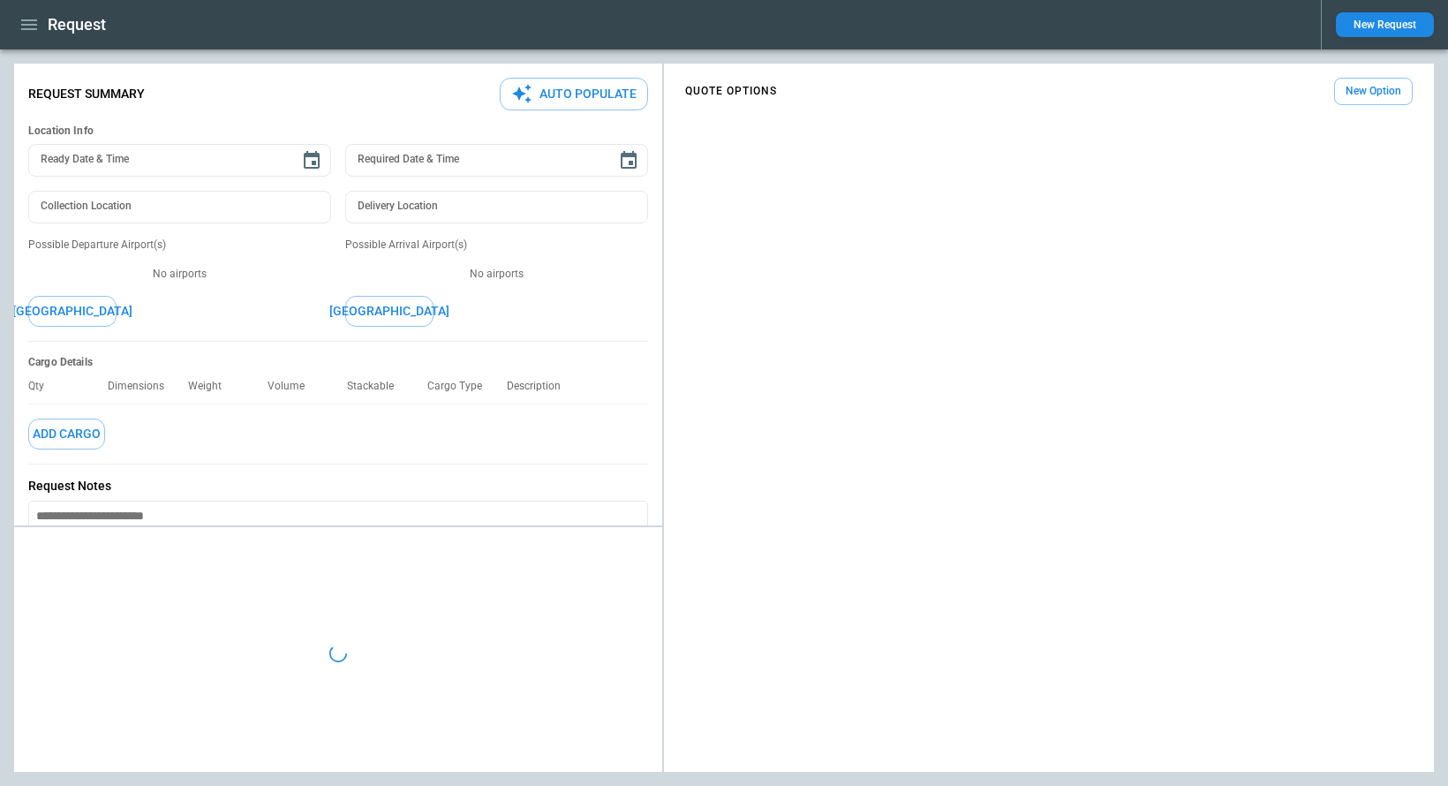
type textarea "*"
type input "**********"
type textarea "*"
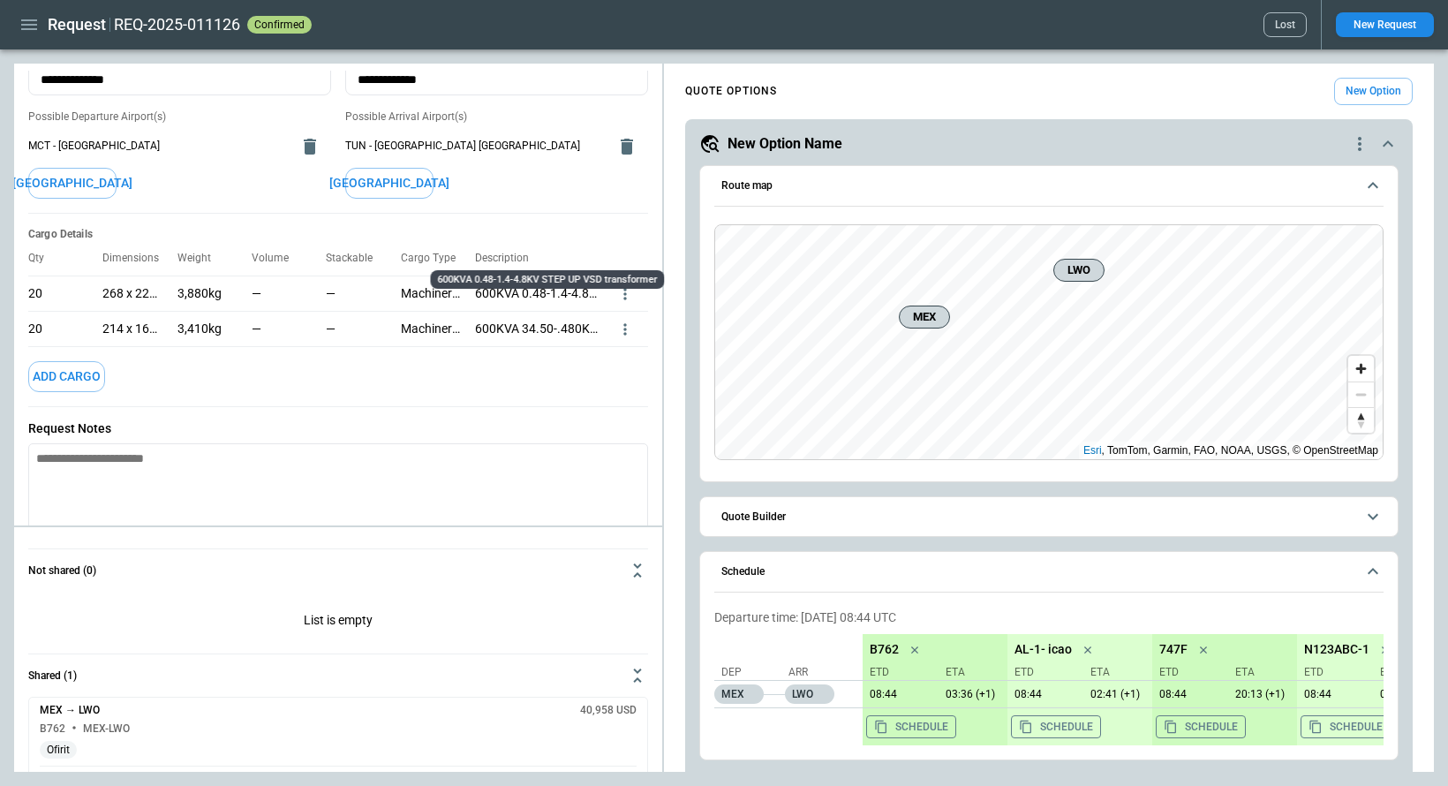
scroll to position [230, 0]
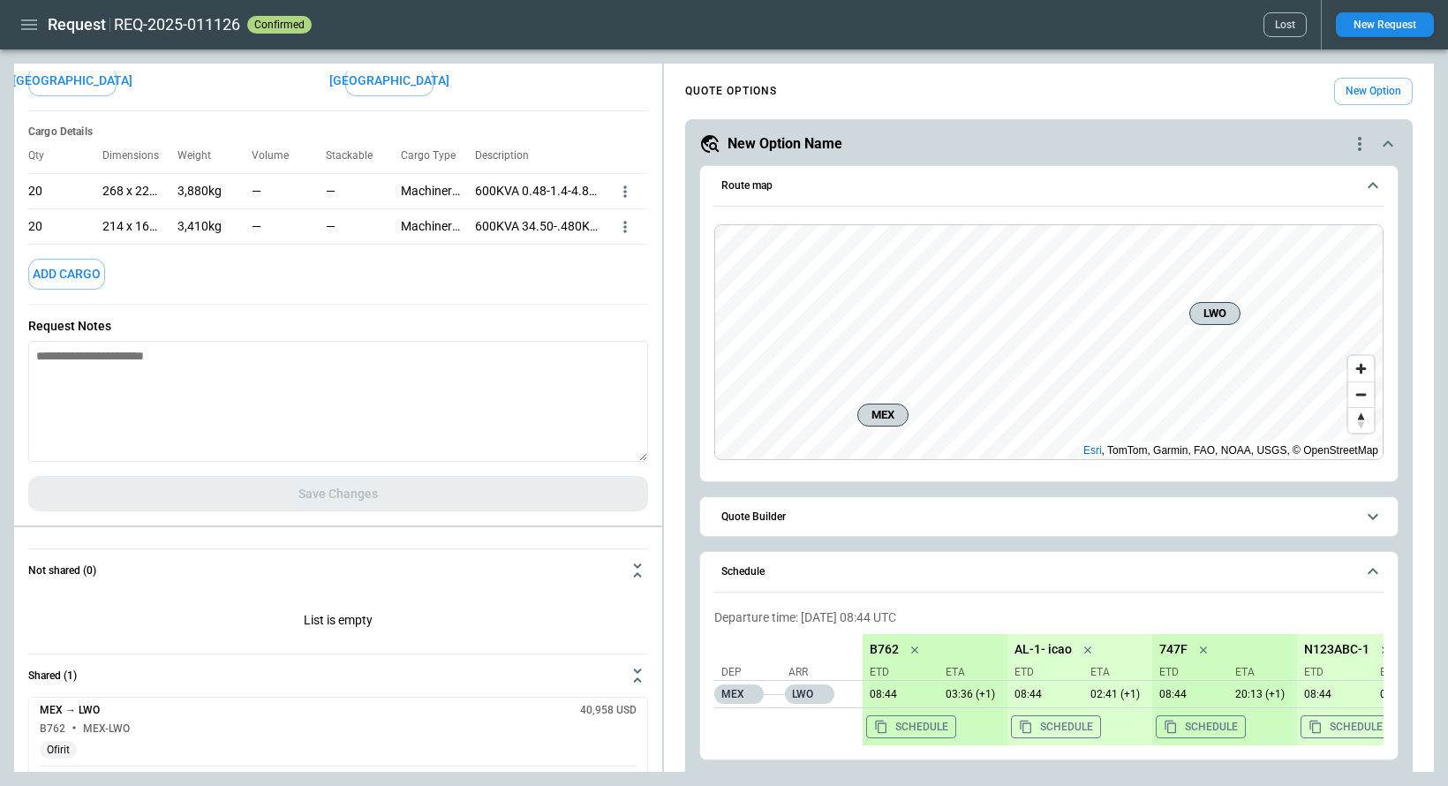
click at [33, 18] on icon "button" at bounding box center [29, 24] width 21 height 21
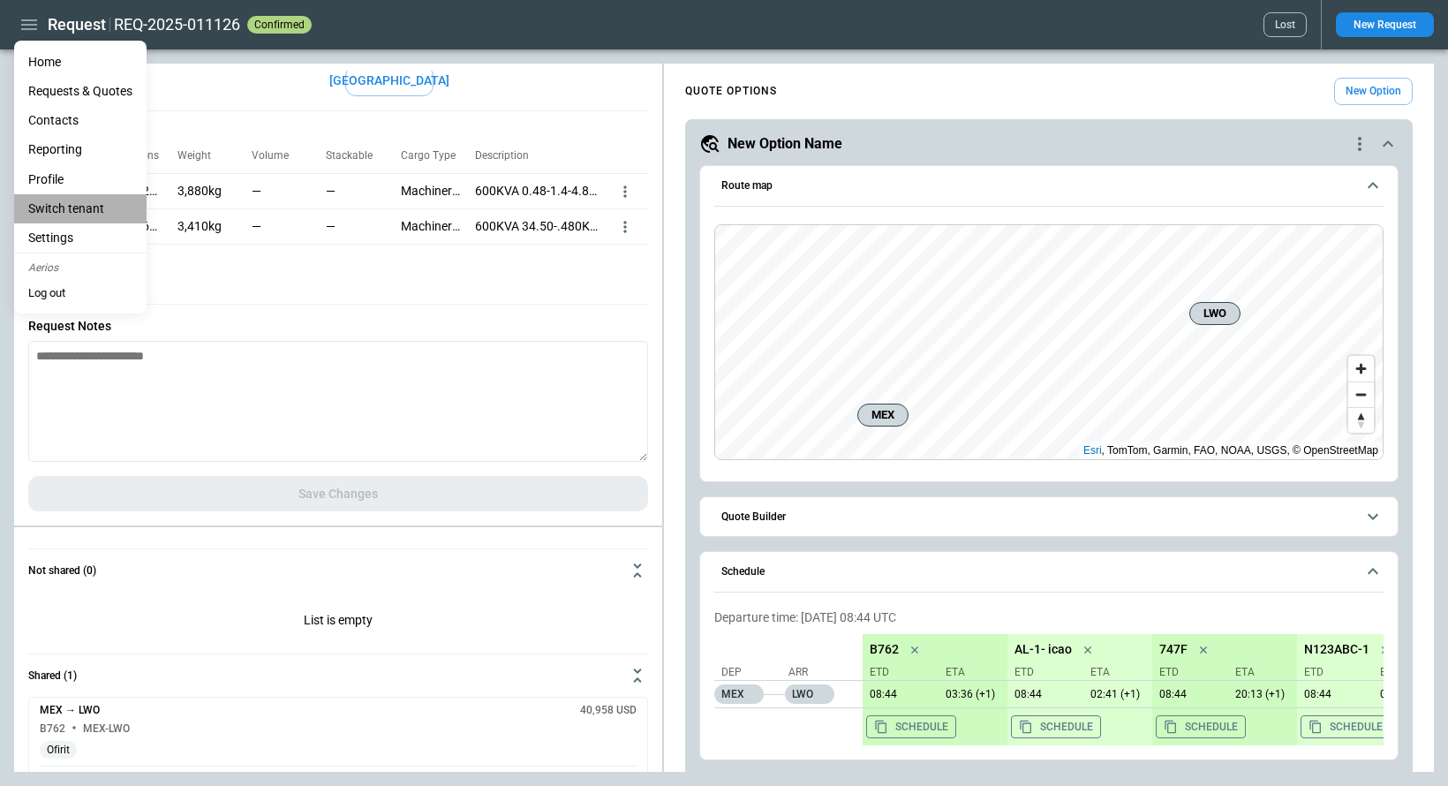
click at [68, 201] on li "Switch tenant" at bounding box center [80, 208] width 132 height 29
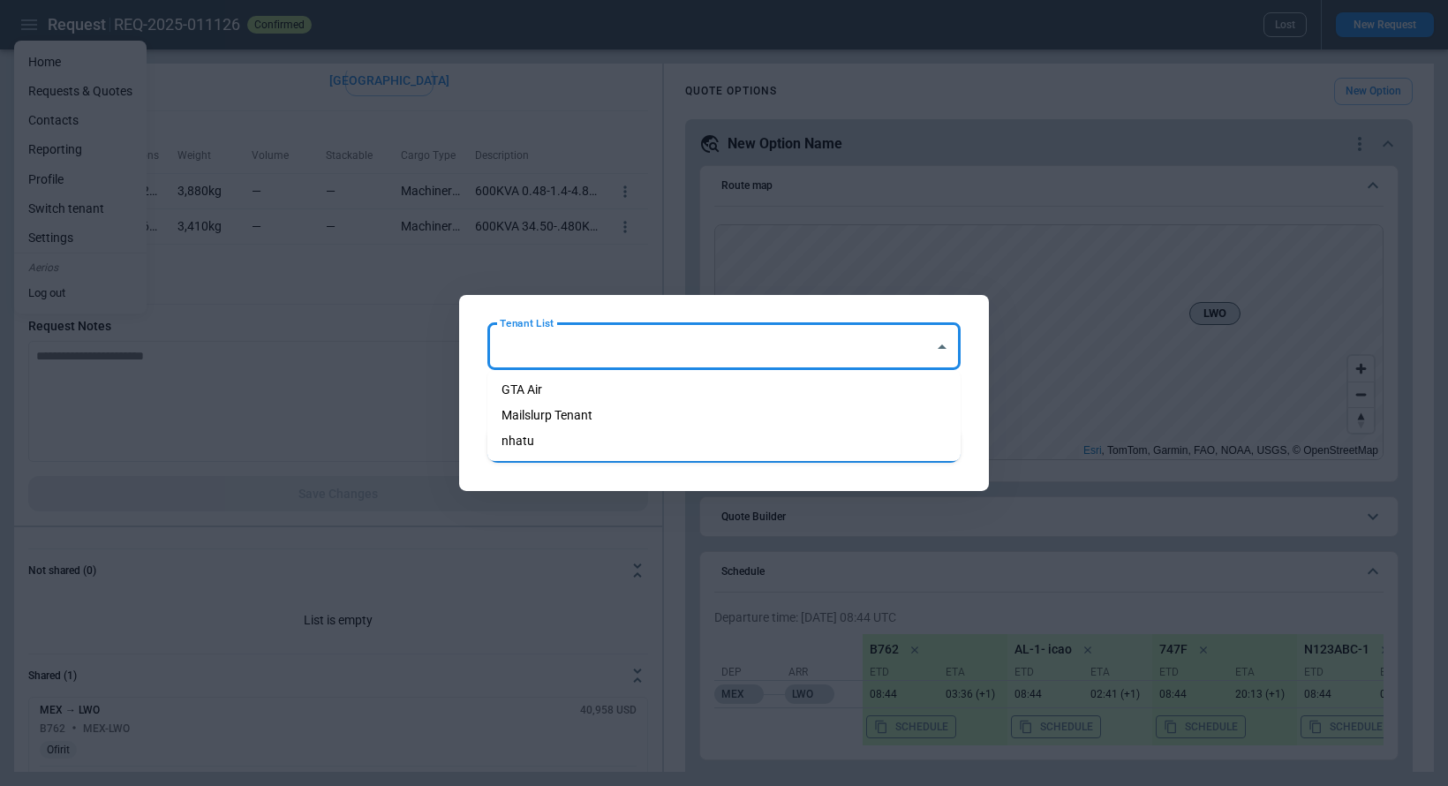
click at [599, 346] on input "Tenant List" at bounding box center [710, 346] width 431 height 31
click at [598, 384] on li "GTA Air" at bounding box center [723, 390] width 473 height 26
type input "*******"
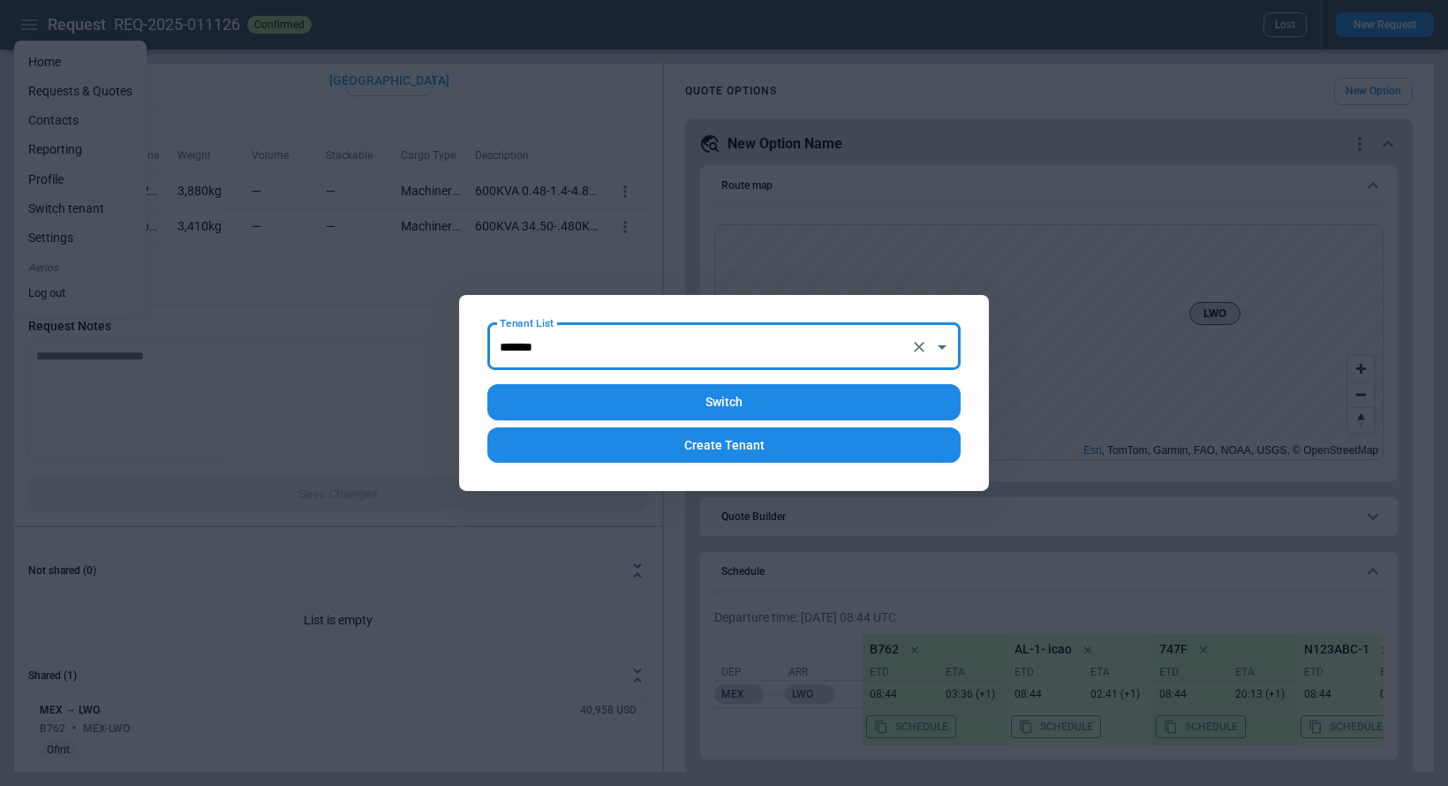
click at [440, 381] on div at bounding box center [724, 393] width 1448 height 786
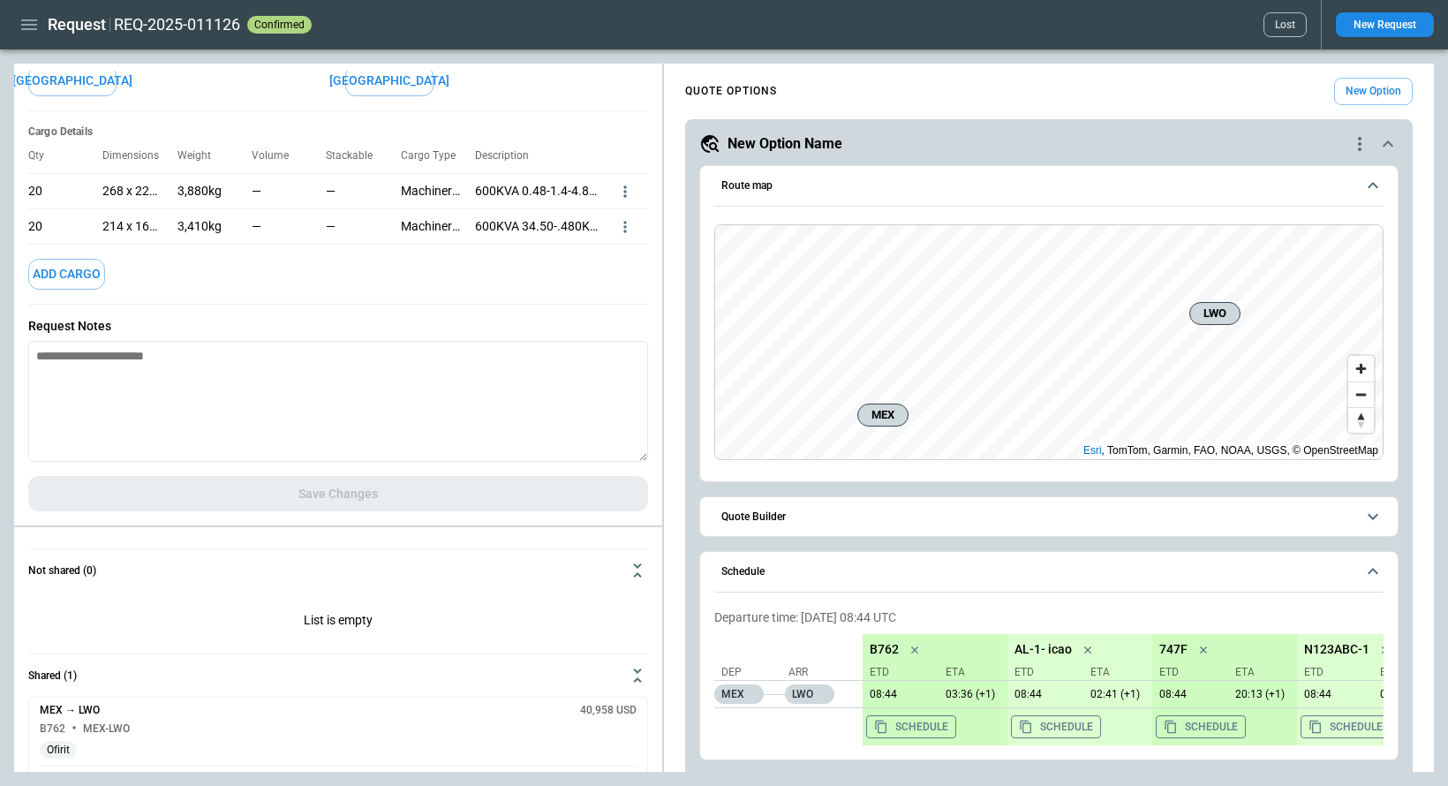
scroll to position [0, 0]
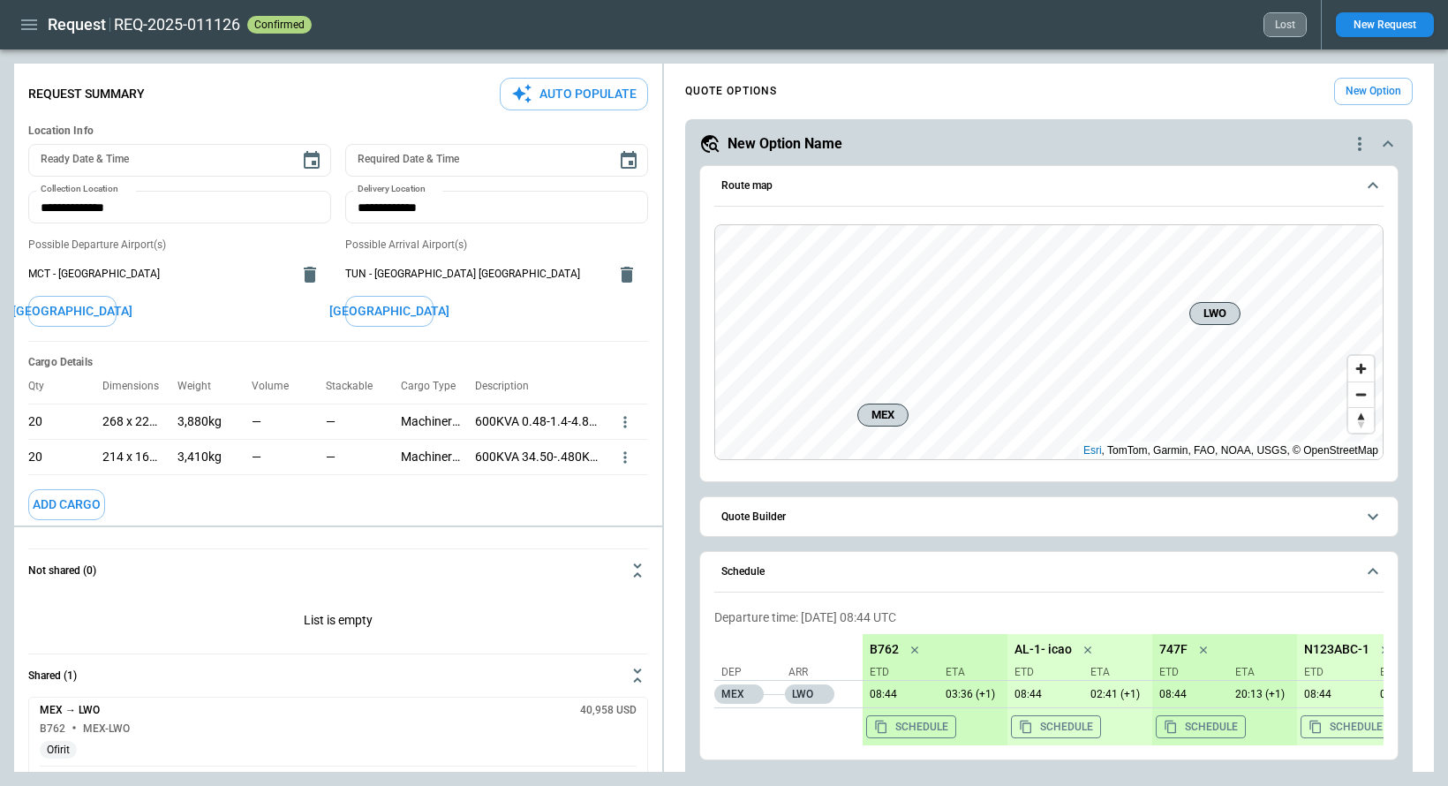
click at [1270, 19] on button "Lost" at bounding box center [1284, 24] width 43 height 25
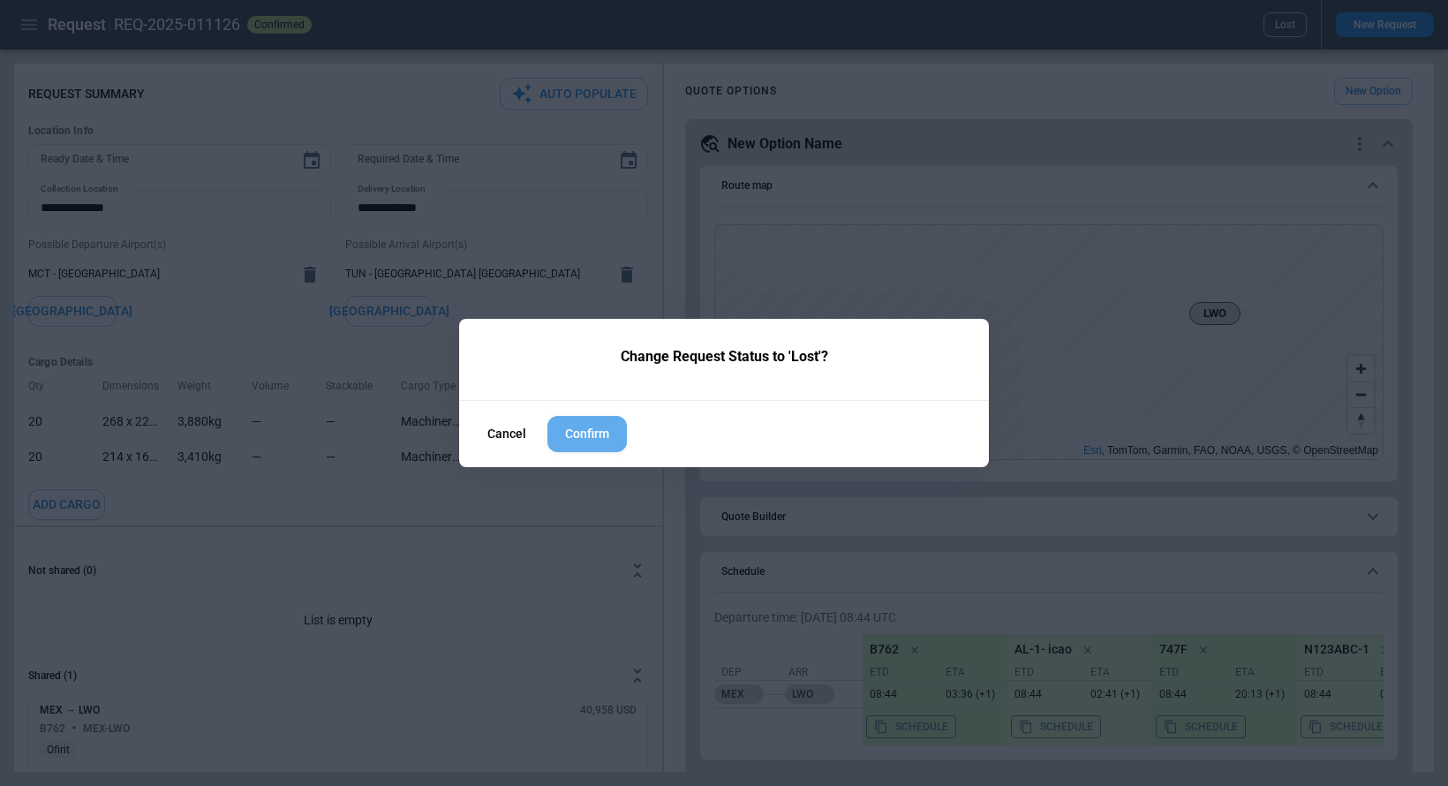
click at [593, 427] on button "Confirm" at bounding box center [586, 434] width 79 height 36
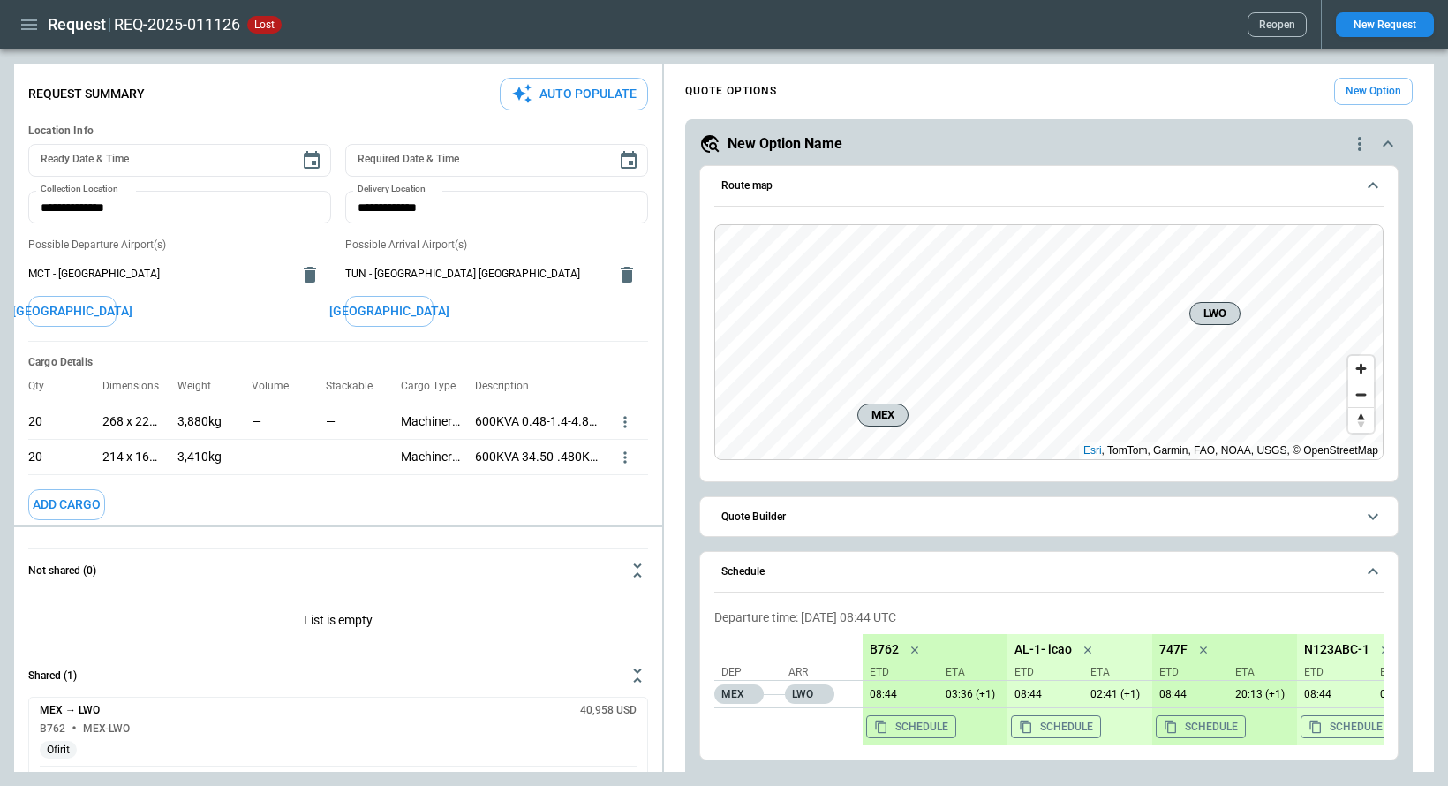
click at [1304, 22] on button "Reopen" at bounding box center [1276, 24] width 59 height 25
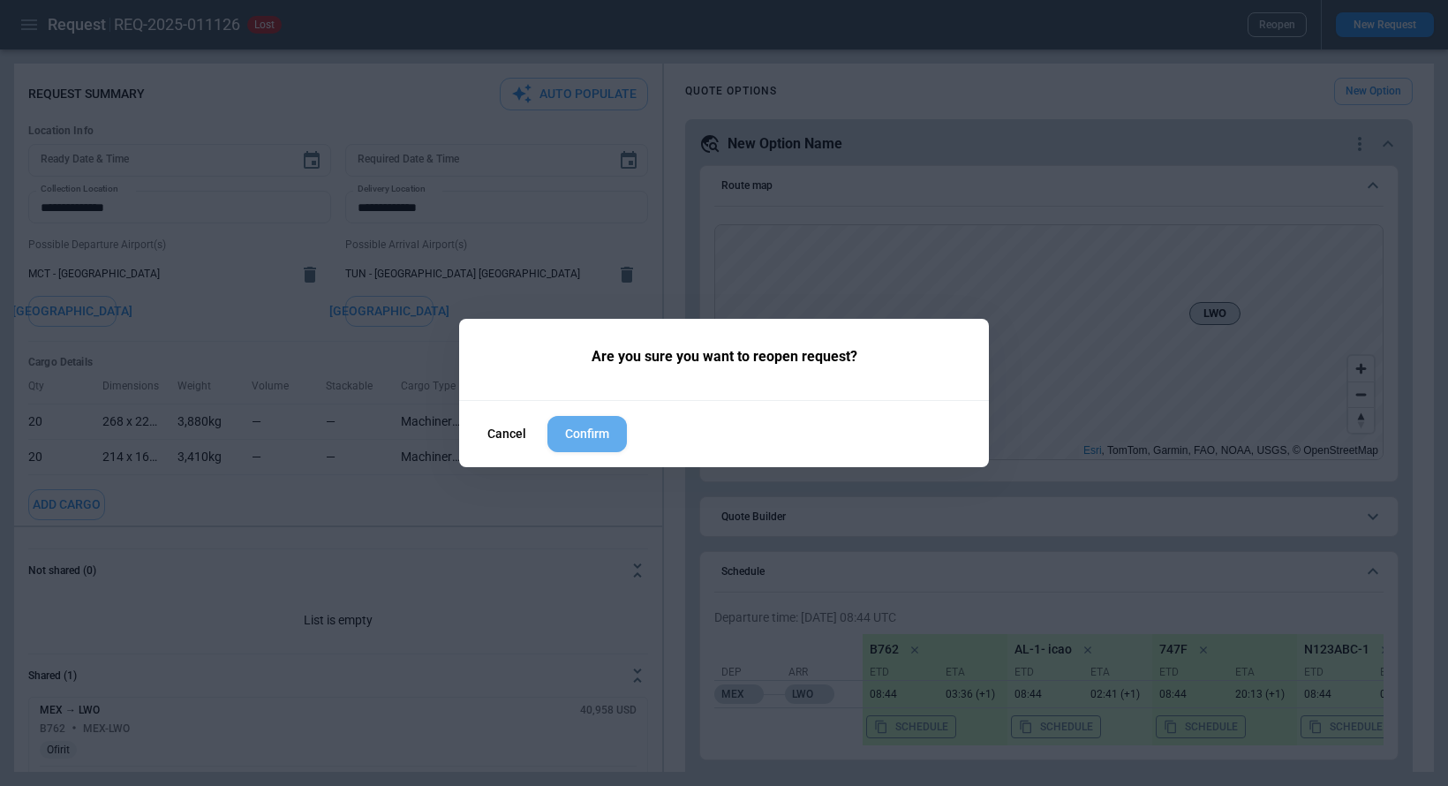
click at [589, 430] on button "Confirm" at bounding box center [586, 434] width 79 height 36
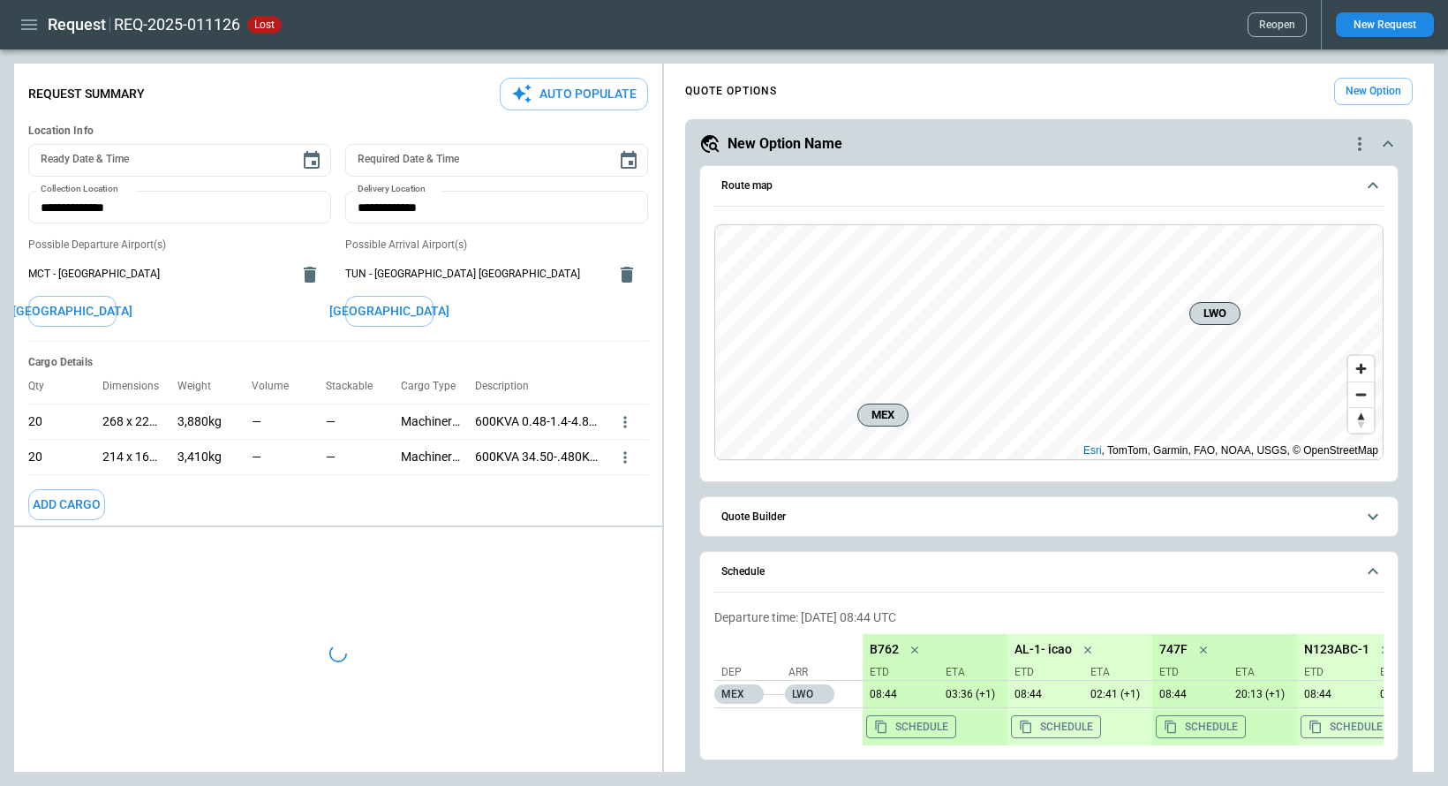
type textarea "*"
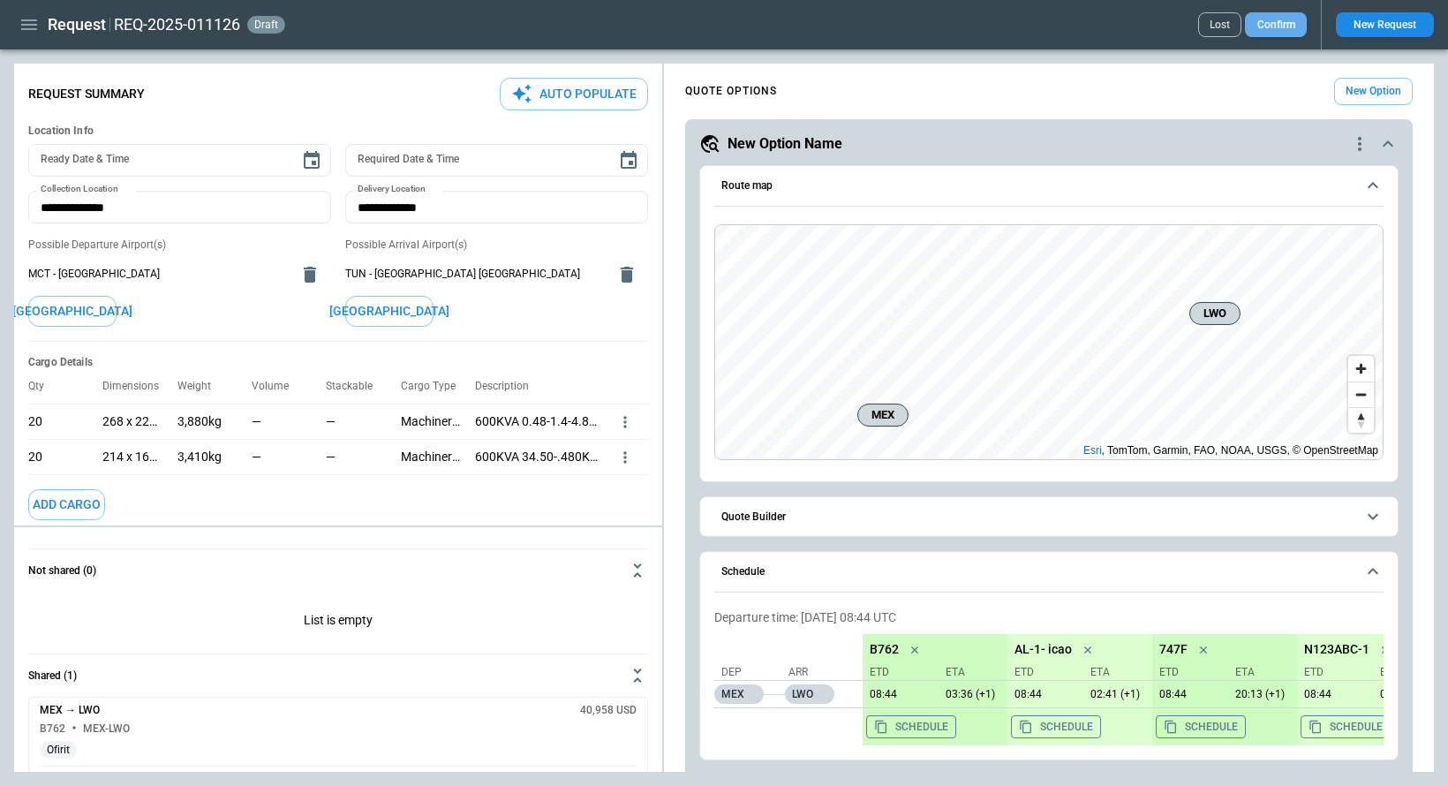
click at [1283, 26] on button "Confirm" at bounding box center [1276, 24] width 62 height 25
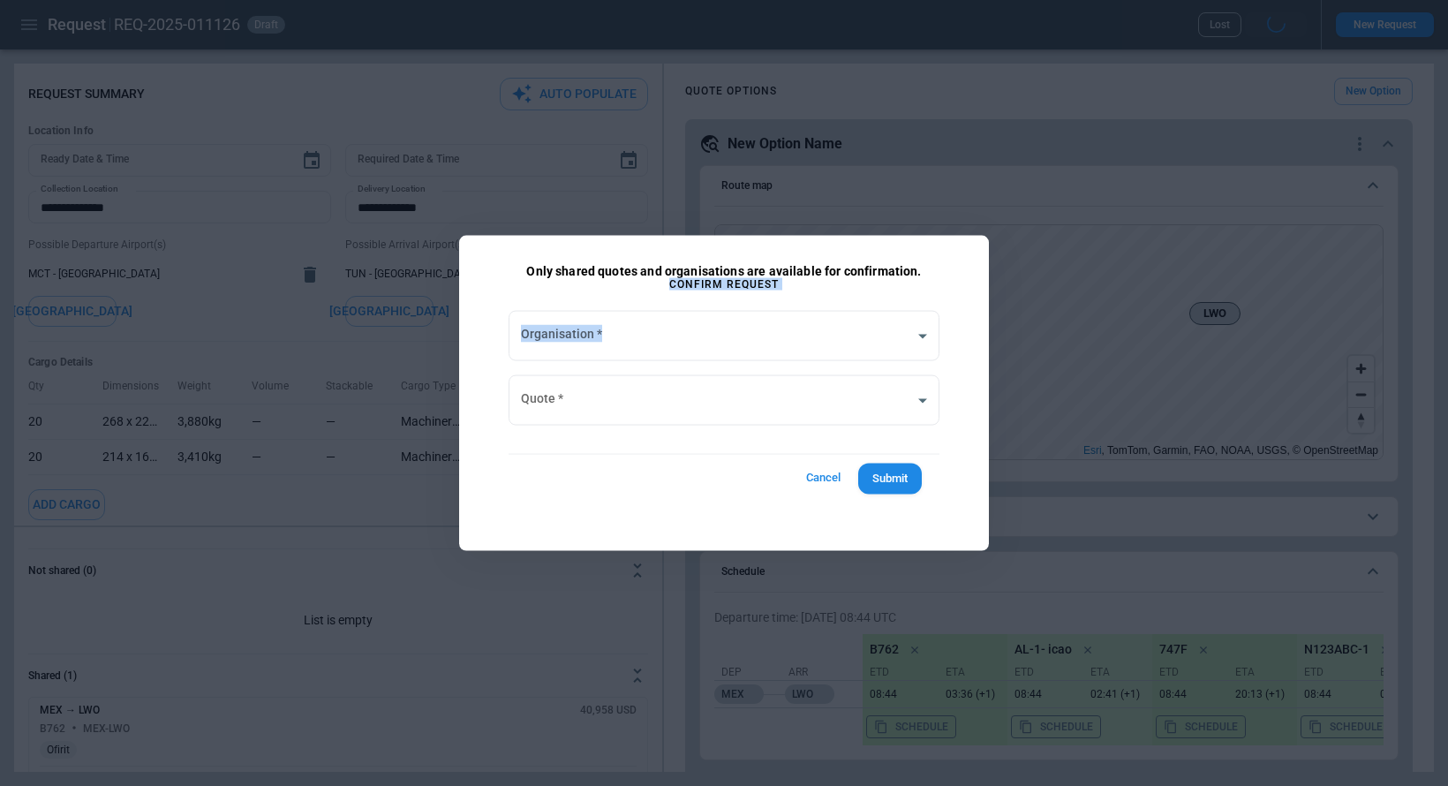
drag, startPoint x: 789, startPoint y: 286, endPoint x: 671, endPoint y: 282, distance: 118.3
click at [671, 282] on div "Only shared quotes and organisations are available for confirmation. Confirm Re…" at bounding box center [724, 393] width 530 height 315
click at [671, 282] on p "Confirm Request" at bounding box center [723, 284] width 109 height 11
drag, startPoint x: 671, startPoint y: 282, endPoint x: 781, endPoint y: 282, distance: 110.3
click at [781, 282] on div "Only shared quotes and organisations are available for confirmation. Confirm Re…" at bounding box center [724, 393] width 530 height 315
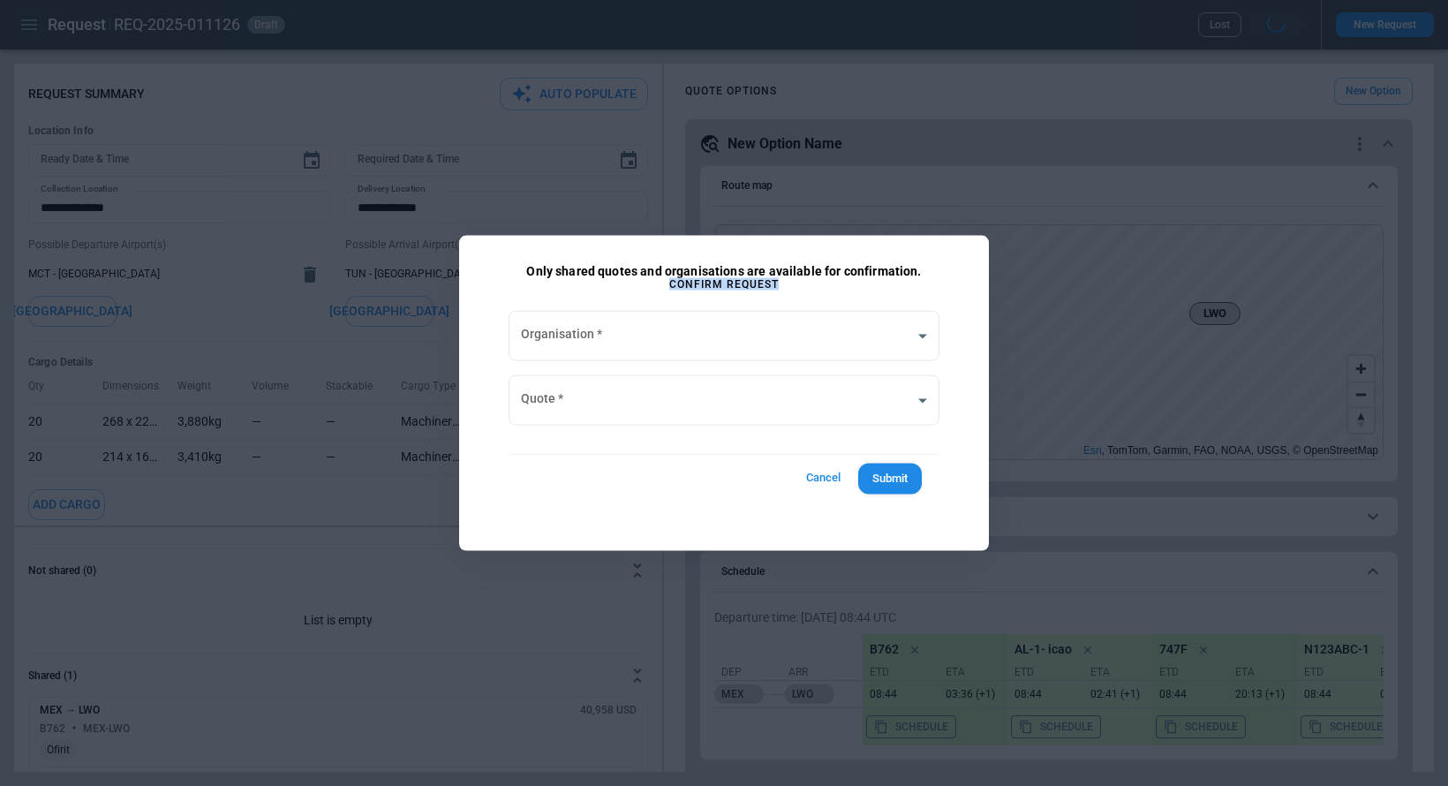
click at [686, 282] on p "Confirm Request" at bounding box center [723, 284] width 109 height 11
drag, startPoint x: 667, startPoint y: 282, endPoint x: 809, endPoint y: 282, distance: 141.2
click at [809, 282] on div "Only shared quotes and organisations are available for confirmation. Confirm Re…" at bounding box center [724, 393] width 530 height 315
click at [859, 172] on div at bounding box center [724, 393] width 1448 height 786
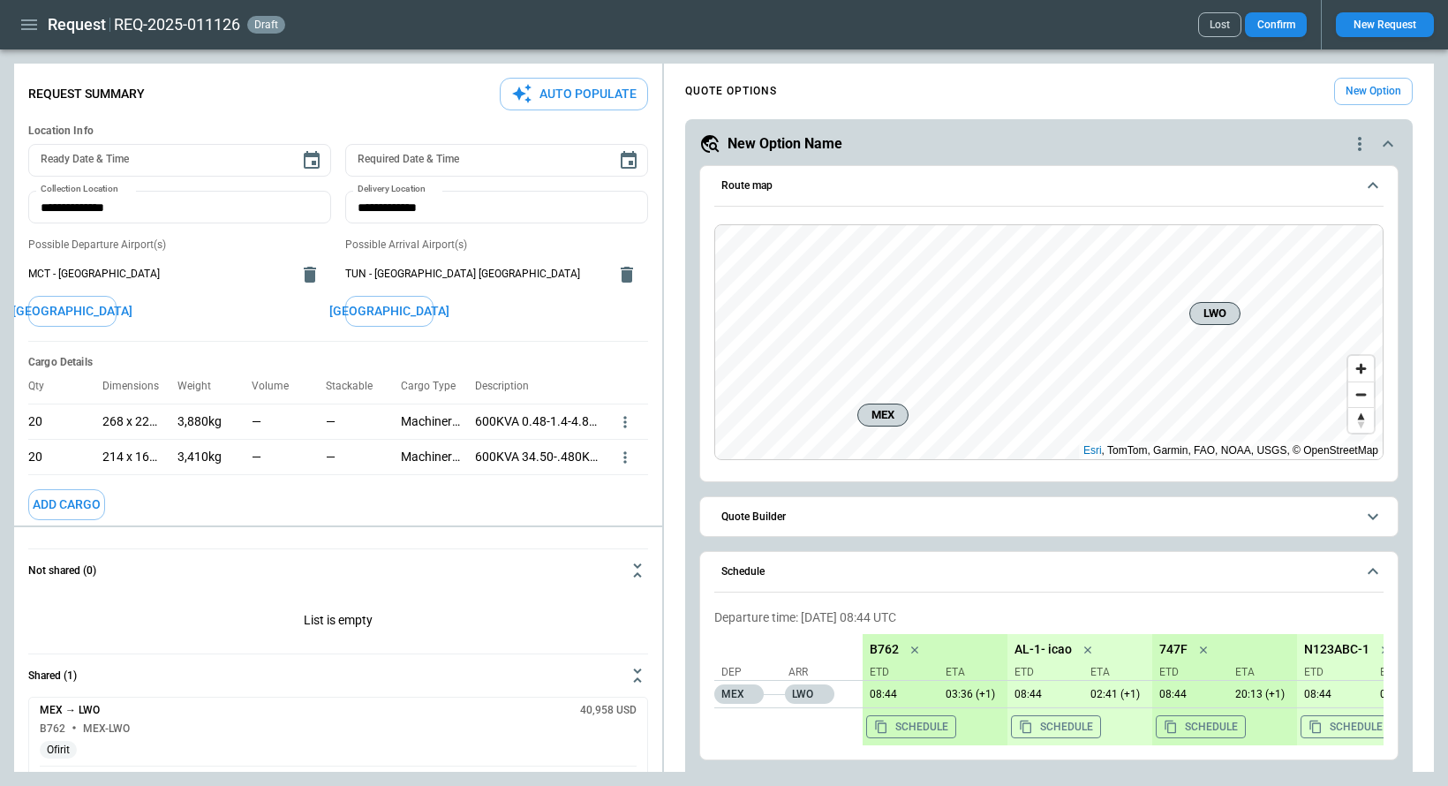
click at [1283, 24] on button "Confirm" at bounding box center [1276, 24] width 62 height 25
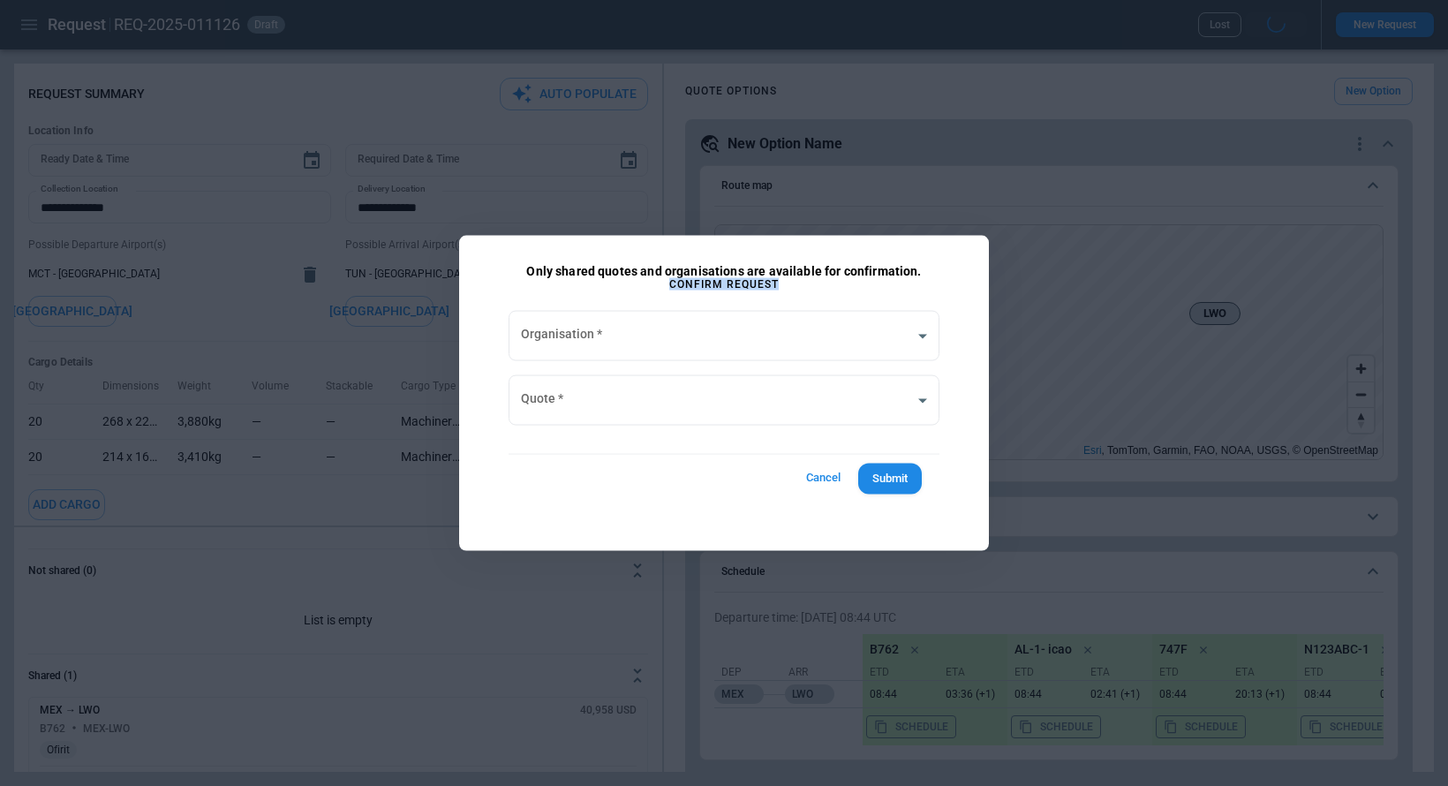
drag, startPoint x: 670, startPoint y: 283, endPoint x: 774, endPoint y: 284, distance: 104.2
click at [774, 284] on p "Confirm Request" at bounding box center [723, 284] width 109 height 11
click at [936, 287] on div "Only shared quotes and organisations are available for confirmation. Confirm Re…" at bounding box center [724, 393] width 530 height 315
click at [358, 339] on div at bounding box center [724, 393] width 1448 height 786
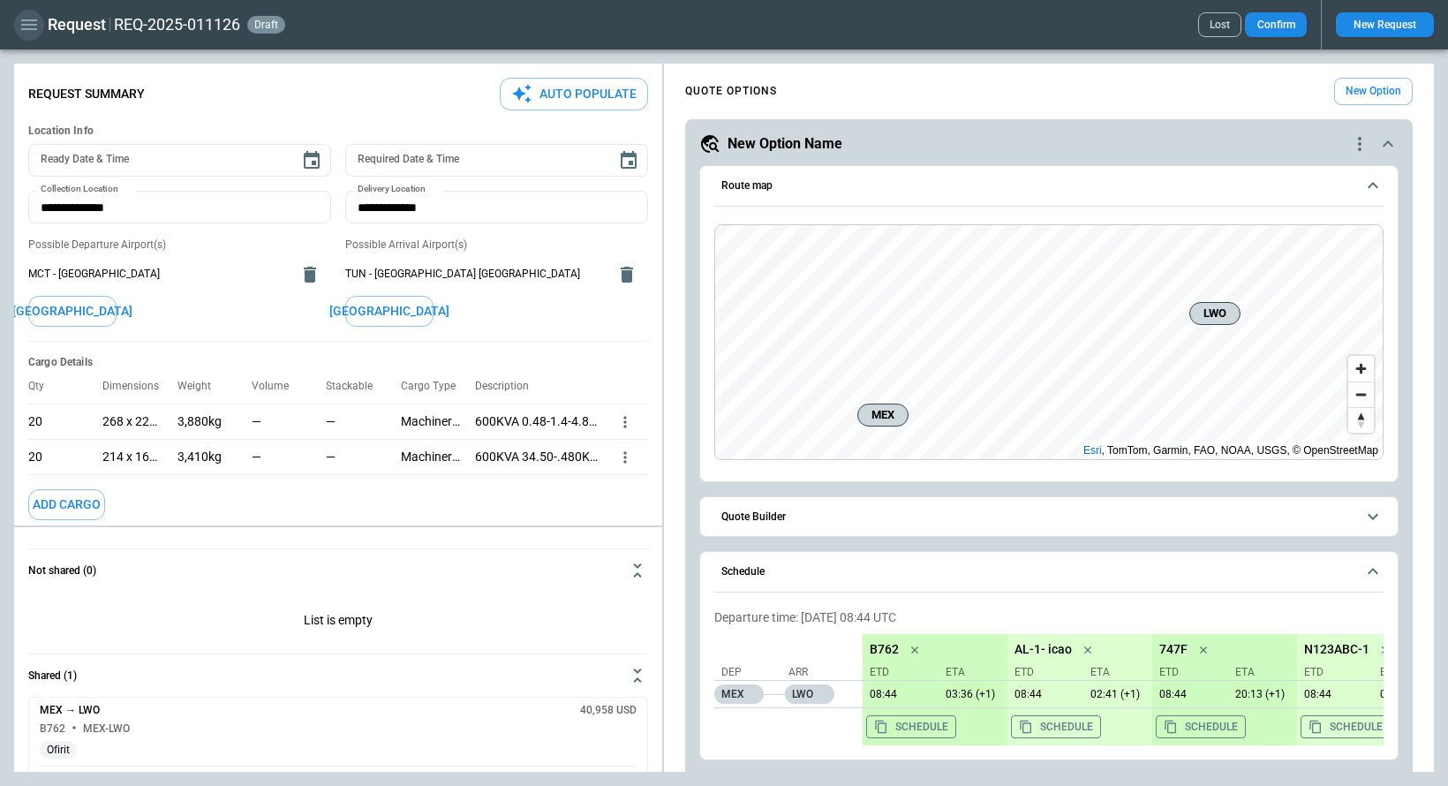
click at [21, 24] on icon "button" at bounding box center [29, 24] width 16 height 11
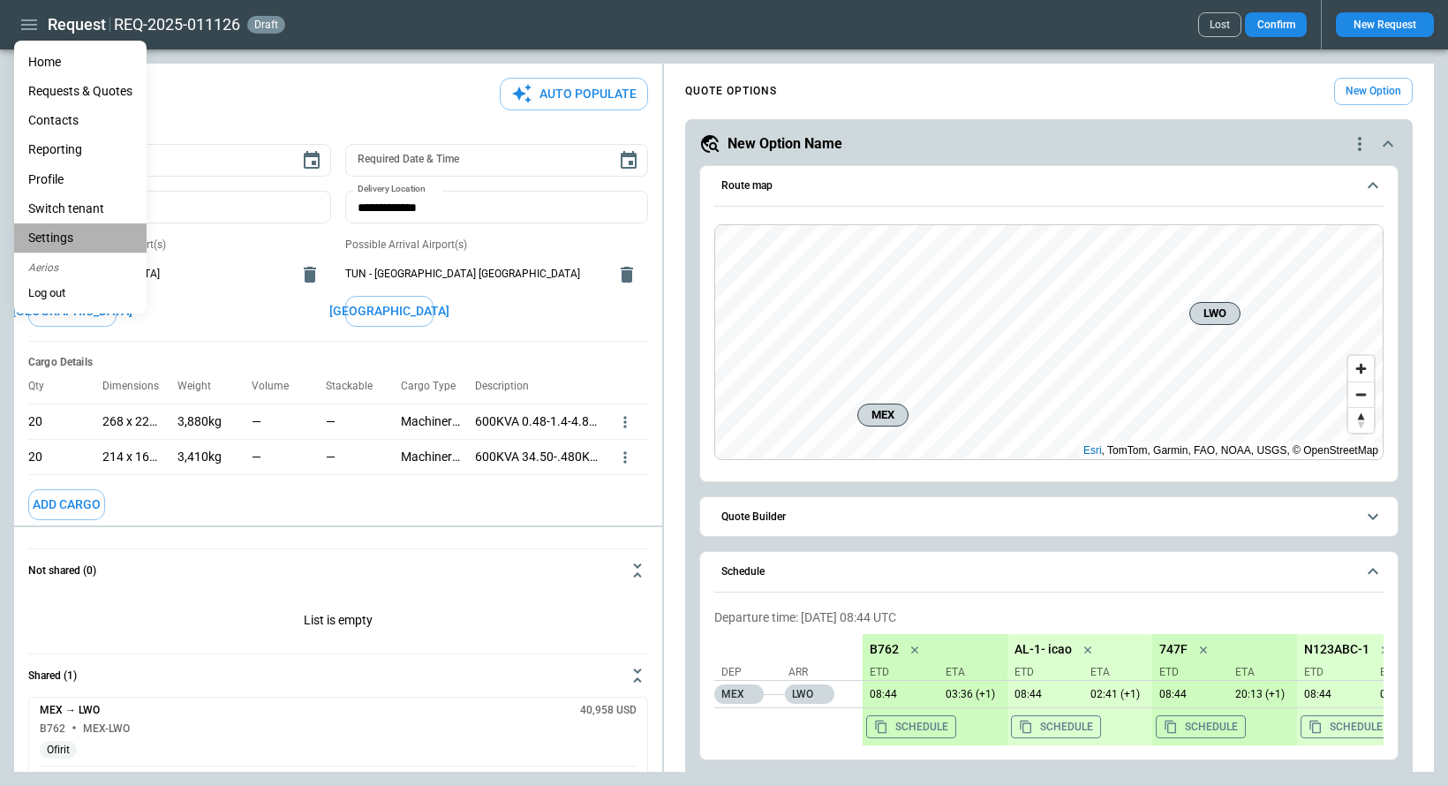
click at [67, 241] on li "Settings" at bounding box center [80, 237] width 132 height 29
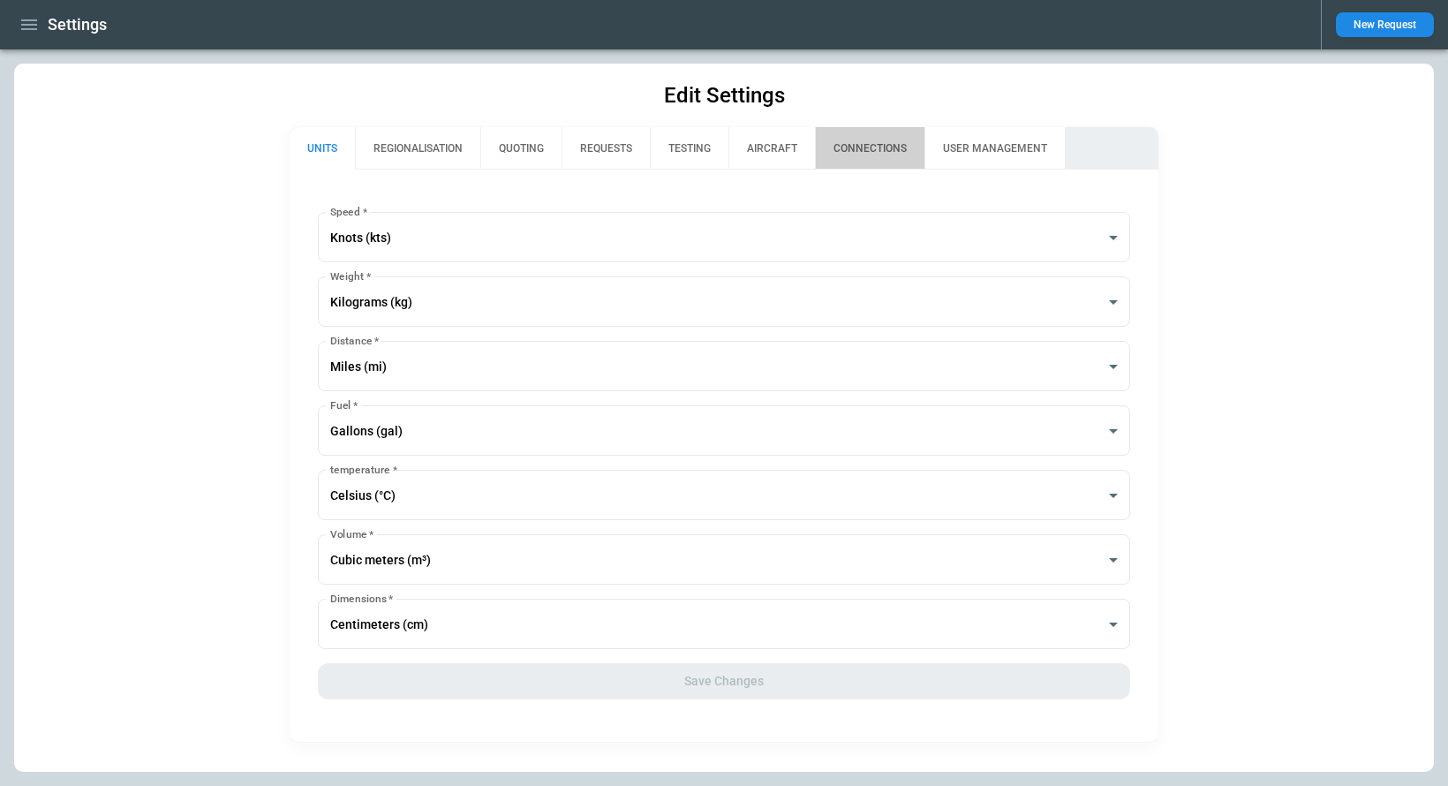
click at [866, 149] on button "CONNECTIONS" at bounding box center [869, 148] width 109 height 42
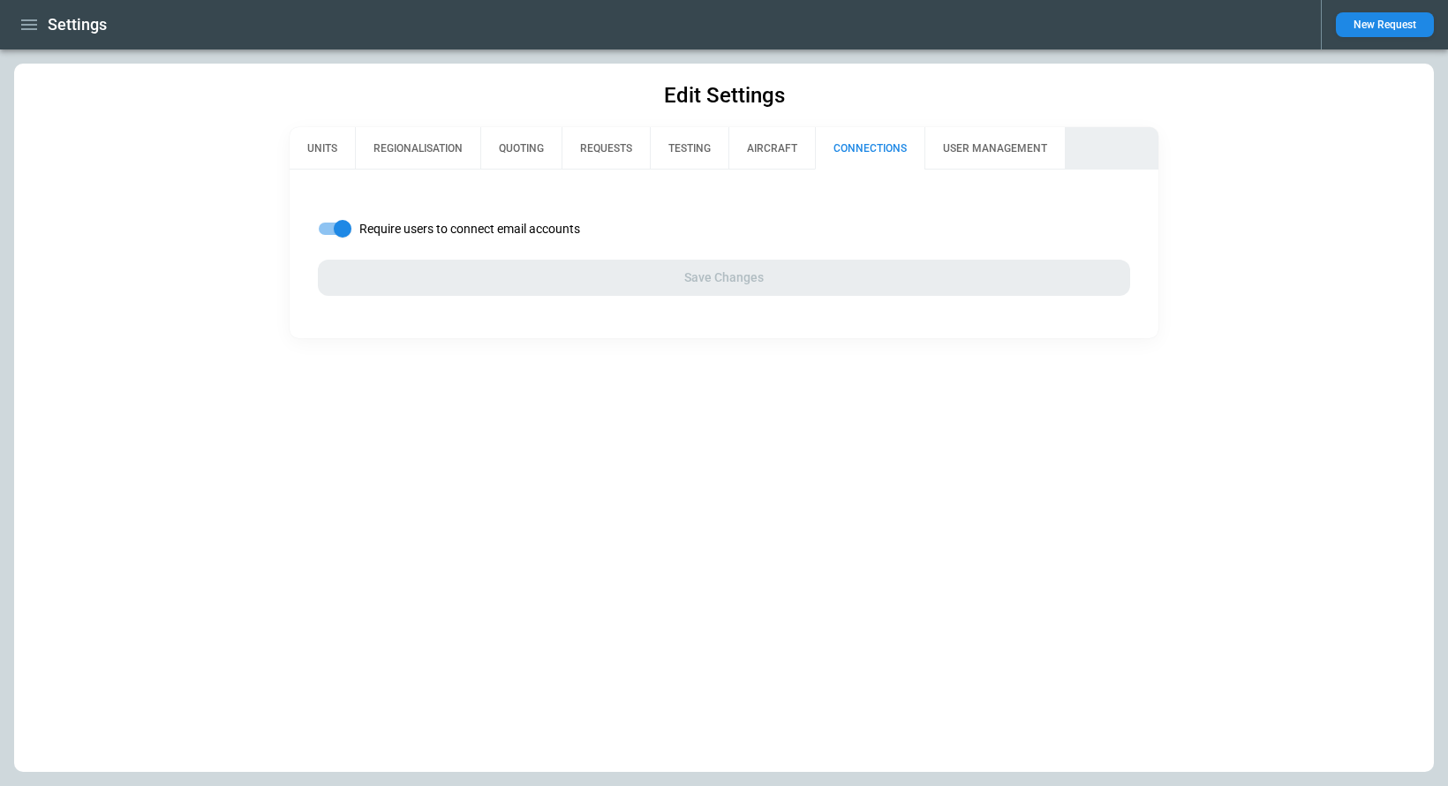
click at [553, 223] on span "Require users to connect email accounts" at bounding box center [469, 229] width 221 height 15
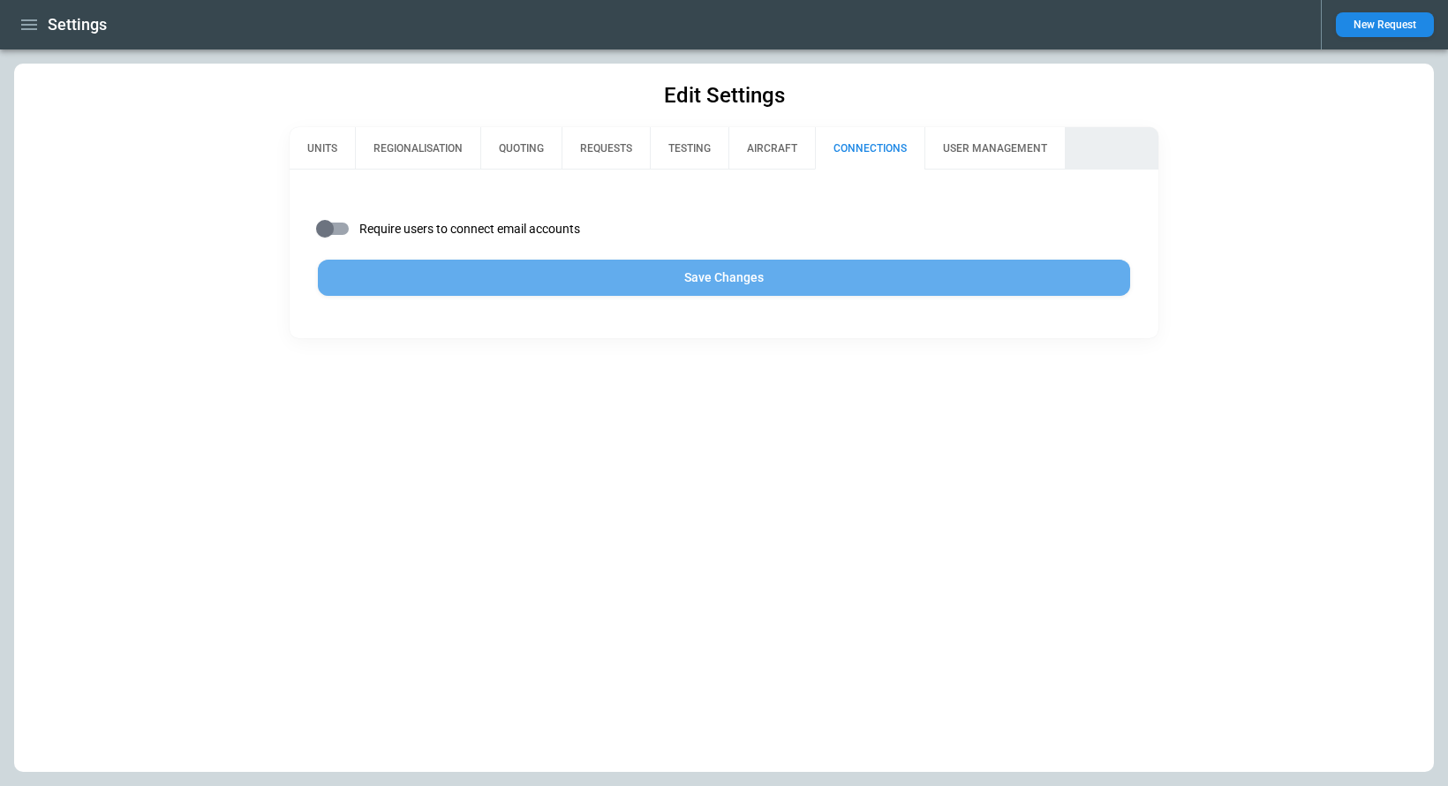
click at [674, 280] on button "Save Changes" at bounding box center [724, 278] width 812 height 36
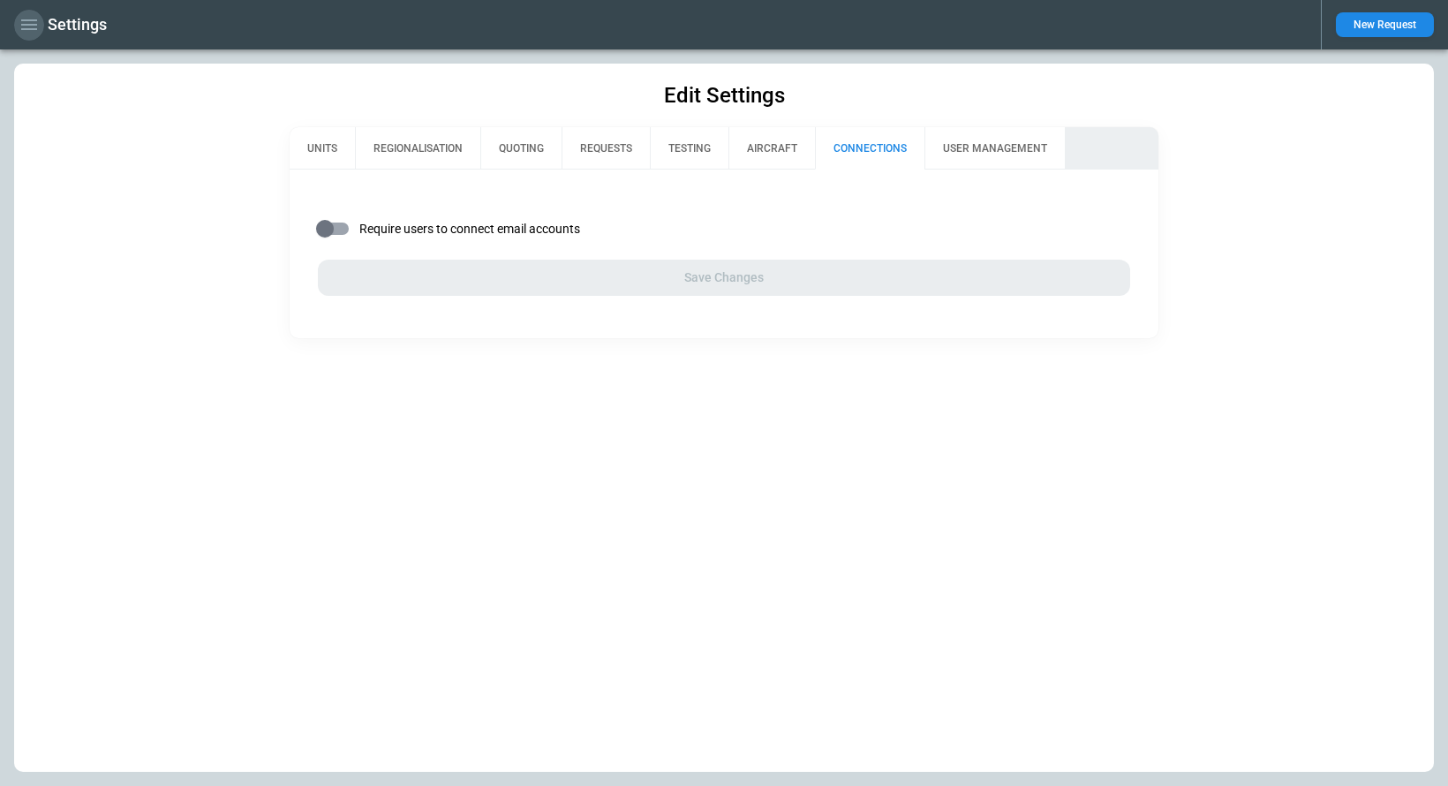
click at [26, 27] on icon "button" at bounding box center [29, 24] width 21 height 21
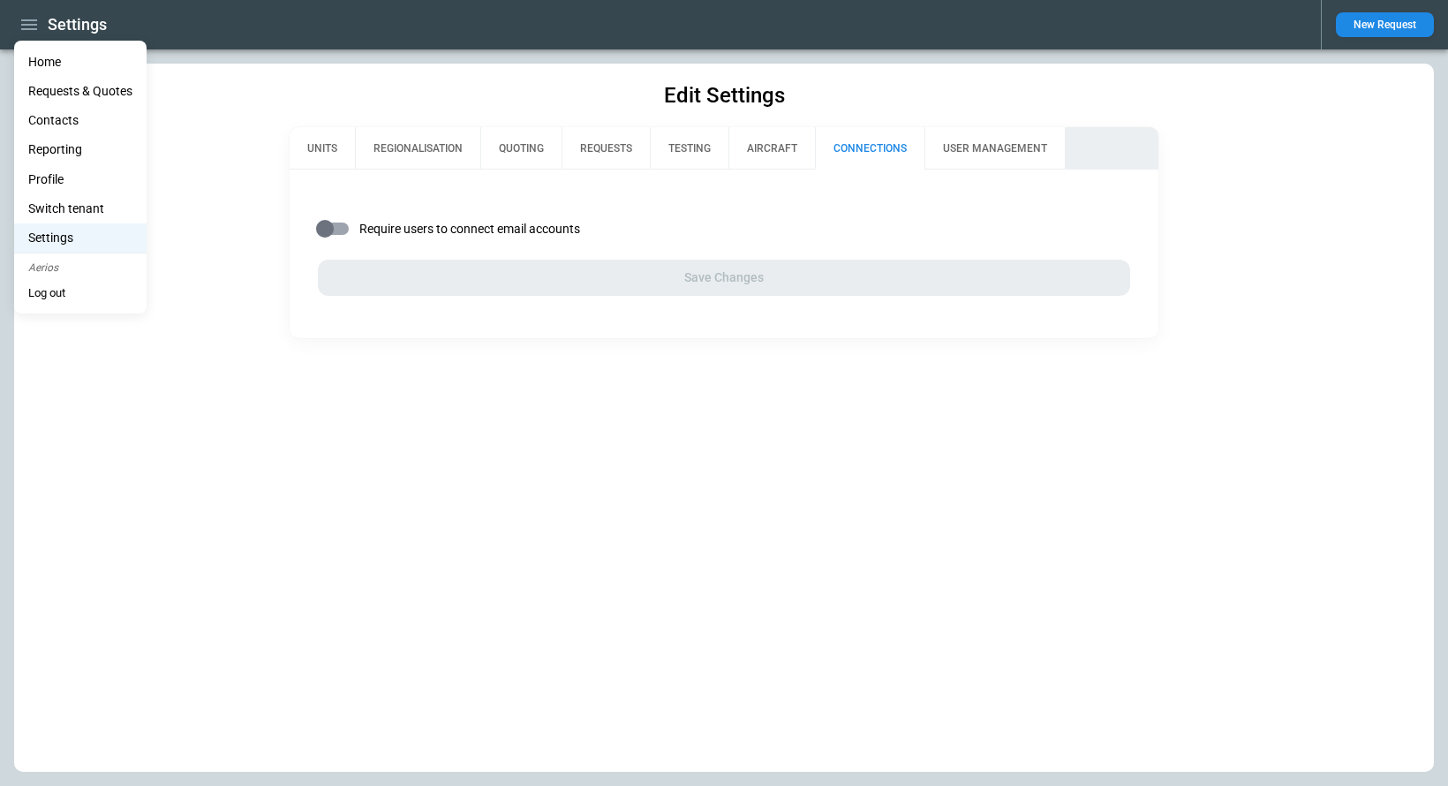
click at [77, 177] on li "Profile" at bounding box center [80, 179] width 132 height 29
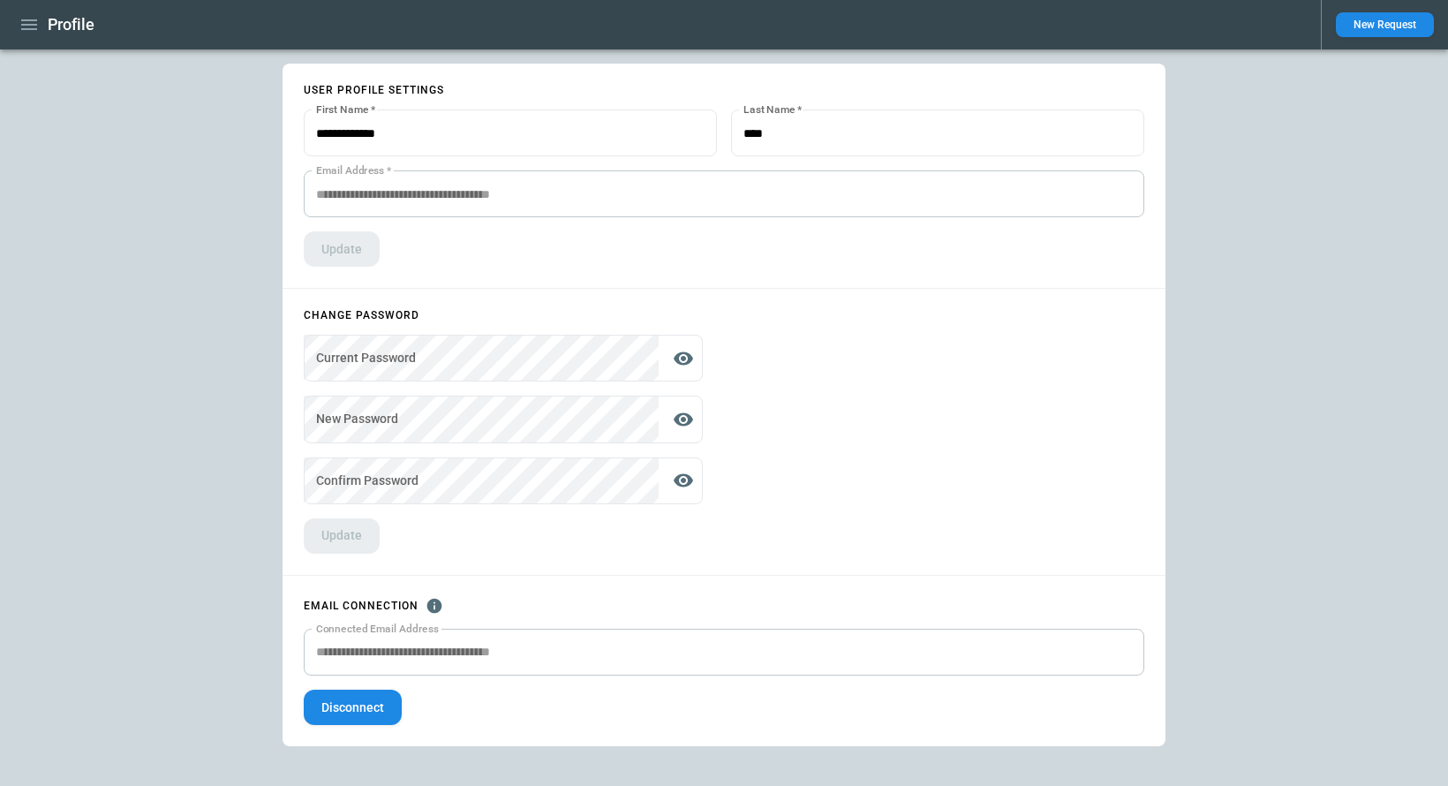
click at [24, 32] on icon "button" at bounding box center [29, 24] width 21 height 21
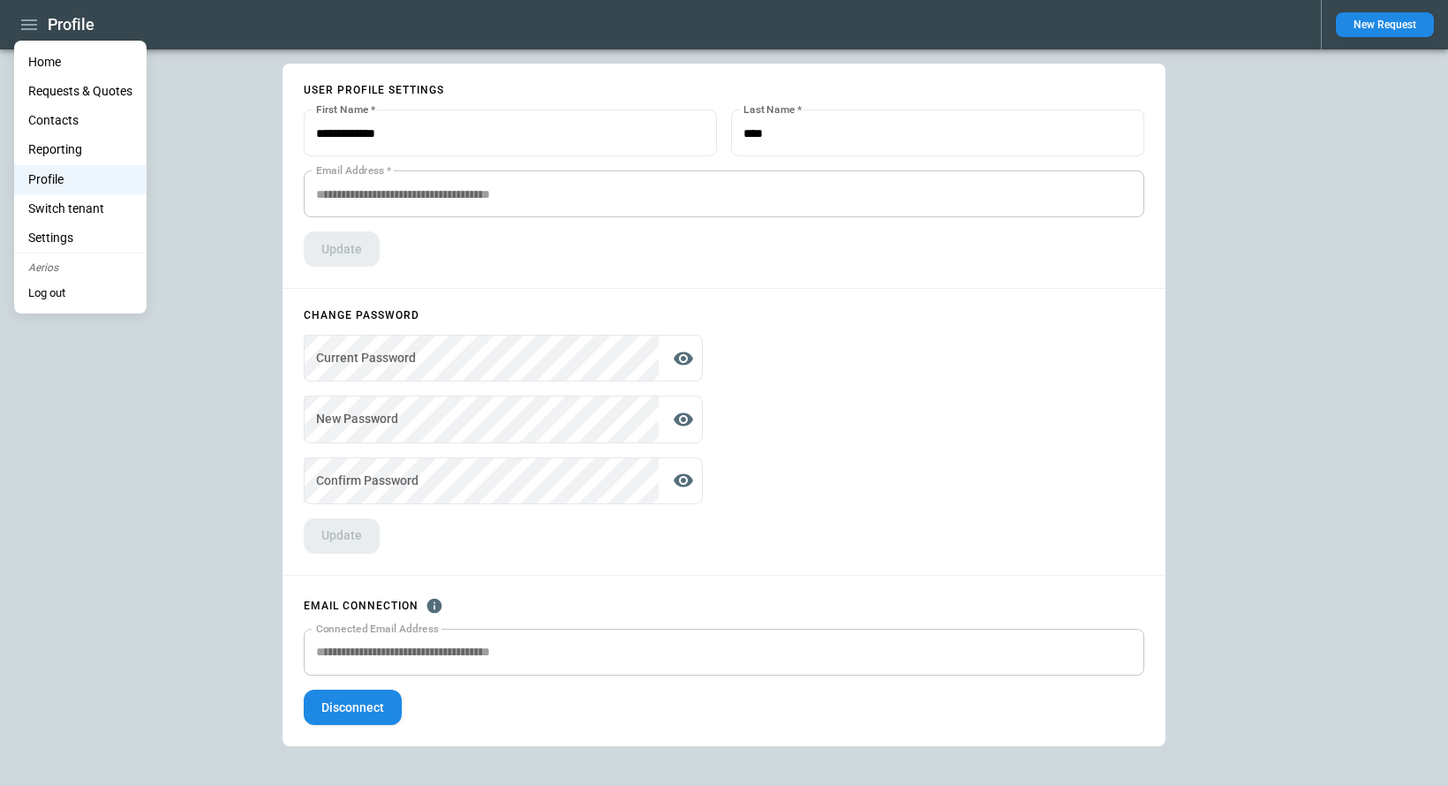
click at [60, 69] on li "Home" at bounding box center [80, 62] width 132 height 29
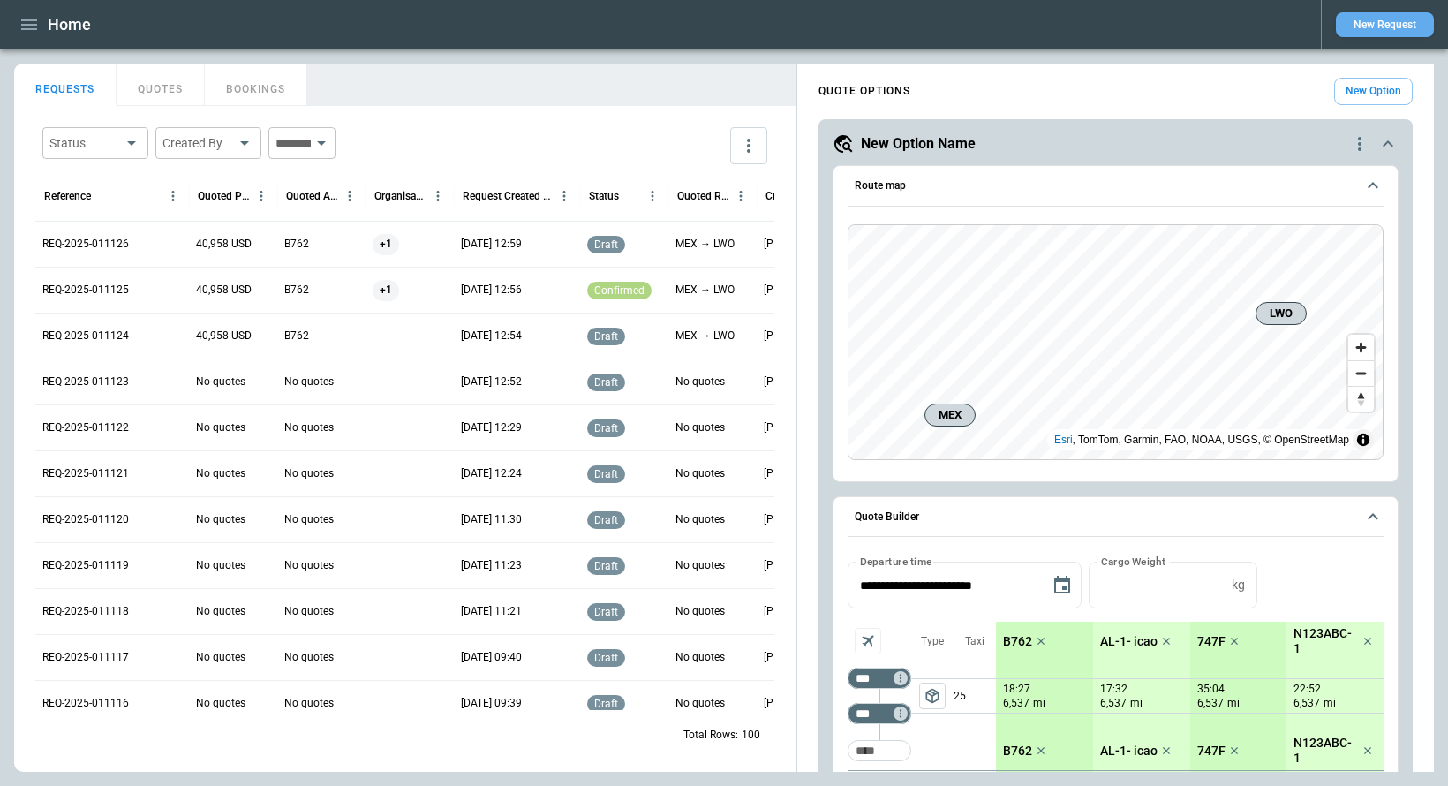
click at [1381, 27] on button "New Request" at bounding box center [1385, 24] width 98 height 25
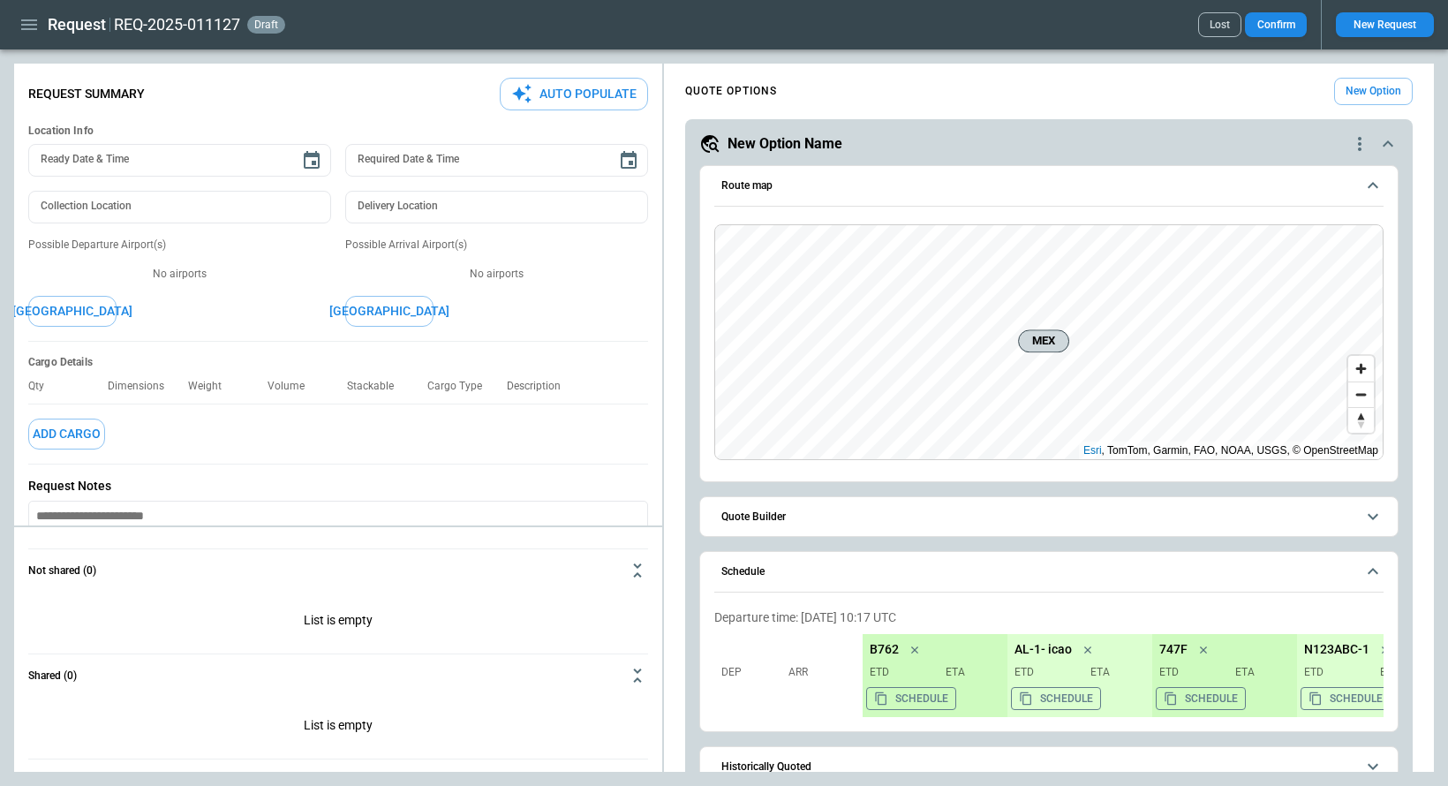
click at [1208, 24] on button "Lost" at bounding box center [1219, 24] width 43 height 25
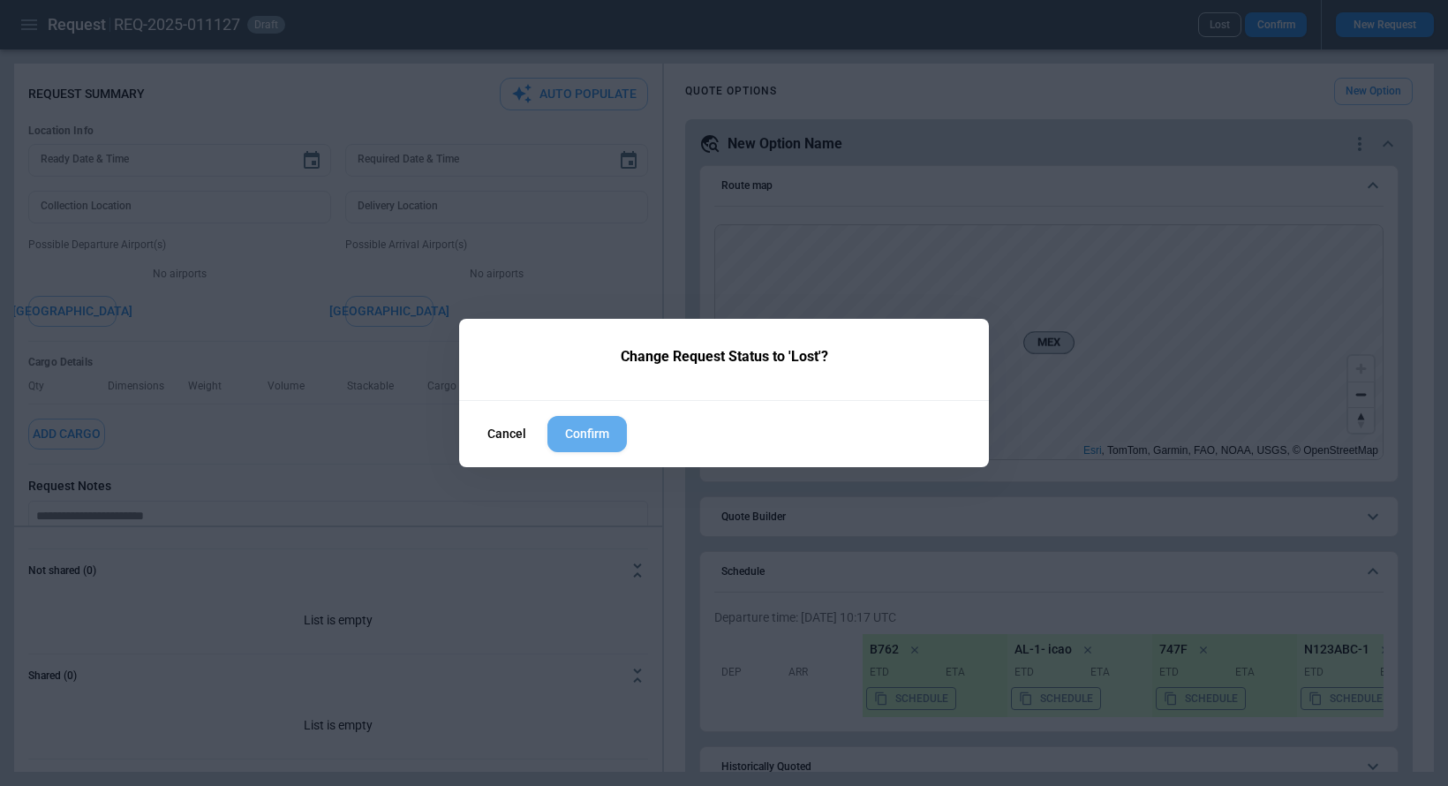
click at [598, 438] on button "Confirm" at bounding box center [586, 434] width 79 height 36
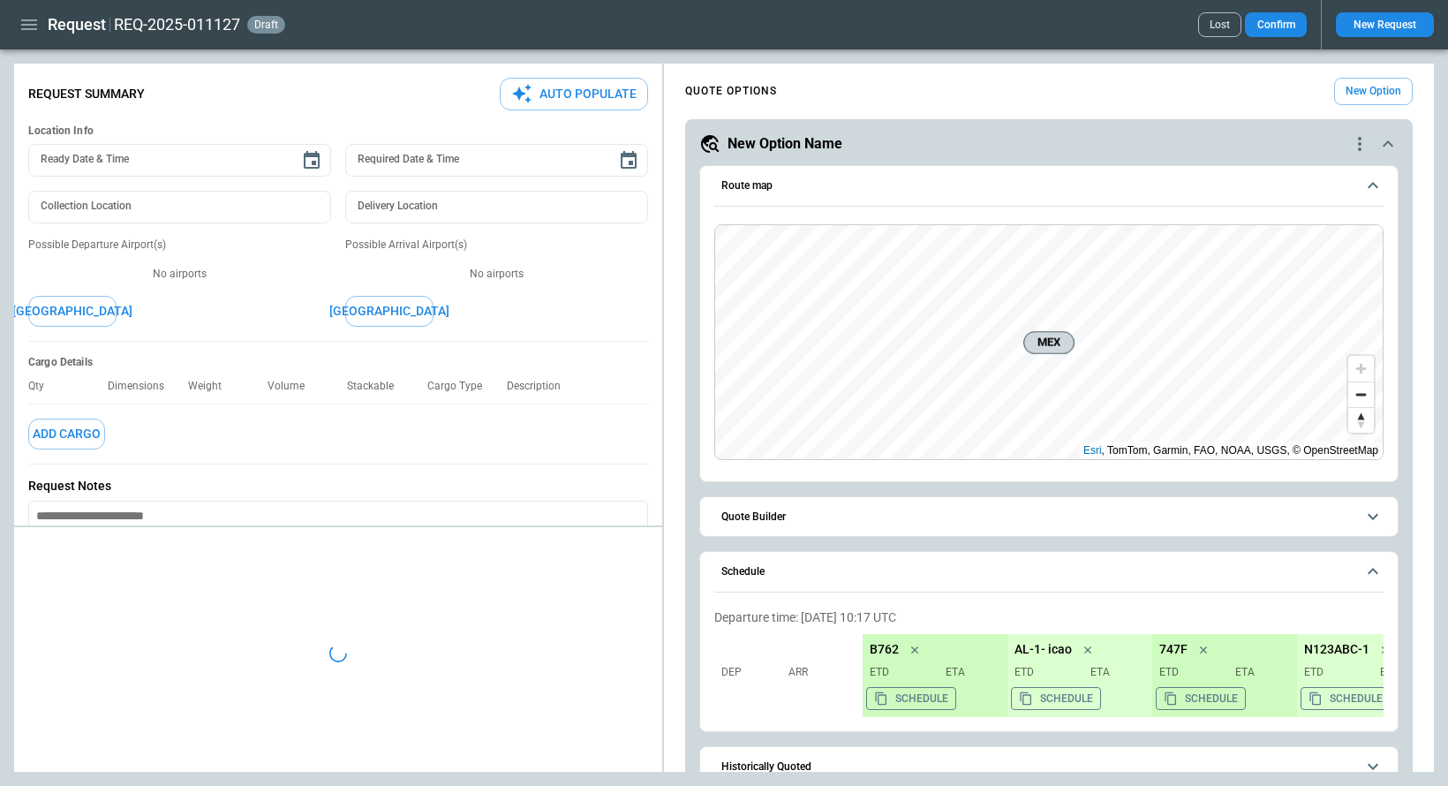
type textarea "*"
click at [24, 26] on icon "button" at bounding box center [29, 24] width 21 height 21
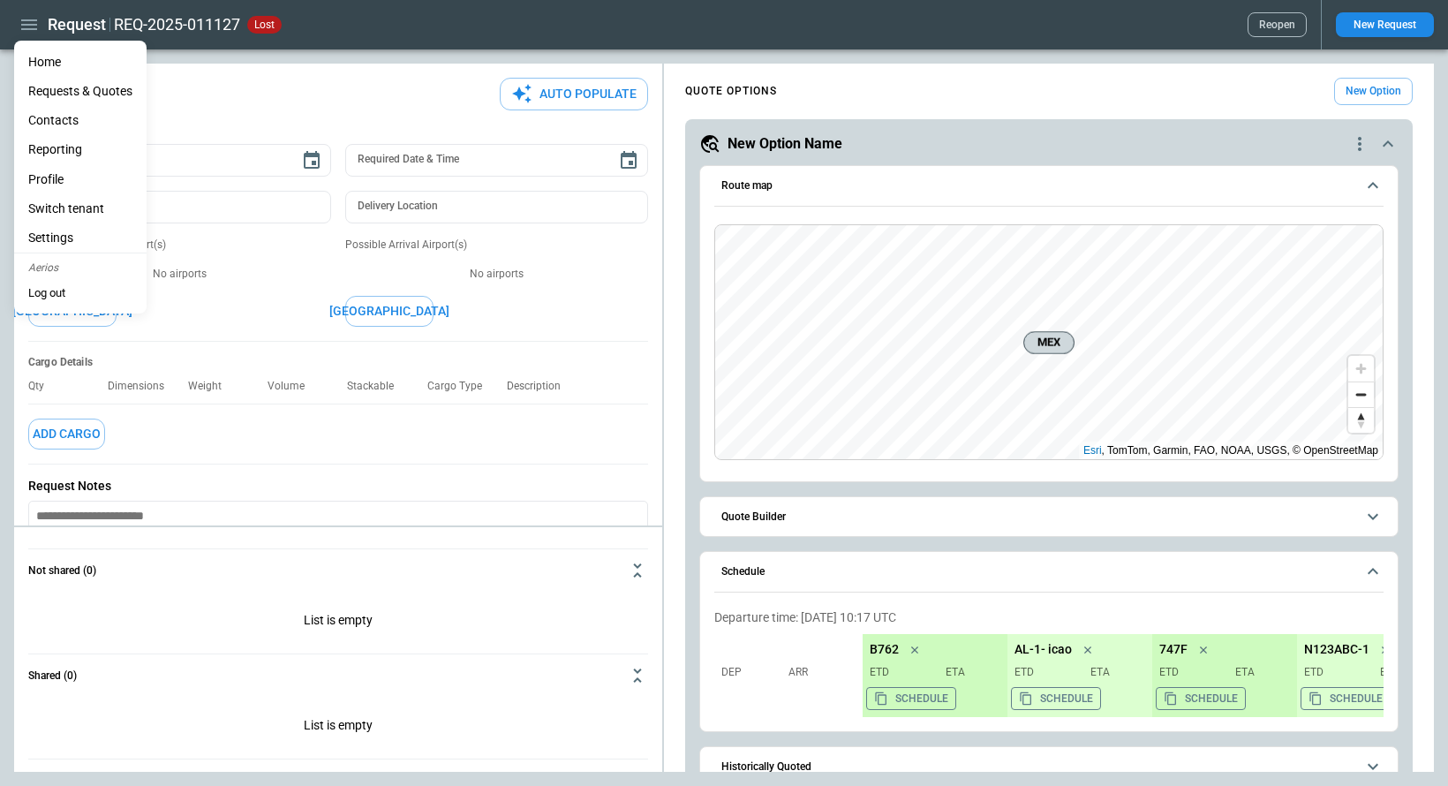
click at [40, 64] on li "Home" at bounding box center [80, 62] width 132 height 29
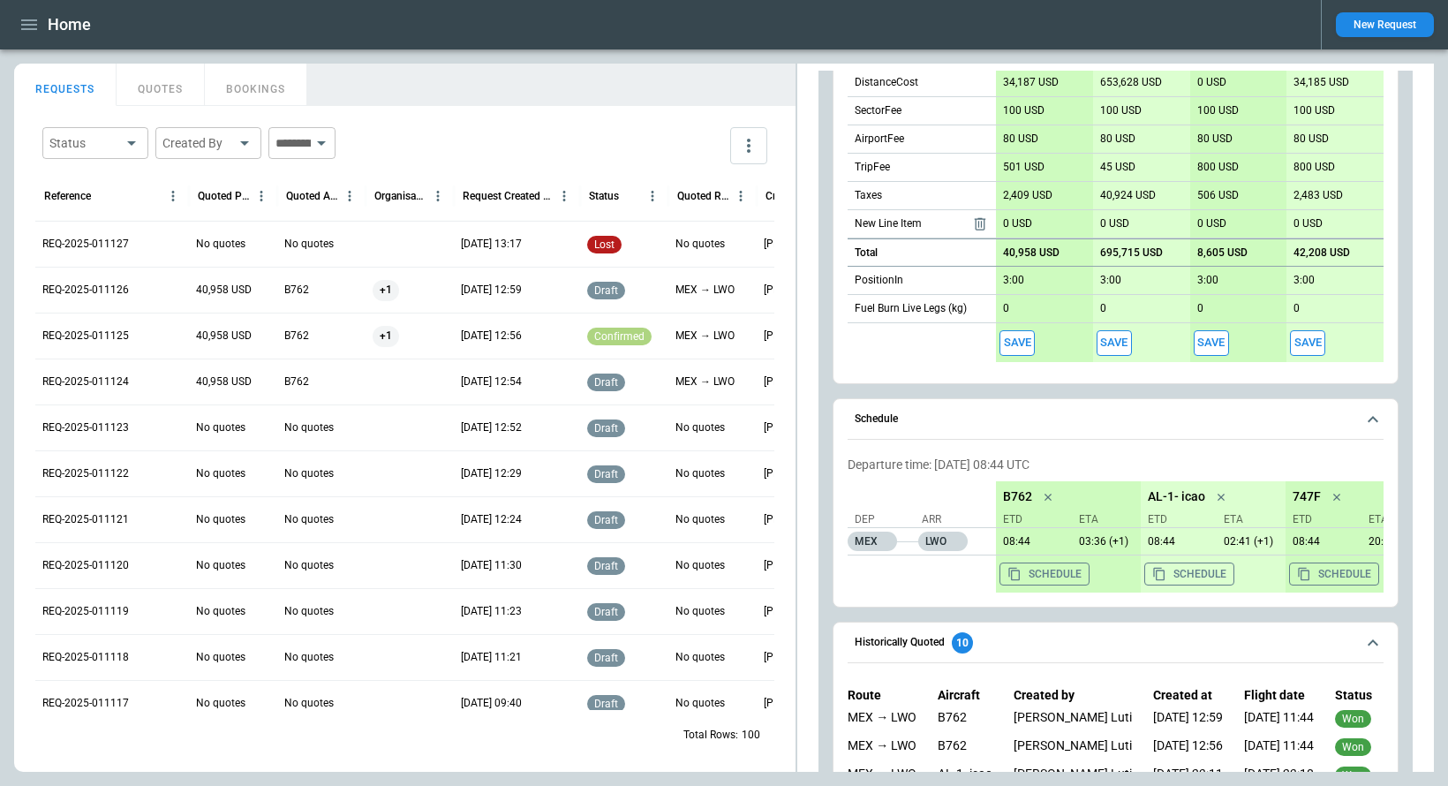
scroll to position [821, 0]
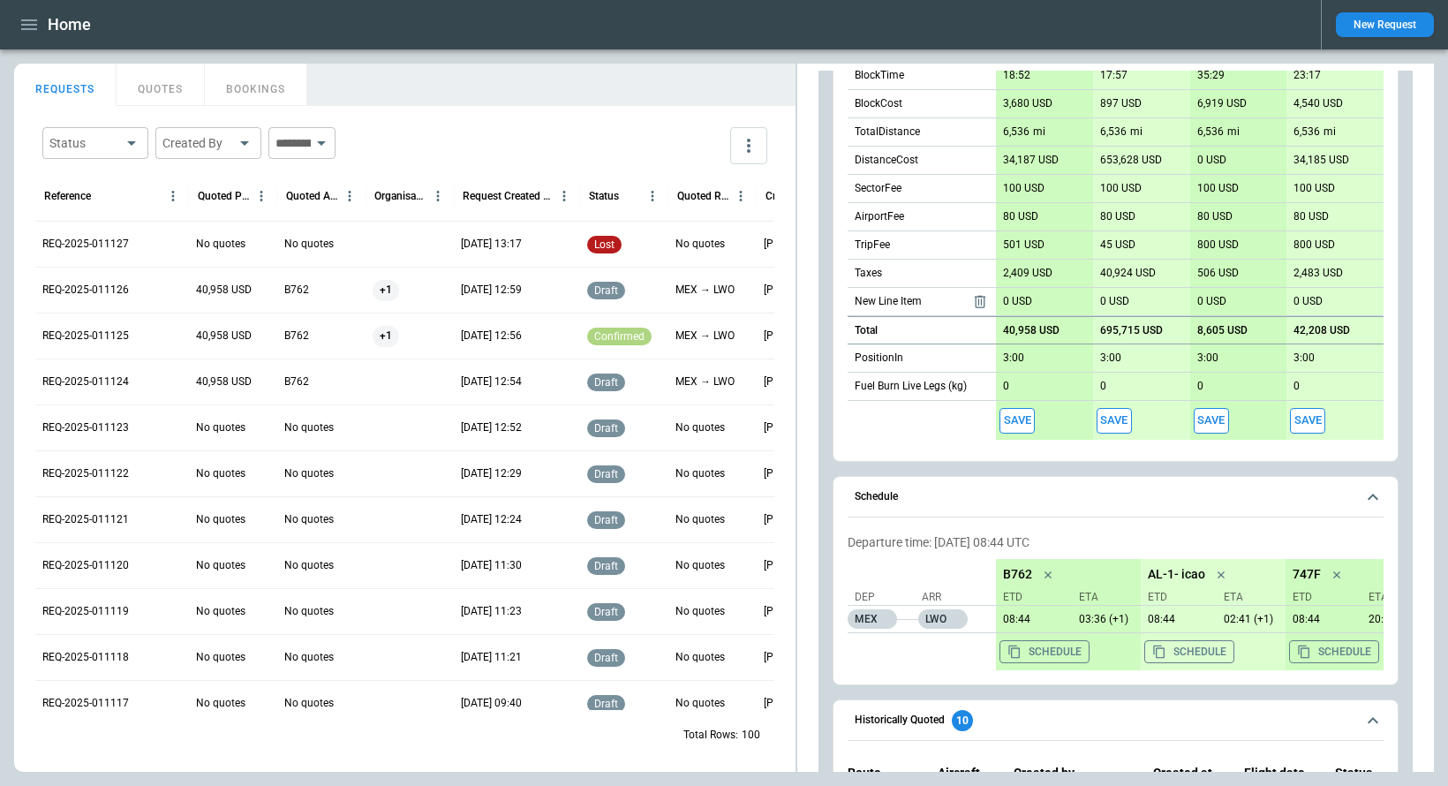
click at [1017, 419] on button "Save" at bounding box center [1016, 421] width 35 height 26
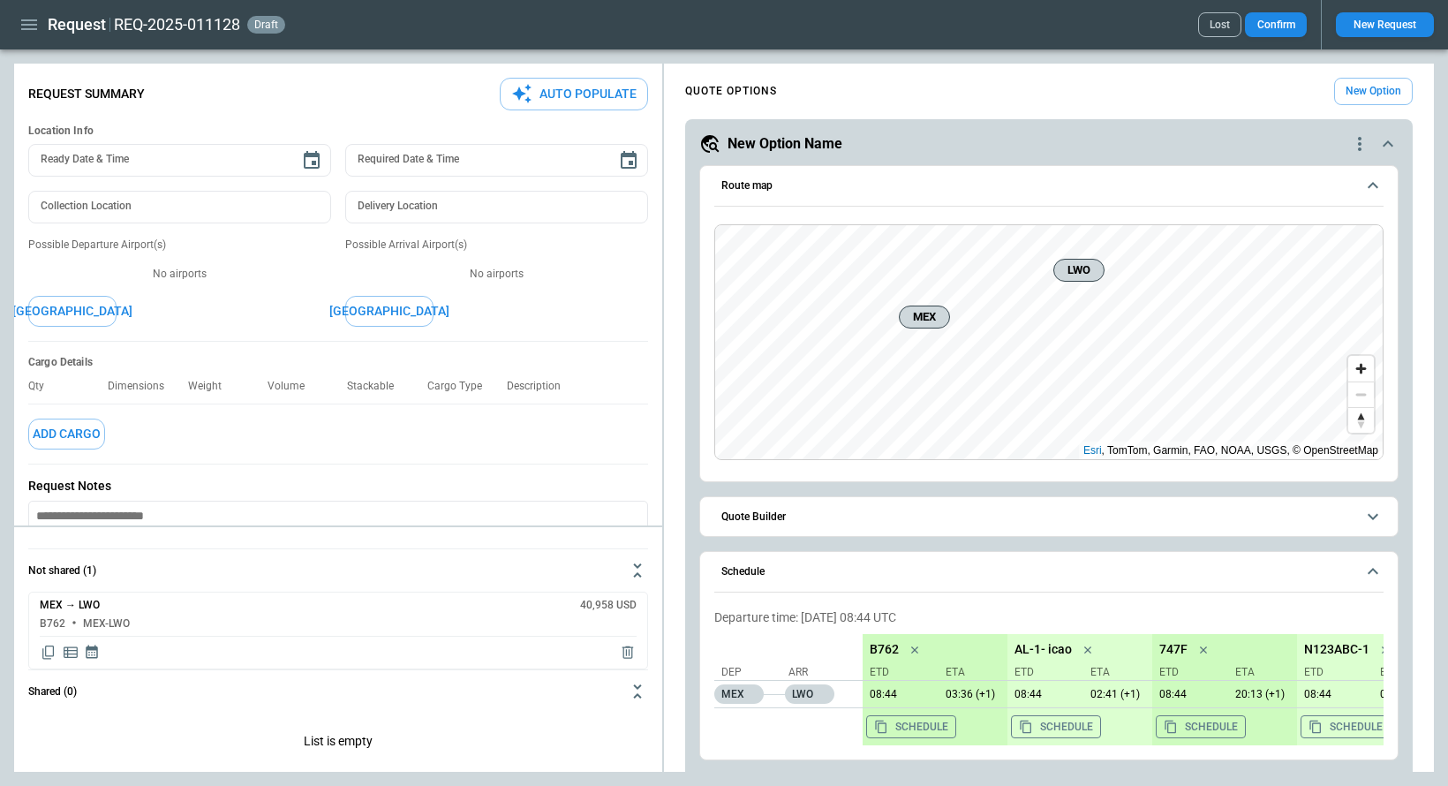
type textarea "*"
click at [26, 31] on icon "button" at bounding box center [29, 24] width 21 height 21
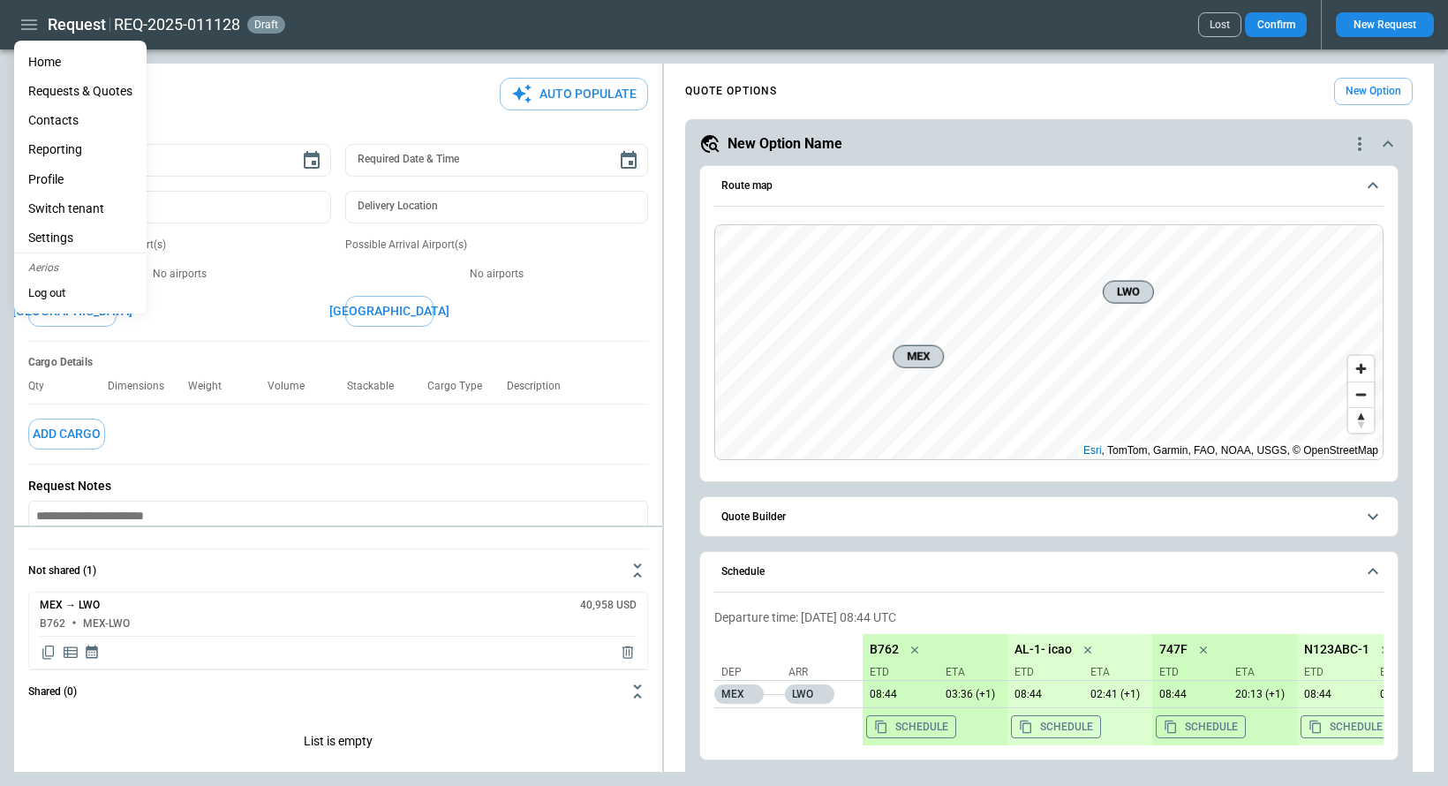
click at [47, 65] on li "Home" at bounding box center [80, 62] width 132 height 29
click at [55, 60] on li "Home" at bounding box center [80, 62] width 132 height 29
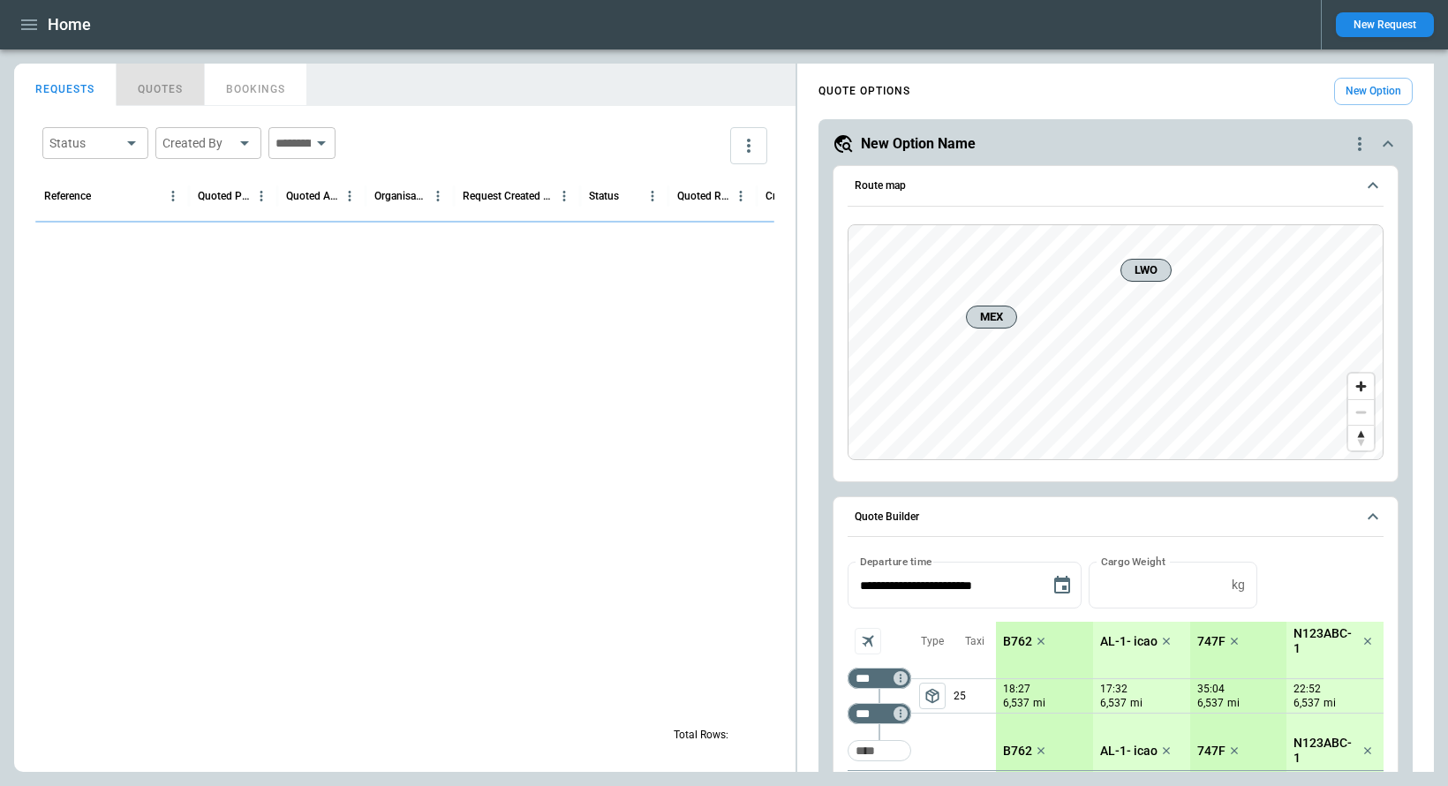
click at [148, 96] on button "QUOTES" at bounding box center [161, 85] width 88 height 42
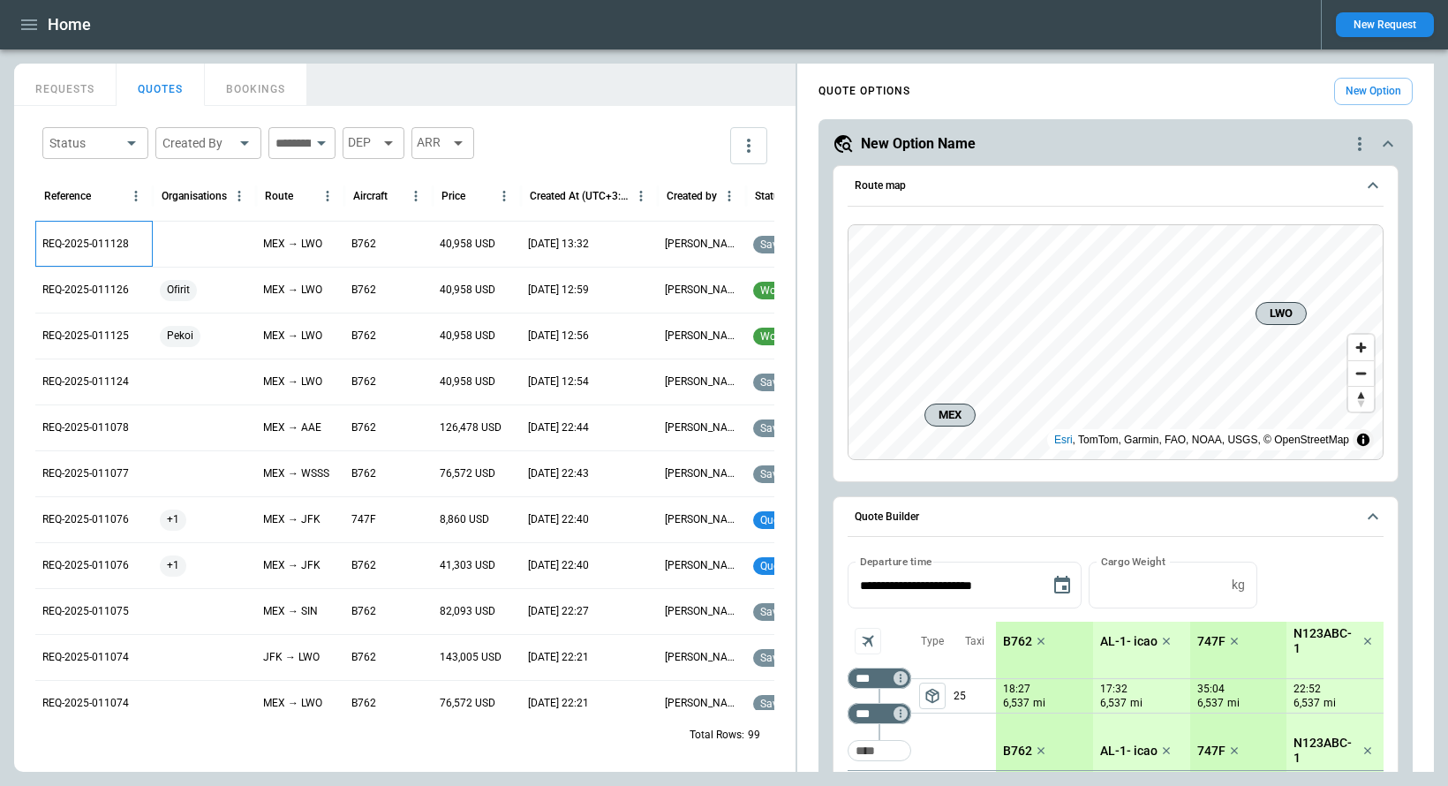
click at [94, 249] on p "REQ-2025-011128" at bounding box center [85, 244] width 87 height 15
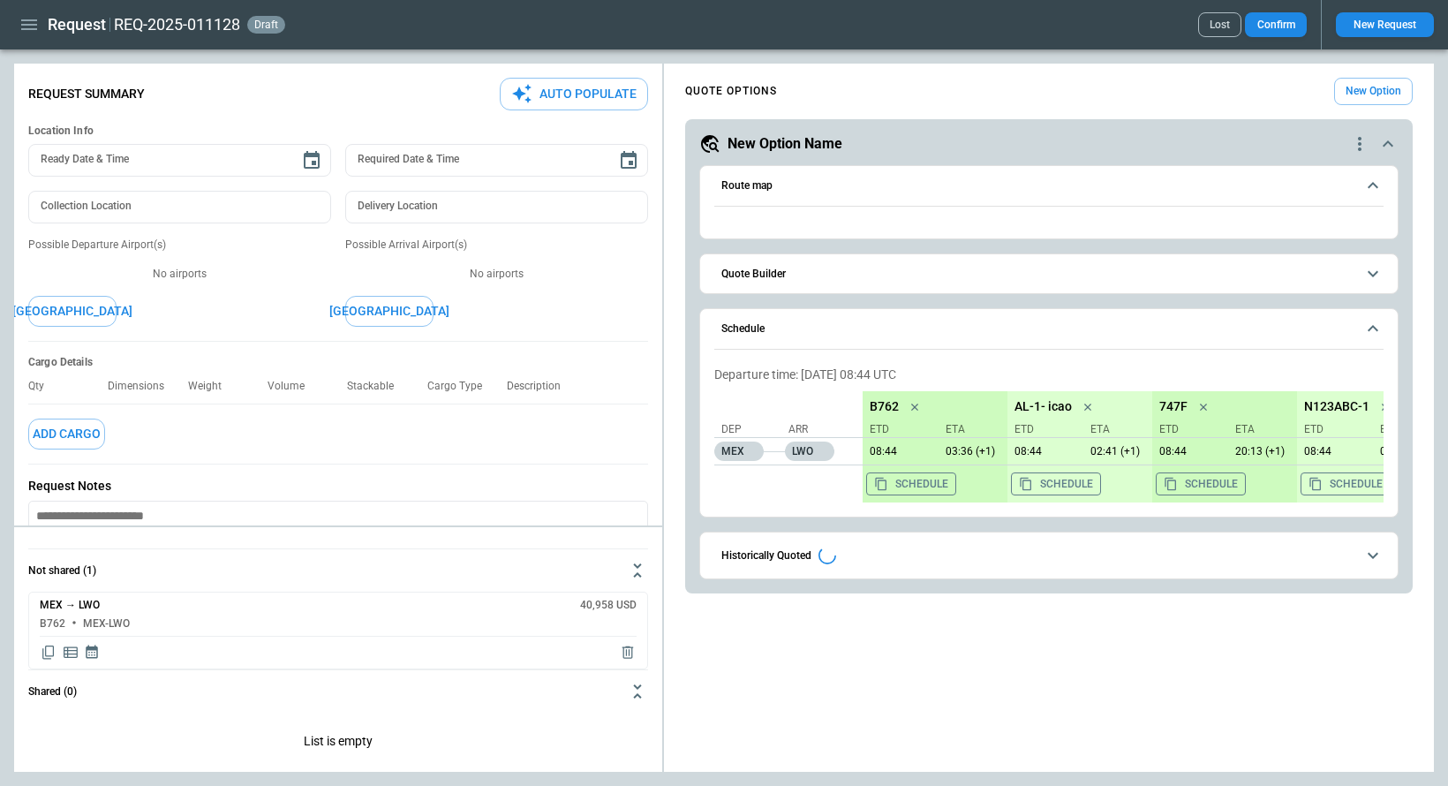
type textarea "*"
type input "**********"
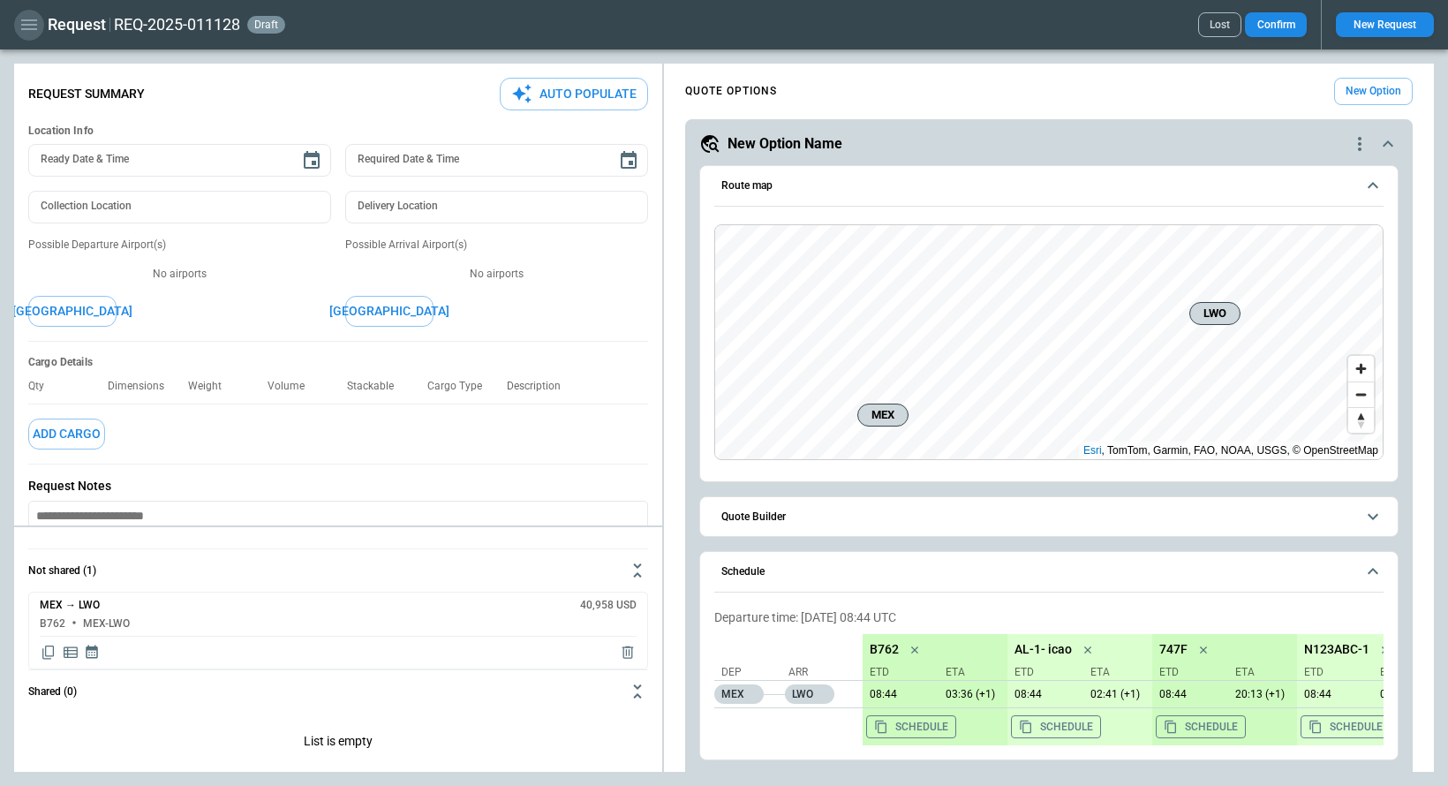
click at [33, 21] on icon "button" at bounding box center [29, 24] width 21 height 21
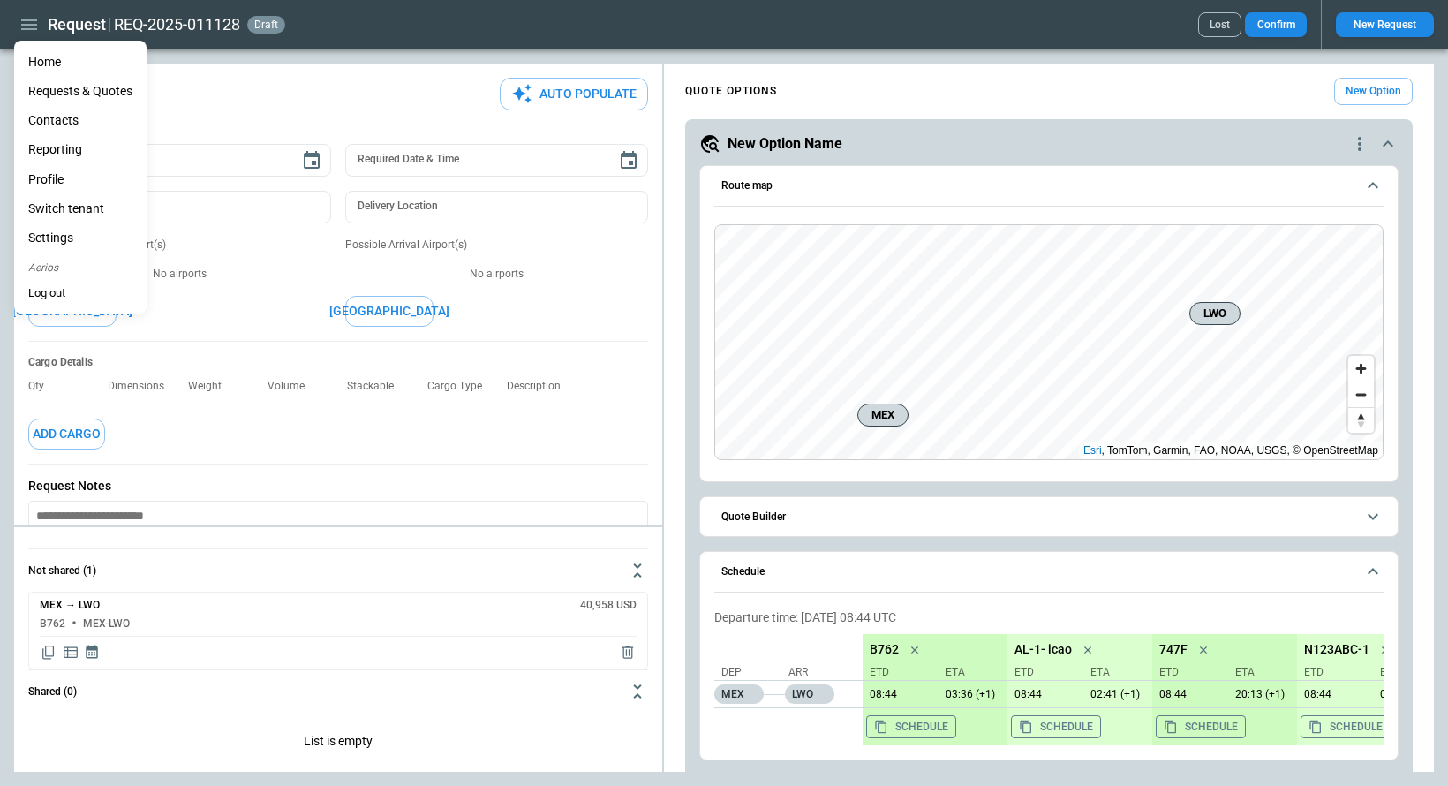
click at [44, 65] on li "Home" at bounding box center [80, 62] width 132 height 29
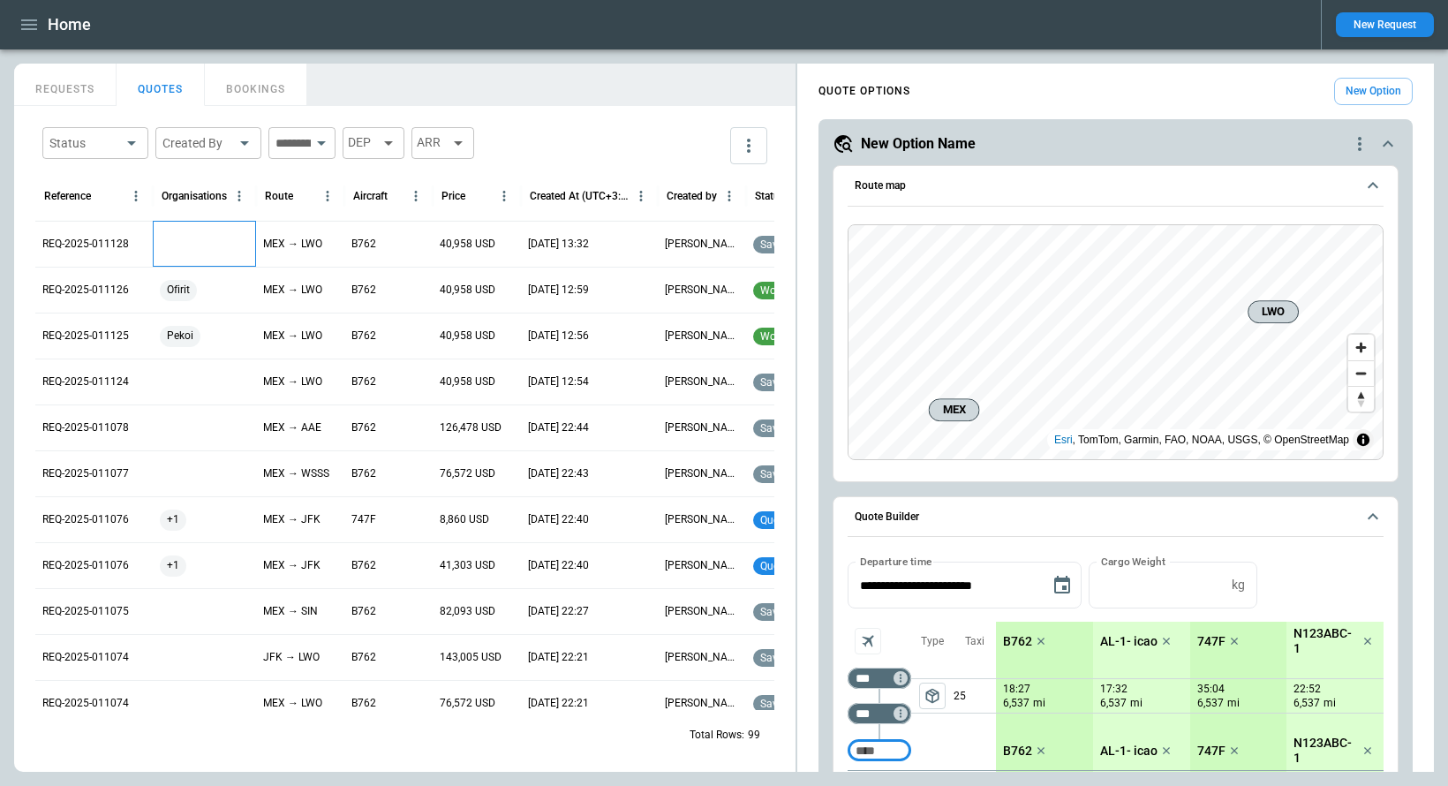
click at [188, 254] on div at bounding box center [204, 244] width 103 height 46
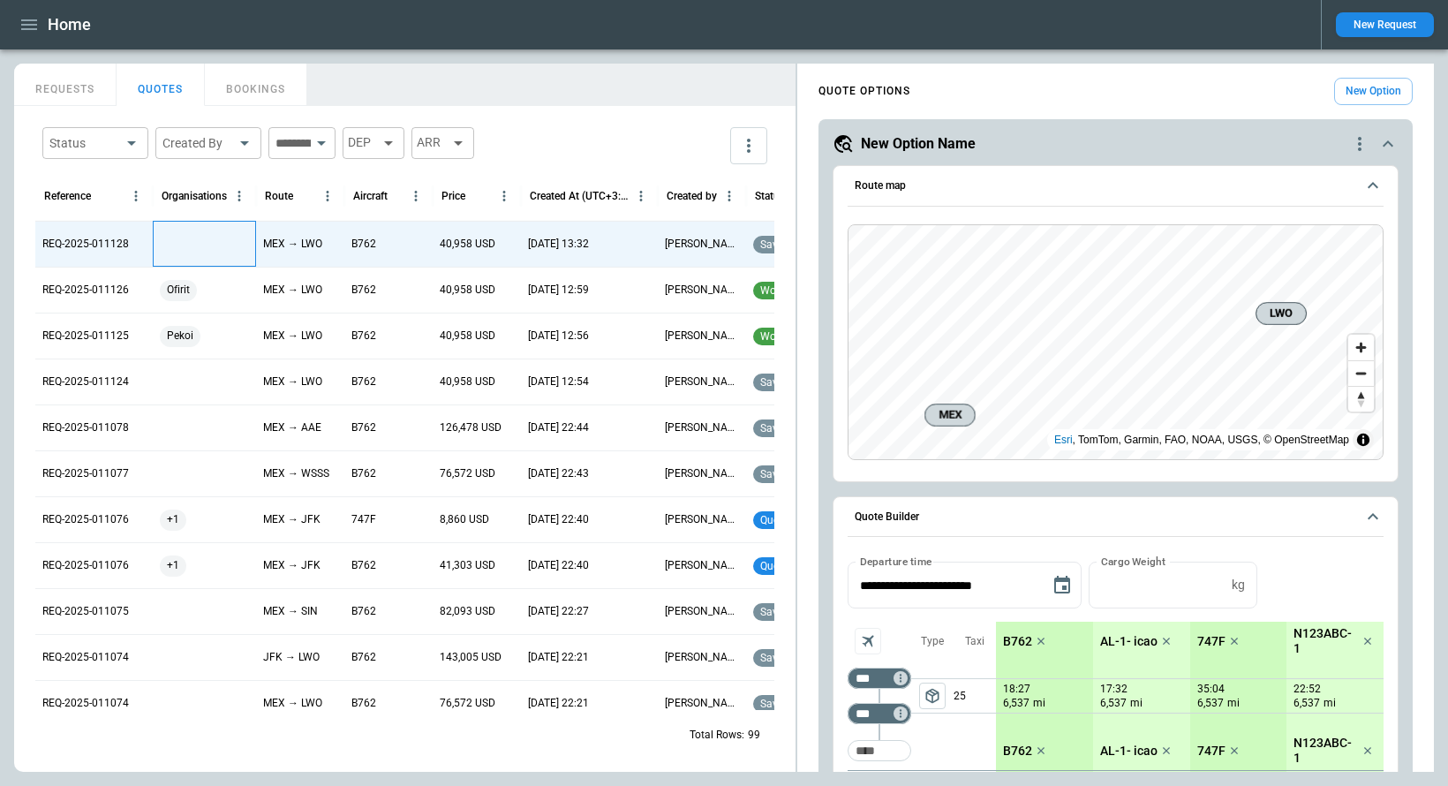
click at [191, 250] on div at bounding box center [204, 244] width 103 height 46
click at [200, 257] on input "text" at bounding box center [191, 245] width 59 height 31
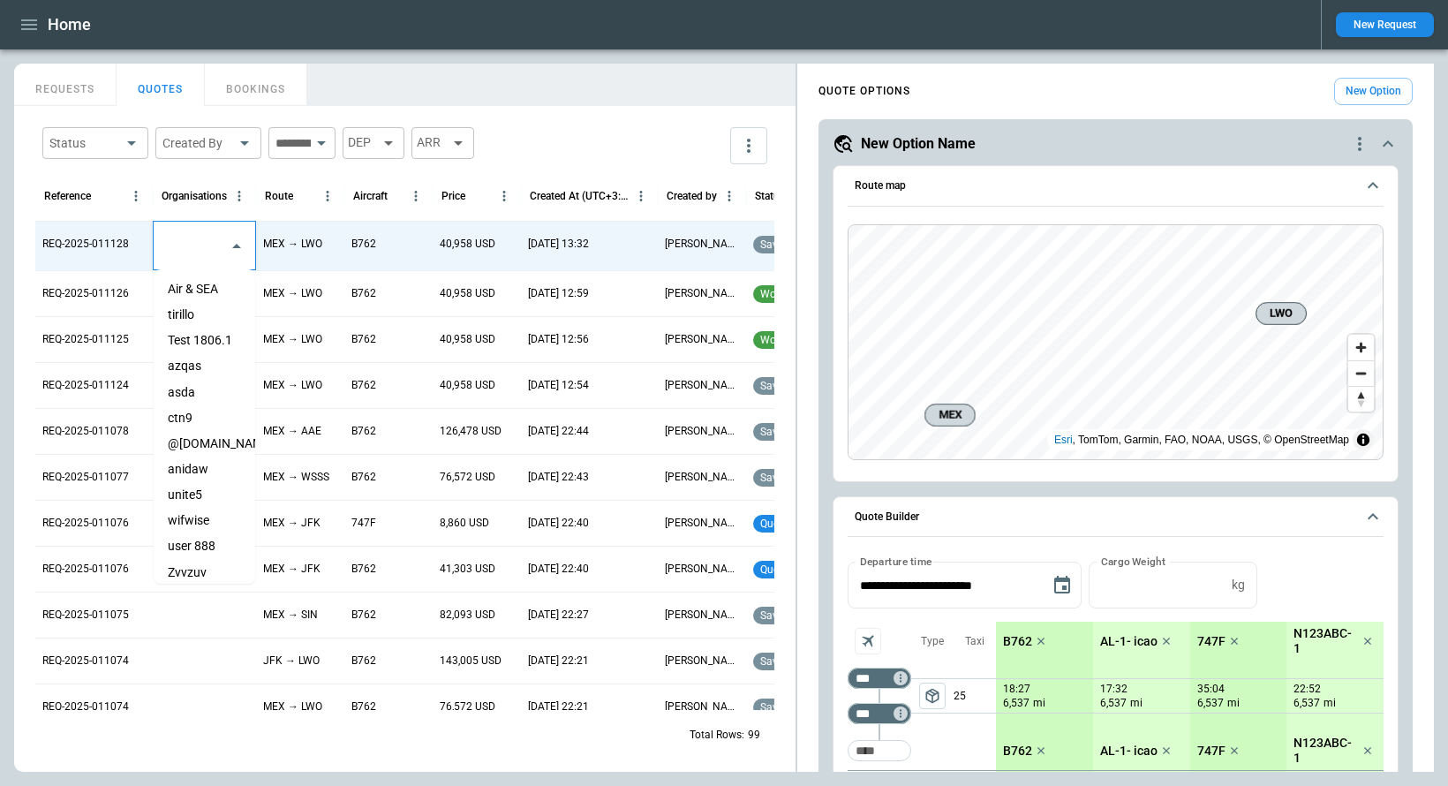
click at [208, 388] on li "asda" at bounding box center [205, 393] width 102 height 26
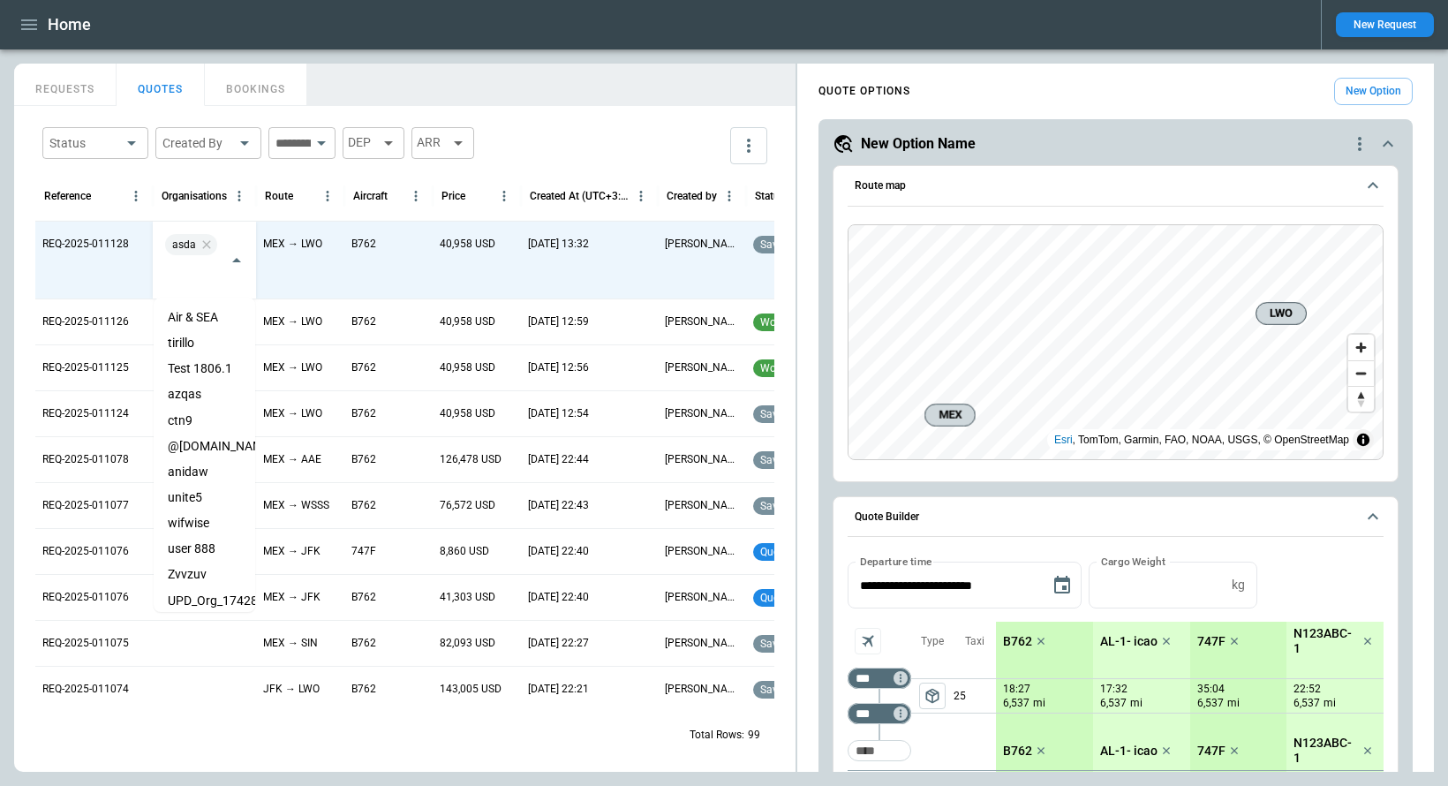
click at [605, 132] on div "Status ​ Created By ​ ​ DEP ARR" at bounding box center [404, 145] width 739 height 51
click at [605, 130] on div "Status ​ Created By ​ ​ DEP ARR" at bounding box center [404, 145] width 739 height 51
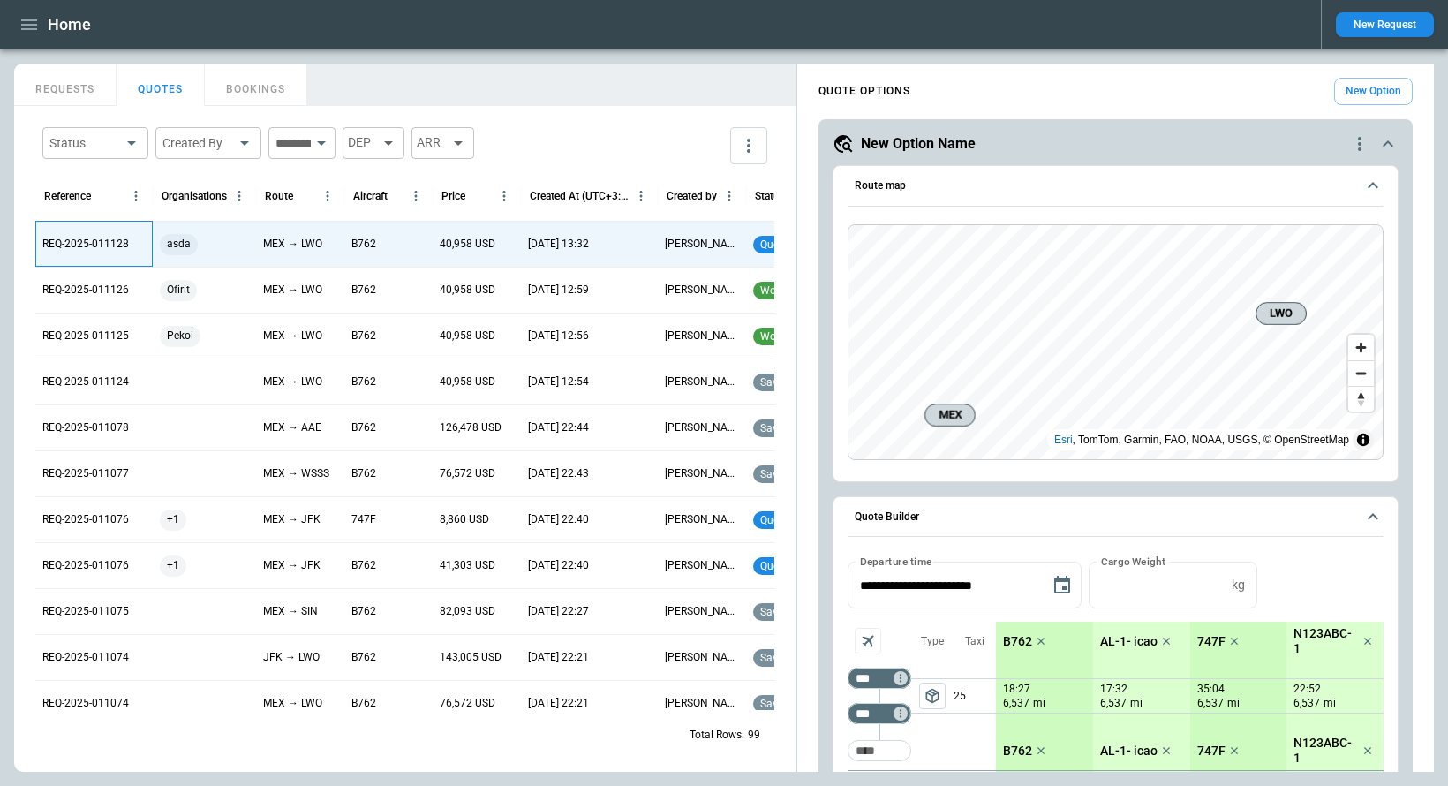
click at [110, 245] on p "REQ-2025-011128" at bounding box center [85, 244] width 87 height 15
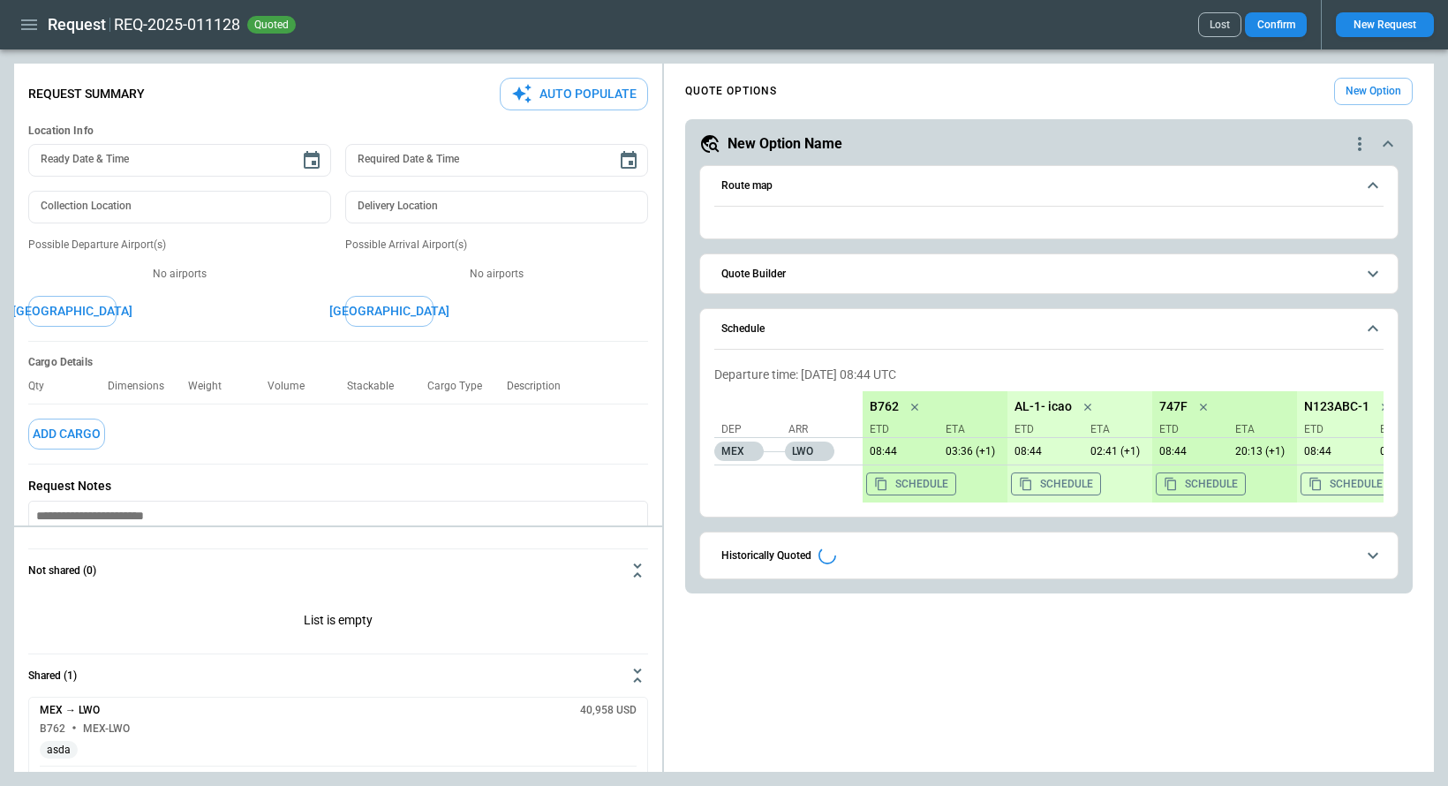
type textarea "*"
type input "**********"
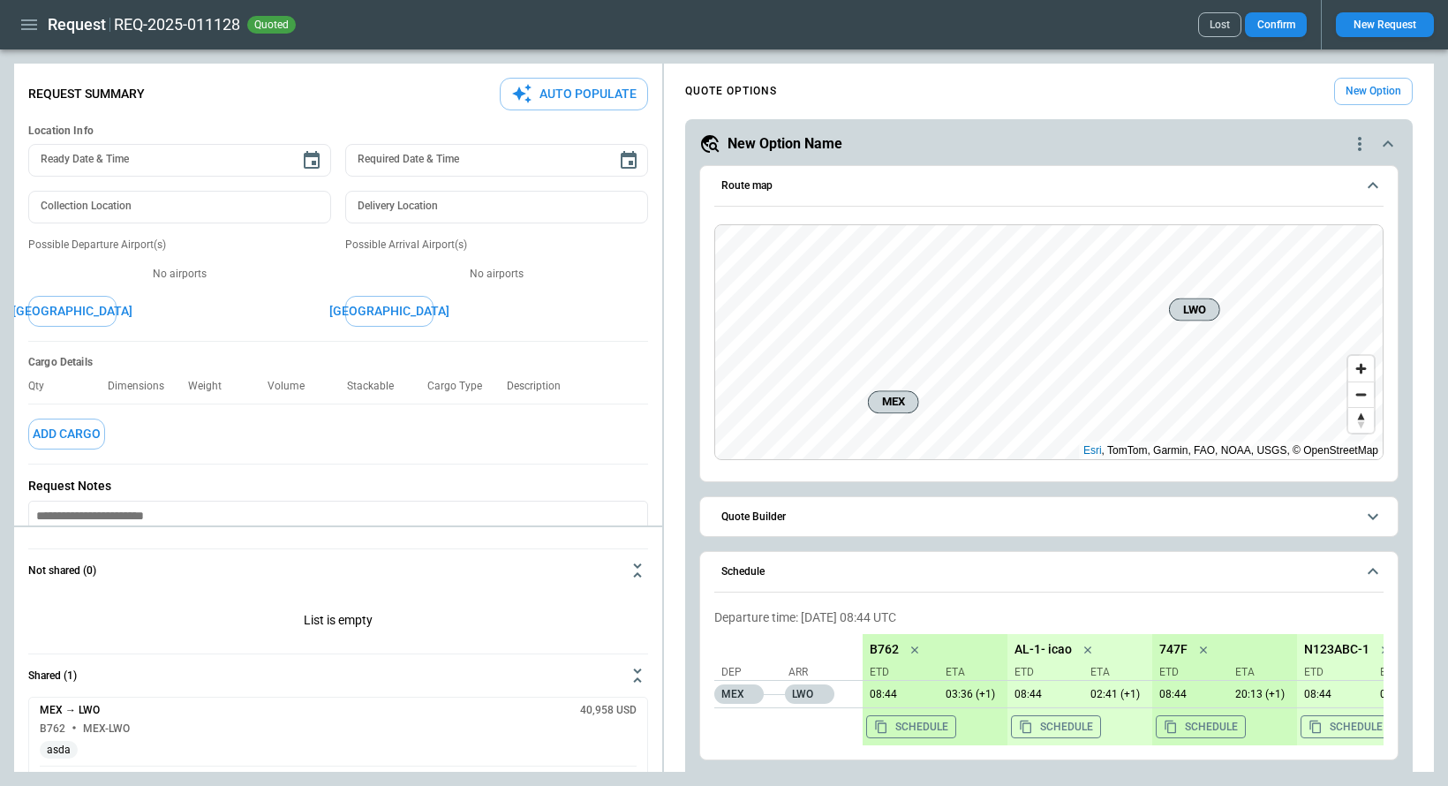
click at [1278, 28] on button "Confirm" at bounding box center [1276, 24] width 62 height 25
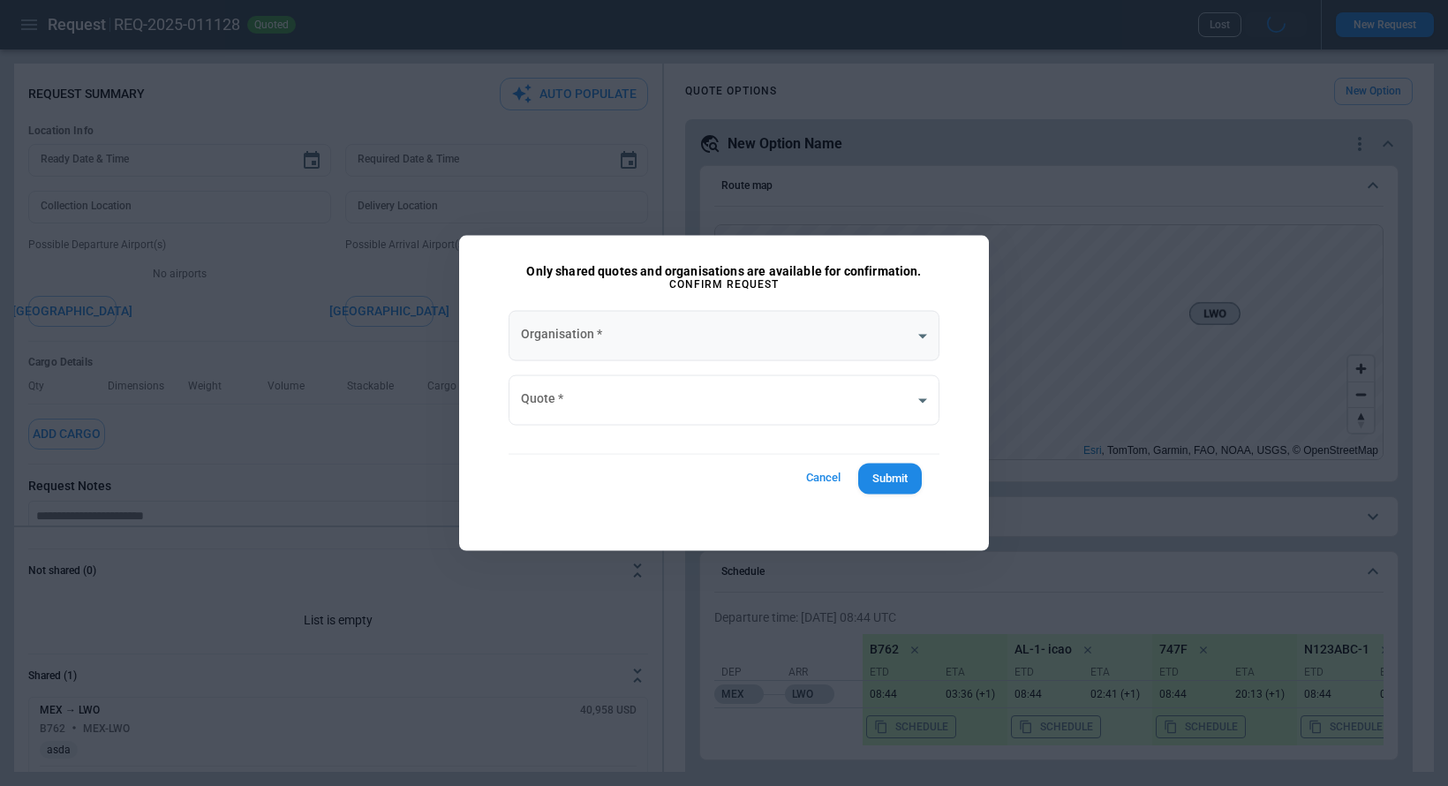
click at [643, 335] on body "**********" at bounding box center [724, 393] width 1448 height 786
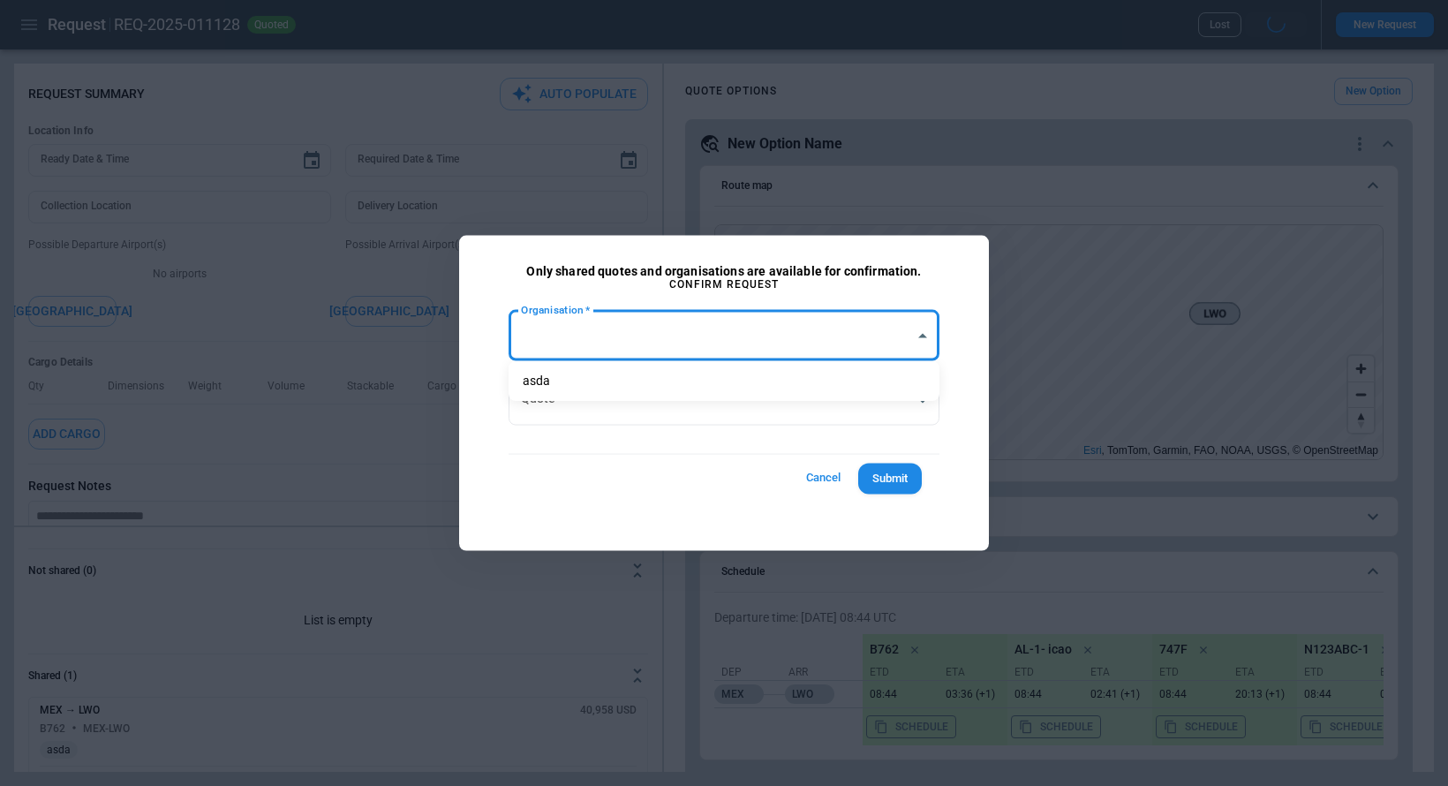
click at [630, 386] on li "asda" at bounding box center [723, 381] width 431 height 26
type input "**********"
click at [630, 412] on body "**********" at bounding box center [724, 393] width 1448 height 786
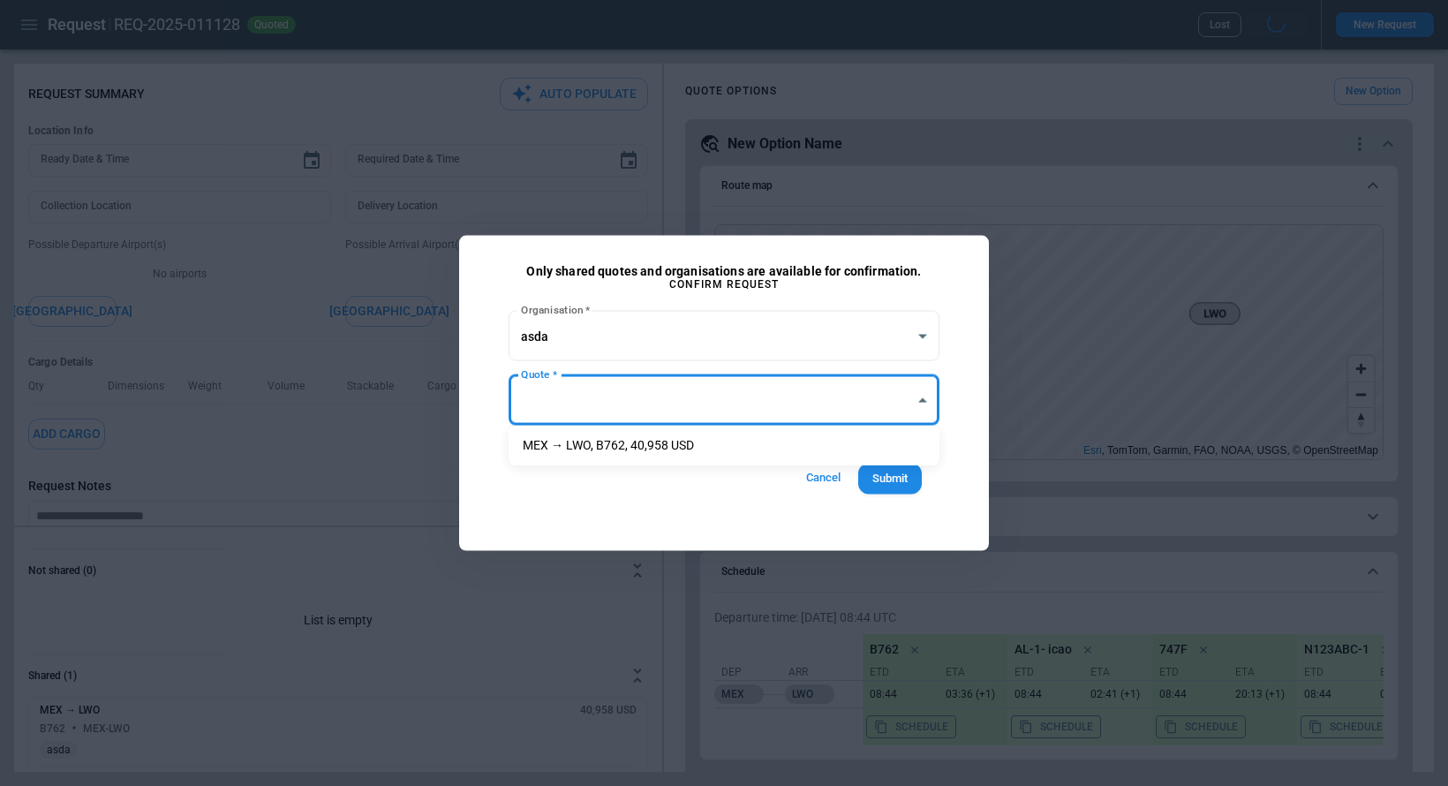
click at [636, 451] on li "MEX → LWO, B762, 40,958 USD" at bounding box center [723, 446] width 431 height 26
type input "**********"
click at [903, 493] on button "Submit" at bounding box center [890, 478] width 64 height 31
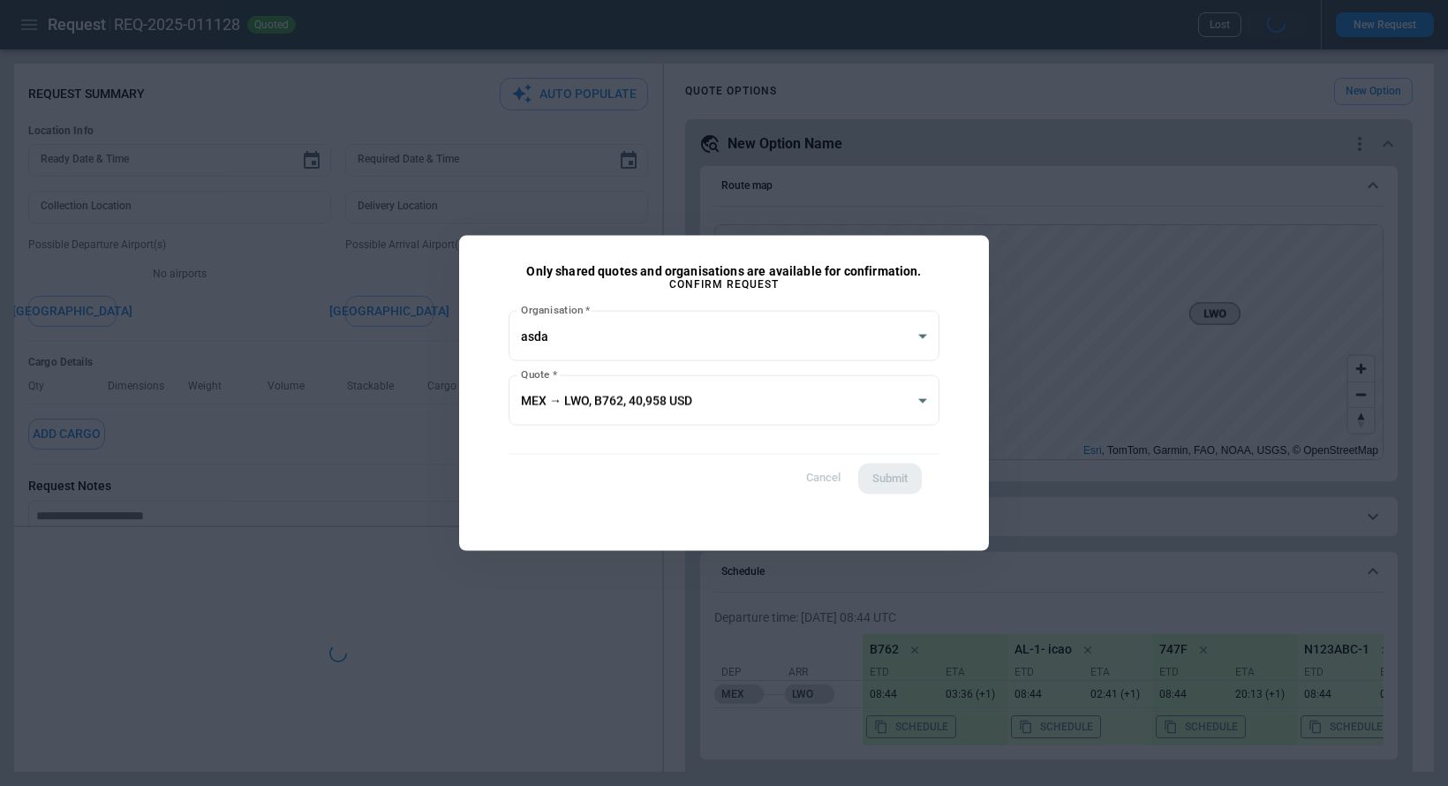
type textarea "*"
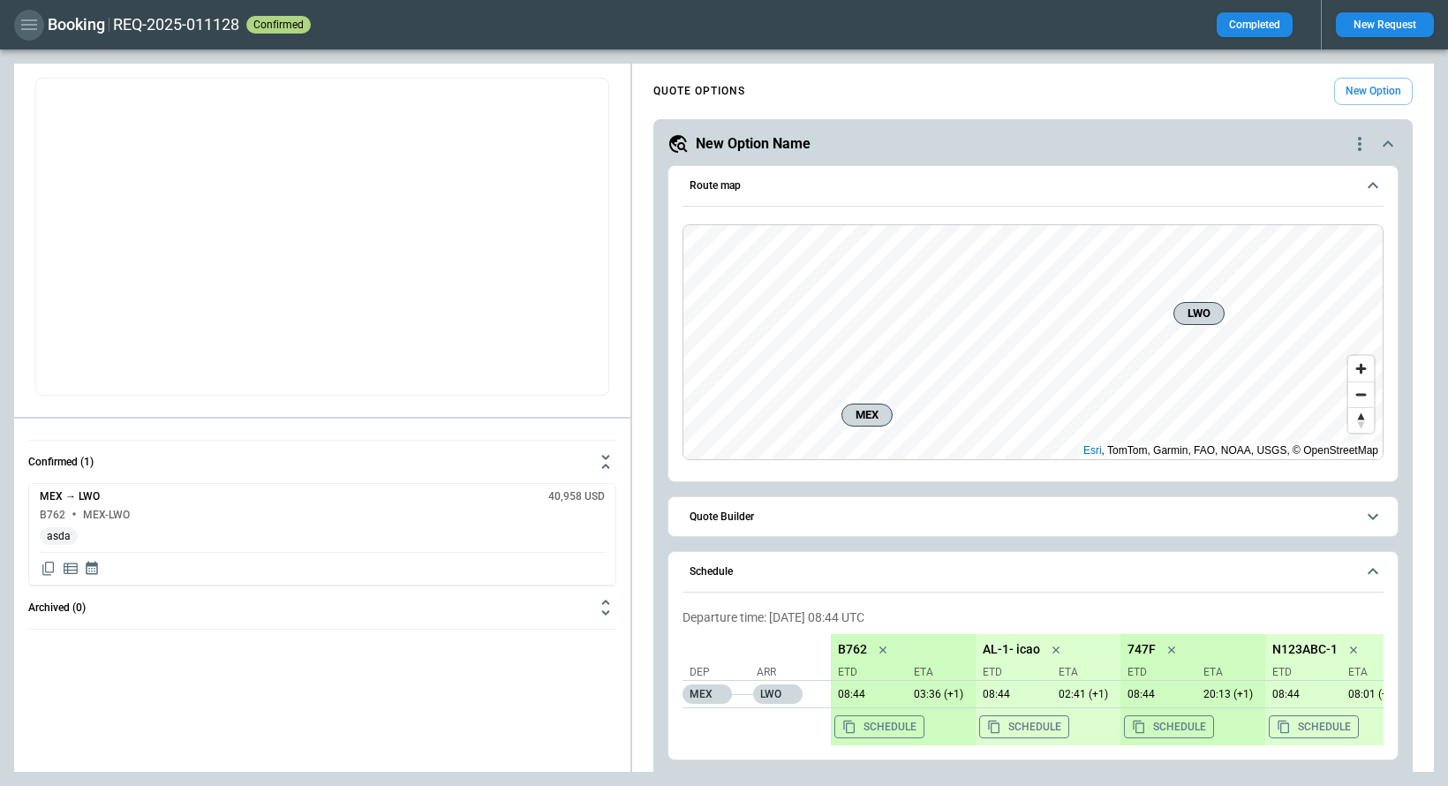
click at [30, 26] on icon "button" at bounding box center [29, 24] width 21 height 21
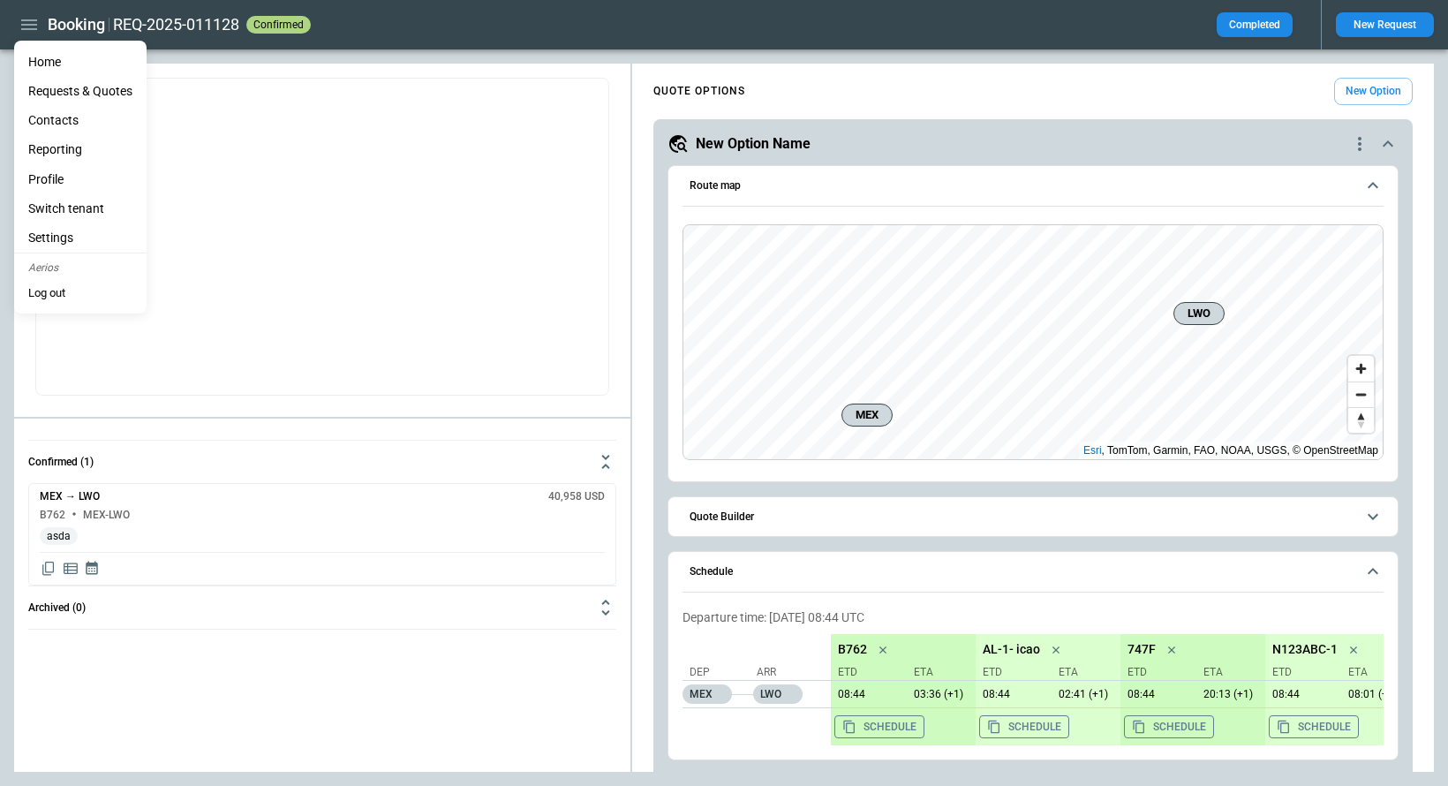
click at [46, 53] on li "Home" at bounding box center [80, 62] width 132 height 29
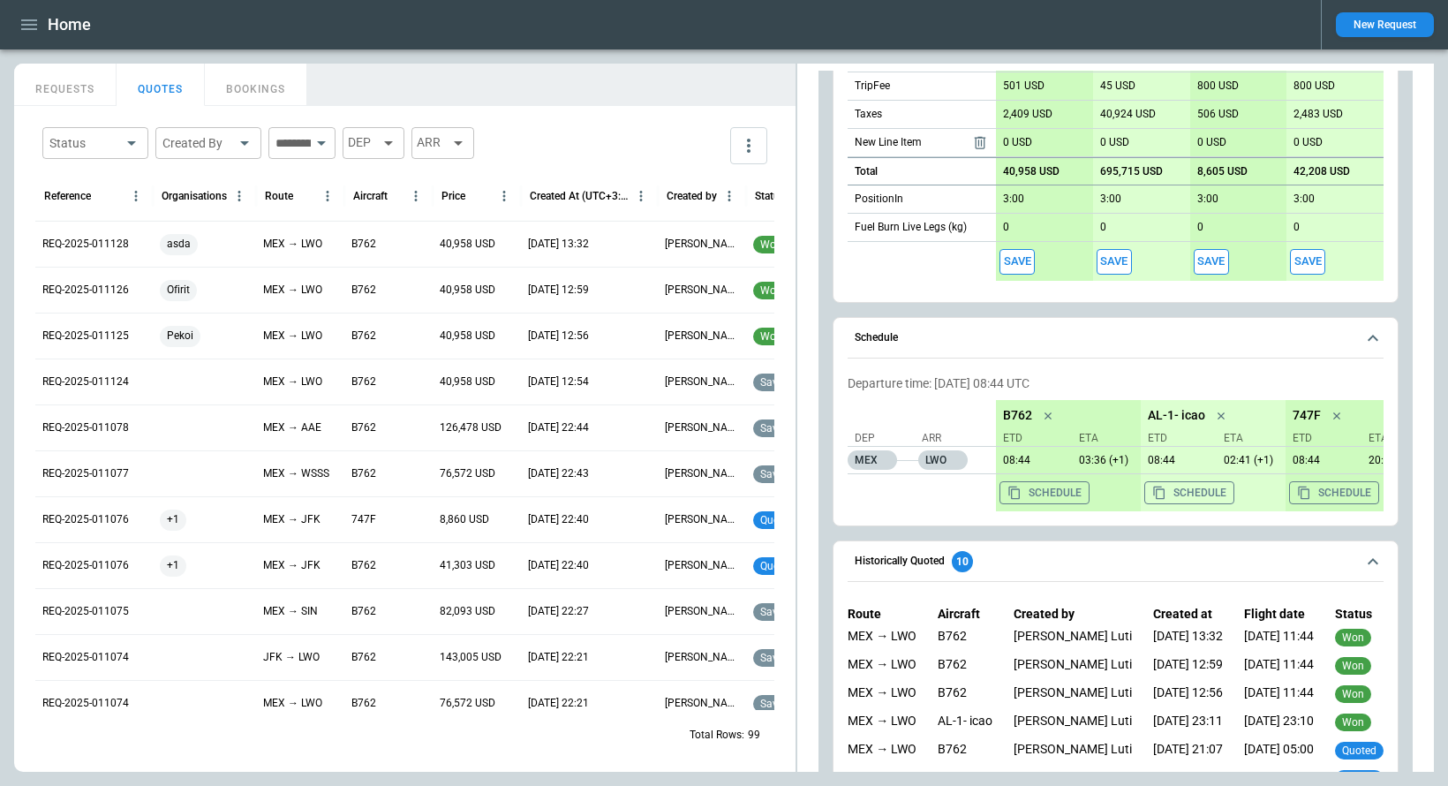
scroll to position [963, 0]
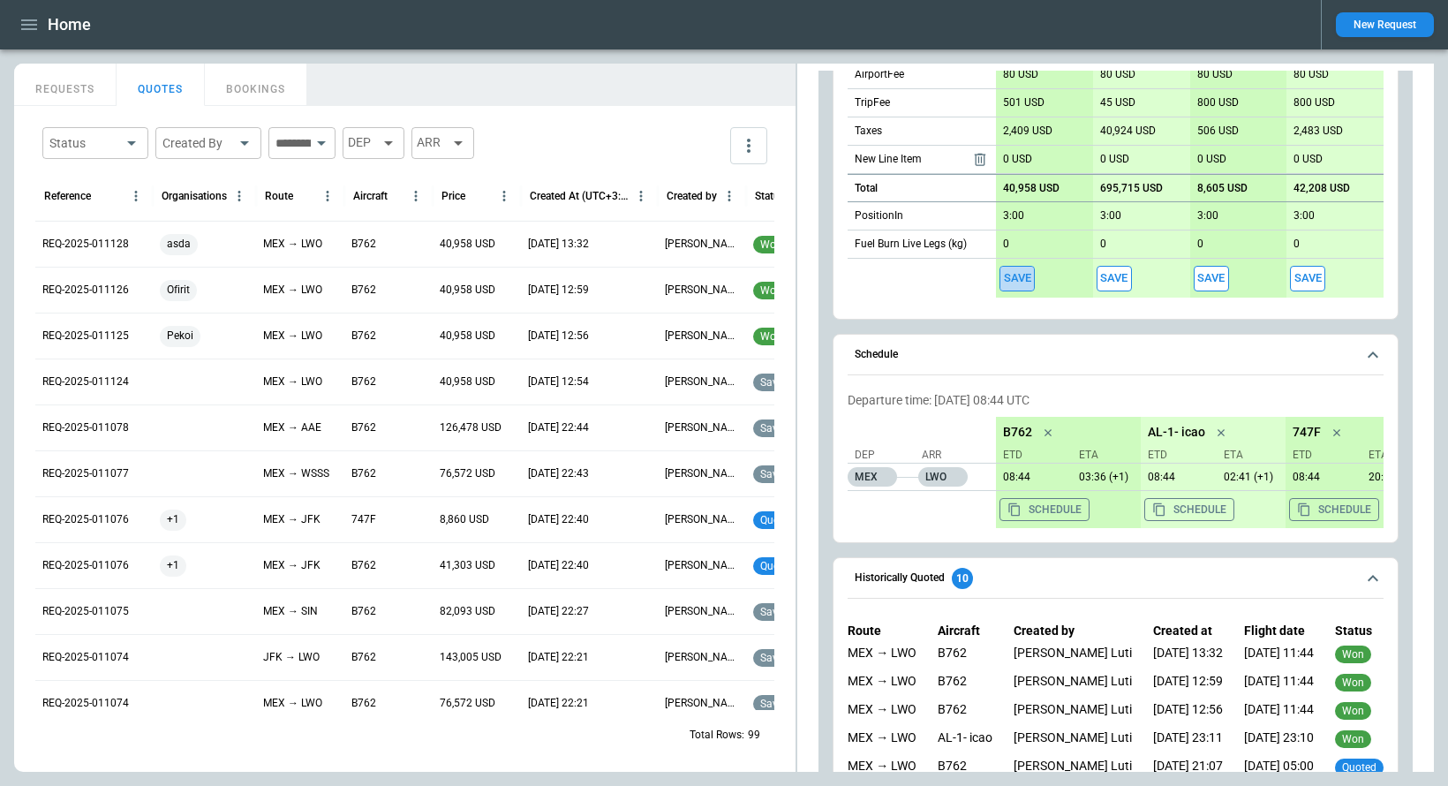
click at [1016, 279] on button "Save" at bounding box center [1016, 279] width 35 height 26
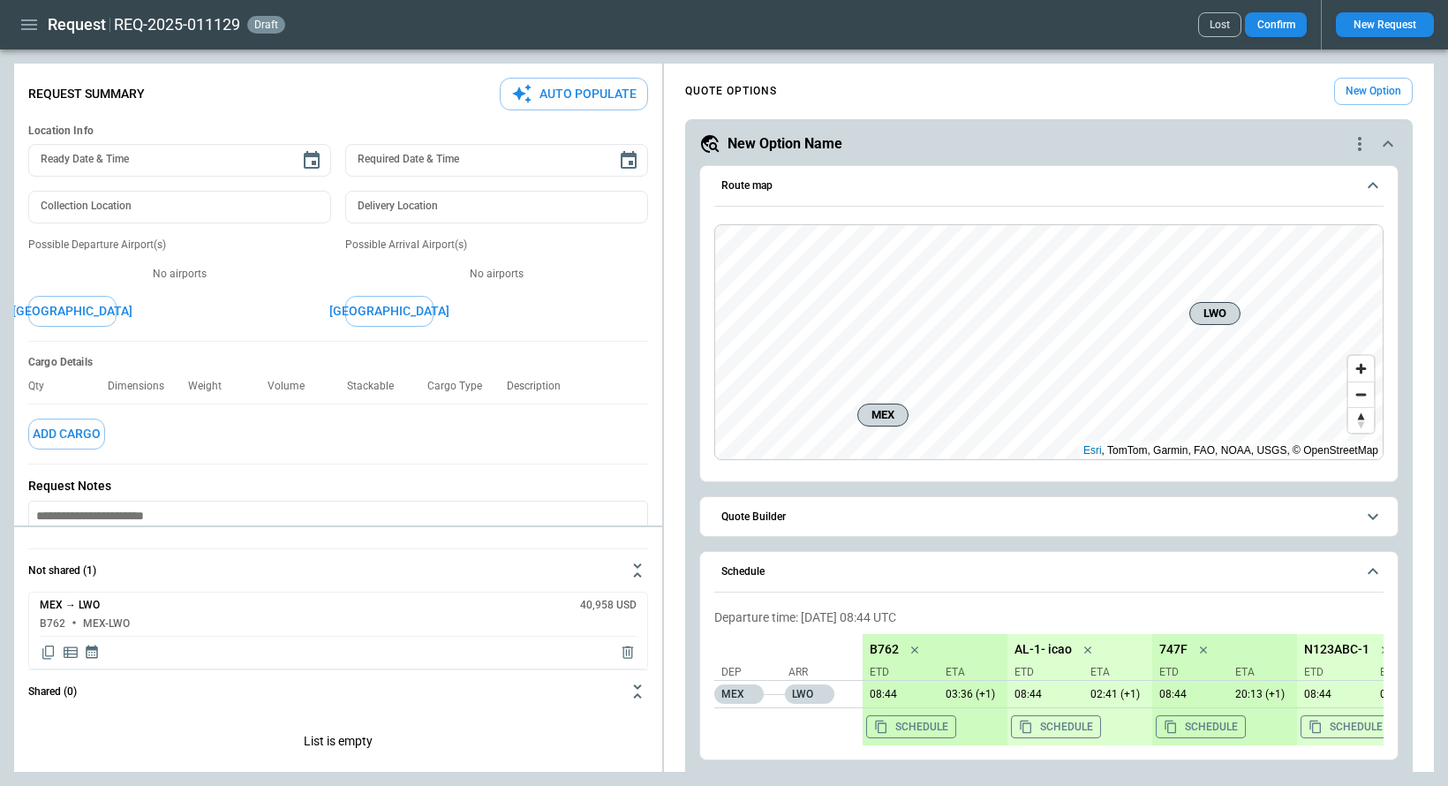
scroll to position [18, 0]
click at [623, 635] on icon "Delete quote" at bounding box center [627, 634] width 11 height 12
type textarea "*"
click at [24, 23] on icon "button" at bounding box center [29, 24] width 21 height 21
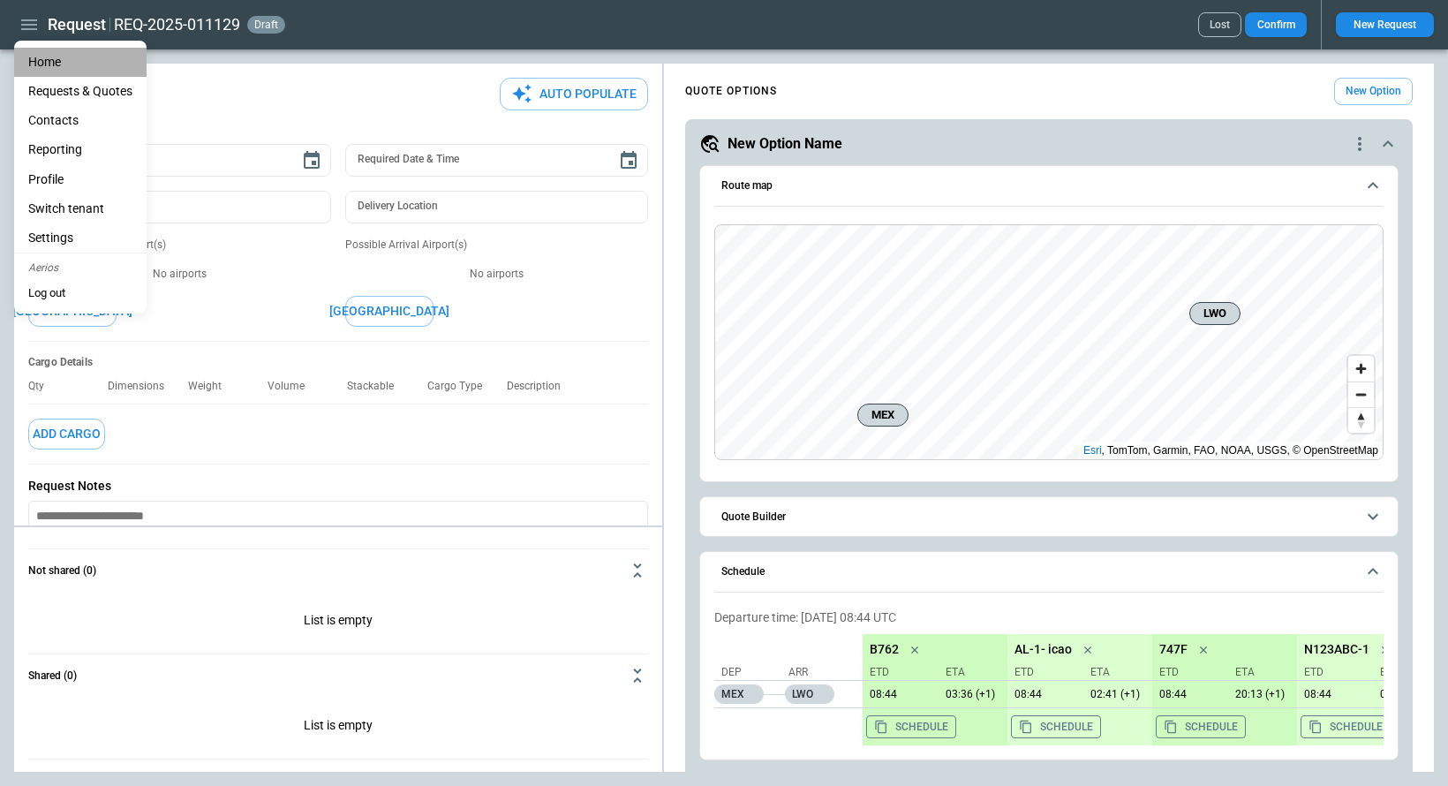
click at [48, 71] on li "Home" at bounding box center [80, 62] width 132 height 29
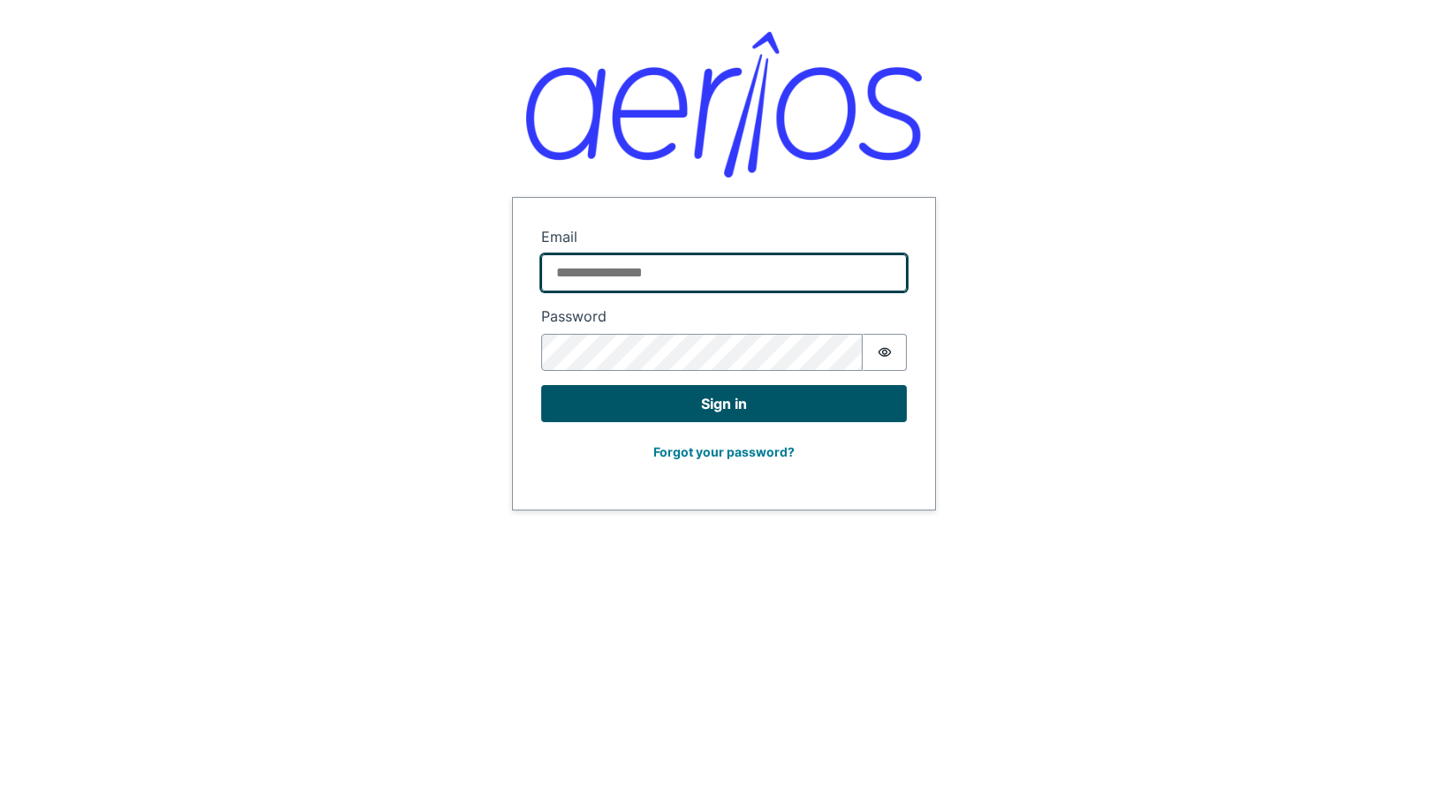
type input "**********"
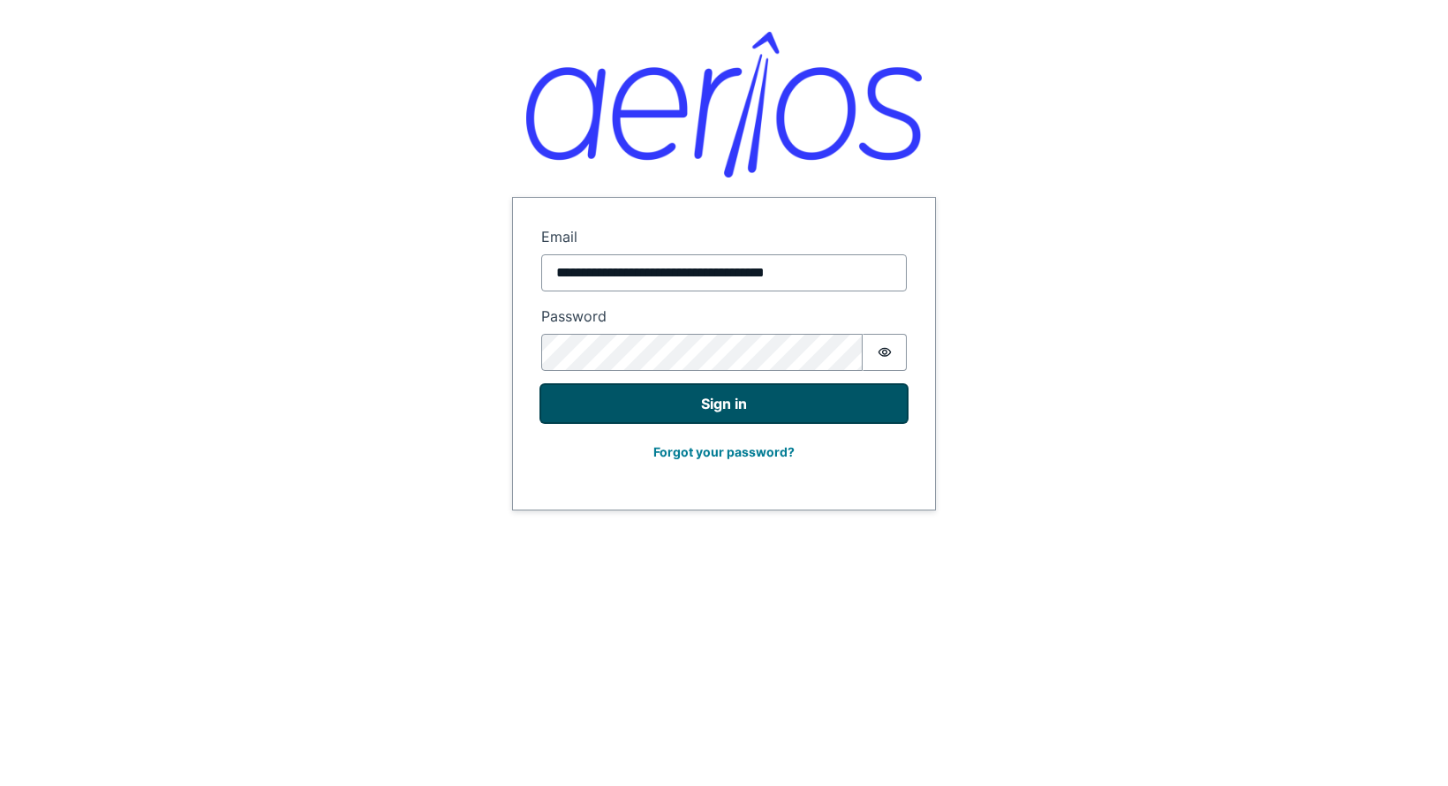
click at [671, 395] on button "Sign in" at bounding box center [723, 403] width 365 height 37
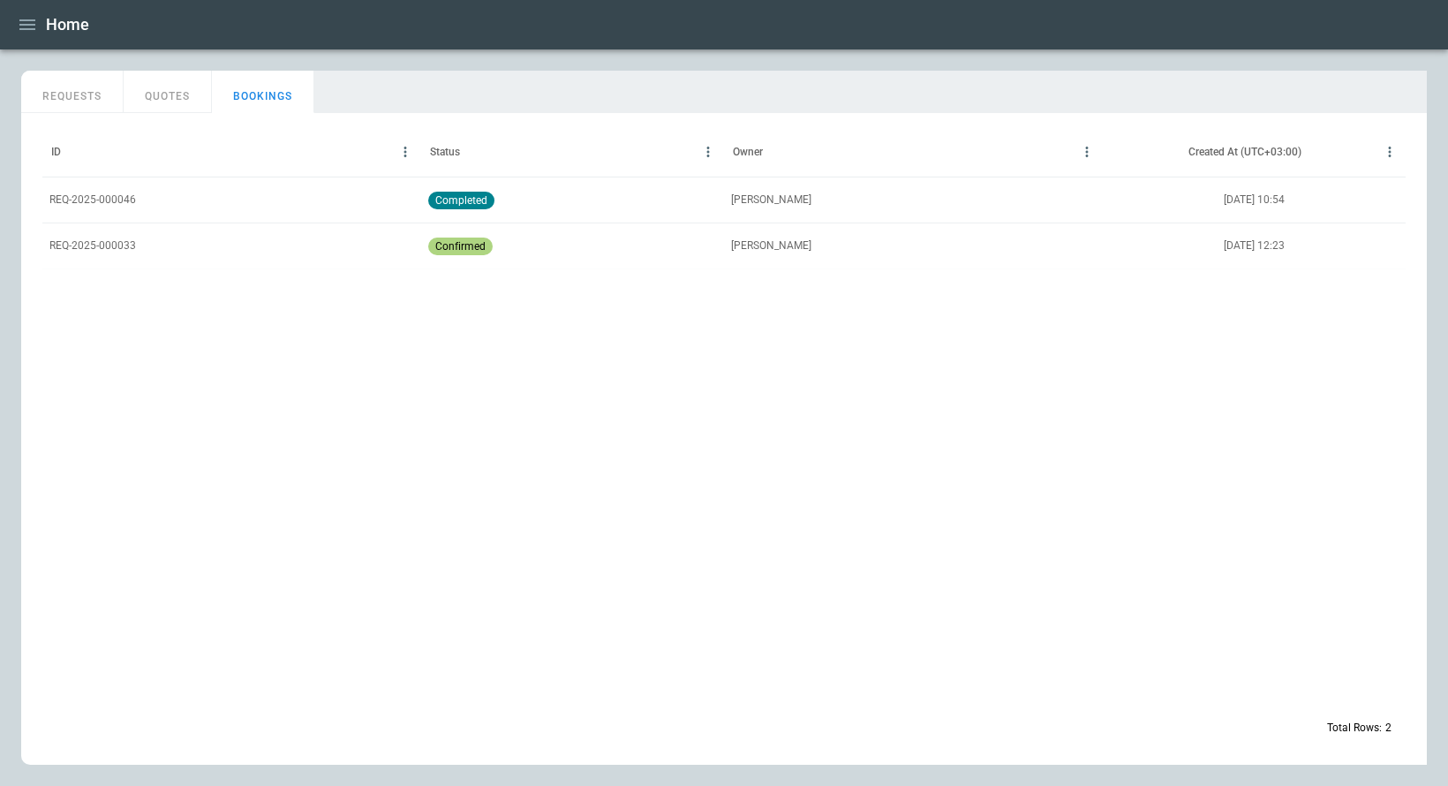
click at [20, 32] on icon "button" at bounding box center [27, 24] width 21 height 21
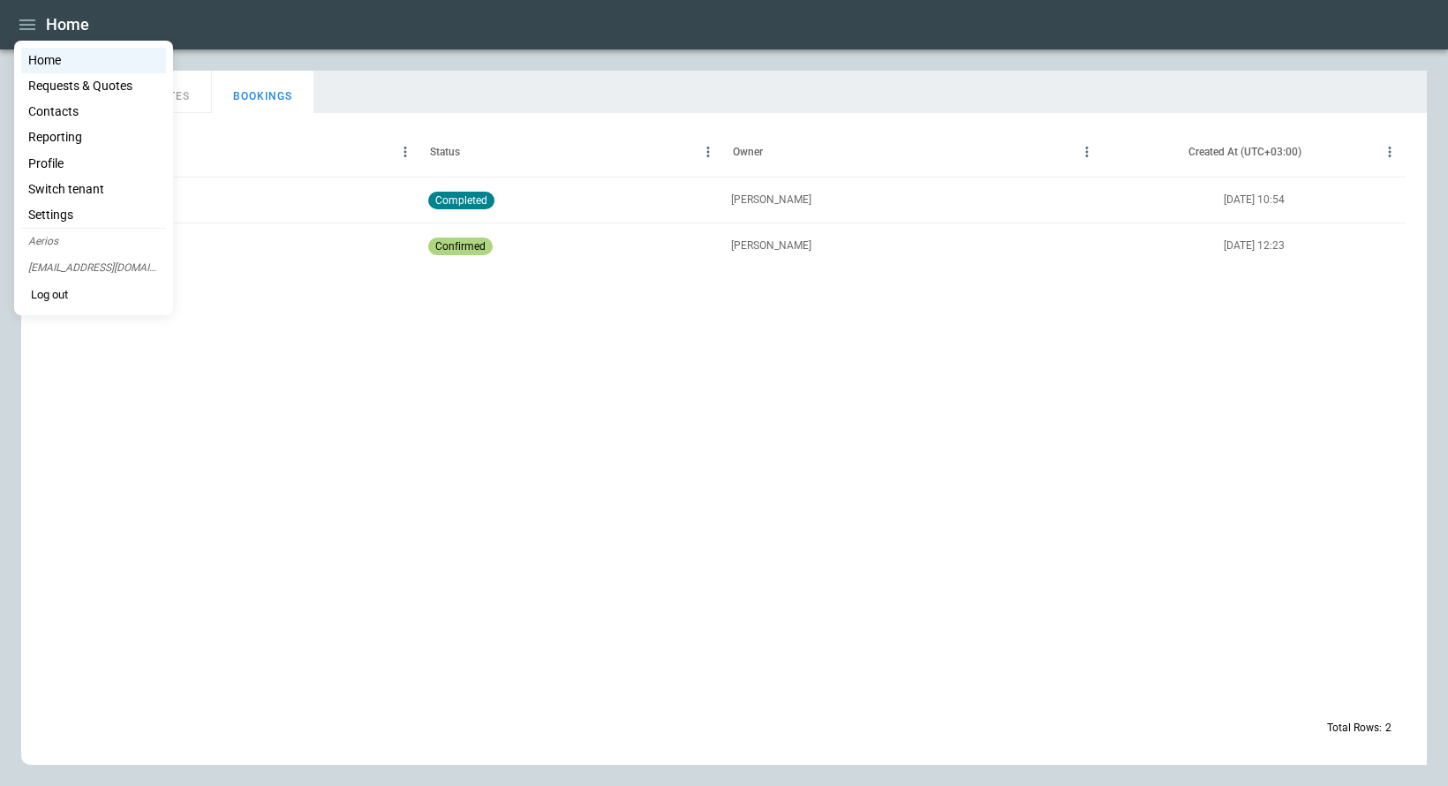
click at [284, 279] on div at bounding box center [724, 393] width 1448 height 786
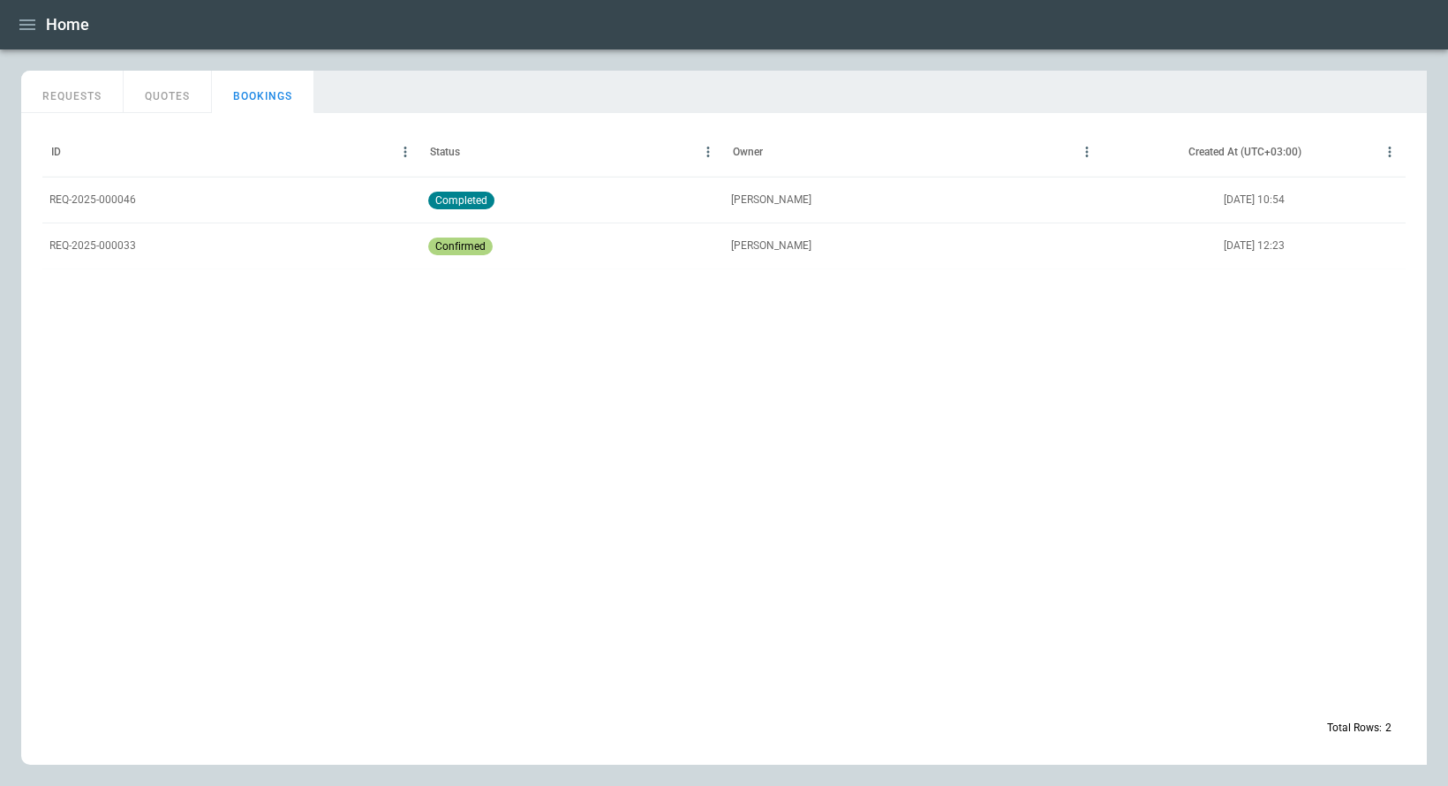
click at [179, 93] on button "QUOTES" at bounding box center [168, 92] width 88 height 42
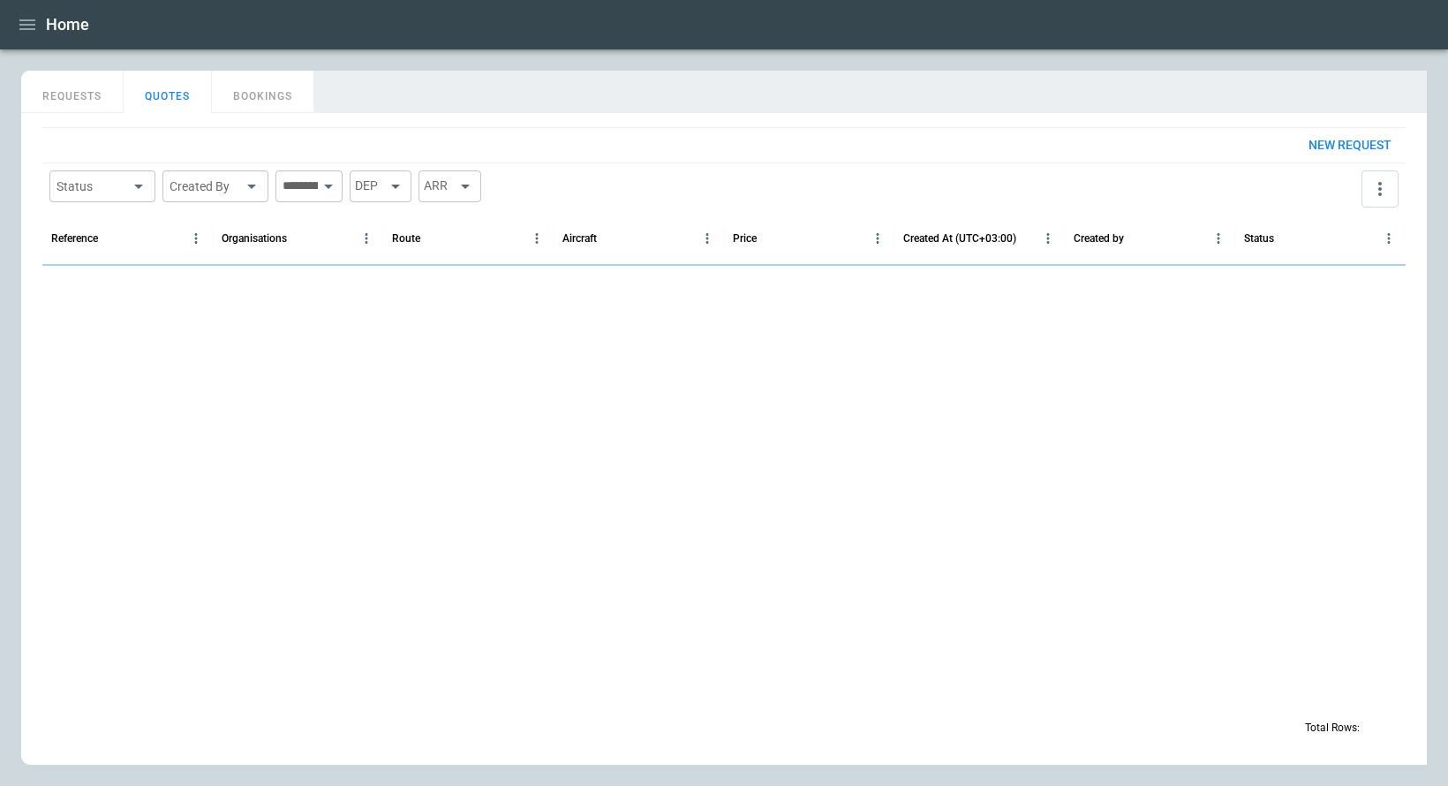
click at [87, 97] on button "REQUESTS" at bounding box center [72, 92] width 102 height 42
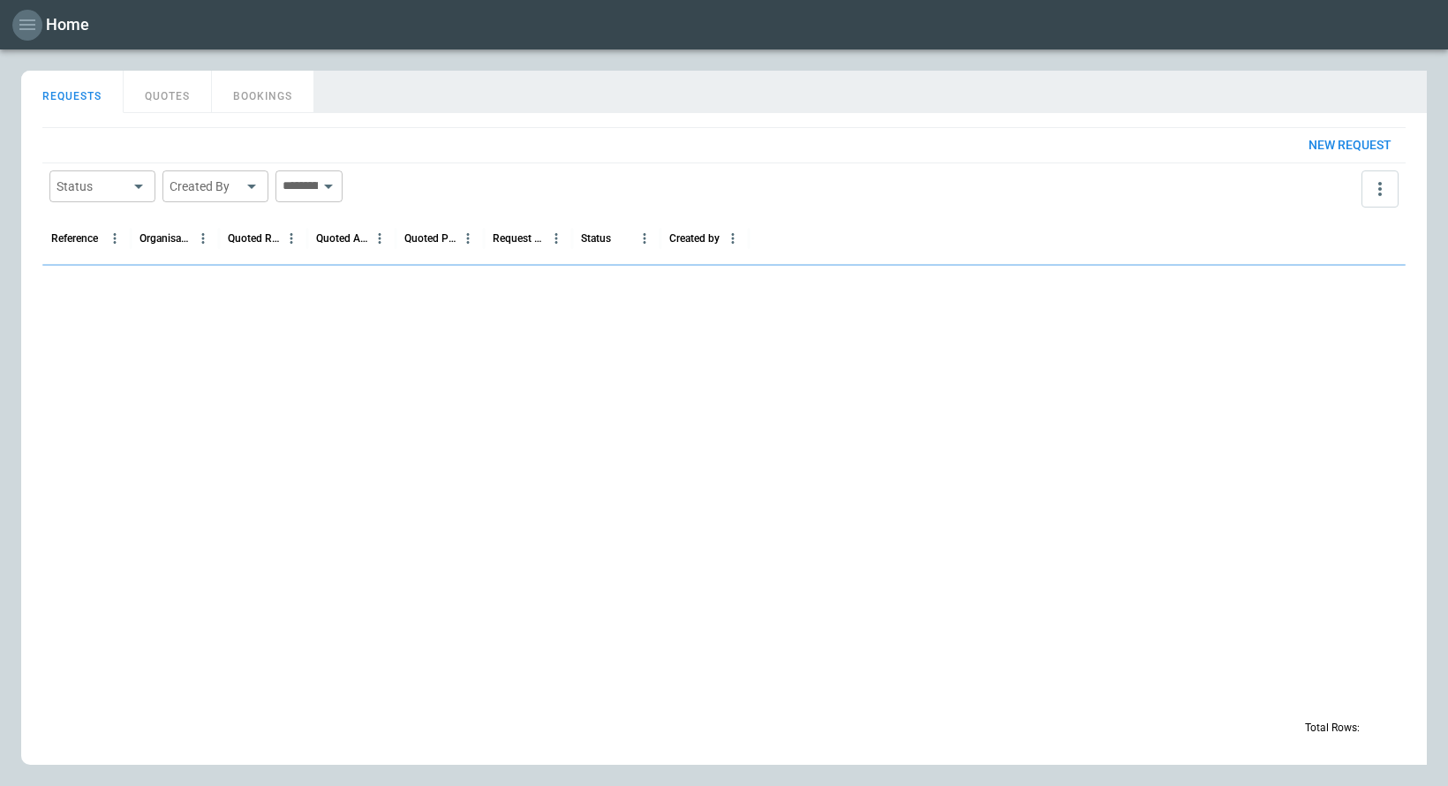
click at [27, 22] on icon "button" at bounding box center [27, 24] width 21 height 21
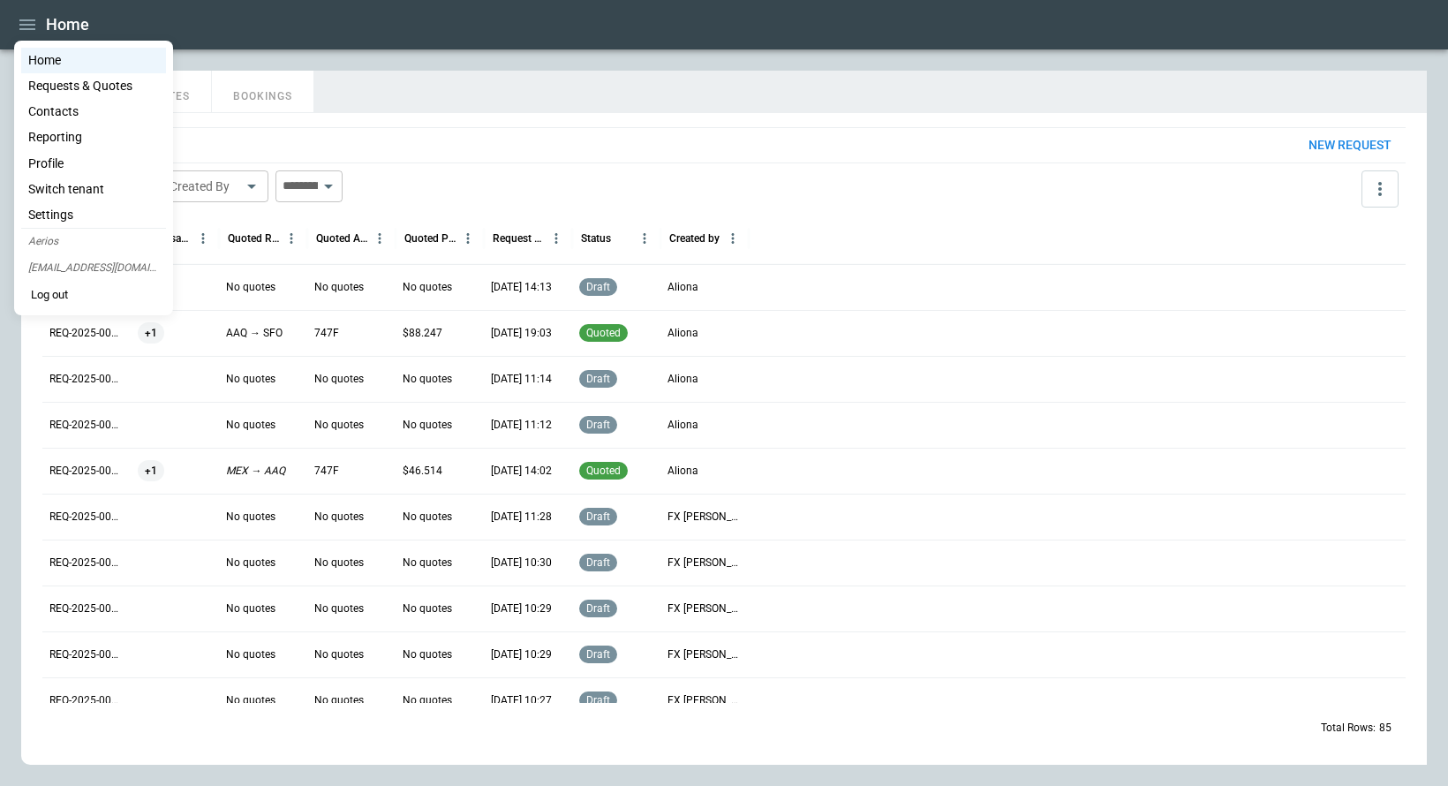
click at [413, 113] on div at bounding box center [724, 393] width 1448 height 786
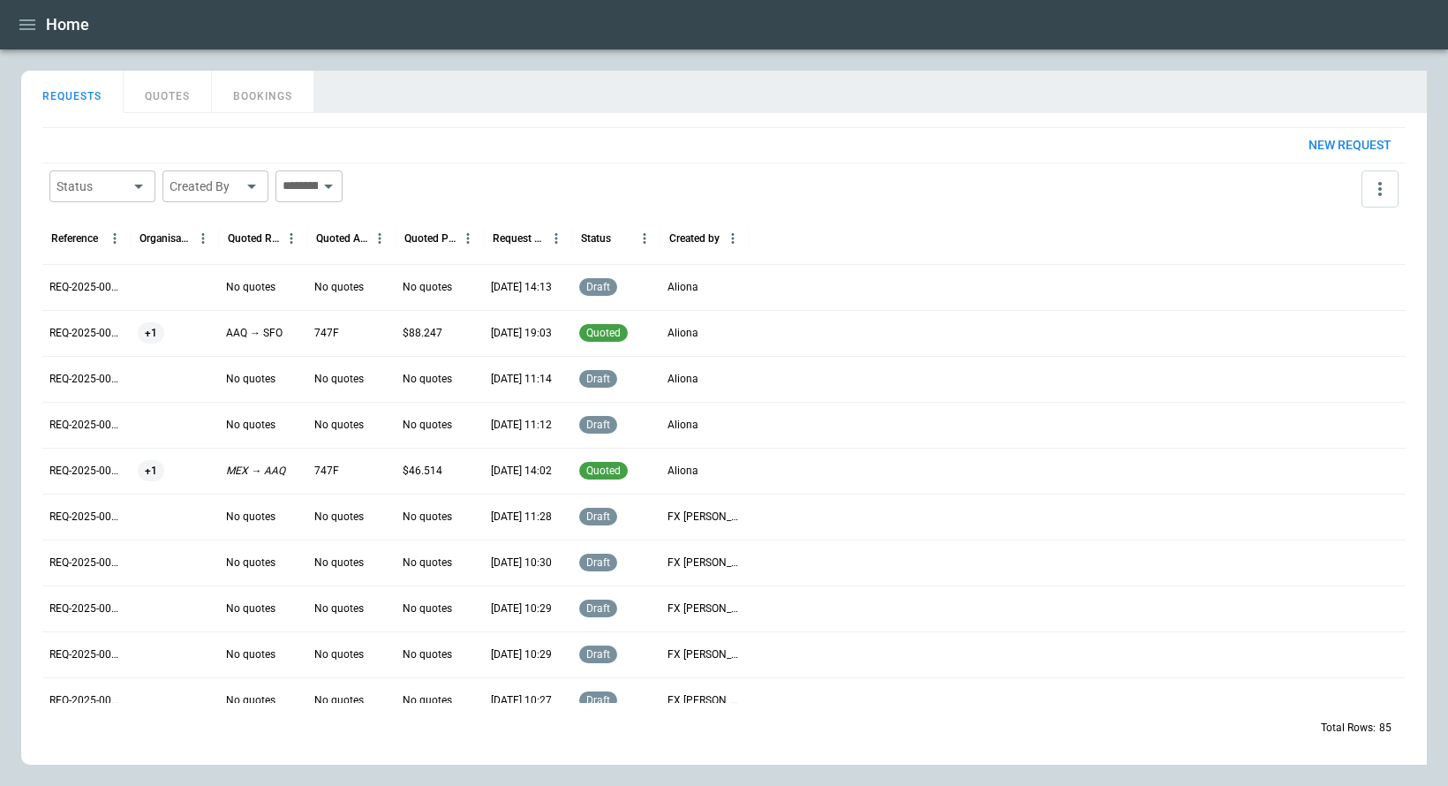
click at [93, 290] on p "REQ-2025-000085" at bounding box center [86, 287] width 74 height 15
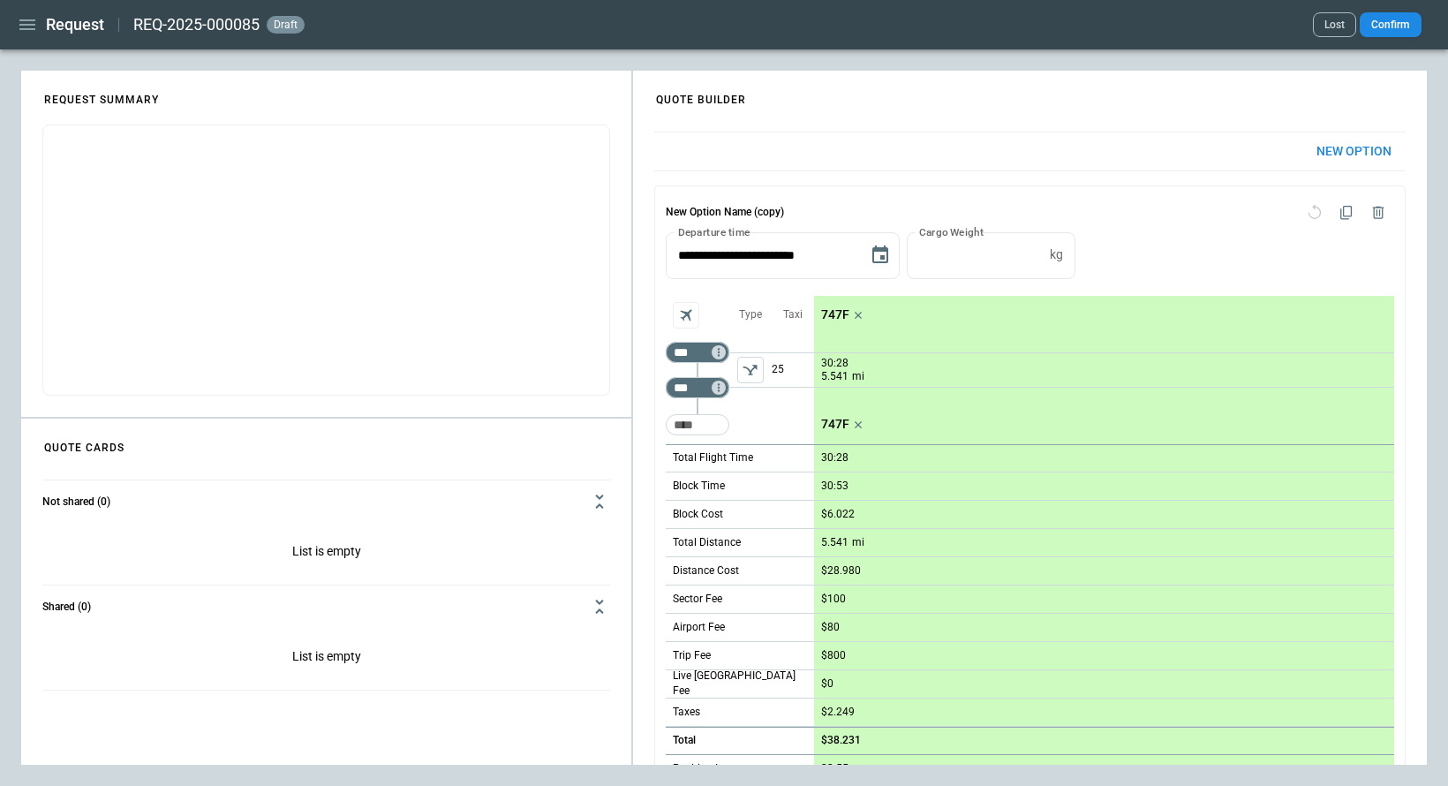
scroll to position [830, 0]
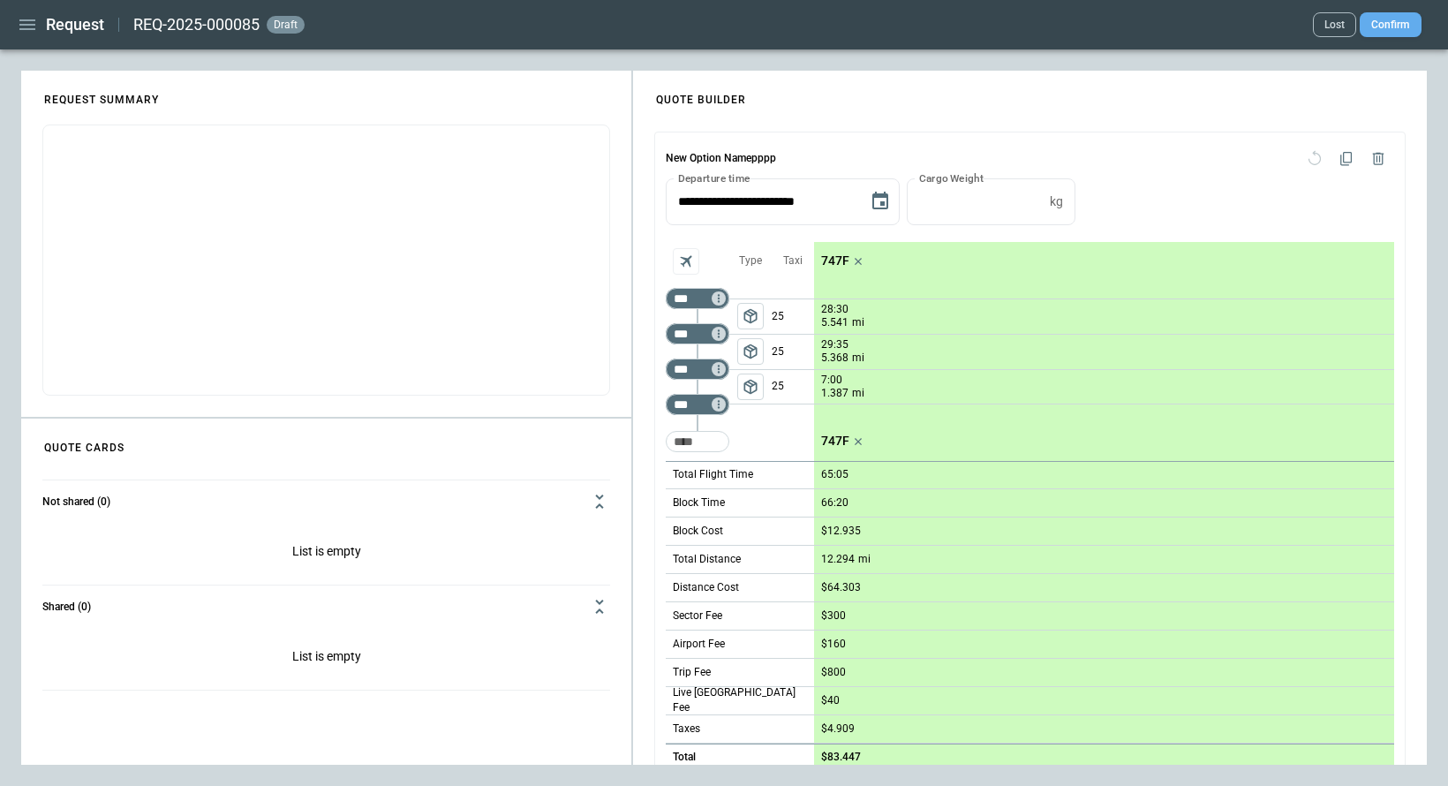
click at [1385, 30] on button "Confirm" at bounding box center [1390, 24] width 62 height 25
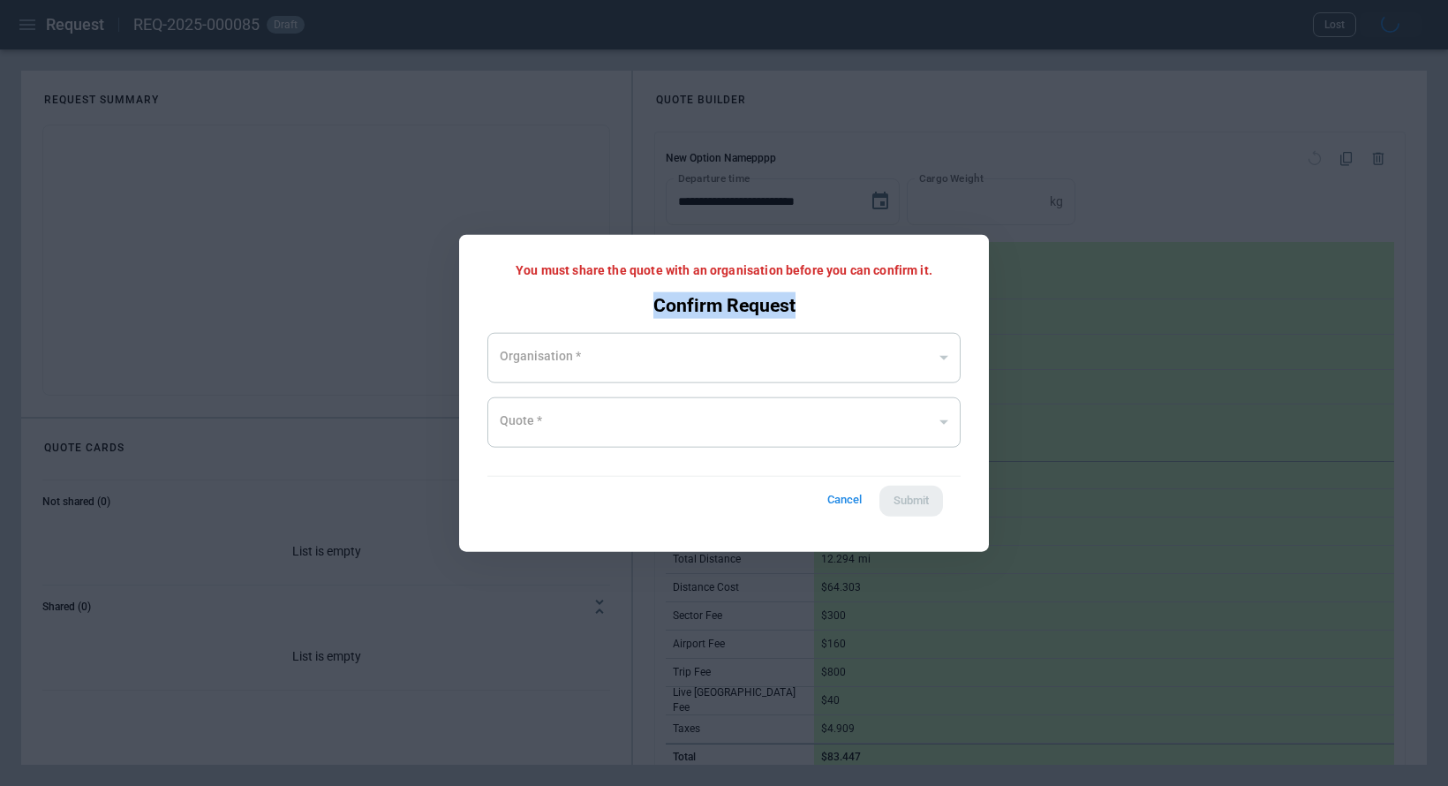
drag, startPoint x: 819, startPoint y: 306, endPoint x: 643, endPoint y: 310, distance: 175.7
click at [643, 310] on div "You must share the quote with an organisation before you can confirm it. Confir…" at bounding box center [724, 393] width 530 height 317
click at [628, 186] on div at bounding box center [724, 393] width 1448 height 786
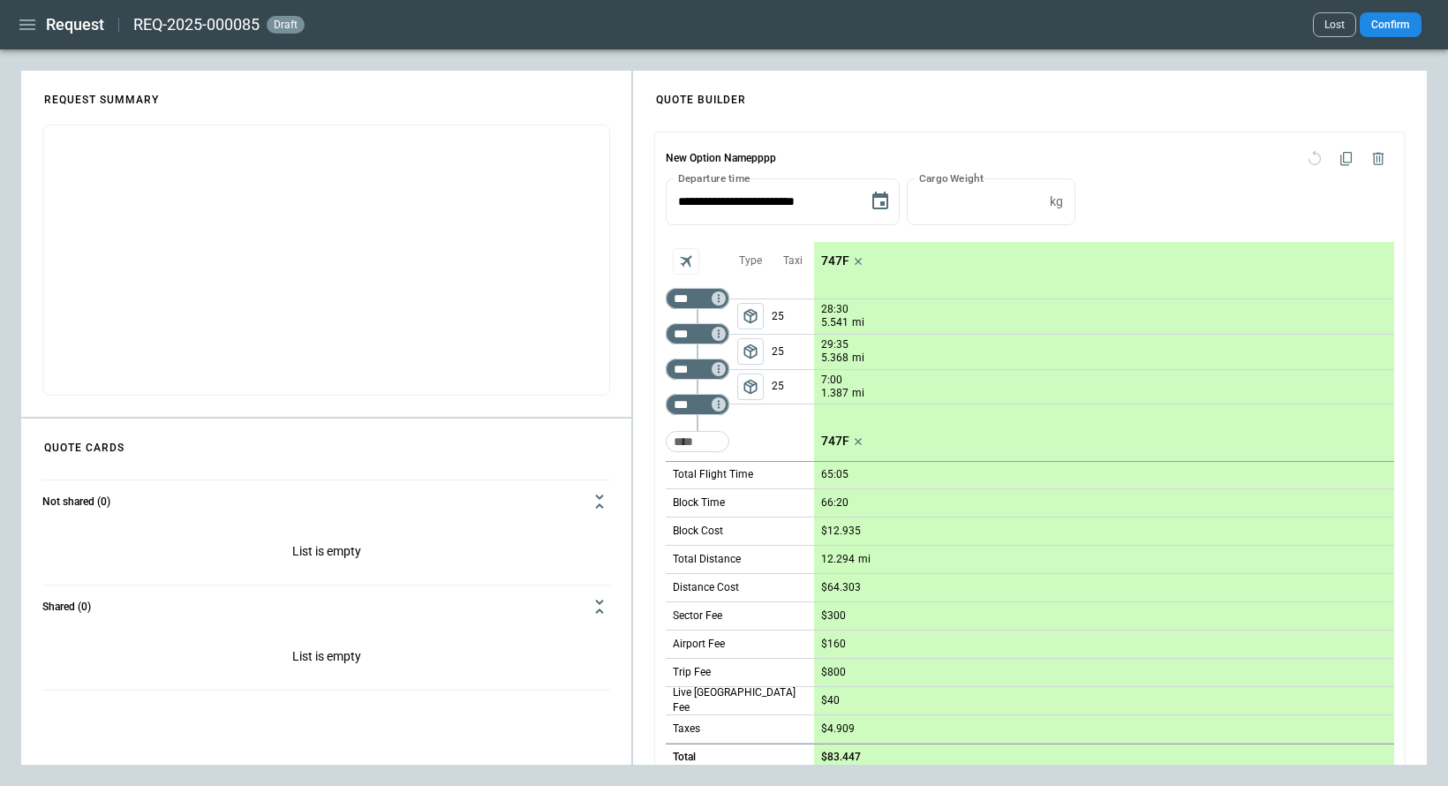
click at [31, 21] on icon "button" at bounding box center [27, 24] width 21 height 21
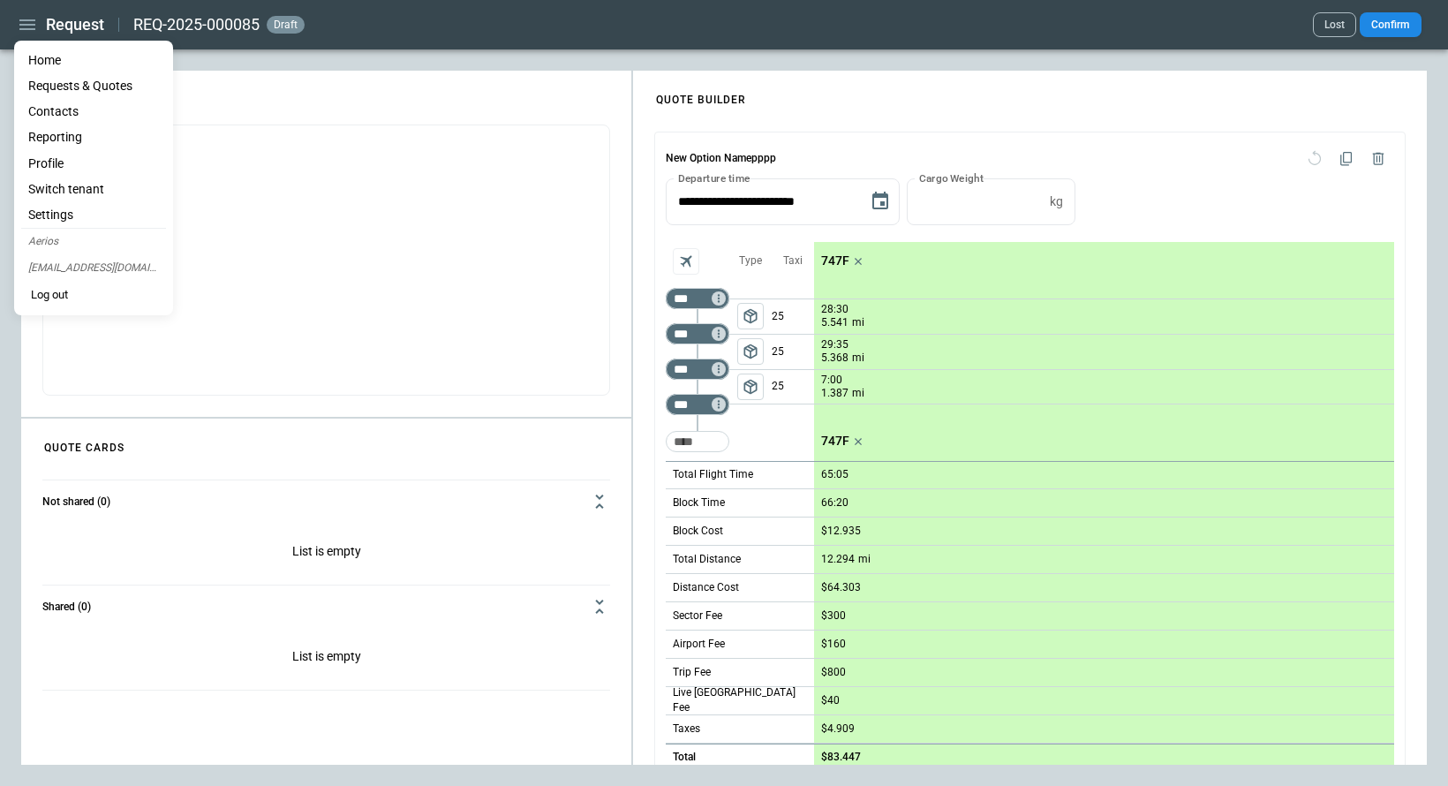
click at [42, 64] on li "Home" at bounding box center [93, 61] width 145 height 26
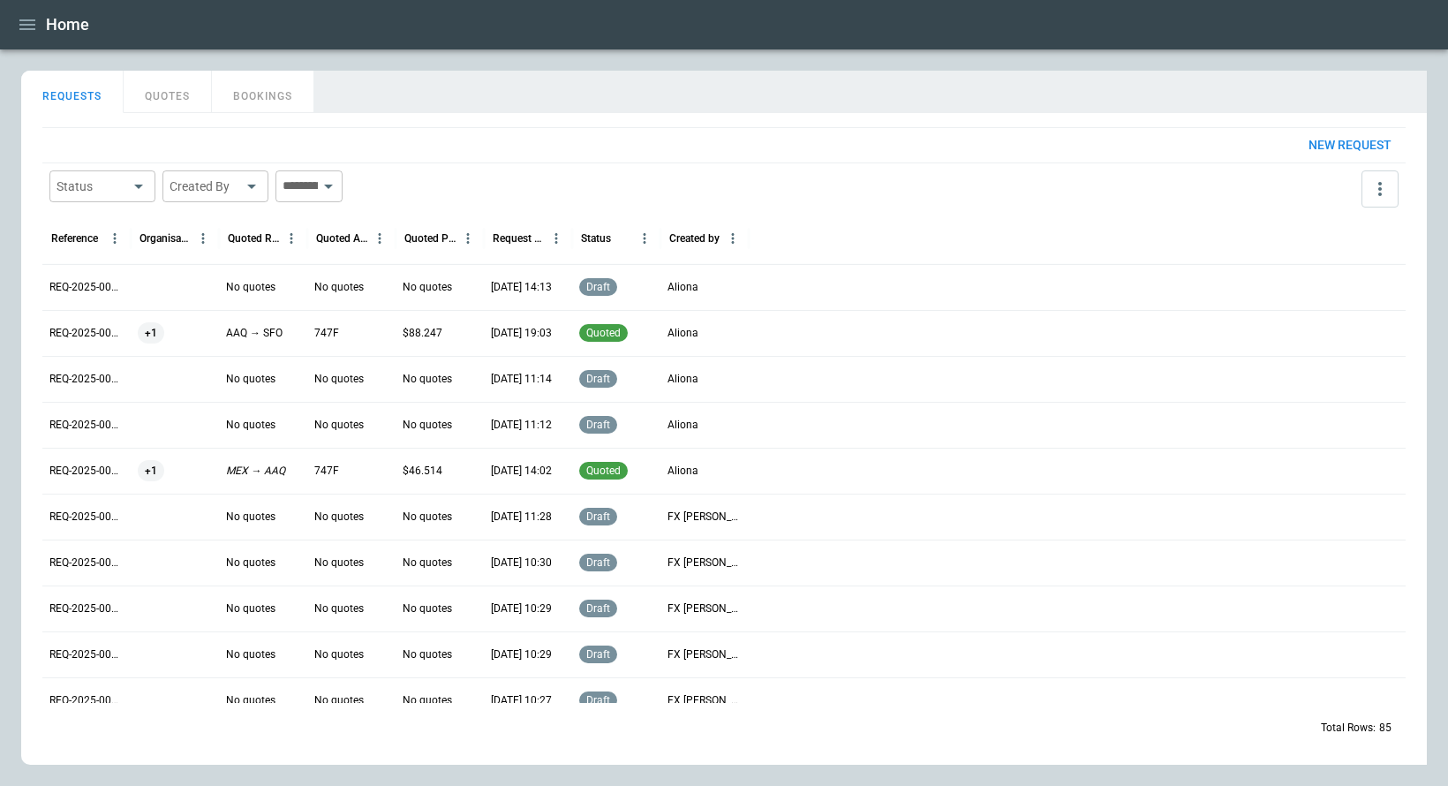
click at [26, 29] on icon "button" at bounding box center [27, 24] width 16 height 11
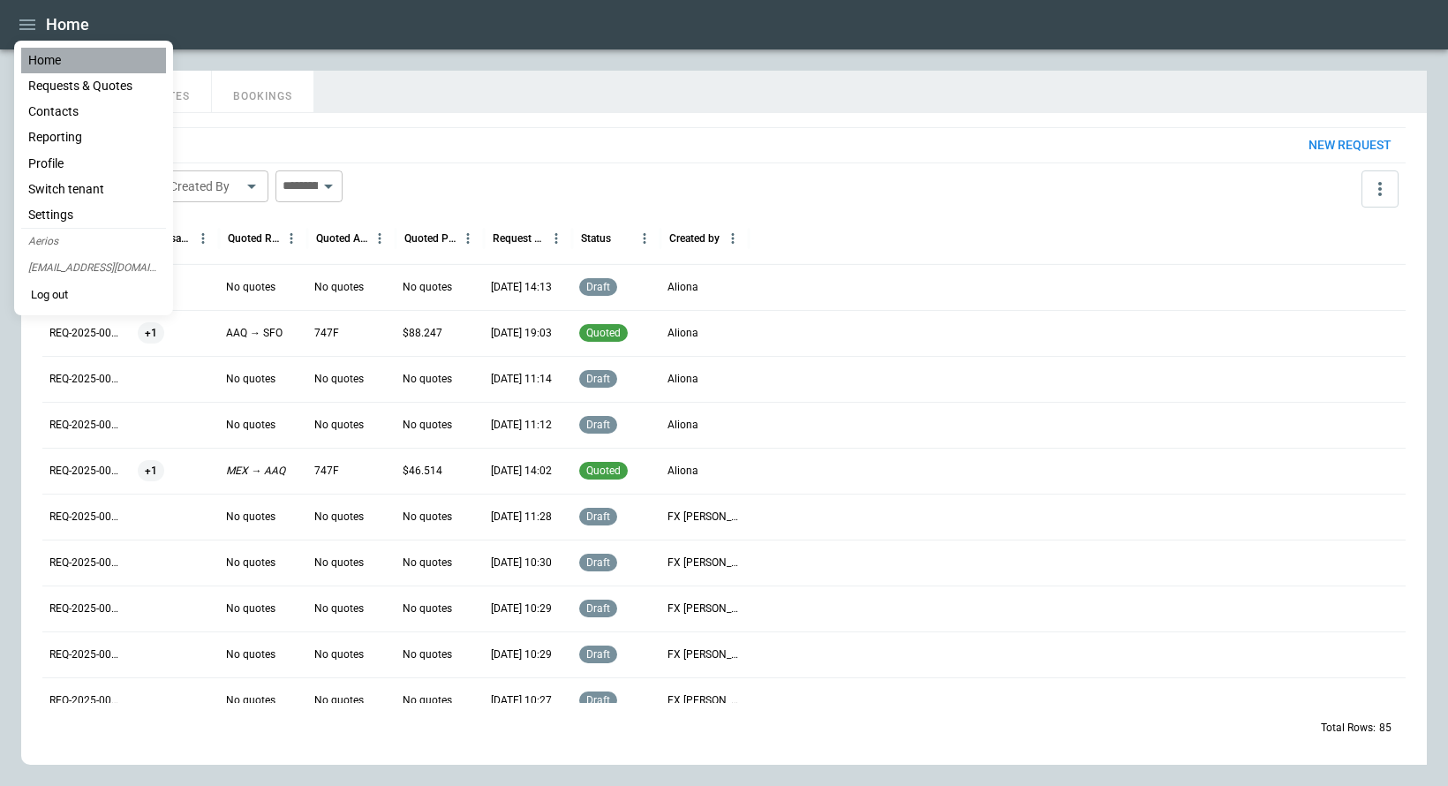
click at [45, 70] on li "Home" at bounding box center [93, 61] width 145 height 26
click at [402, 109] on div at bounding box center [724, 393] width 1448 height 786
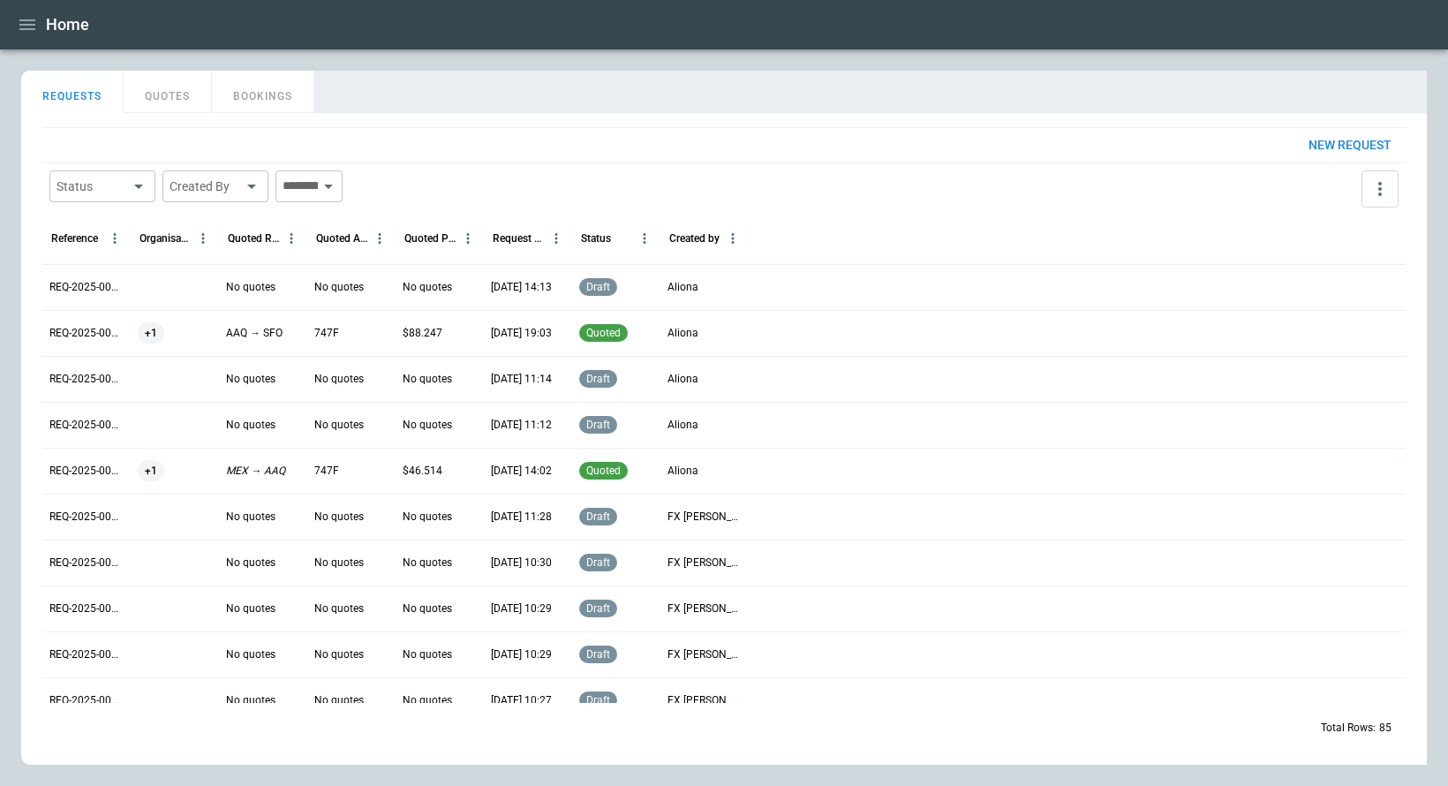
click at [102, 280] on p "REQ-2025-000085" at bounding box center [86, 287] width 74 height 15
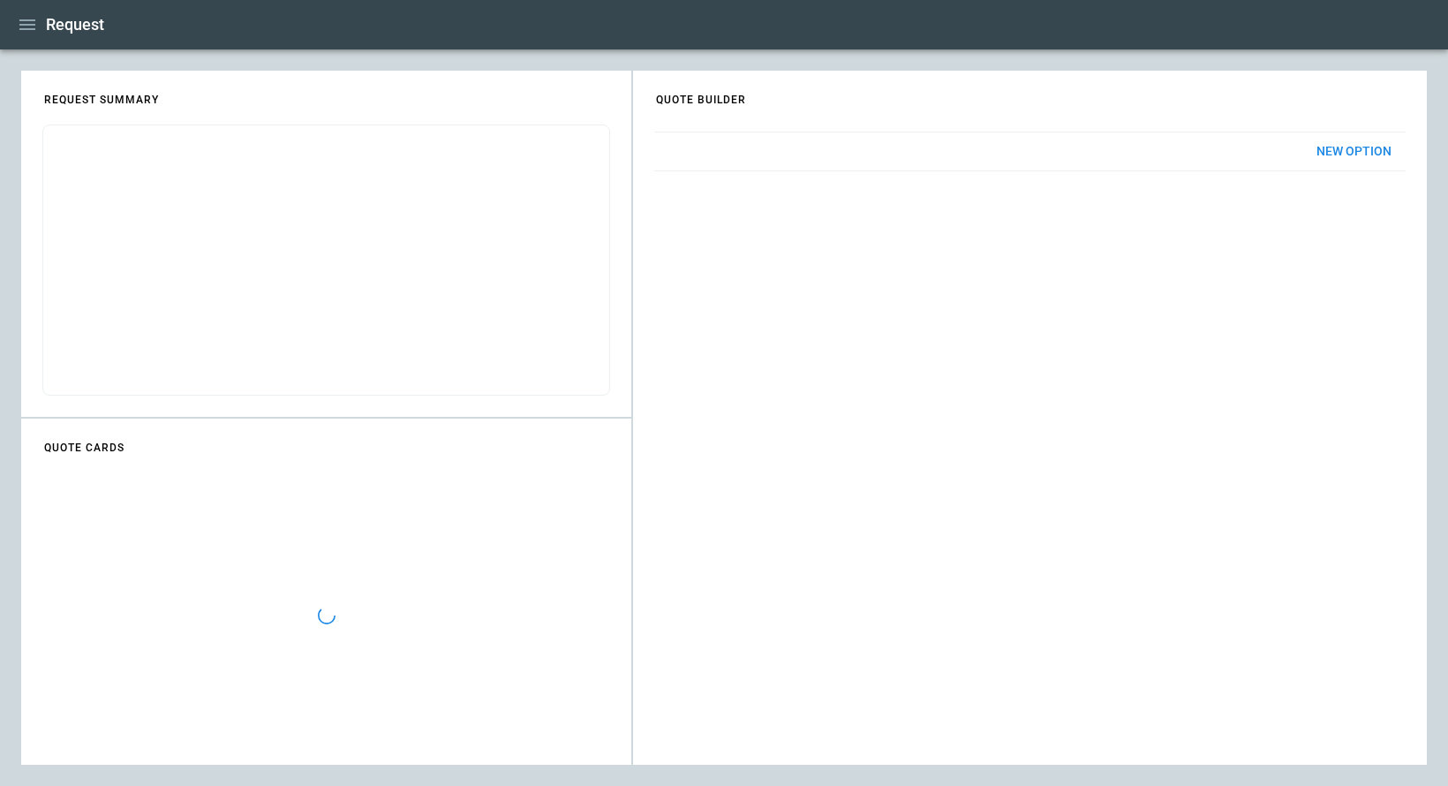
scroll to position [830, 0]
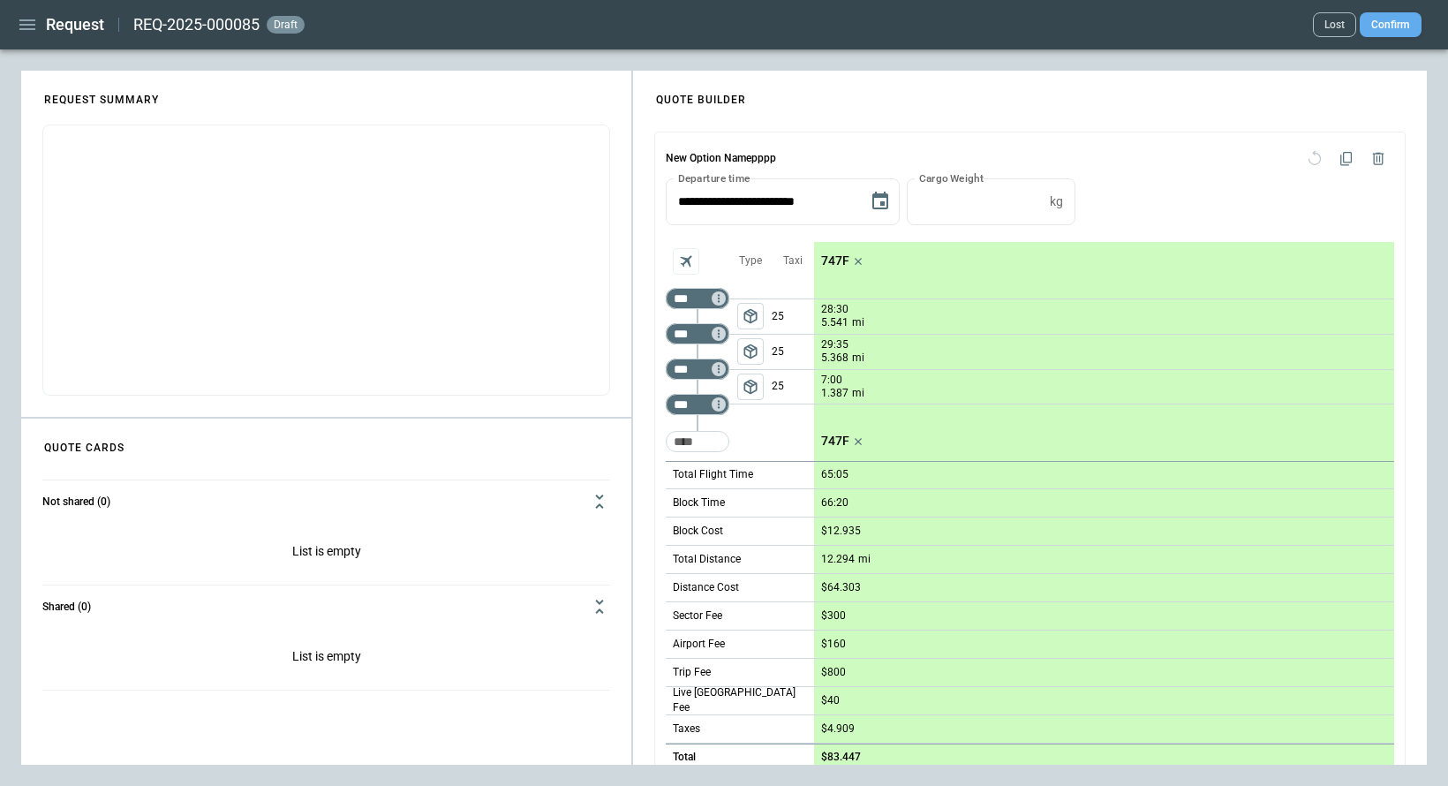
click at [1381, 28] on button "Confirm" at bounding box center [1390, 24] width 62 height 25
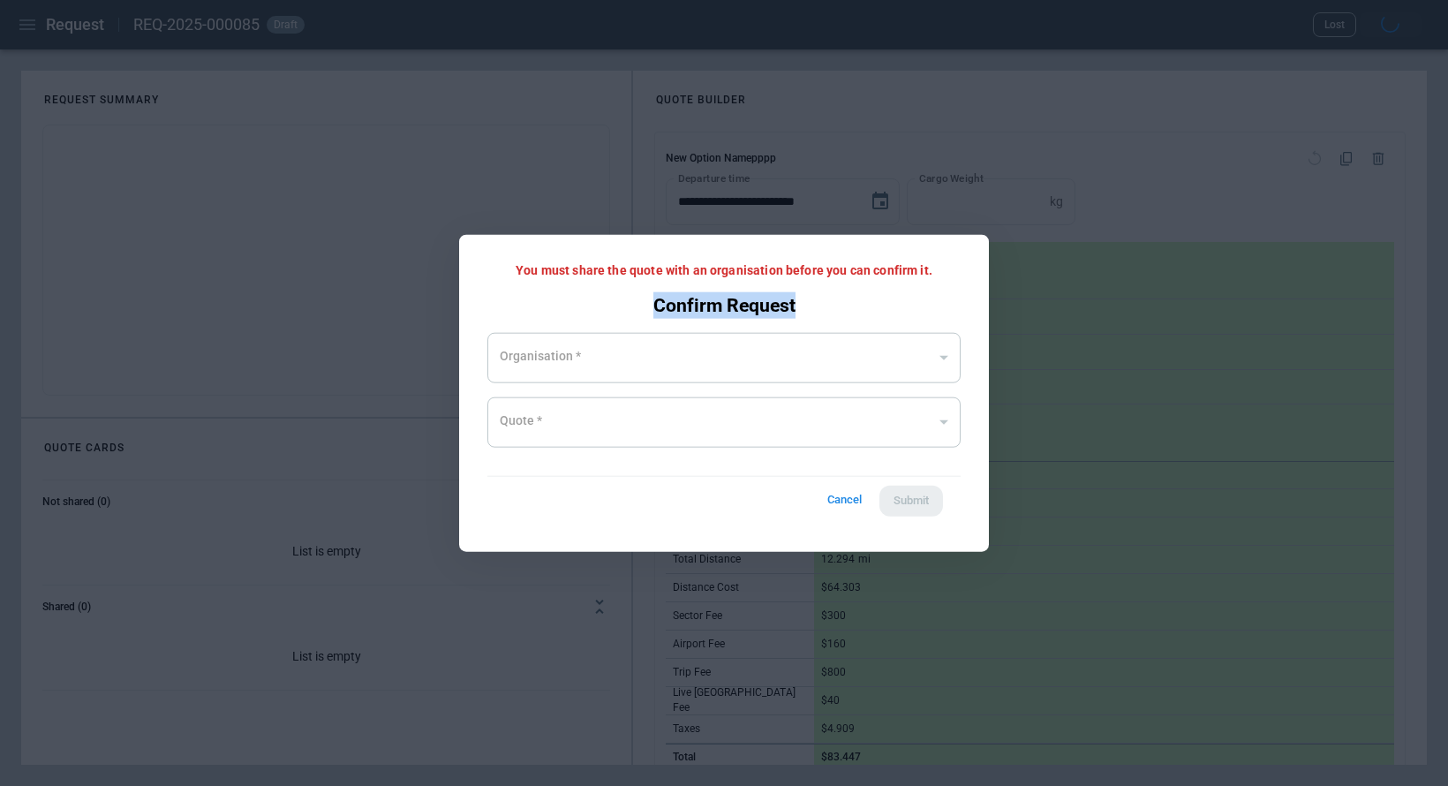
drag, startPoint x: 807, startPoint y: 313, endPoint x: 636, endPoint y: 305, distance: 171.5
click at [636, 305] on div "You must share the quote with an organisation before you can confirm it. Confir…" at bounding box center [724, 393] width 530 height 317
click at [851, 290] on div "You must share the quote with an organisation before you can confirm it. Confir…" at bounding box center [724, 393] width 530 height 317
drag, startPoint x: 852, startPoint y: 299, endPoint x: 810, endPoint y: 309, distance: 42.6
click at [810, 309] on div "You must share the quote with an organisation before you can confirm it. Confir…" at bounding box center [724, 393] width 530 height 317
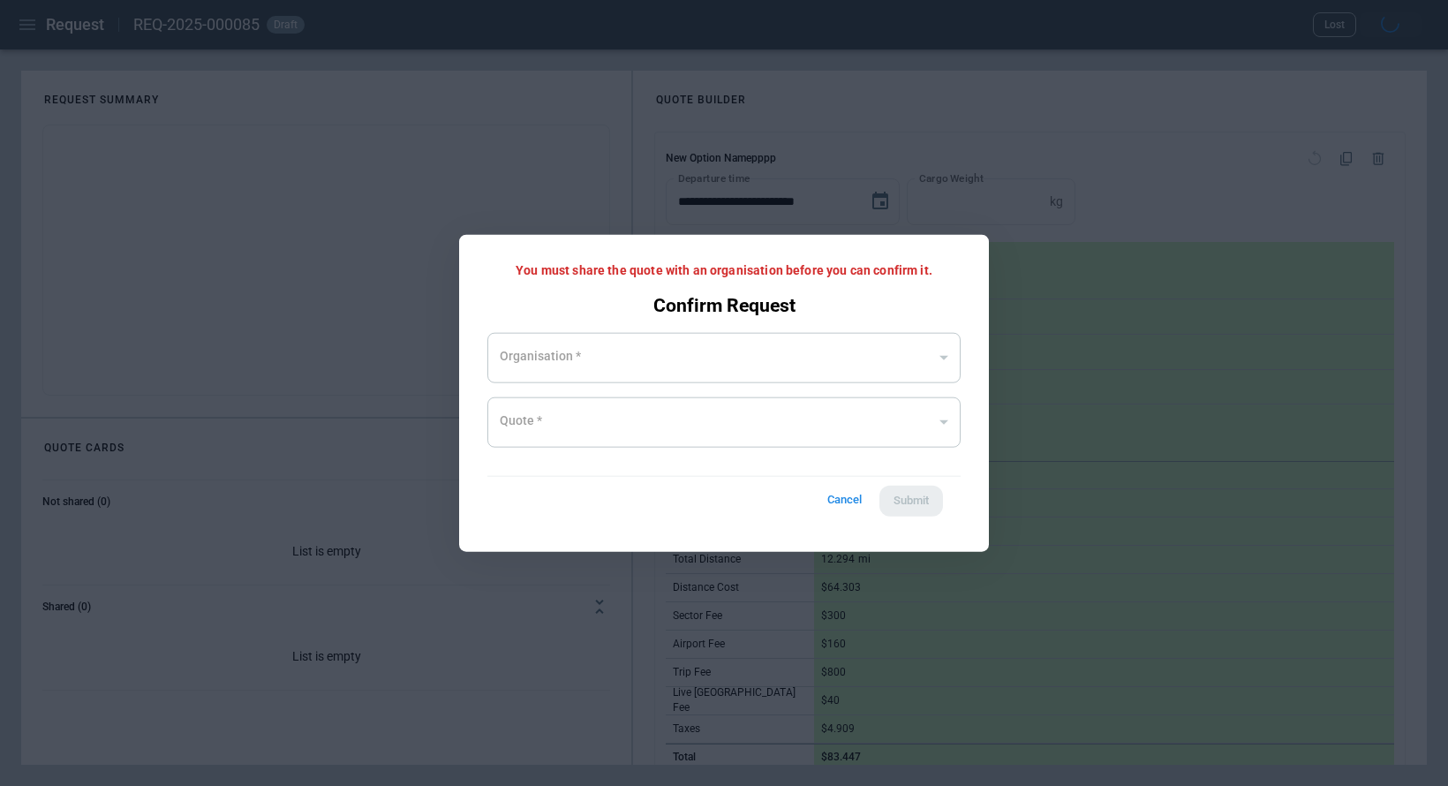
click at [327, 312] on div at bounding box center [724, 393] width 1448 height 786
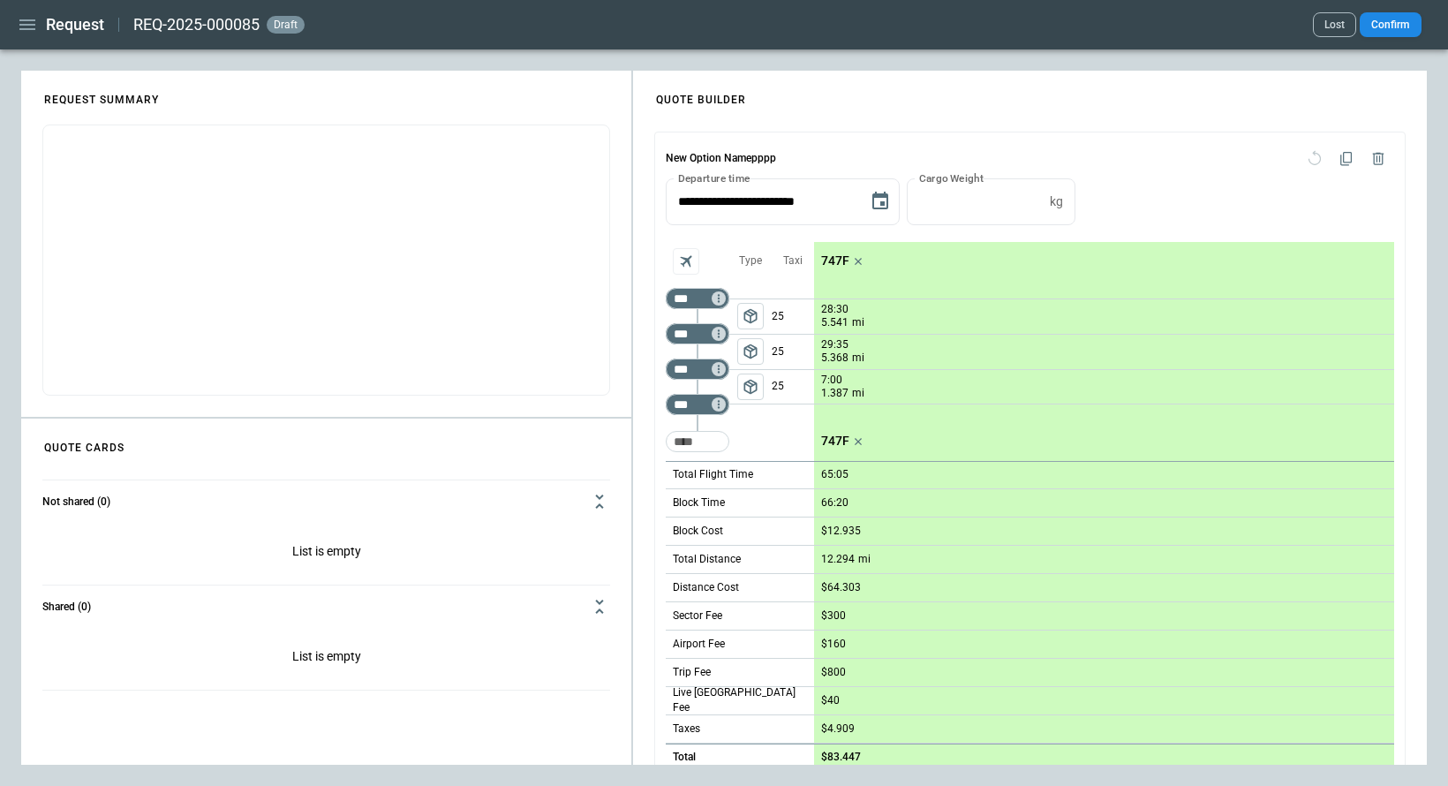
click at [16, 19] on button "button" at bounding box center [27, 25] width 30 height 31
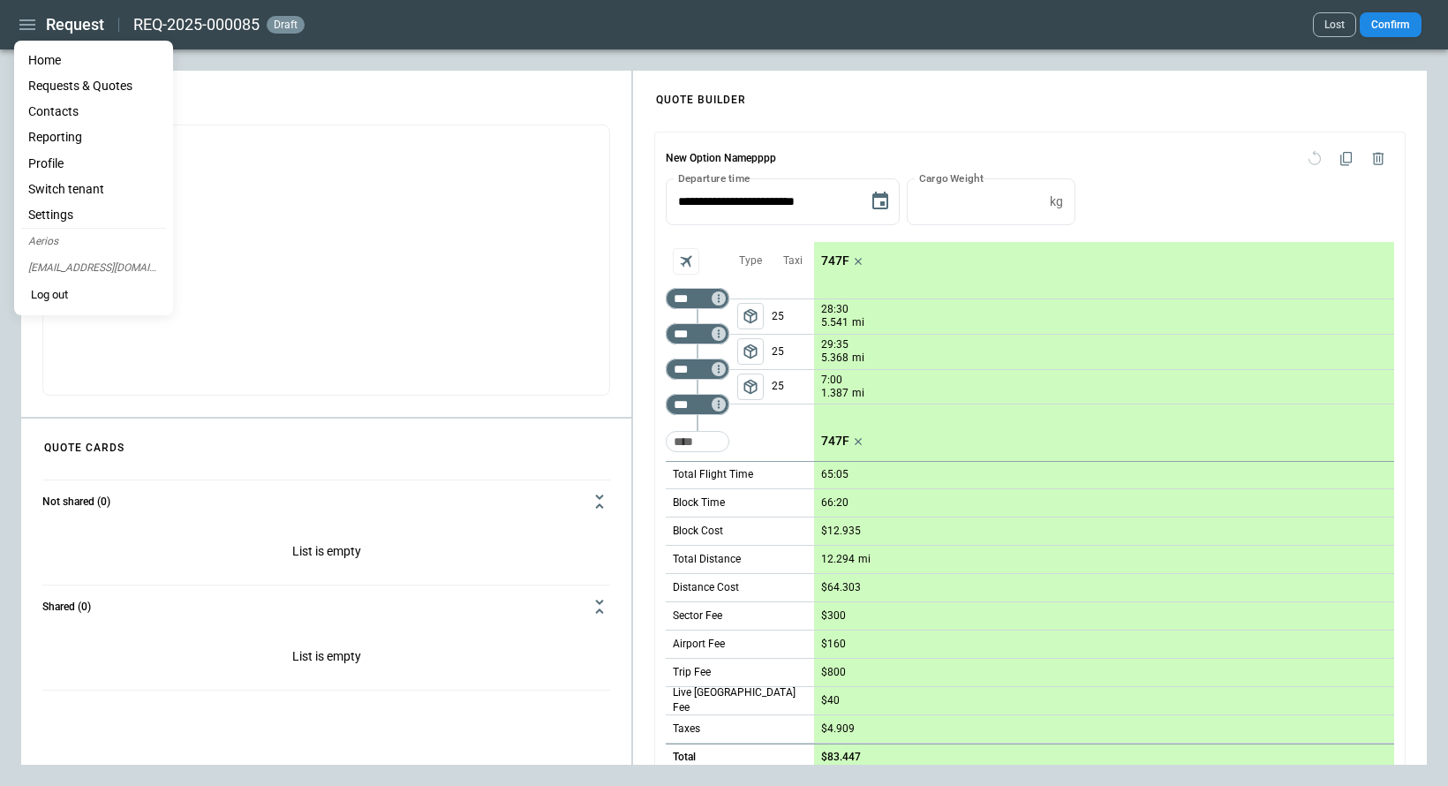
click at [54, 108] on li "Contacts" at bounding box center [93, 112] width 145 height 26
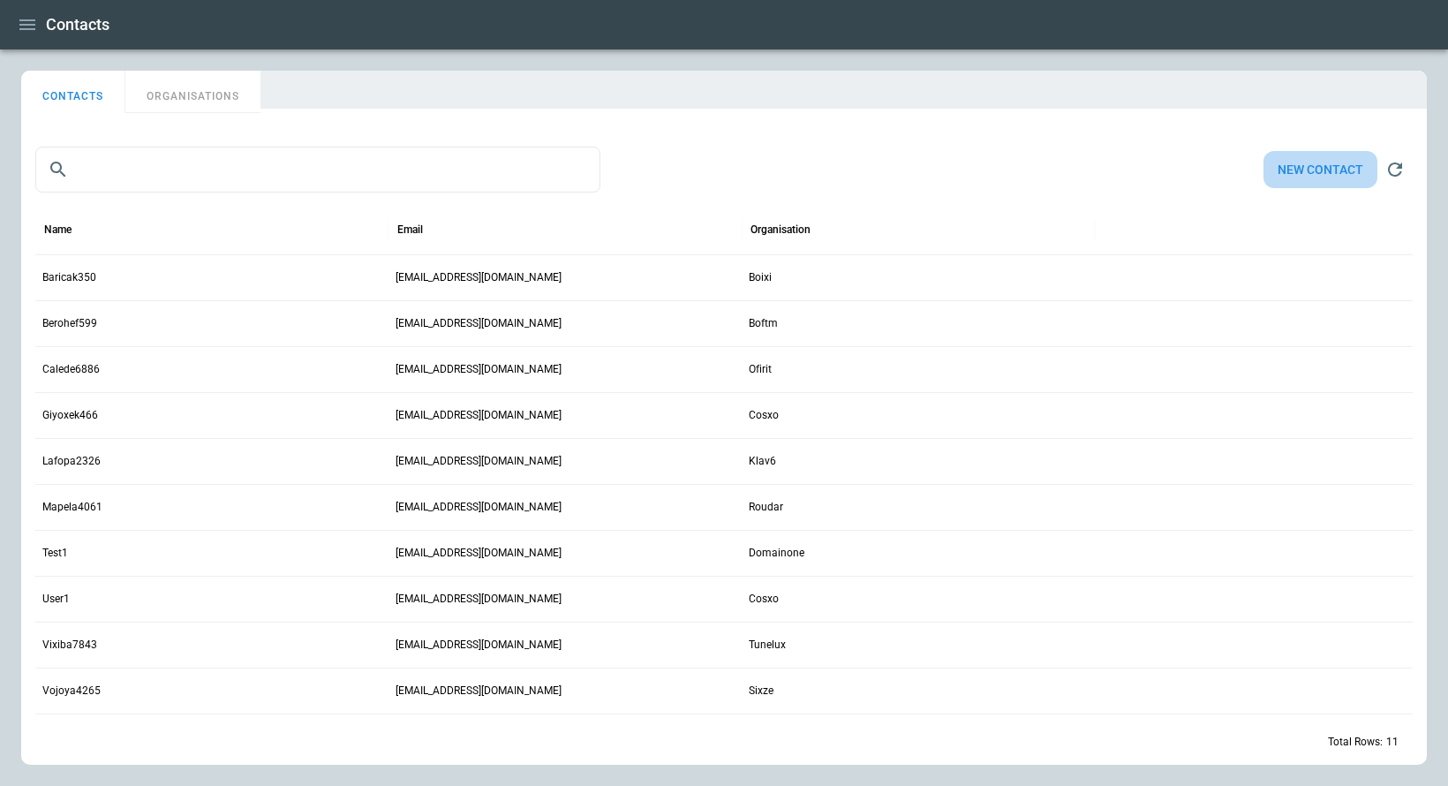
click at [1294, 179] on button "New contact" at bounding box center [1320, 170] width 114 height 38
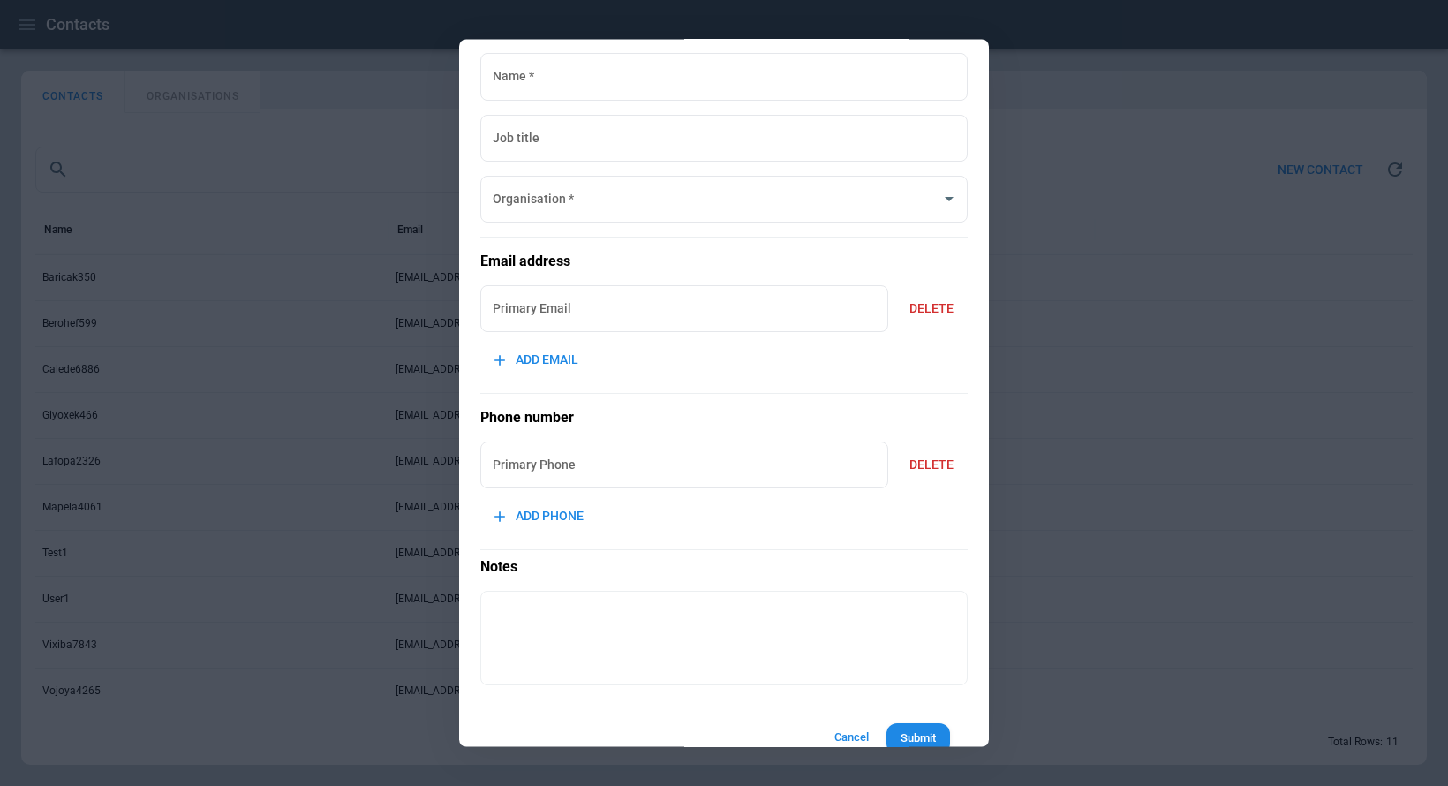
scroll to position [120, 0]
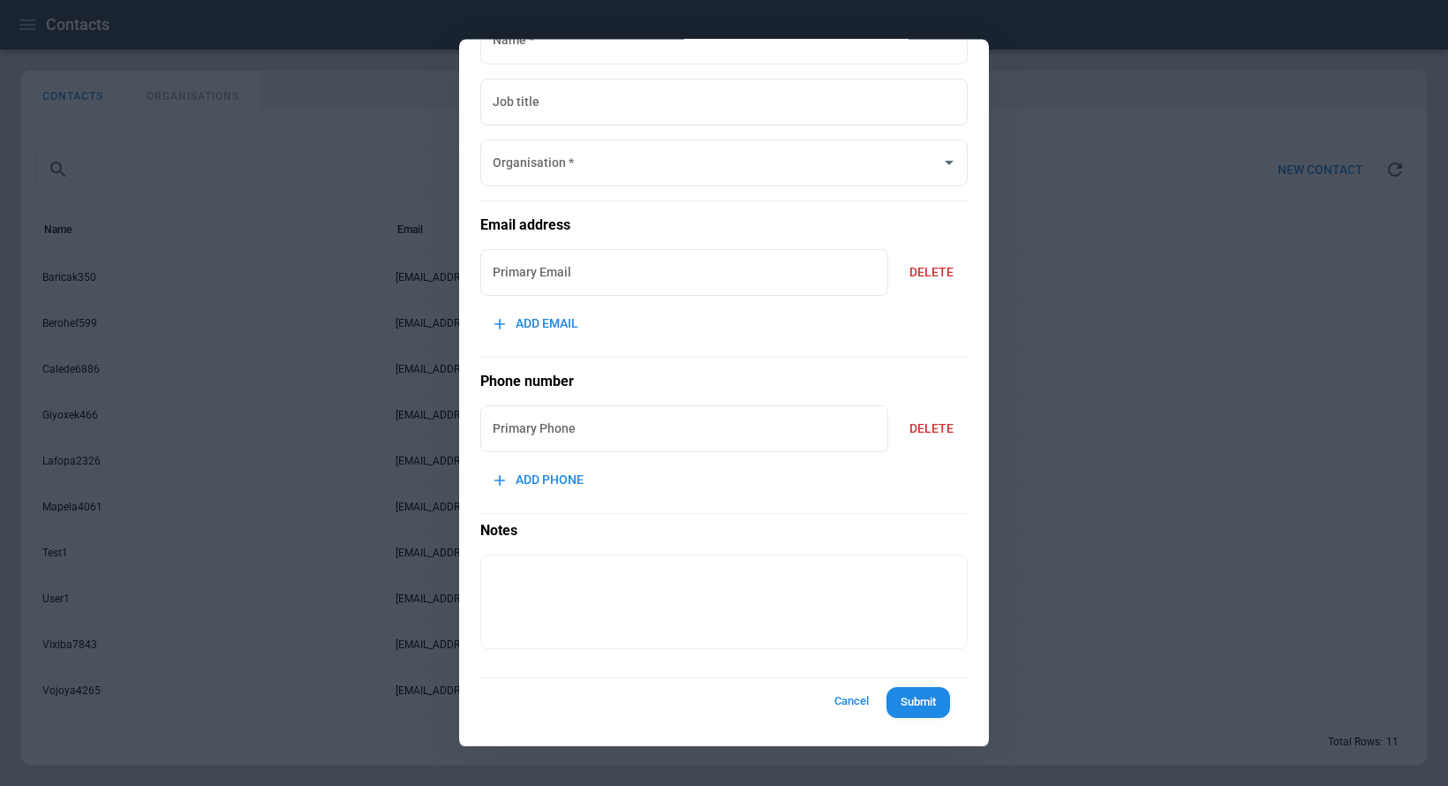
click at [858, 698] on button "Cancel" at bounding box center [851, 702] width 56 height 33
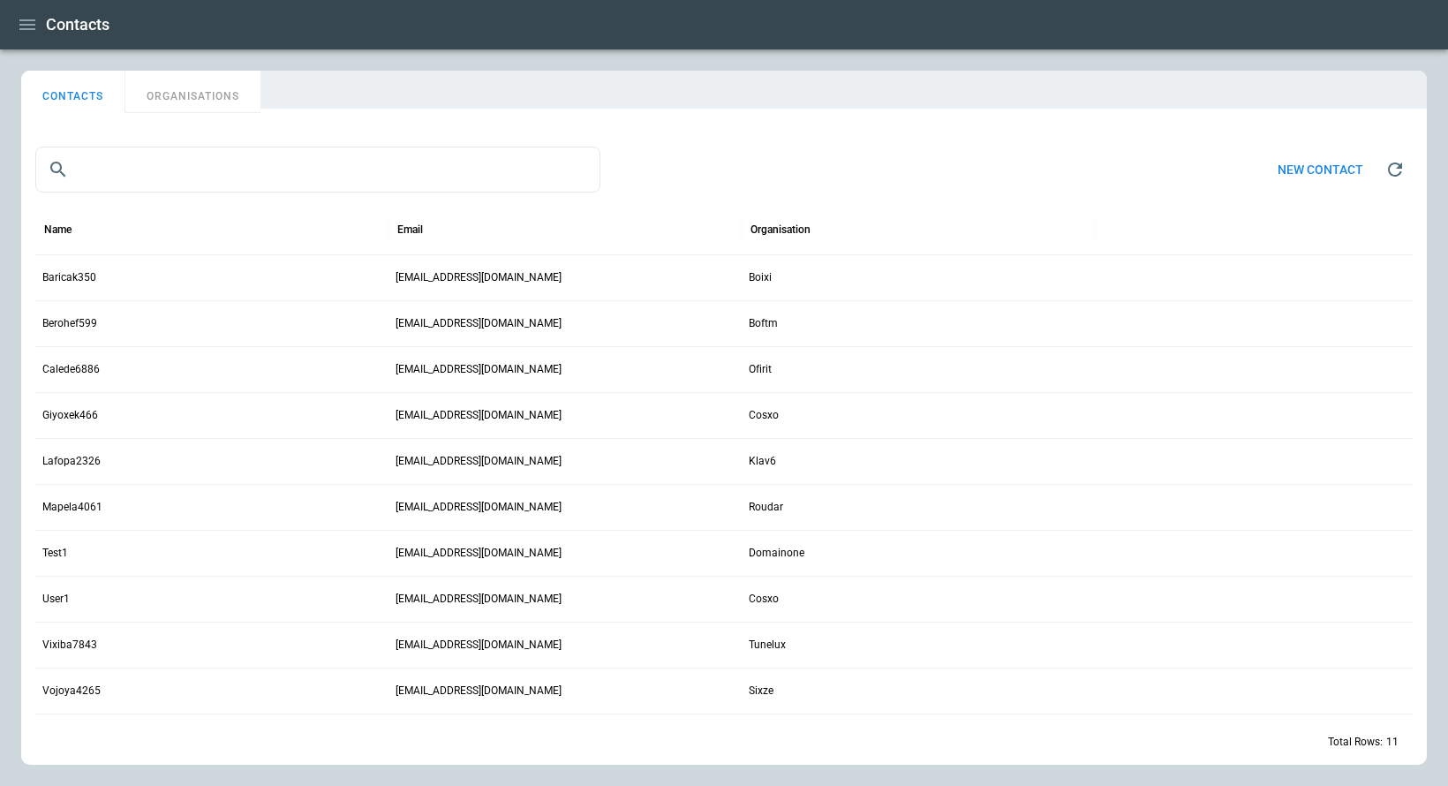
click at [25, 28] on icon "button" at bounding box center [27, 24] width 16 height 11
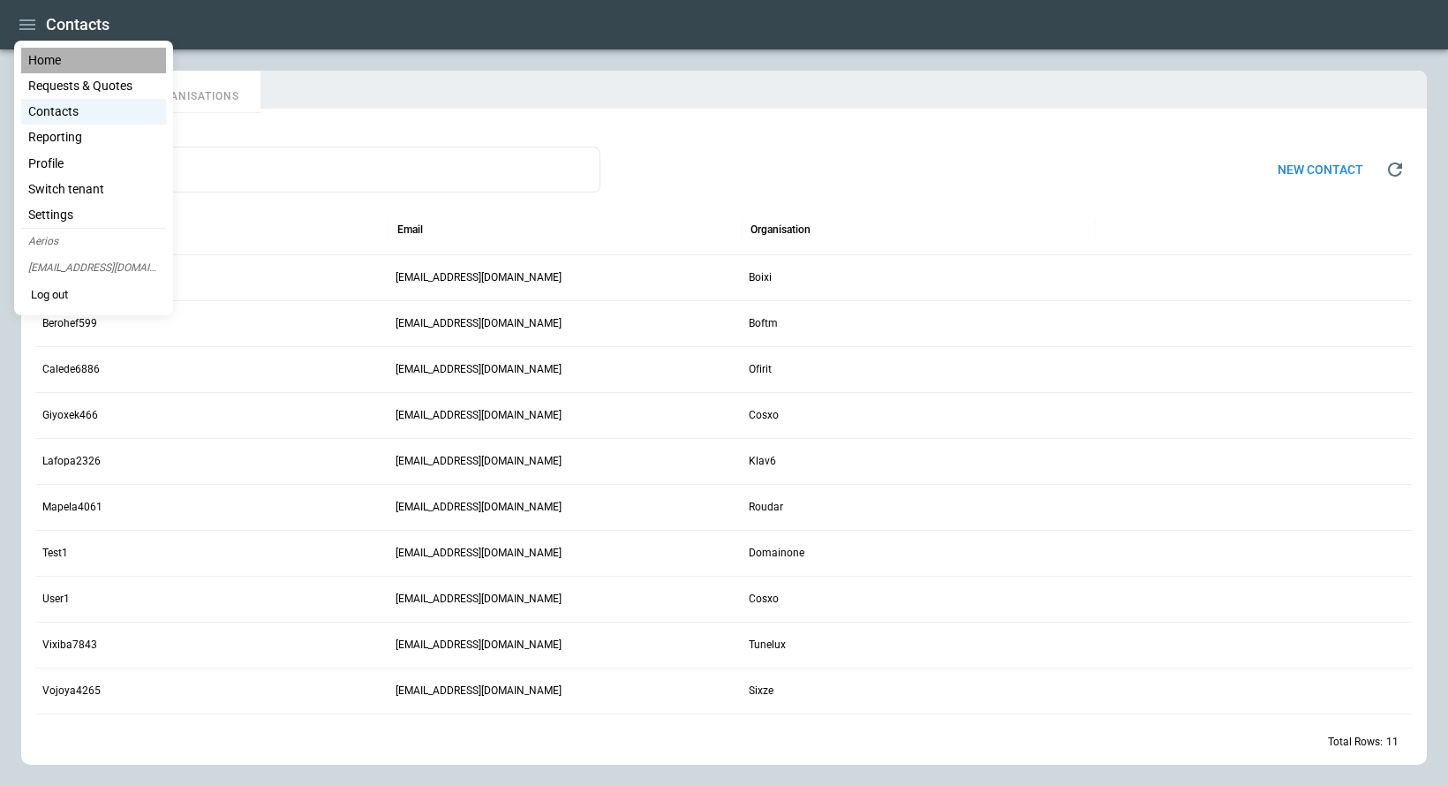
click at [45, 62] on li "Home" at bounding box center [93, 61] width 145 height 26
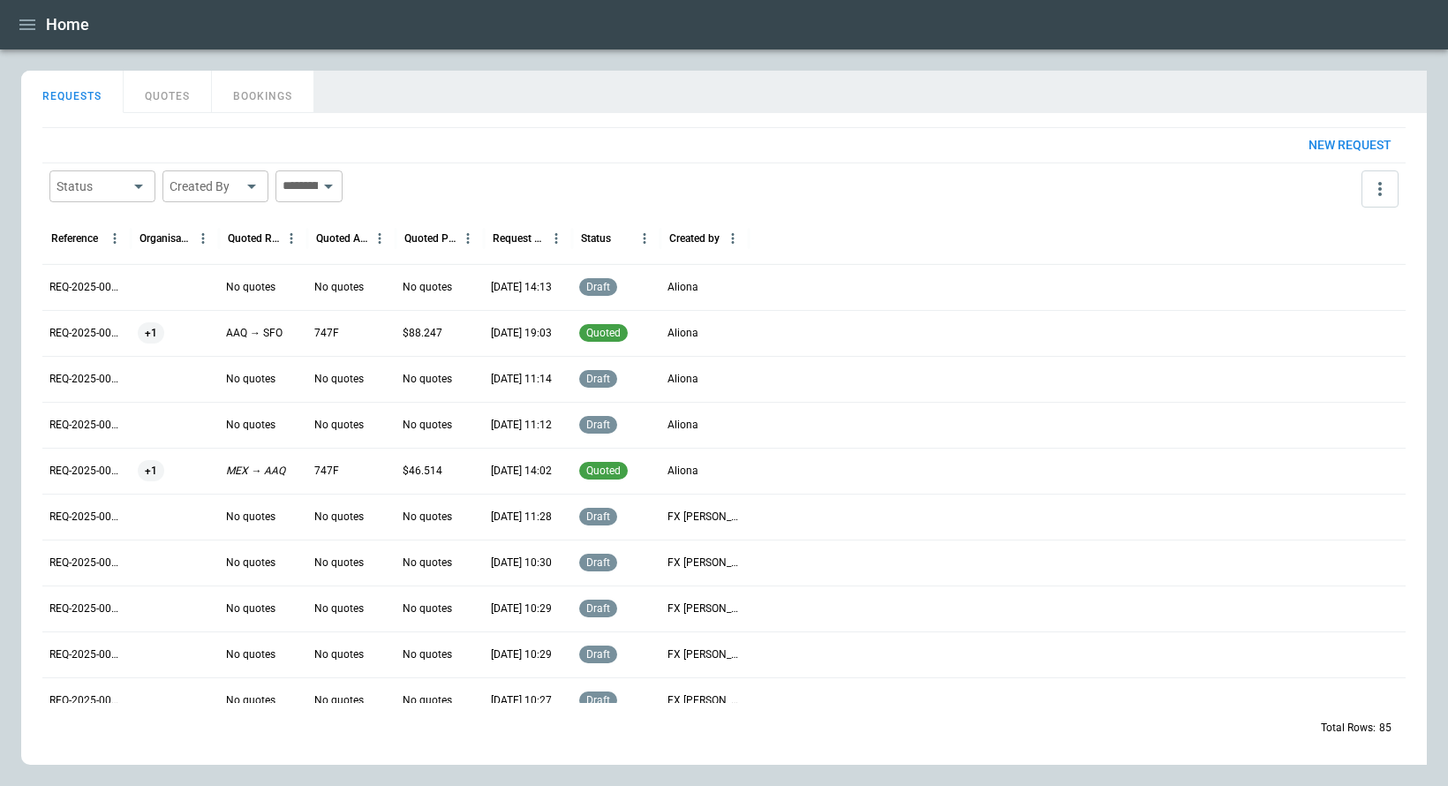
click at [84, 285] on p "REQ-2025-000085" at bounding box center [86, 287] width 74 height 15
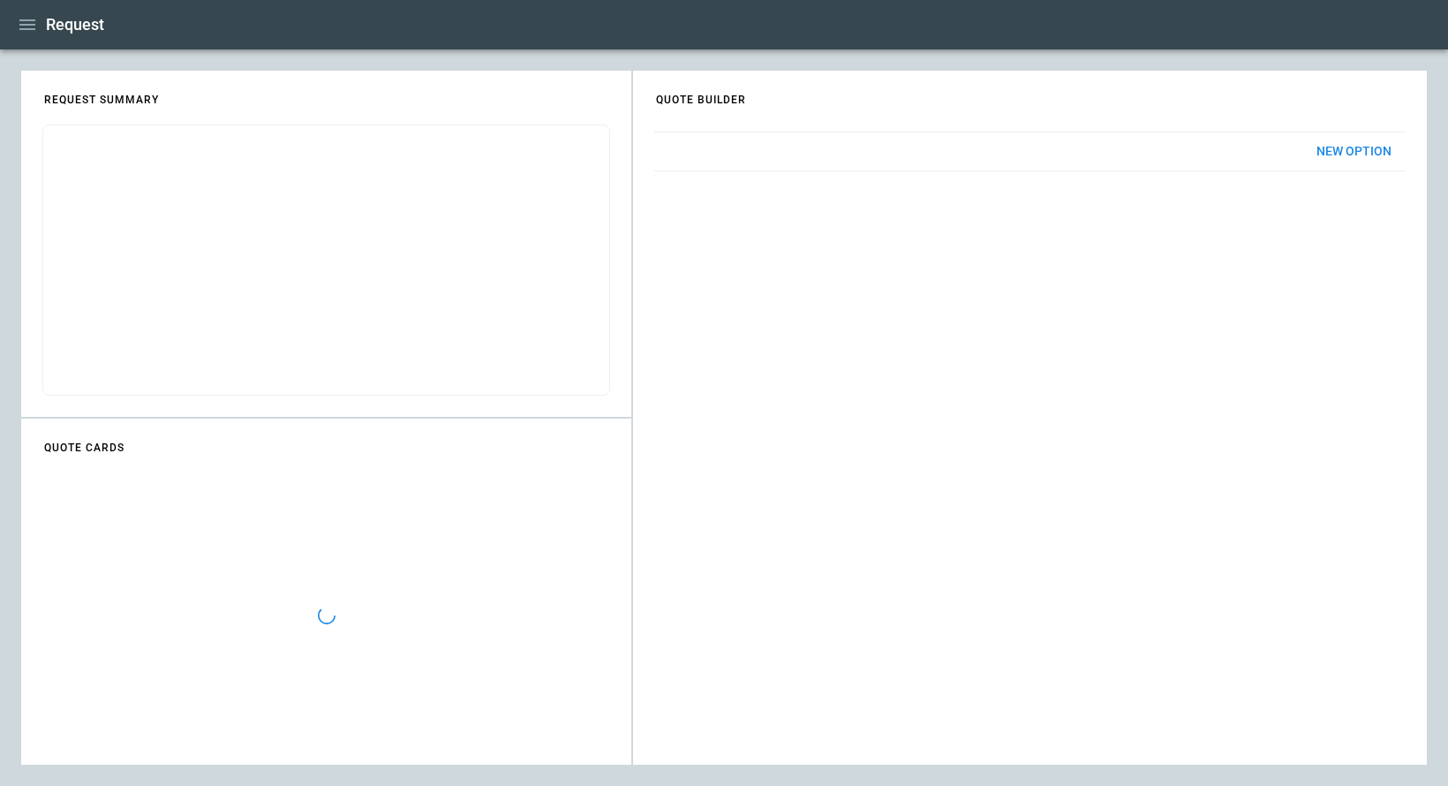
scroll to position [830, 0]
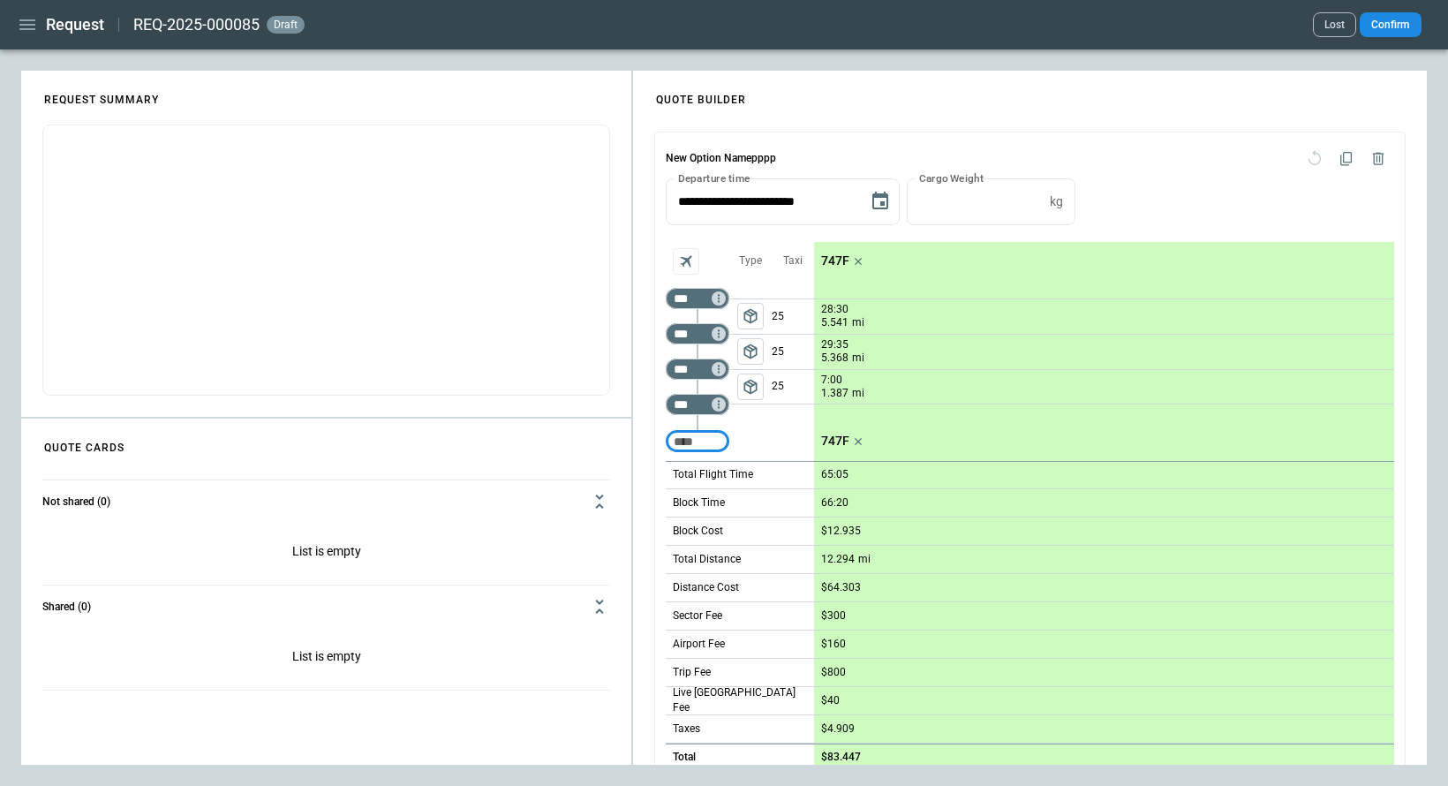
click at [1374, 31] on button "Confirm" at bounding box center [1390, 24] width 62 height 25
